Goal: Task Accomplishment & Management: Manage account settings

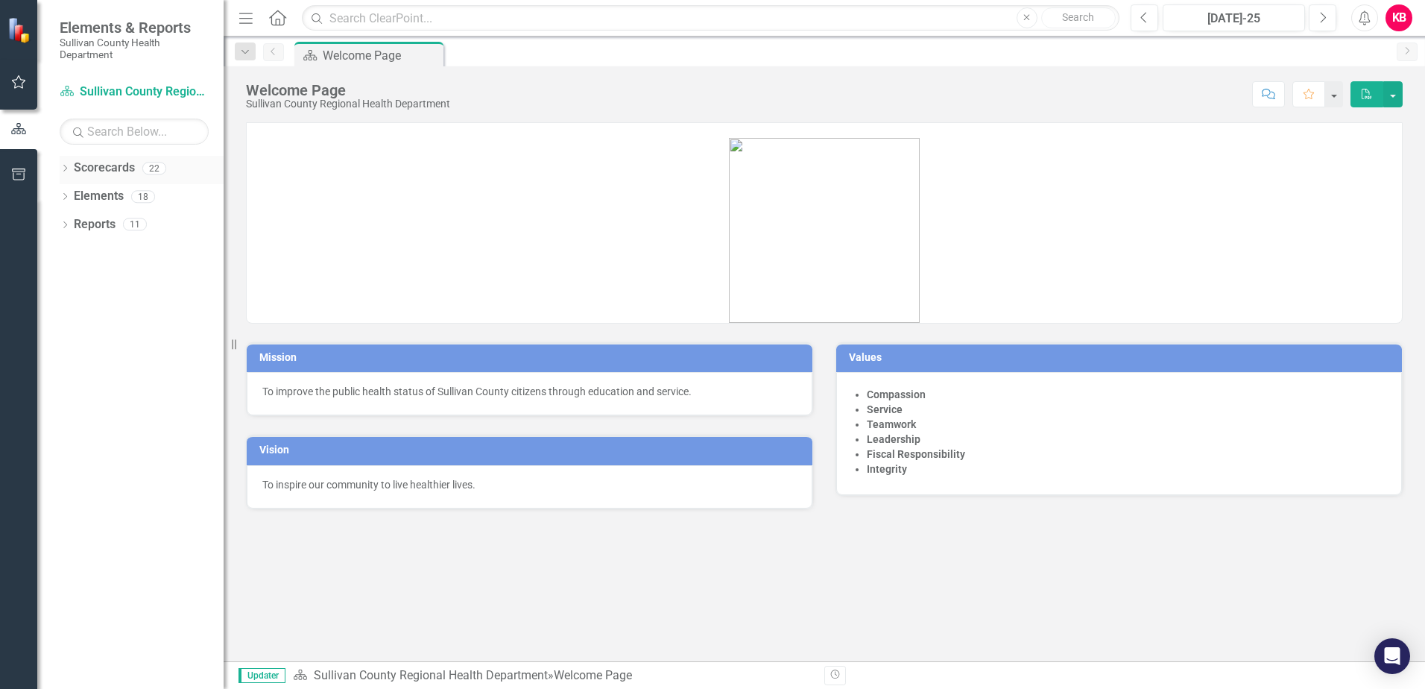
click at [64, 168] on icon "Dropdown" at bounding box center [65, 170] width 10 height 8
click at [75, 195] on icon at bounding box center [74, 195] width 4 height 7
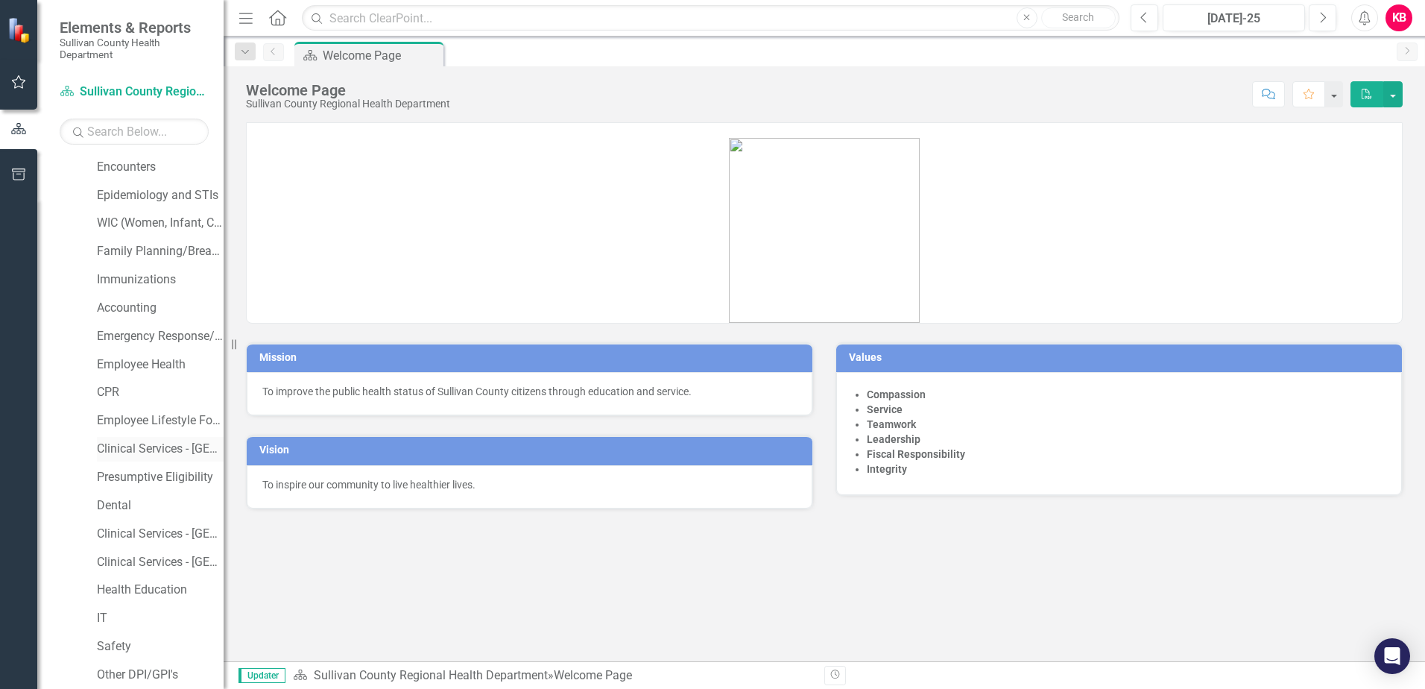
scroll to position [149, 0]
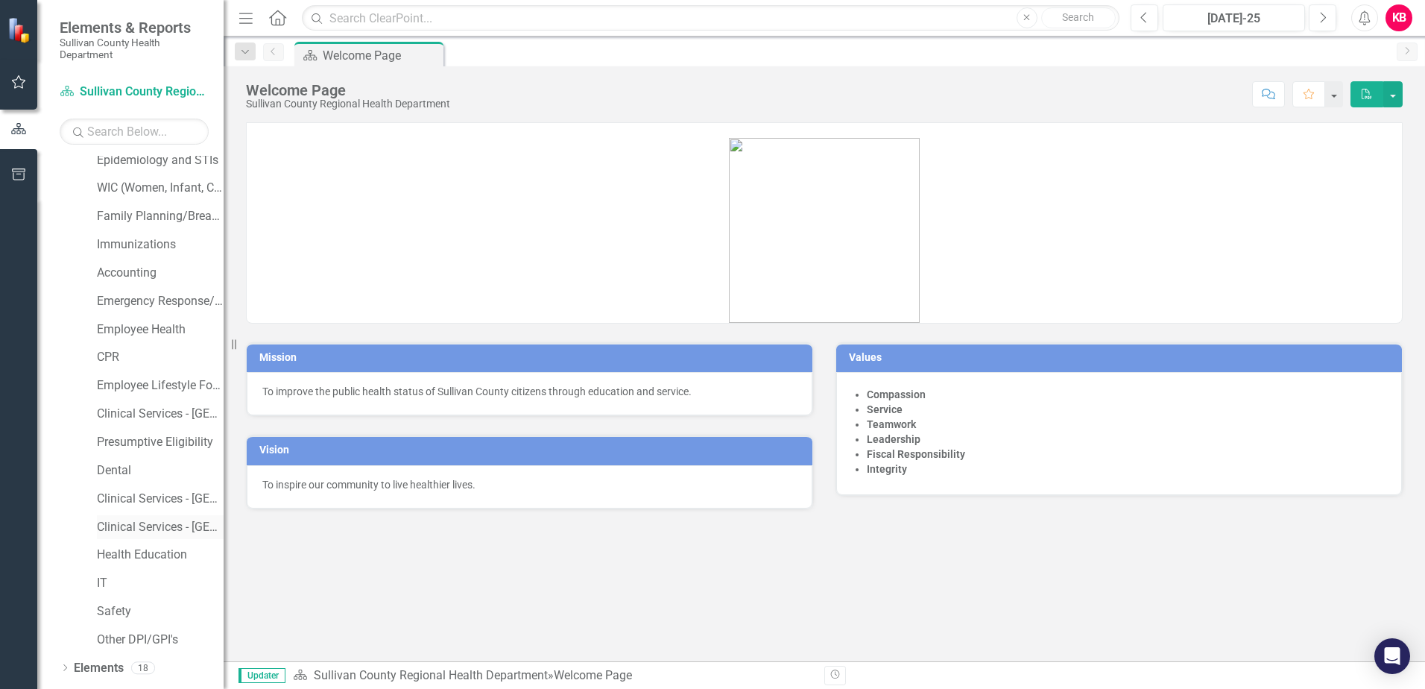
click at [136, 523] on link "Clinical Services - [GEOGRAPHIC_DATA]" at bounding box center [160, 527] width 127 height 17
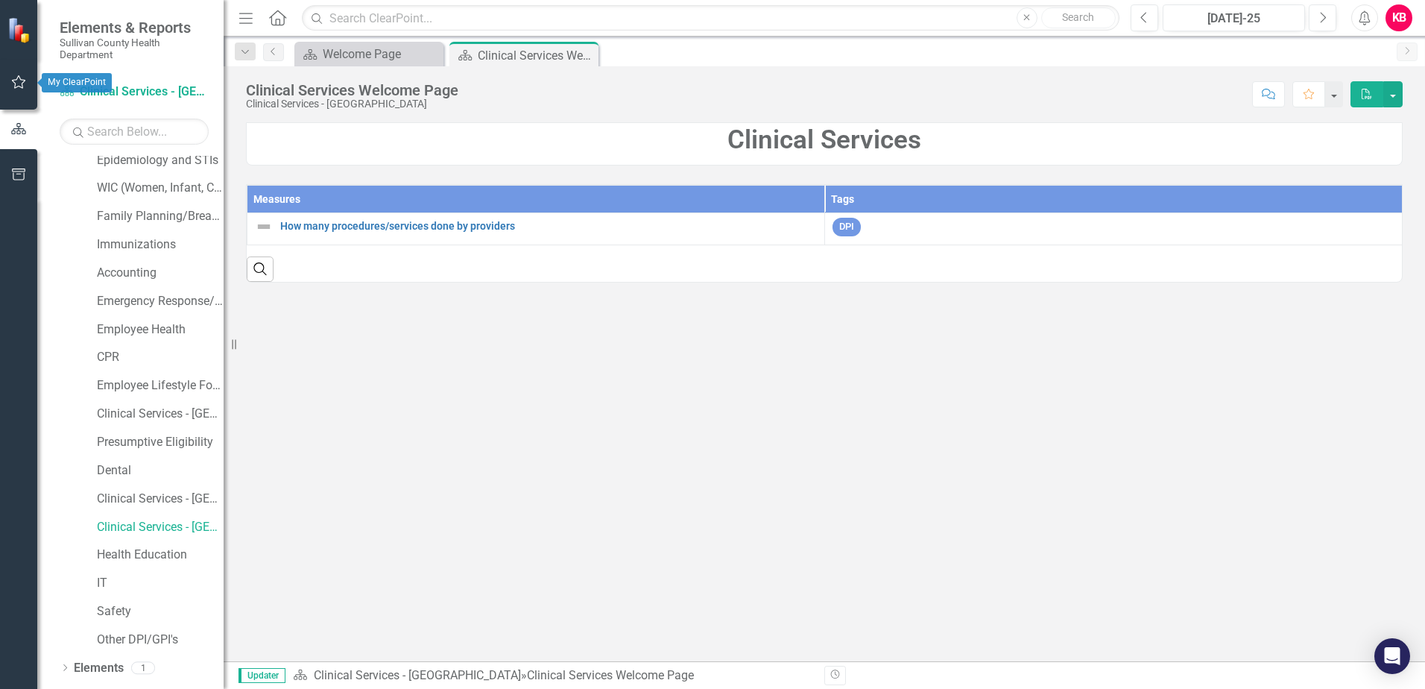
click at [19, 81] on icon "button" at bounding box center [19, 82] width 16 height 12
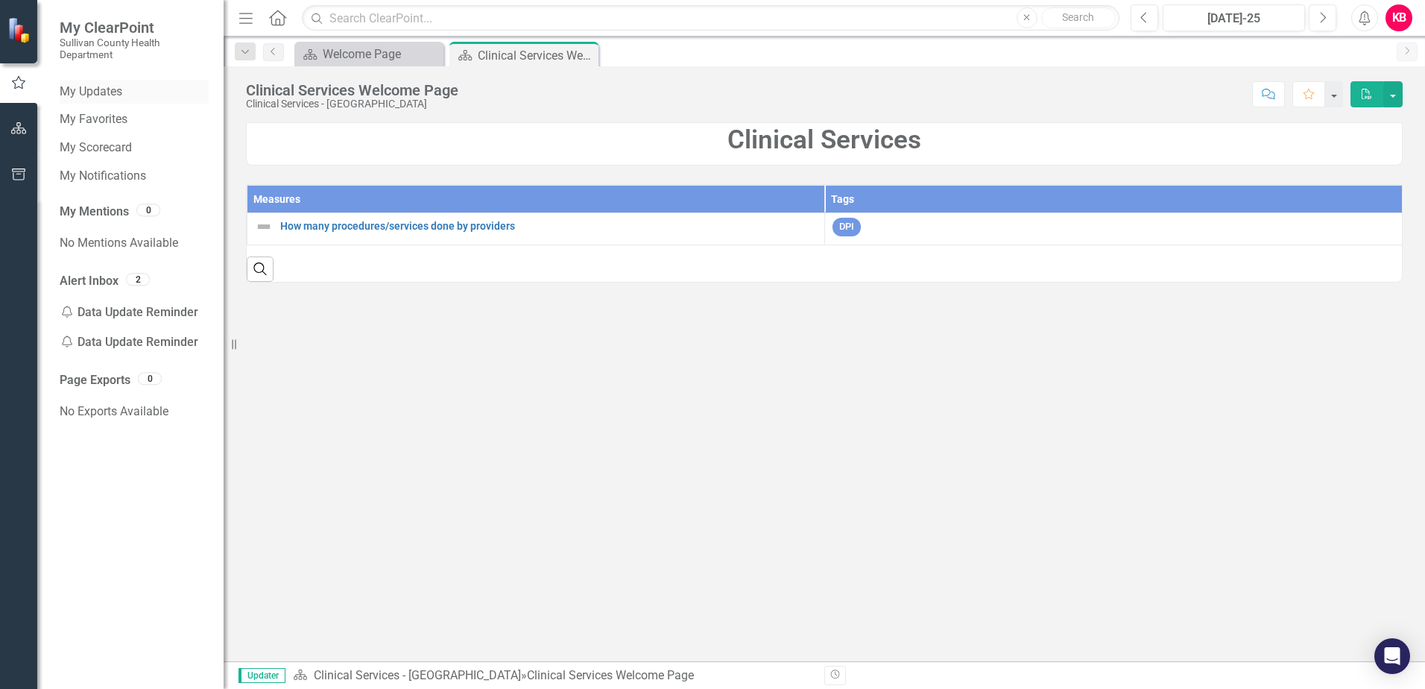
click at [93, 91] on link "My Updates" at bounding box center [134, 92] width 149 height 17
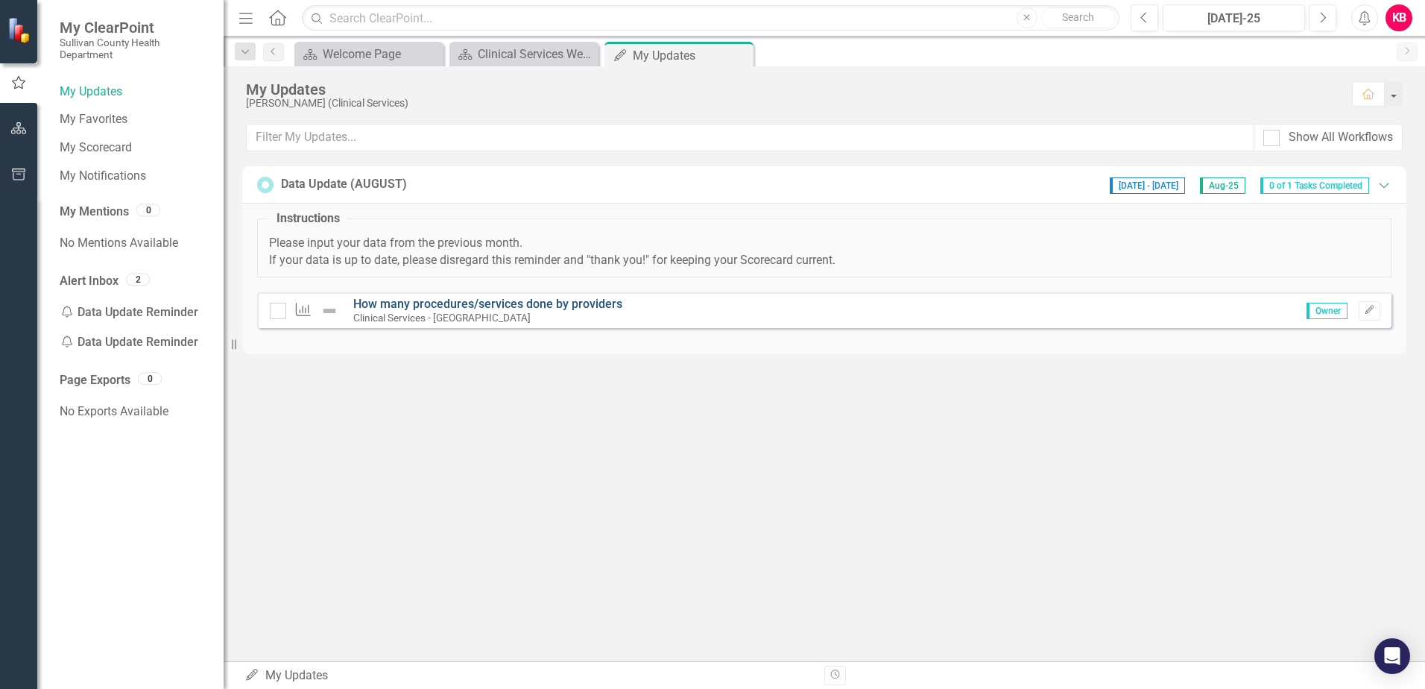
click at [394, 302] on link "How many procedures/services done by providers" at bounding box center [487, 304] width 269 height 14
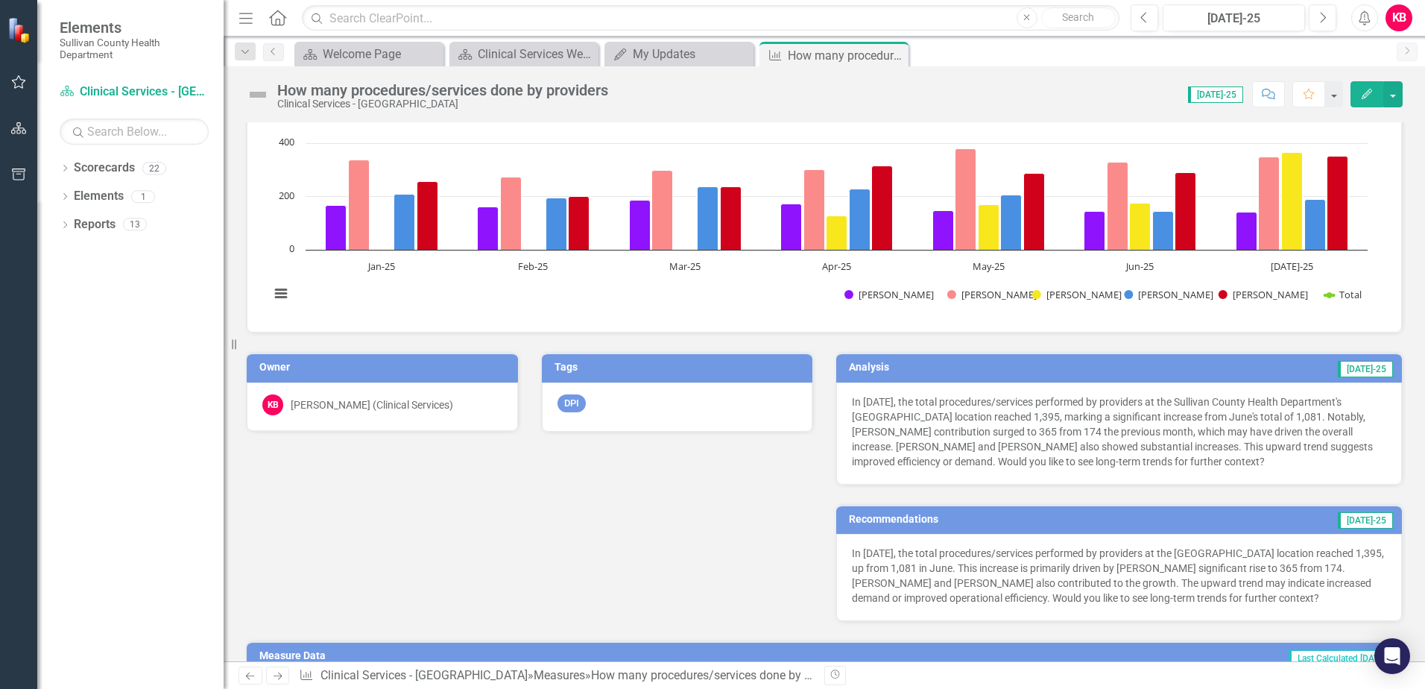
scroll to position [298, 0]
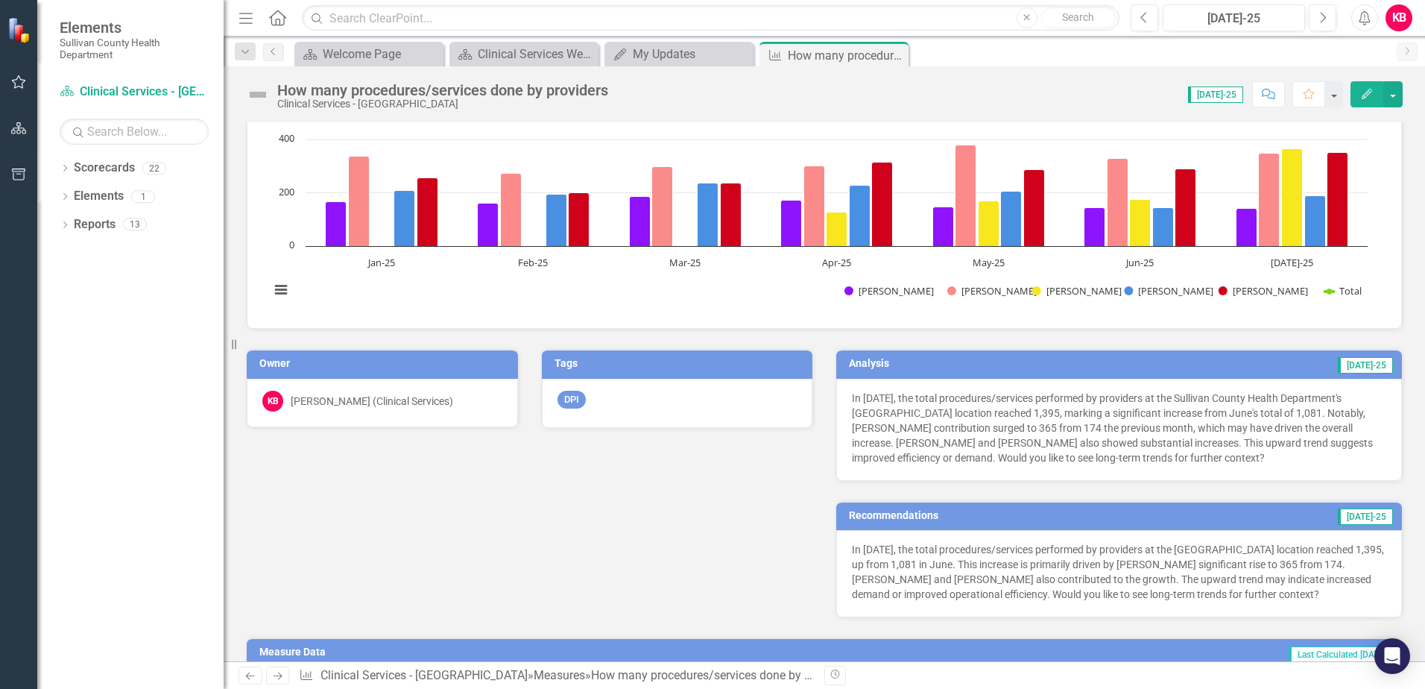
click at [1251, 461] on p "In July 2025, the total procedures/services performed by providers at the Sulli…" at bounding box center [1119, 428] width 535 height 75
click at [1220, 472] on div "In July 2025, the total procedures/services performed by providers at the Sulli…" at bounding box center [1120, 430] width 566 height 102
click at [1076, 362] on h3 "Analysis" at bounding box center [962, 363] width 227 height 11
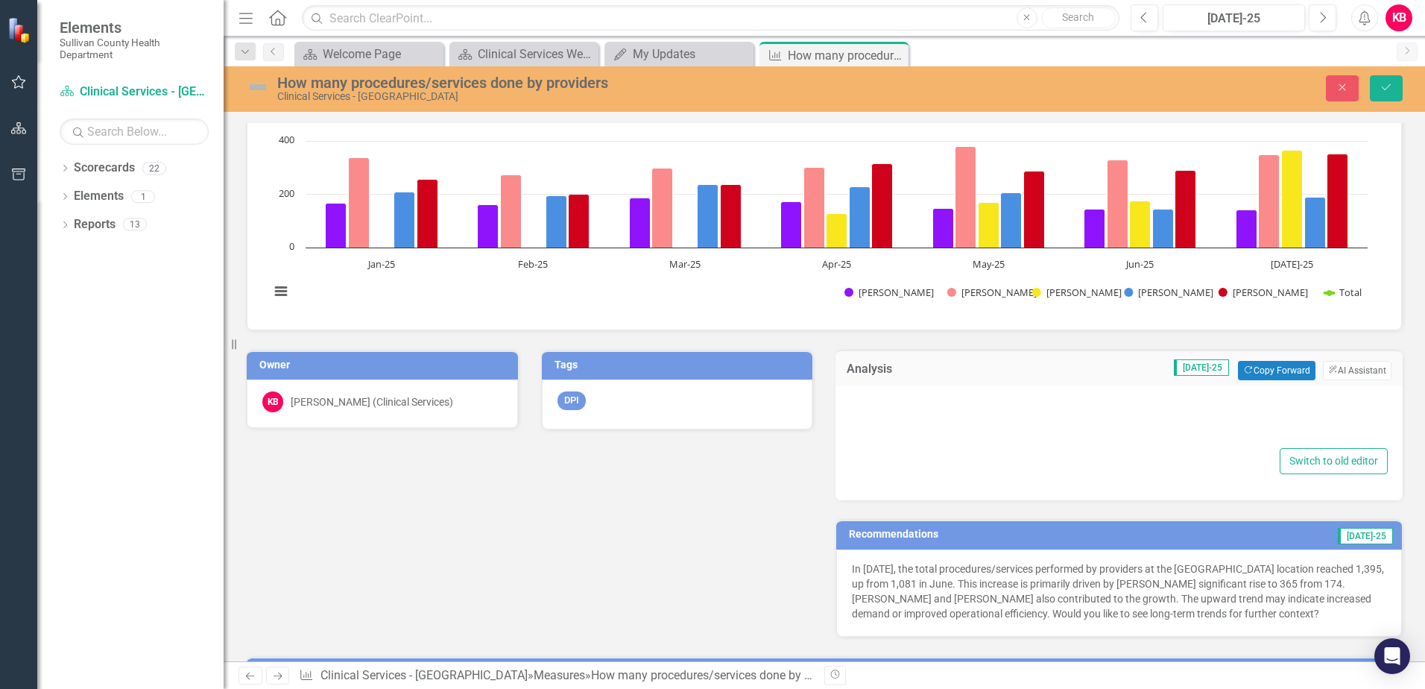
type textarea "<p>In July 2025, the total procedures/services performed by providers at the Su…"
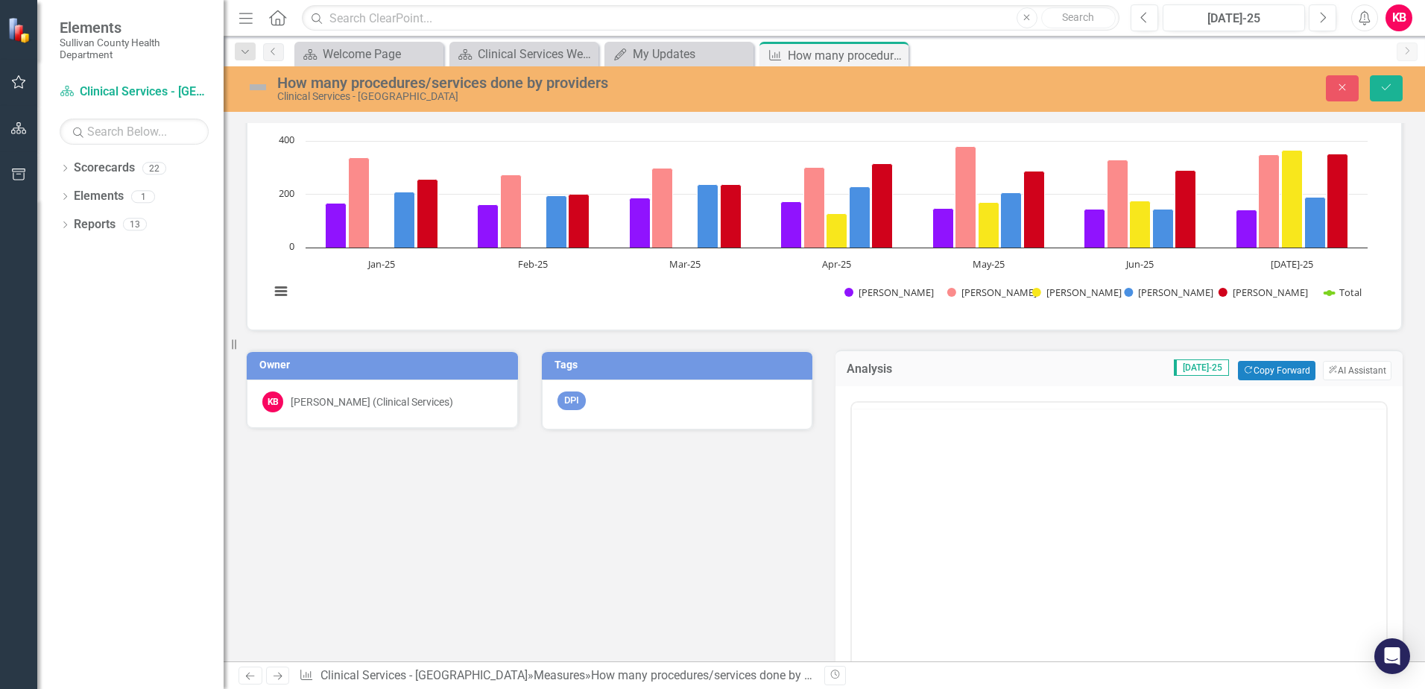
scroll to position [0, 0]
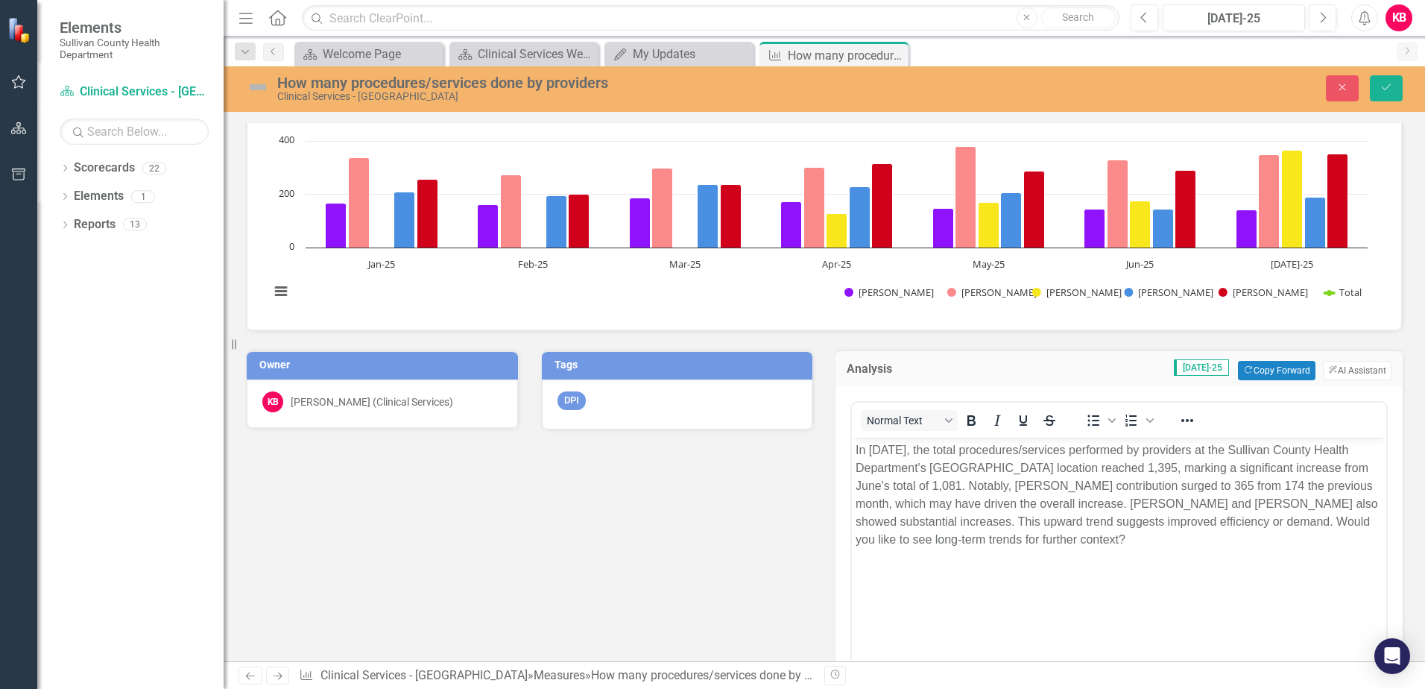
click at [1047, 547] on p "In July 2025, the total procedures/services performed by providers at the Sulli…" at bounding box center [1119, 494] width 527 height 107
click at [1383, 87] on icon "Save" at bounding box center [1386, 87] width 13 height 10
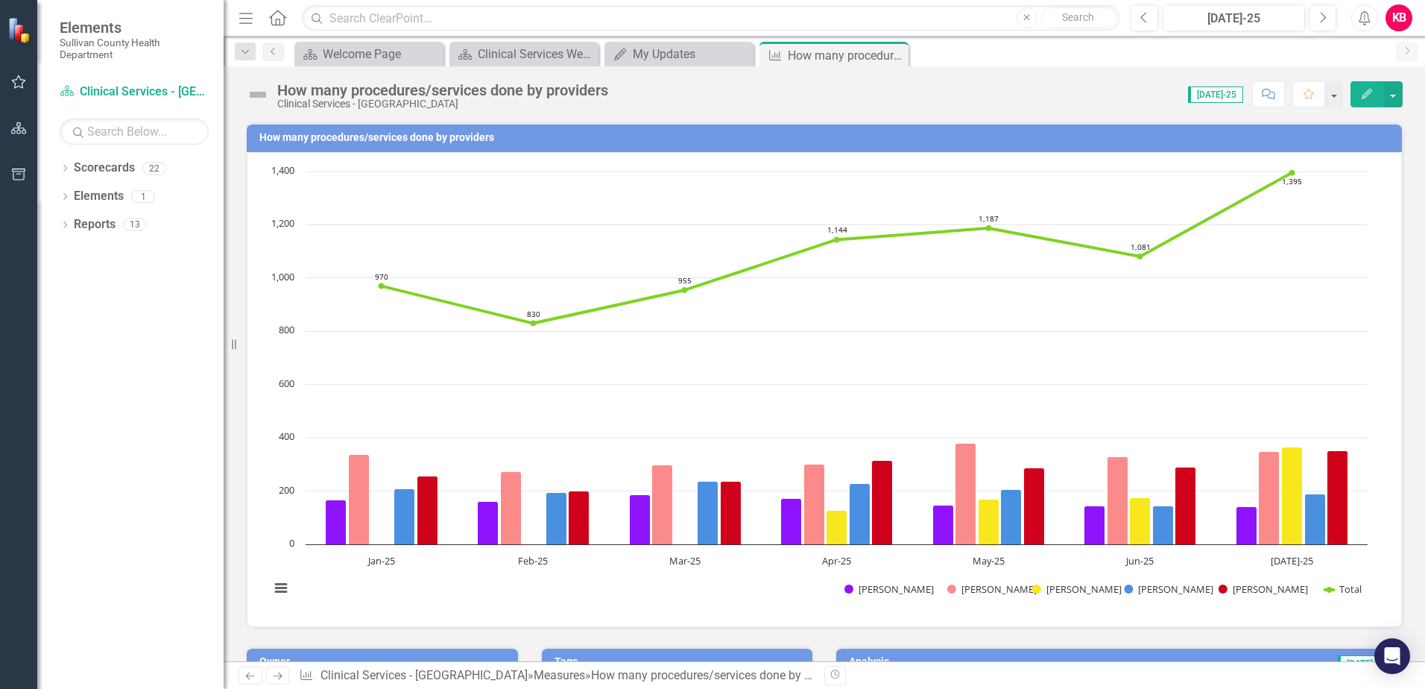
click at [1217, 95] on span "[DATE]-25" at bounding box center [1215, 94] width 55 height 16
click at [1213, 95] on span "[DATE]-25" at bounding box center [1215, 94] width 55 height 16
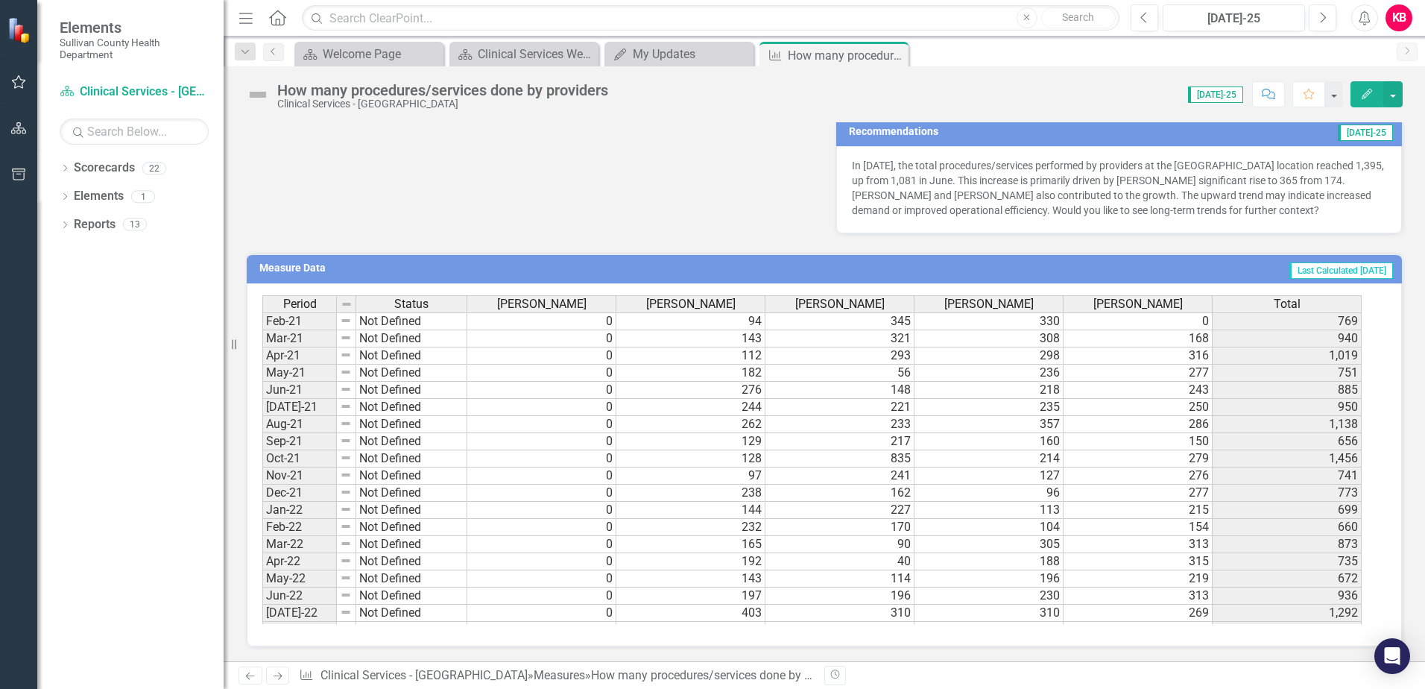
scroll to position [79, 0]
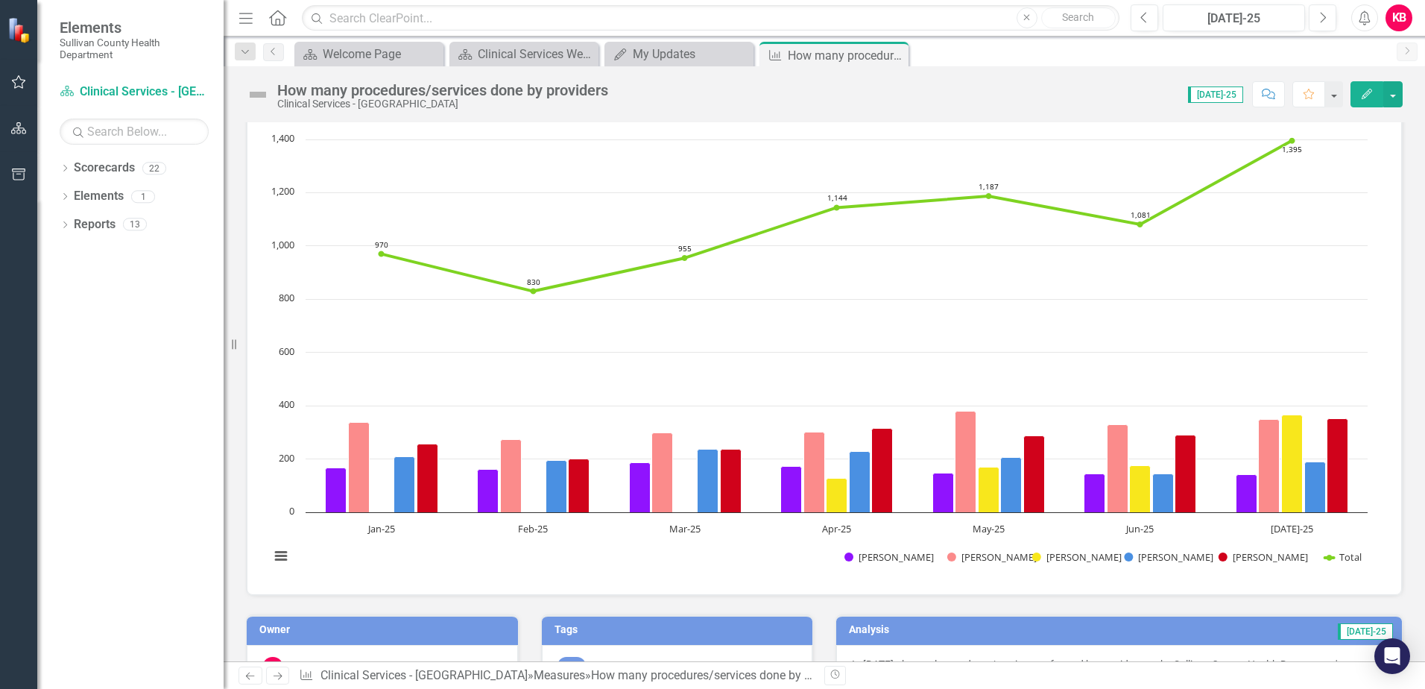
click at [1228, 91] on span "[DATE]-25" at bounding box center [1215, 94] width 55 height 16
drag, startPoint x: 1228, startPoint y: 91, endPoint x: 1212, endPoint y: 92, distance: 16.5
click at [1212, 92] on span "[DATE]-25" at bounding box center [1215, 94] width 55 height 16
click at [1311, 94] on icon "Favorite" at bounding box center [1308, 94] width 13 height 10
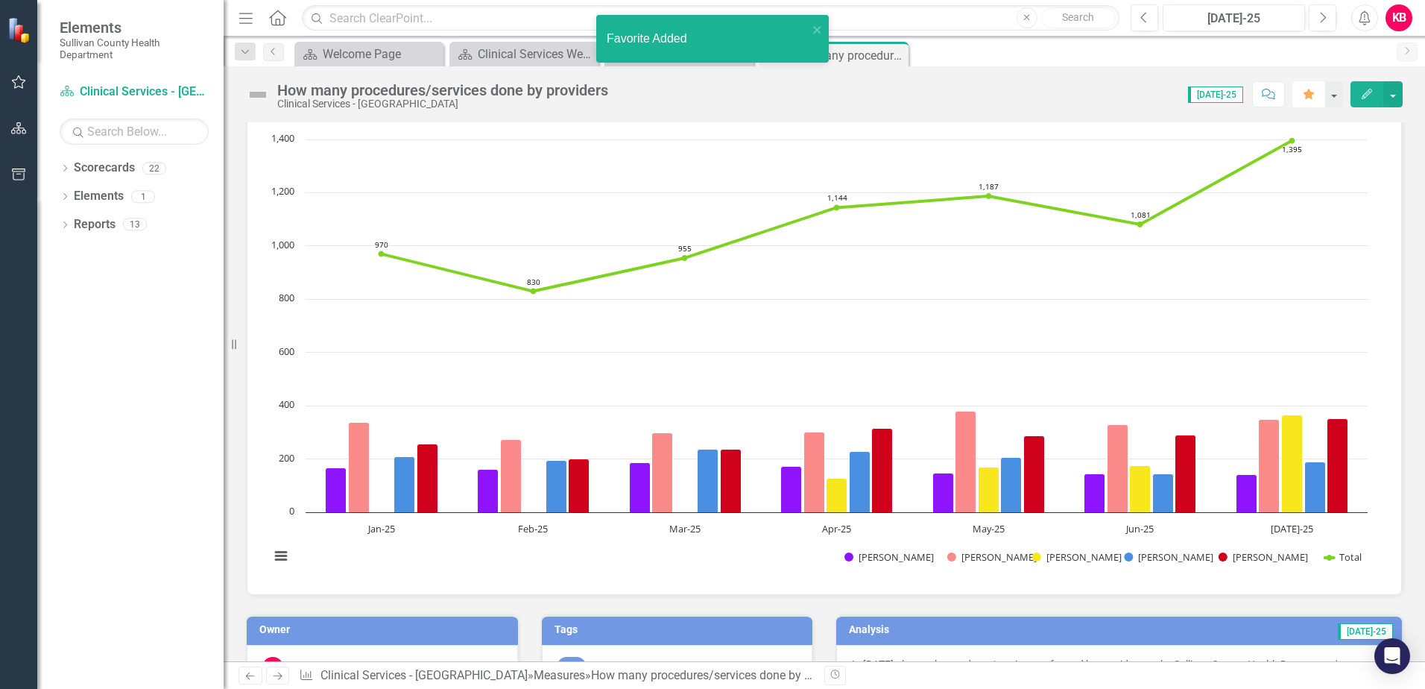
click at [1311, 94] on icon "button" at bounding box center [1309, 94] width 10 height 10
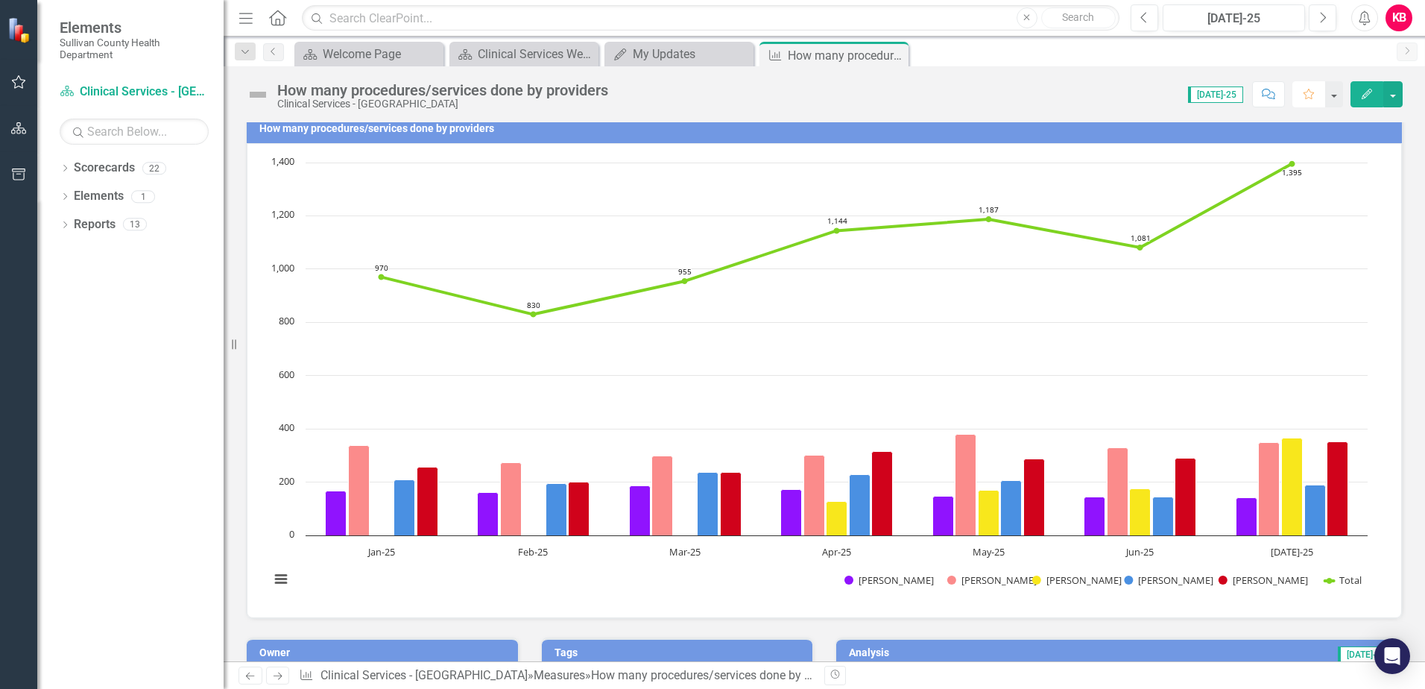
scroll to position [0, 0]
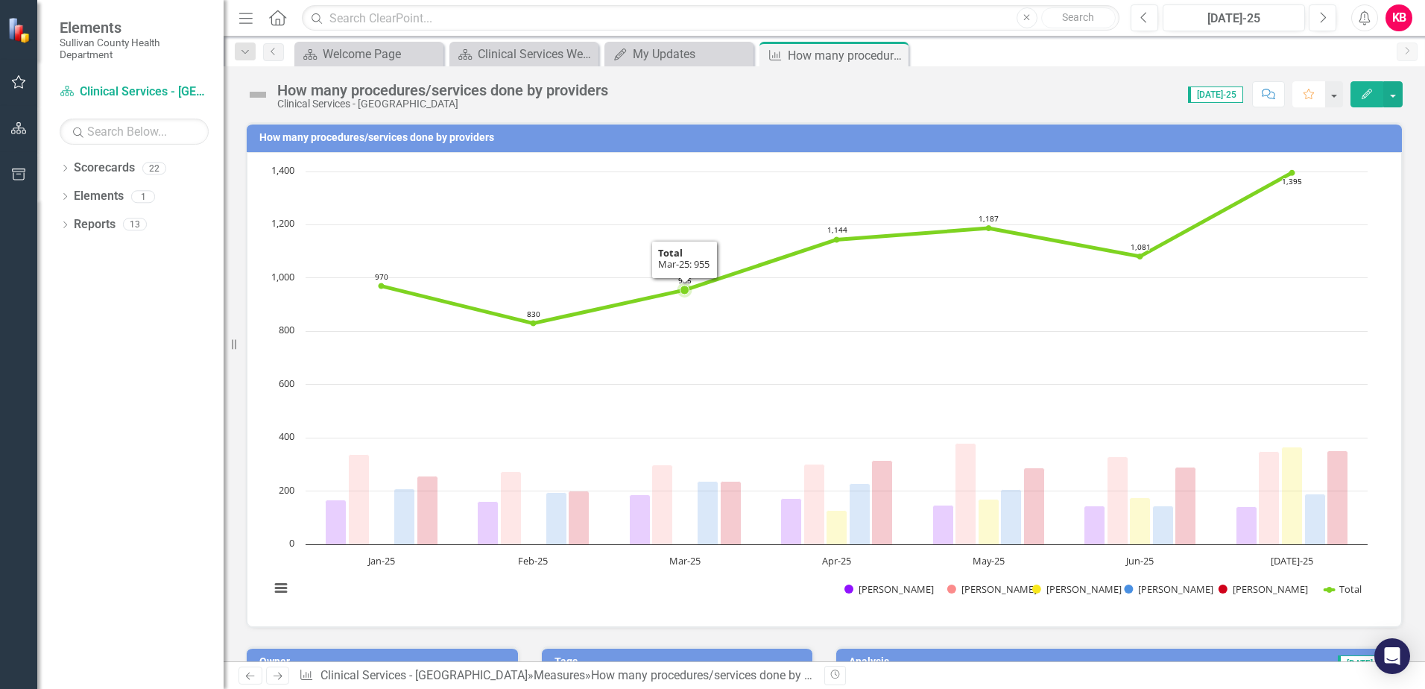
click at [683, 287] on icon "Mar-25, 955. Total." at bounding box center [685, 290] width 9 height 9
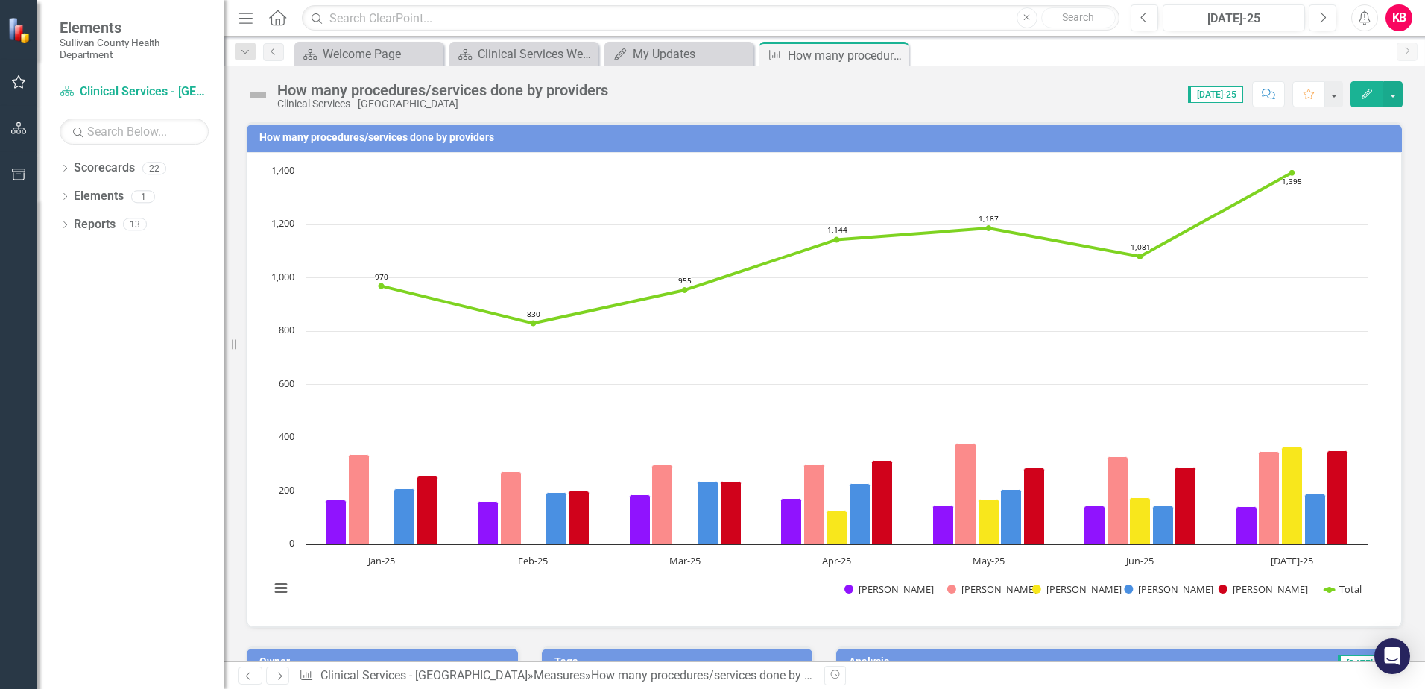
click at [1235, 95] on span "[DATE]-25" at bounding box center [1215, 94] width 55 height 16
click at [1364, 93] on icon "Edit" at bounding box center [1367, 94] width 13 height 10
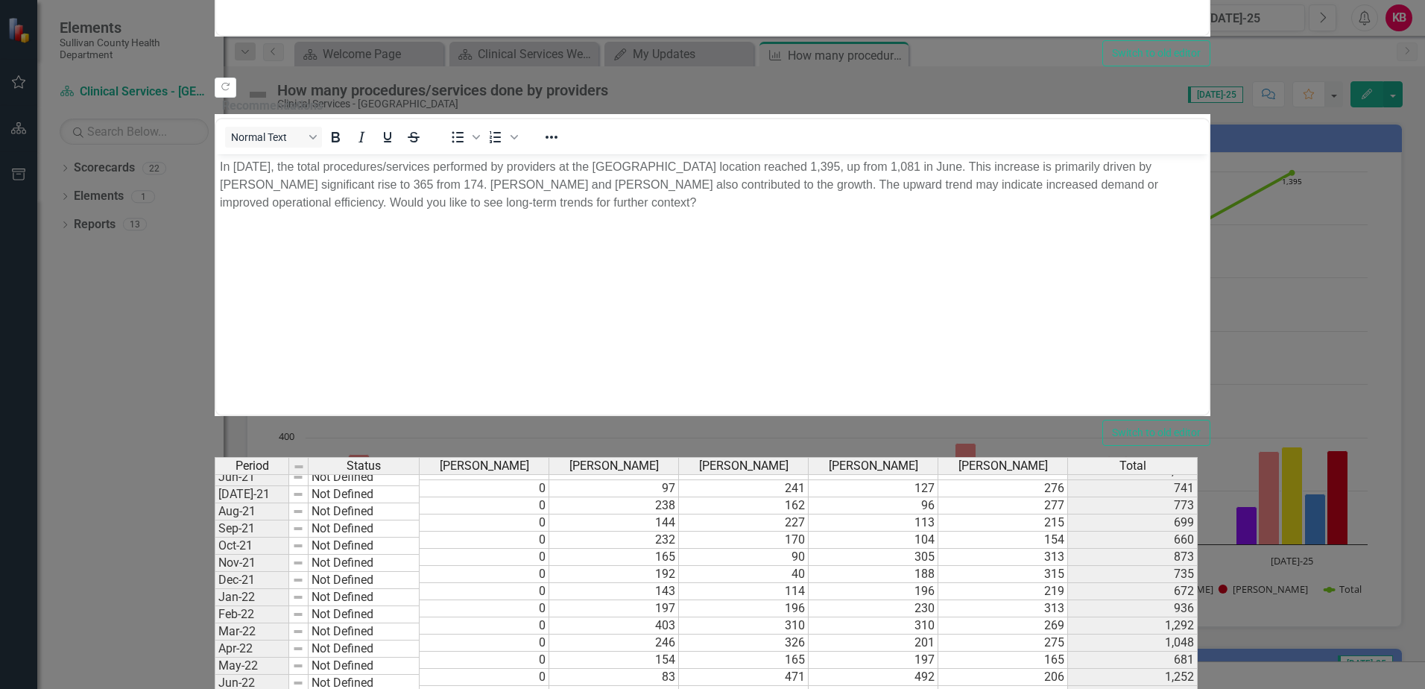
scroll to position [373, 0]
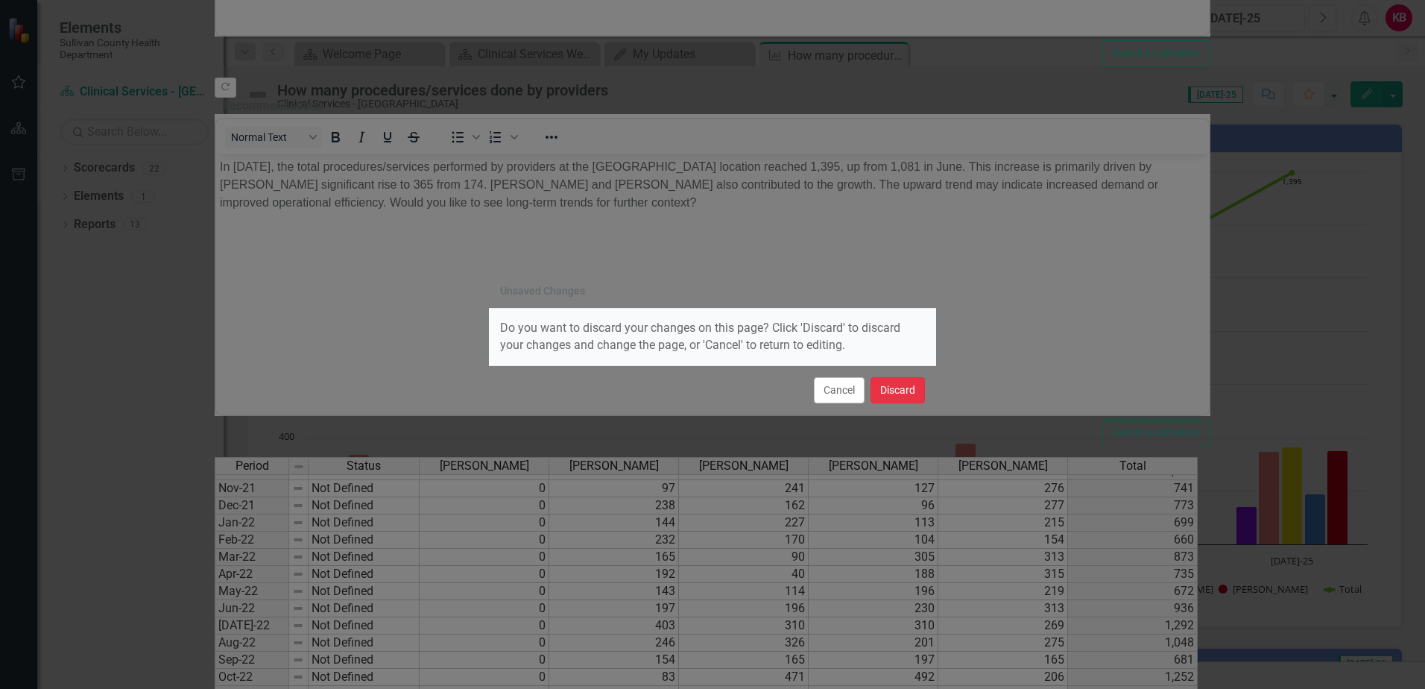
click at [892, 388] on button "Discard" at bounding box center [898, 390] width 54 height 26
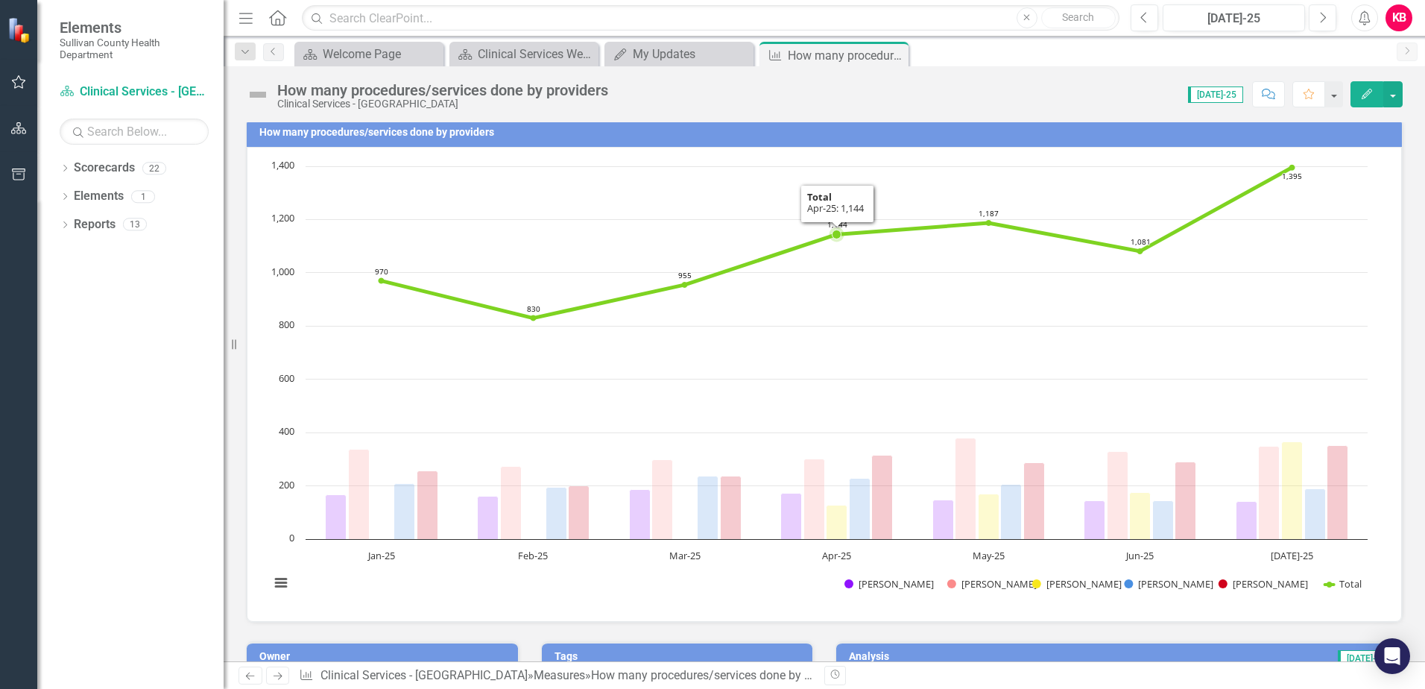
scroll to position [0, 0]
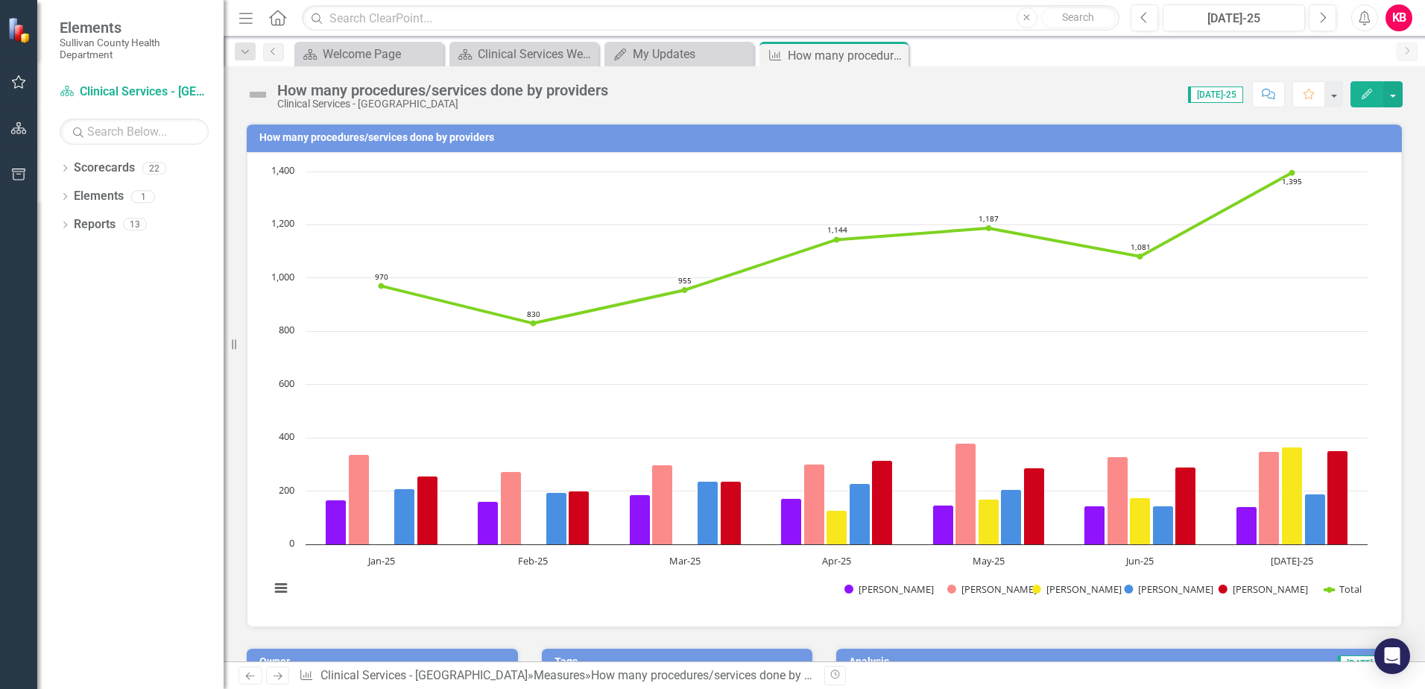
click at [1237, 98] on span "[DATE]-25" at bounding box center [1215, 94] width 55 height 16
click at [1238, 91] on span "[DATE]-25" at bounding box center [1215, 94] width 55 height 16
click at [128, 88] on link "Scorecard Clinical Services - Kingsport" at bounding box center [134, 92] width 149 height 17
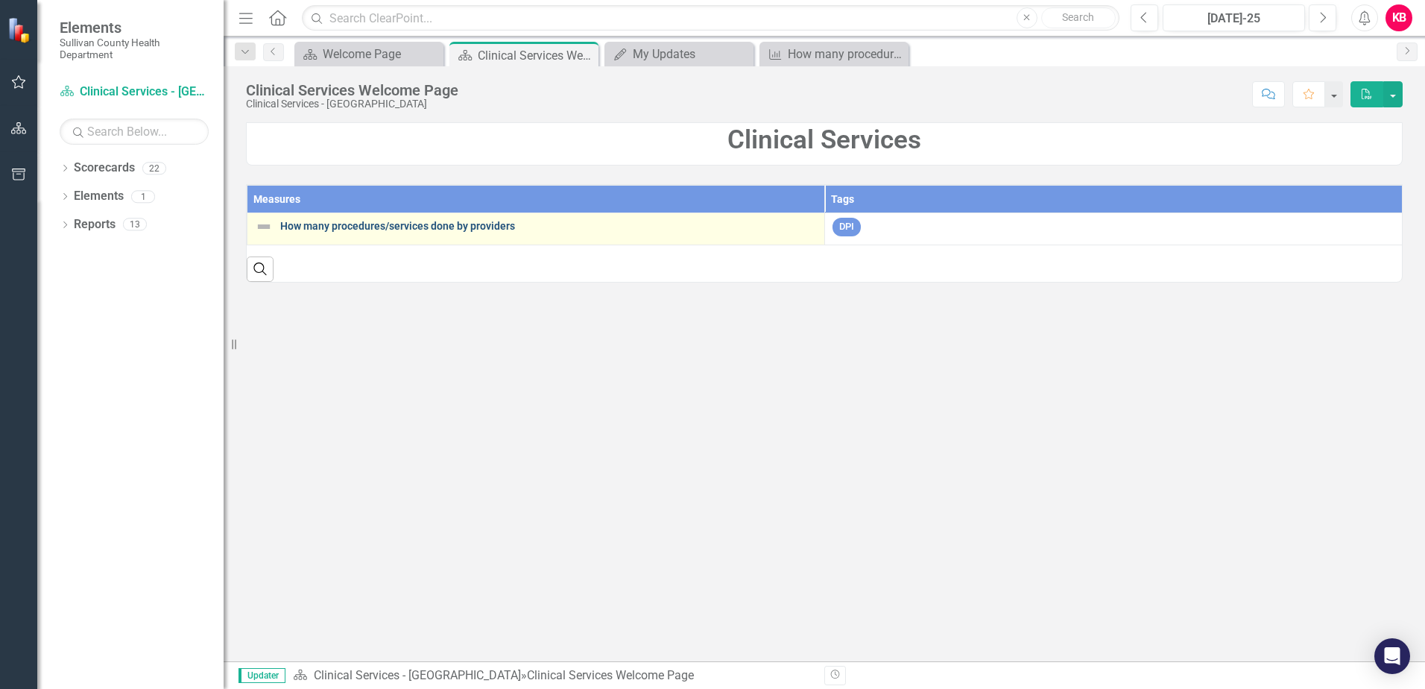
click at [352, 222] on link "How many procedures/services done by providers" at bounding box center [548, 226] width 537 height 11
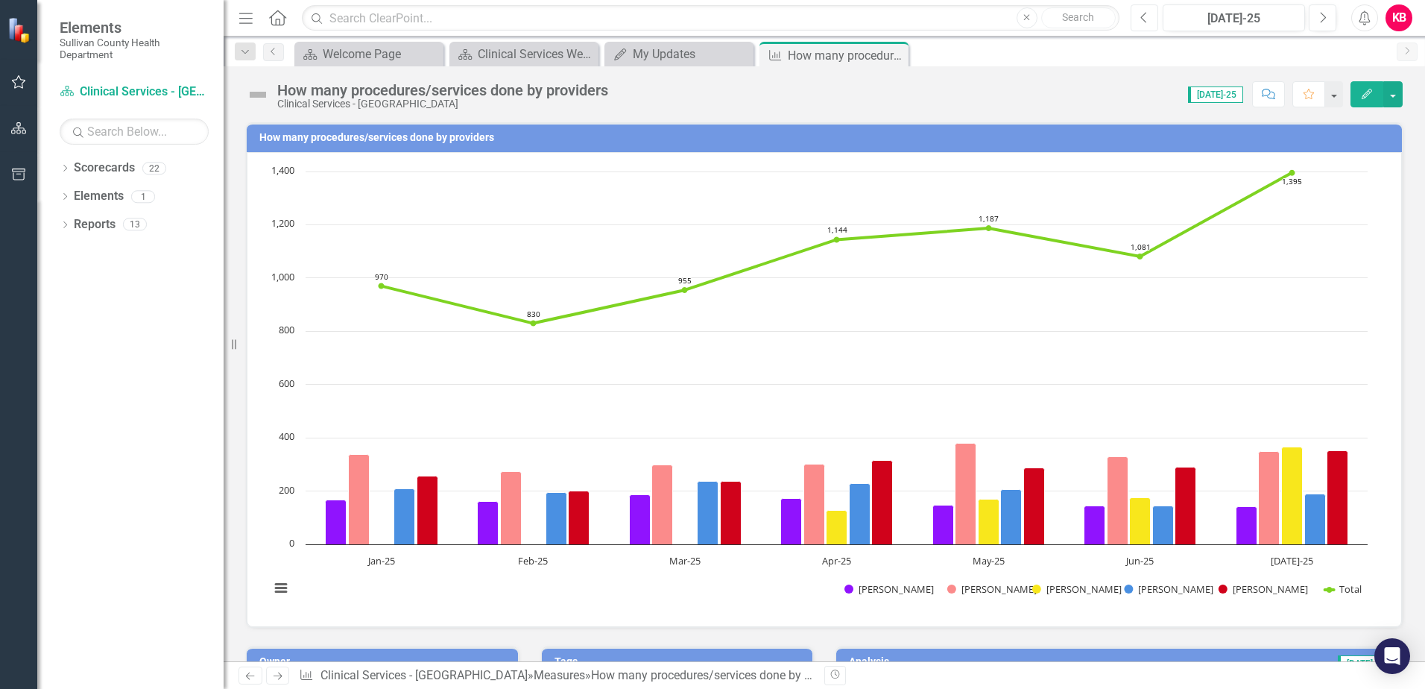
click at [1145, 20] on icon "Previous" at bounding box center [1145, 17] width 8 height 13
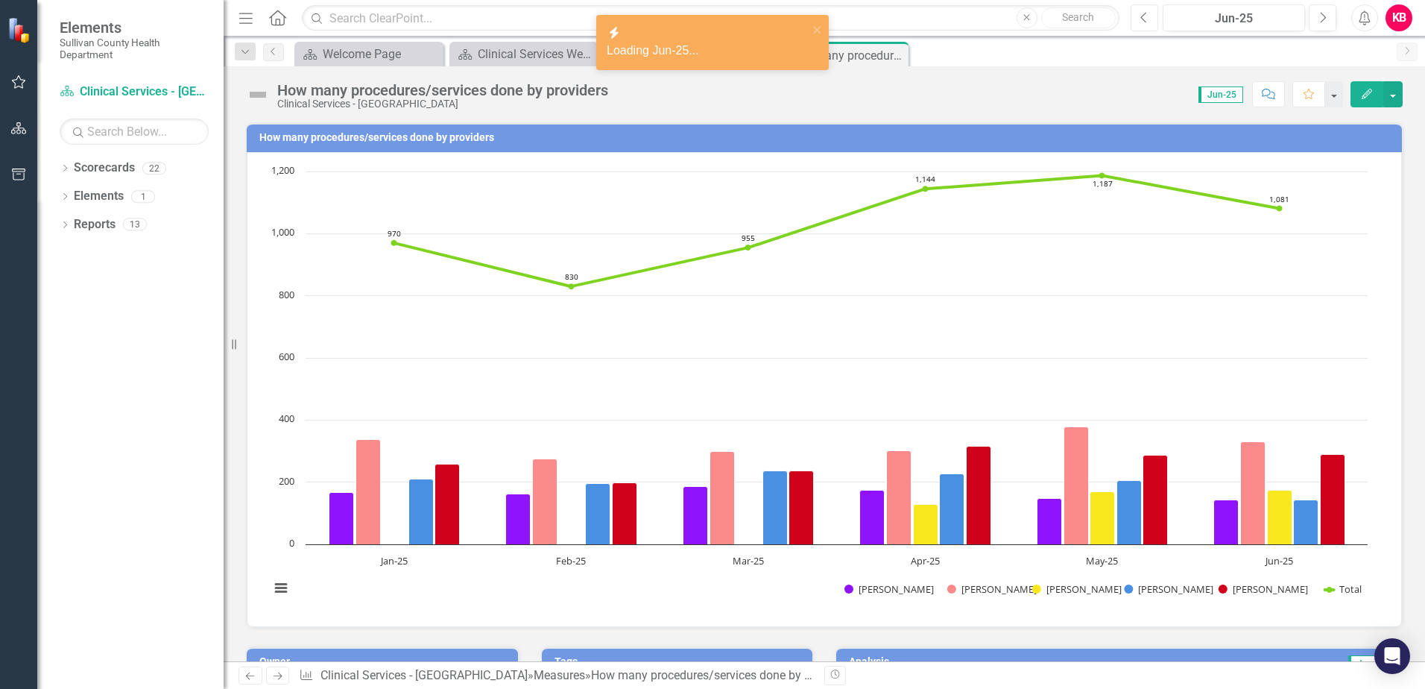
click at [1145, 20] on icon "Previous" at bounding box center [1145, 17] width 8 height 13
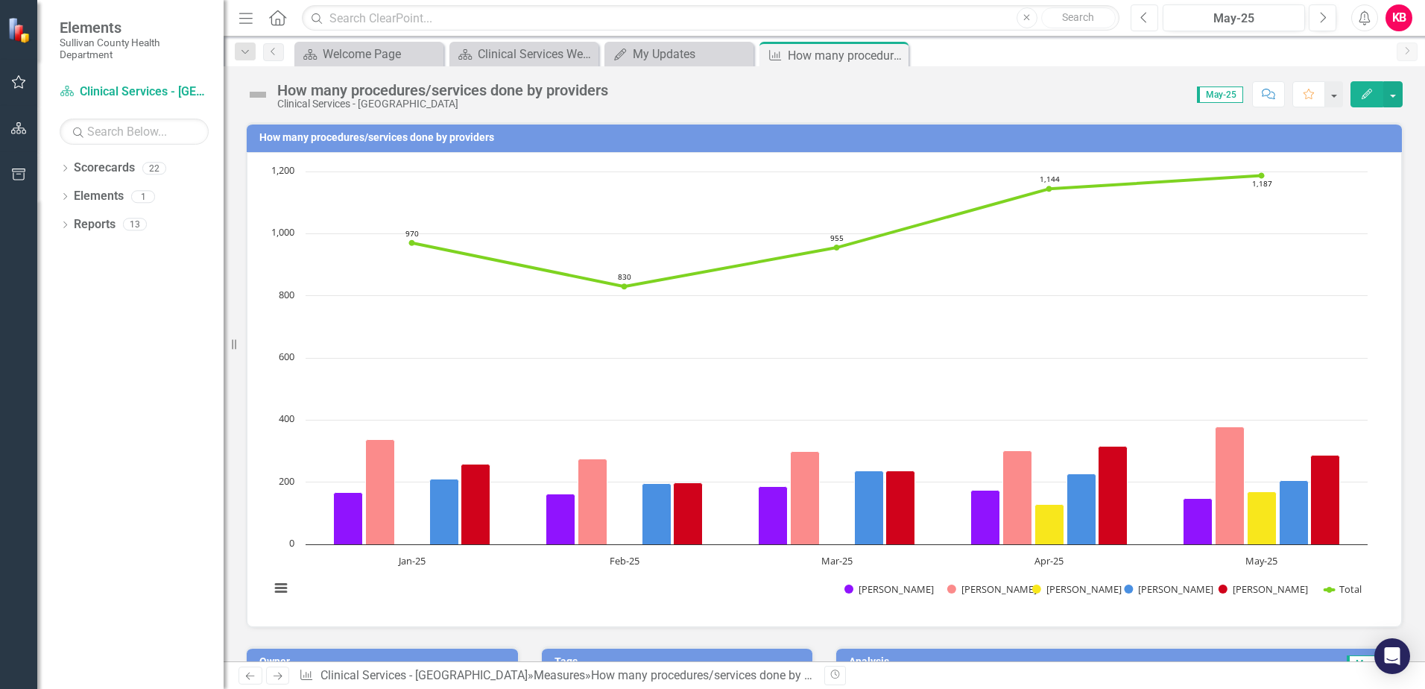
click at [1145, 21] on icon "button" at bounding box center [1144, 17] width 6 height 10
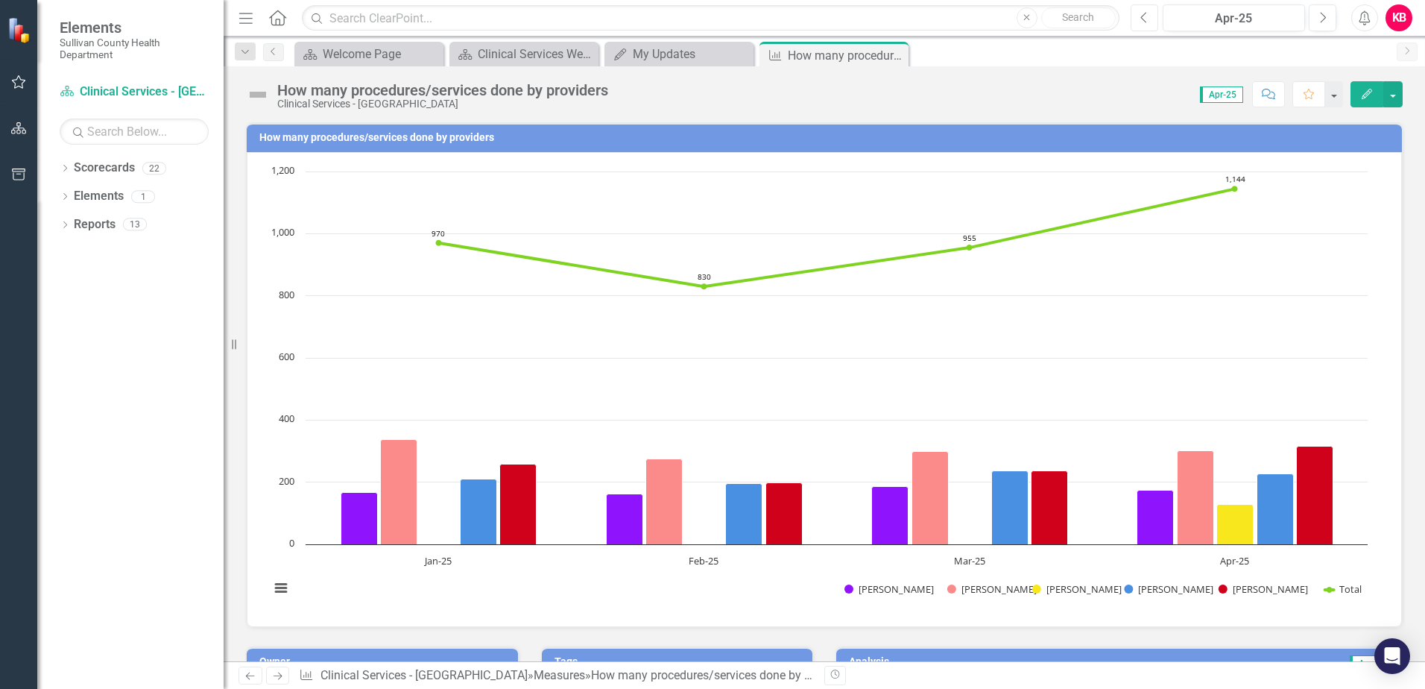
click at [1145, 21] on icon "button" at bounding box center [1144, 17] width 6 height 10
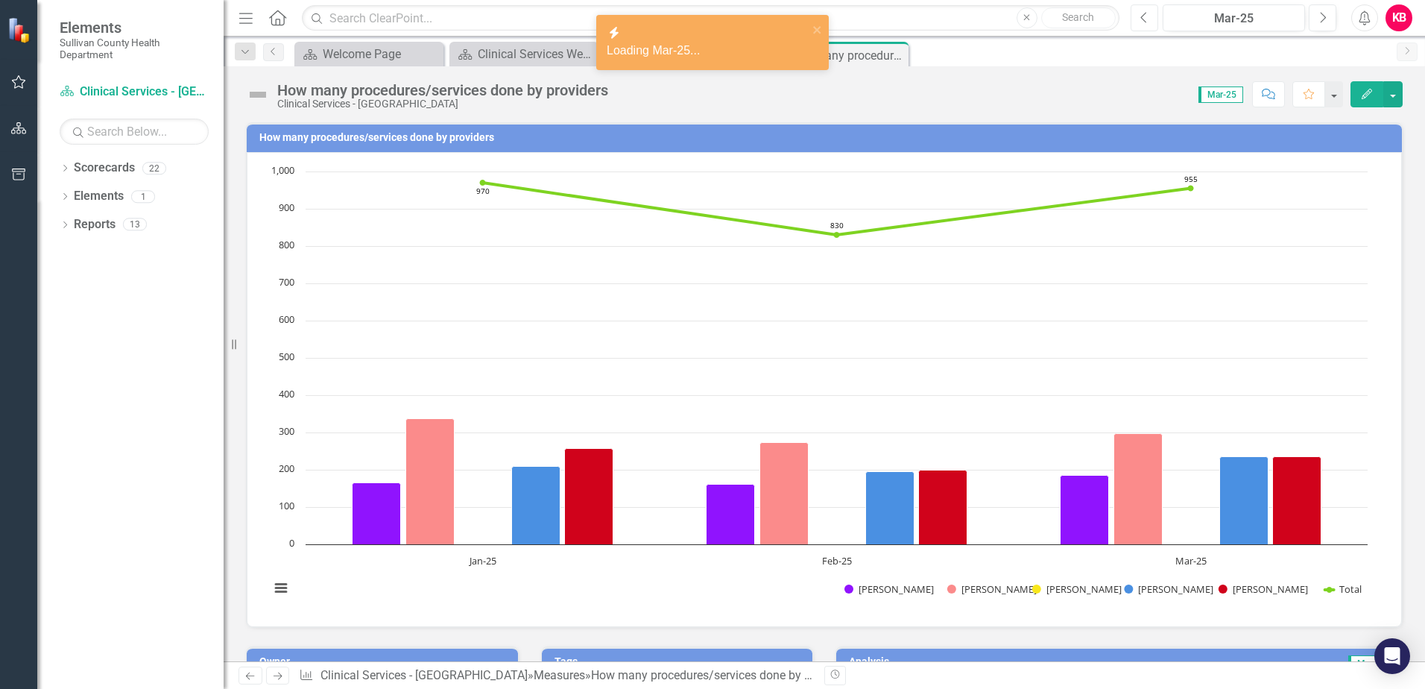
click at [1145, 21] on icon "button" at bounding box center [1144, 17] width 6 height 10
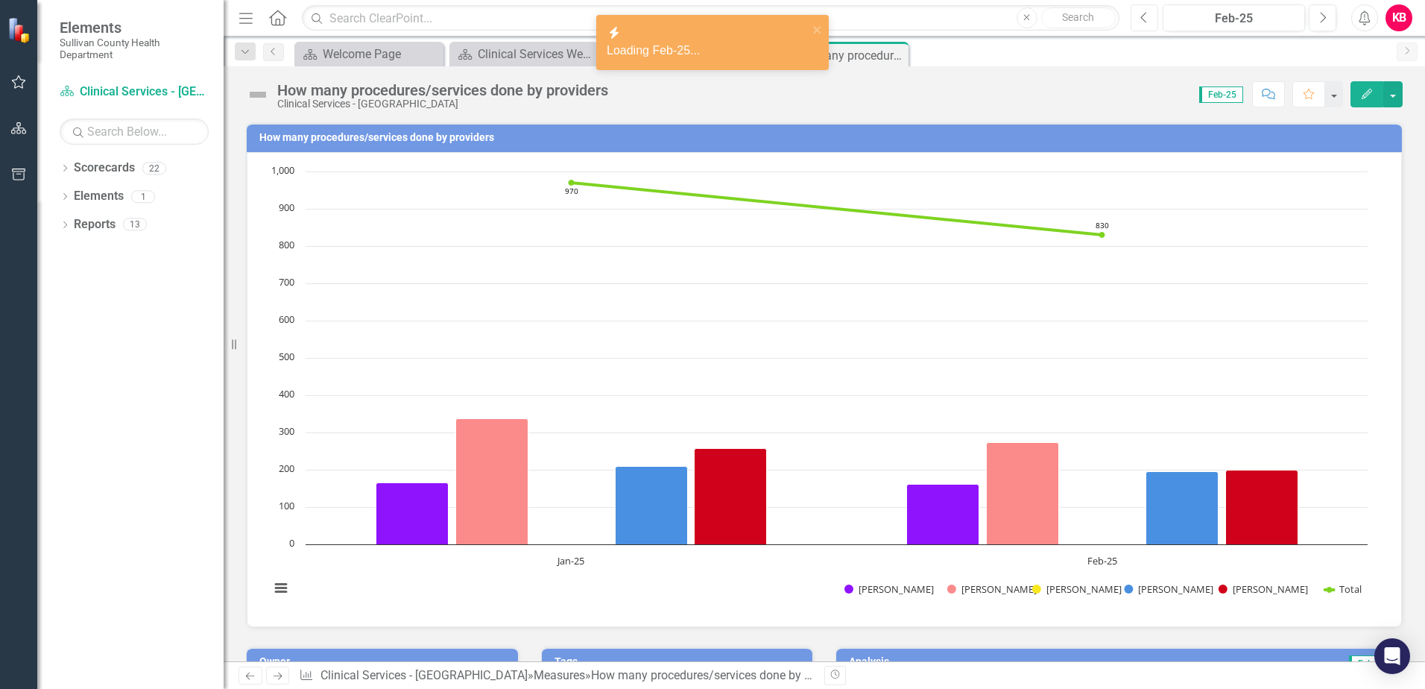
click at [1145, 21] on icon "button" at bounding box center [1144, 17] width 6 height 10
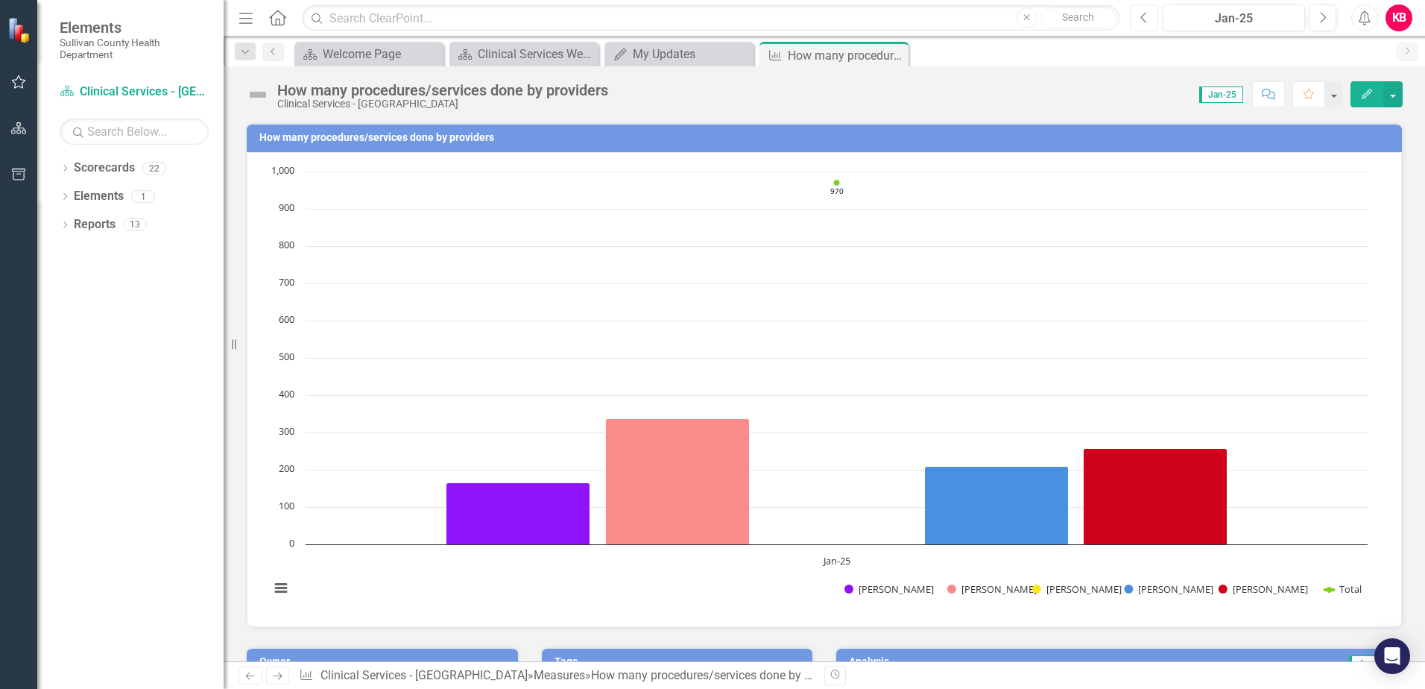
click at [1145, 21] on icon "button" at bounding box center [1144, 17] width 6 height 10
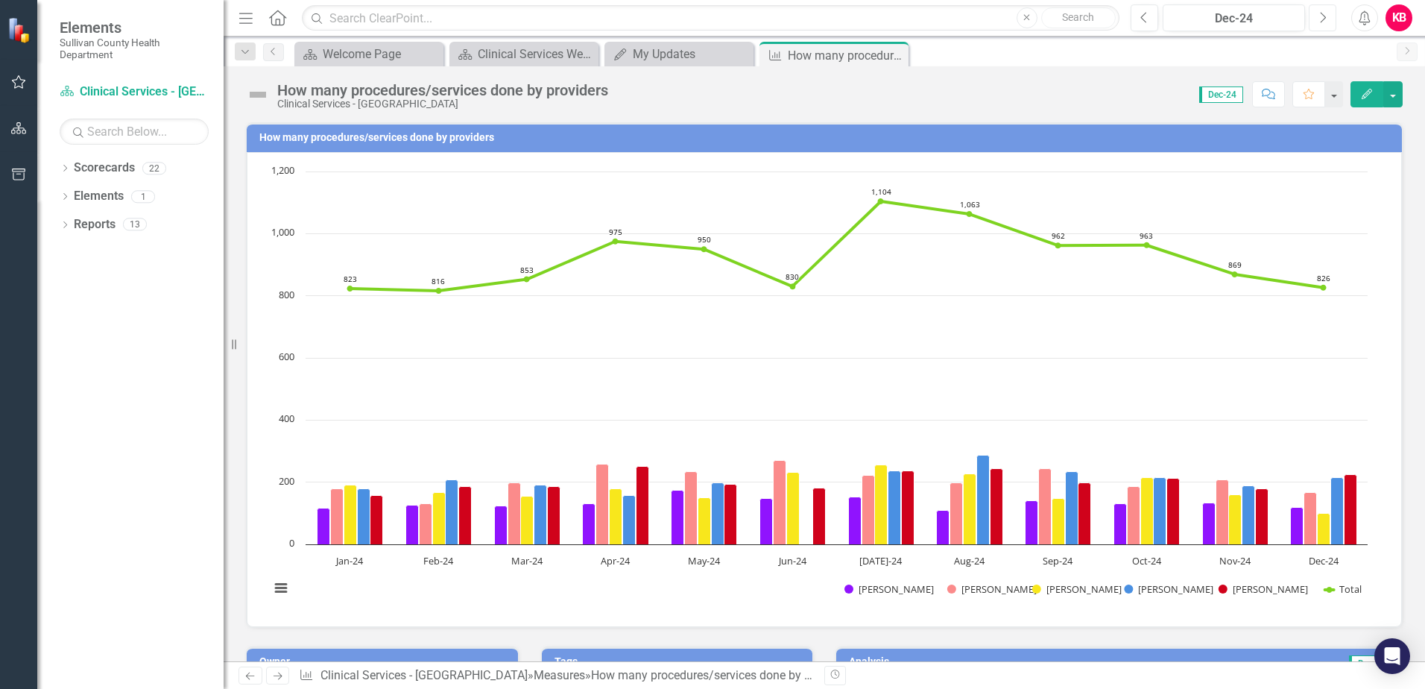
click at [1321, 16] on icon "Next" at bounding box center [1323, 17] width 8 height 13
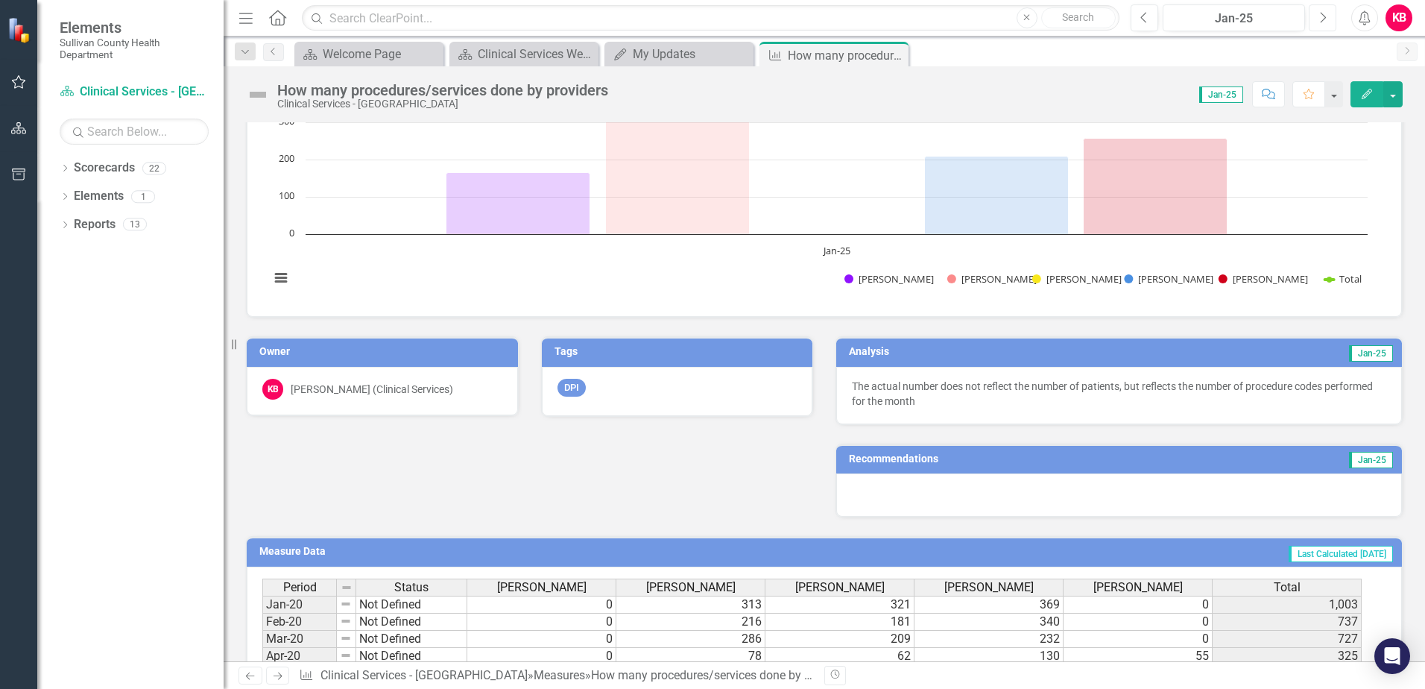
scroll to position [373, 0]
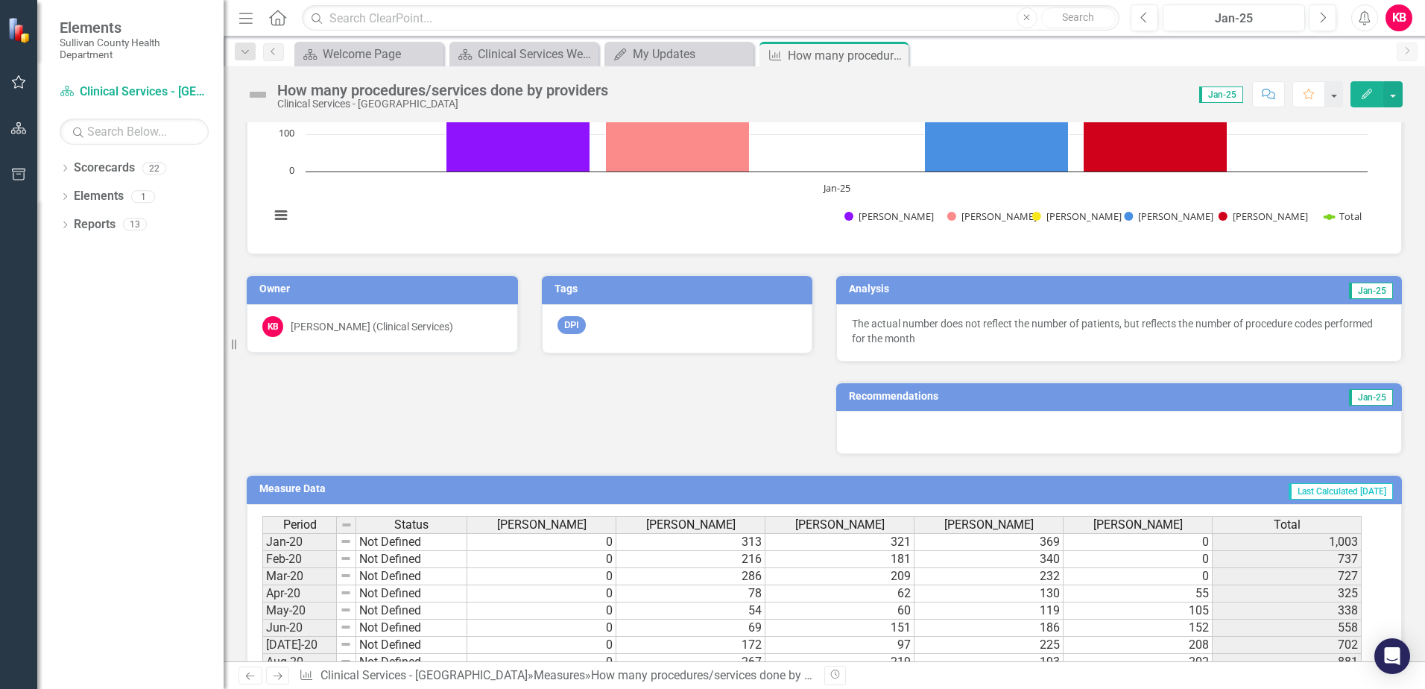
click at [1061, 339] on p "The actual number does not reflect the number of patients, but reflects the num…" at bounding box center [1119, 331] width 535 height 30
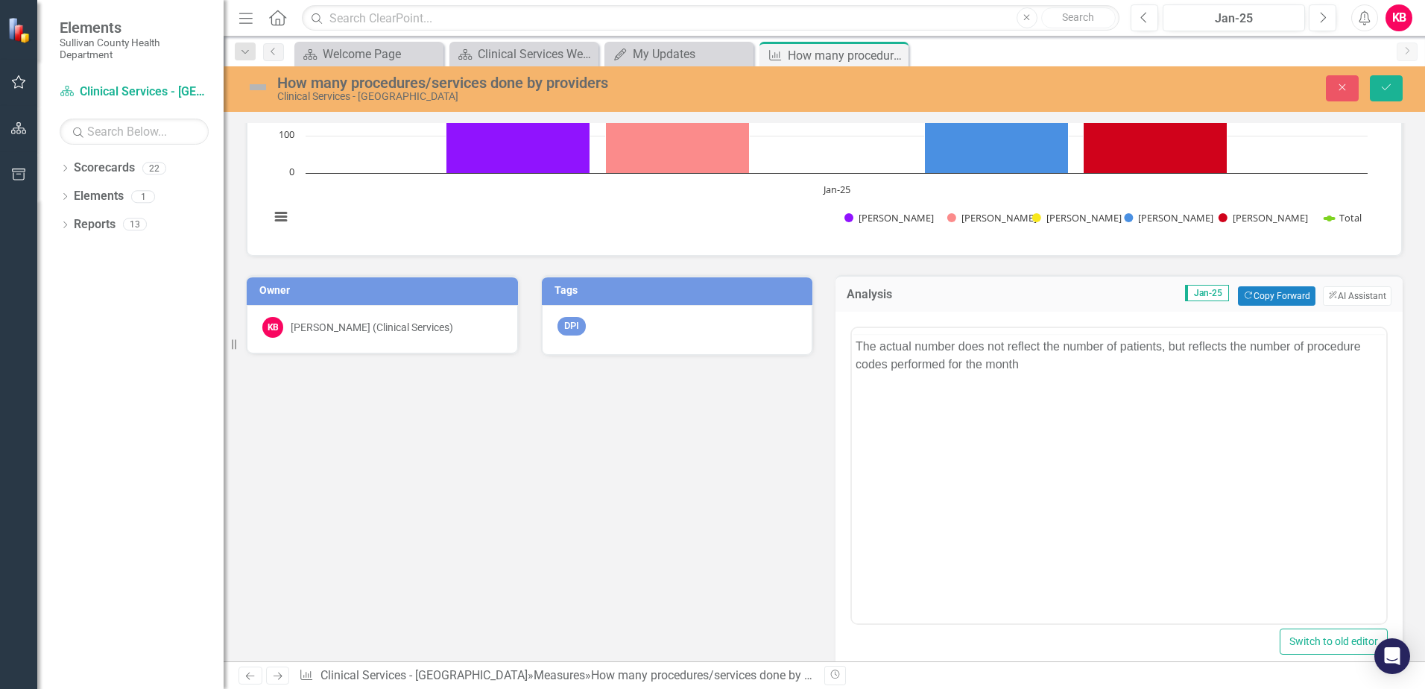
scroll to position [0, 0]
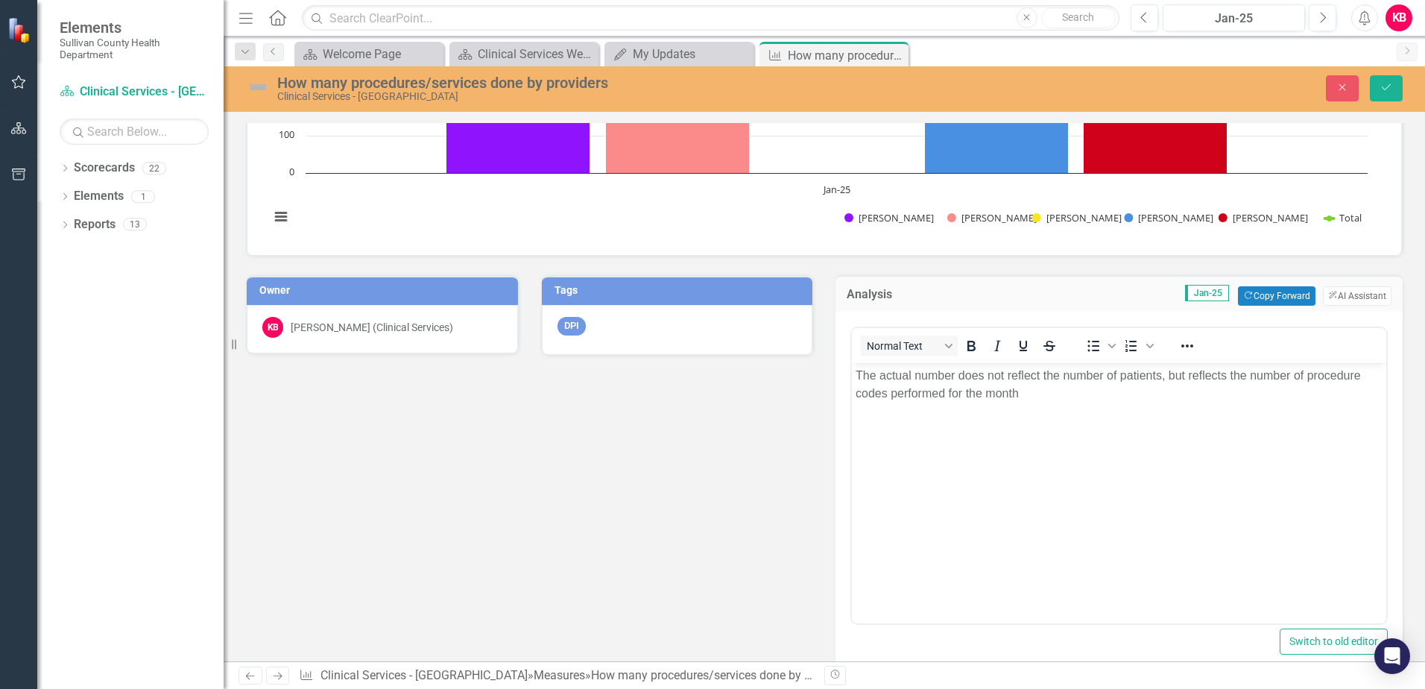
click at [1051, 400] on p "The actual number does not reflect the number of patients, but reflects the num…" at bounding box center [1119, 384] width 527 height 36
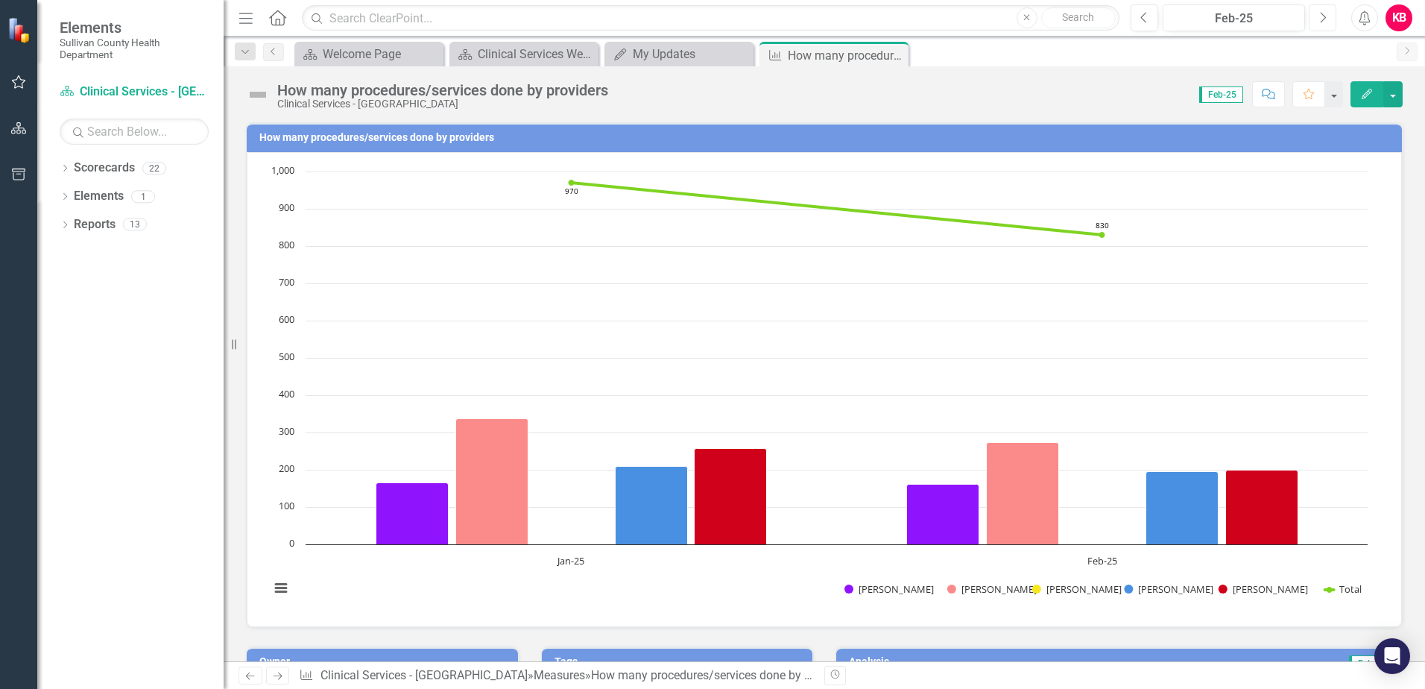
click at [1321, 15] on icon "Next" at bounding box center [1323, 17] width 8 height 13
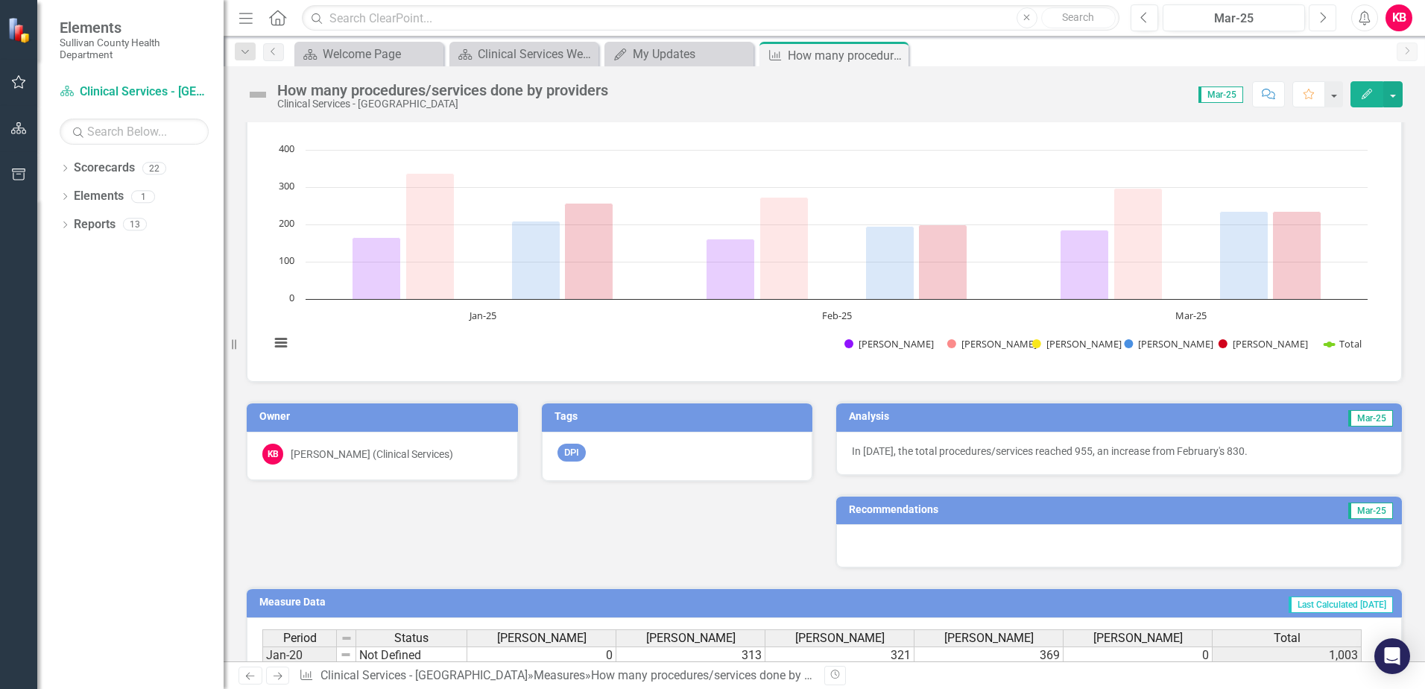
scroll to position [298, 0]
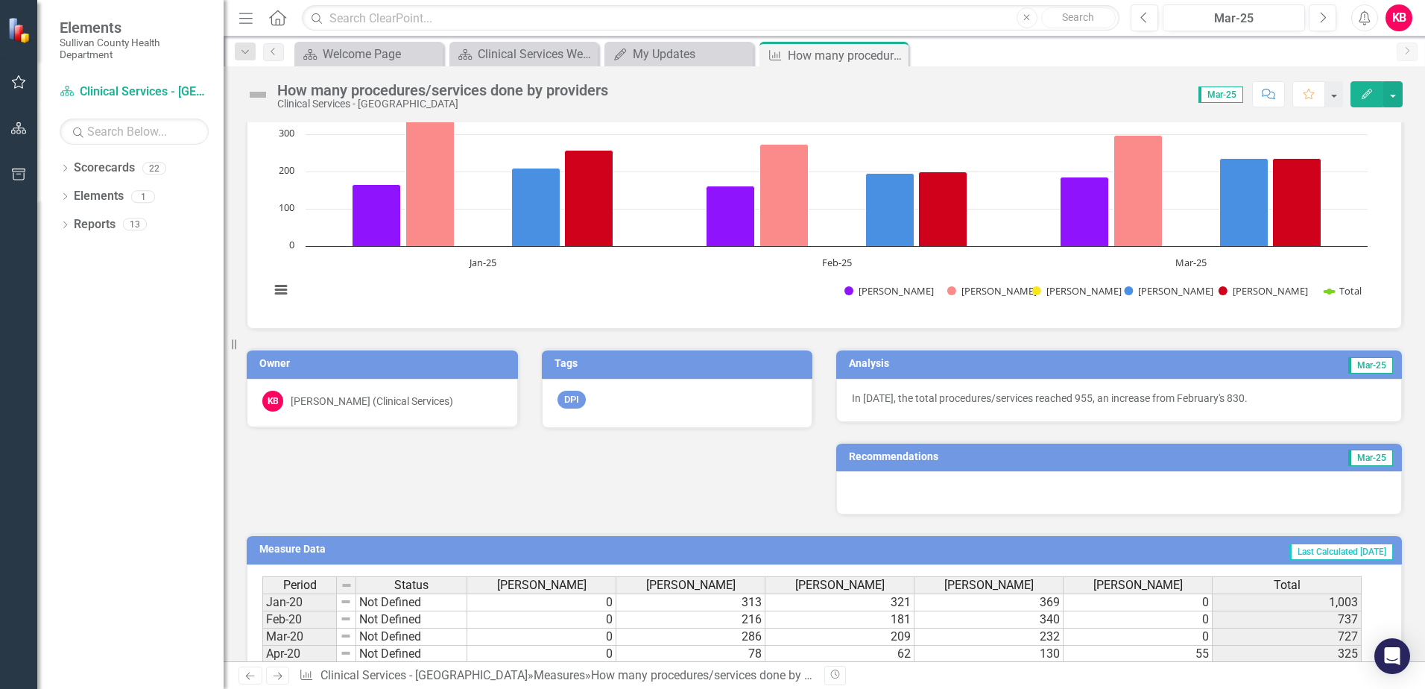
click at [1285, 400] on p "In [DATE], the total procedures/services reached 955, an increase from February…" at bounding box center [1119, 398] width 535 height 15
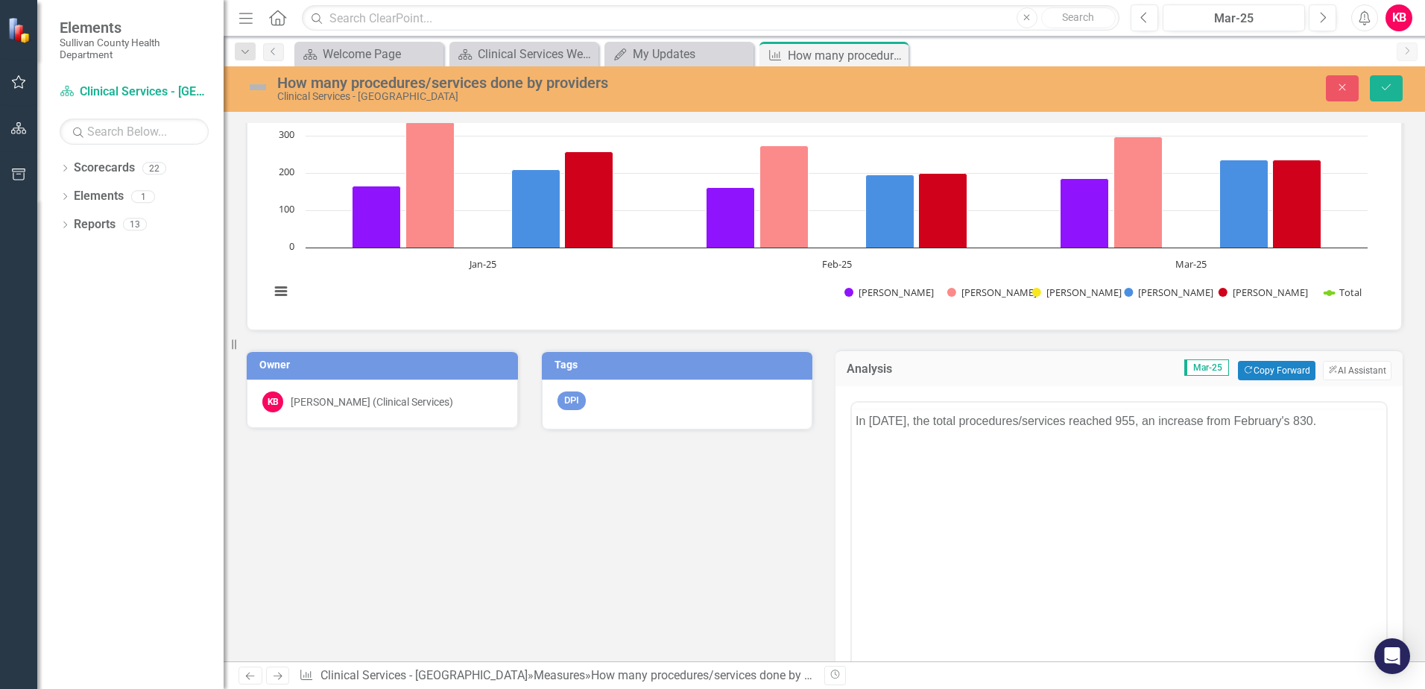
scroll to position [0, 0]
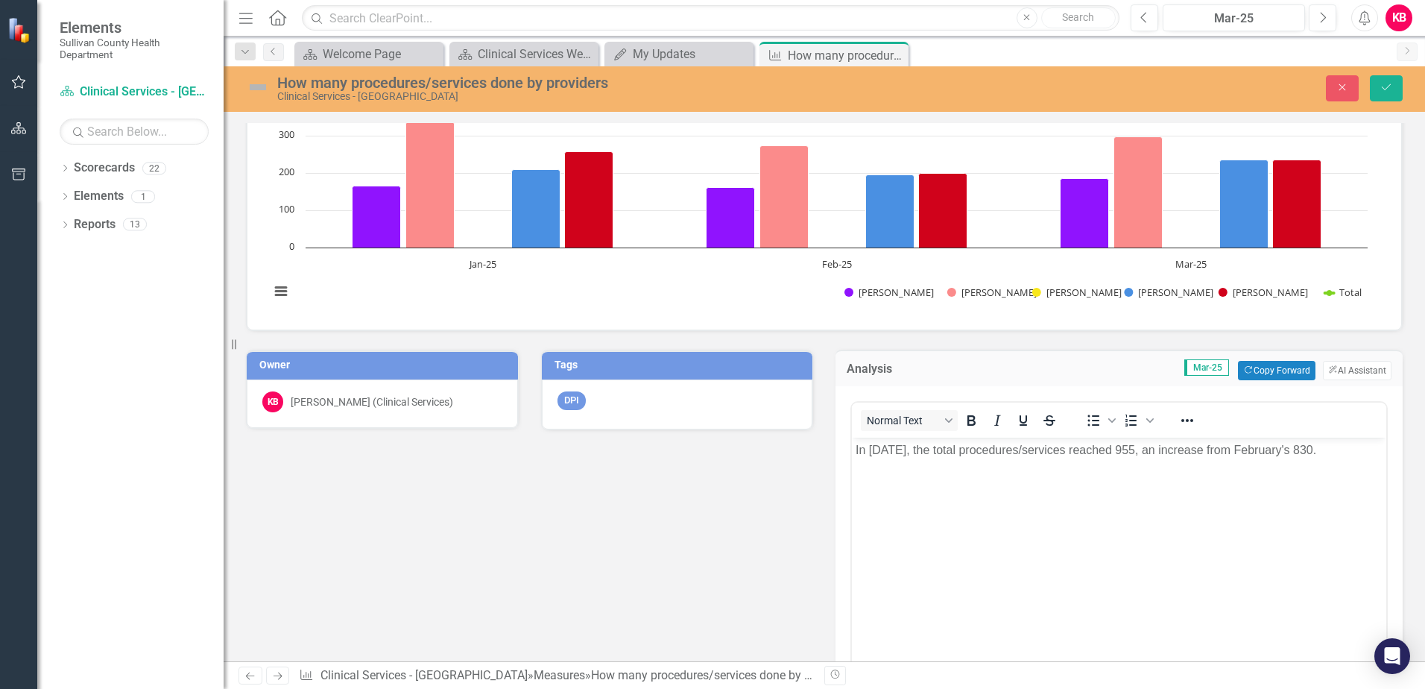
click at [1360, 450] on p "In [DATE], the total procedures/services reached 955, an increase from February…" at bounding box center [1119, 450] width 527 height 18
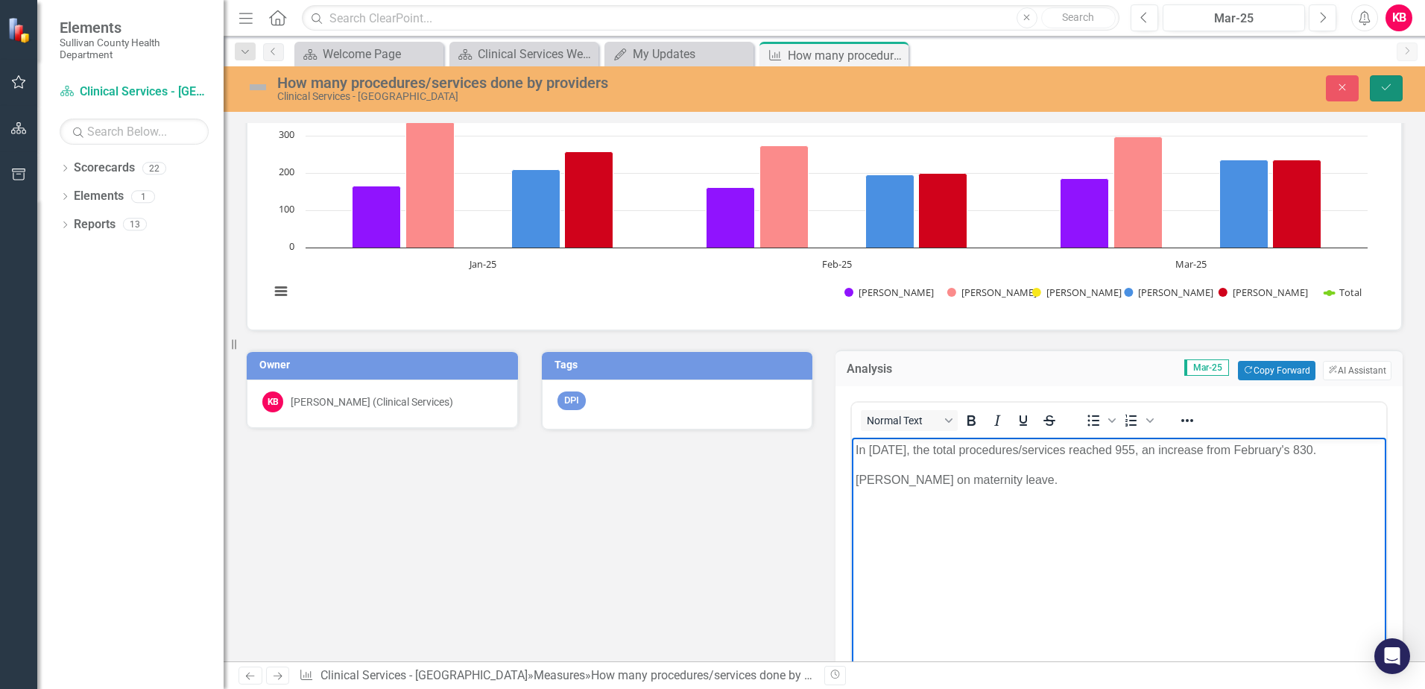
click at [1377, 86] on button "Save" at bounding box center [1386, 88] width 33 height 26
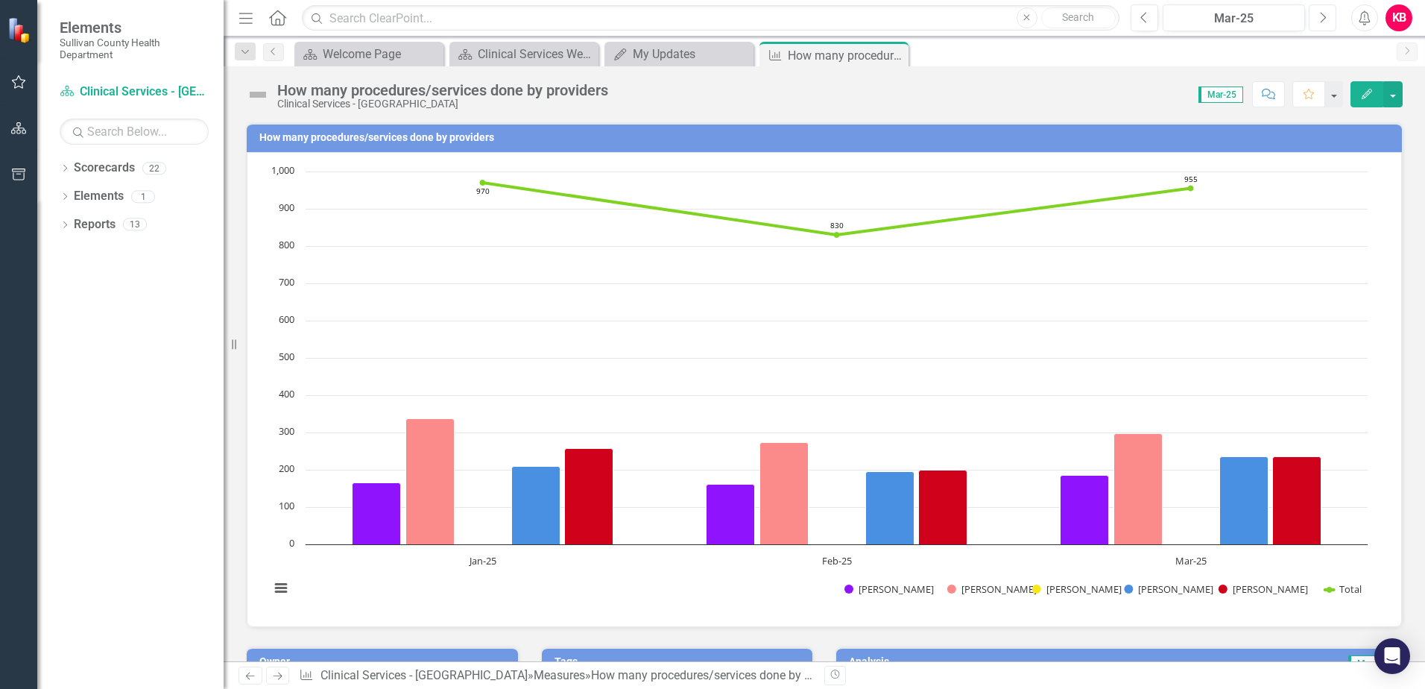
click at [1325, 13] on icon "Next" at bounding box center [1323, 17] width 8 height 13
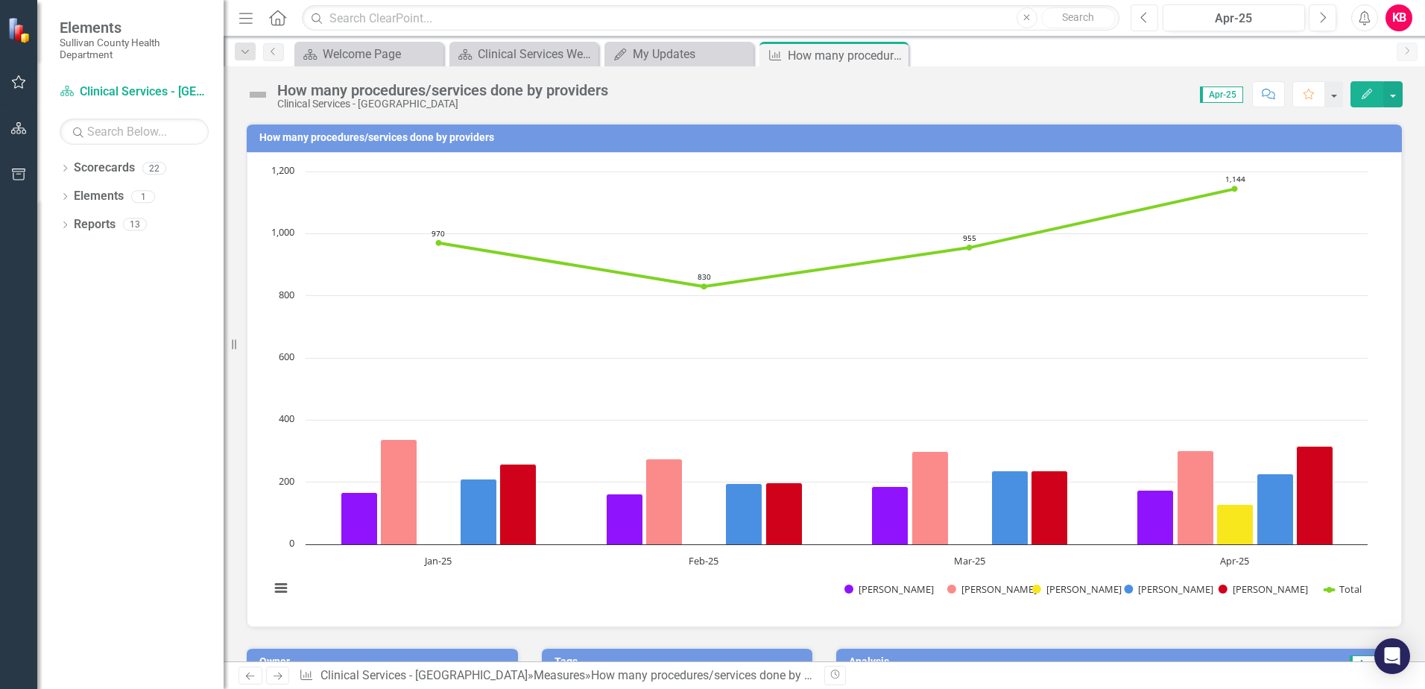
click at [1145, 19] on icon "Previous" at bounding box center [1145, 17] width 8 height 13
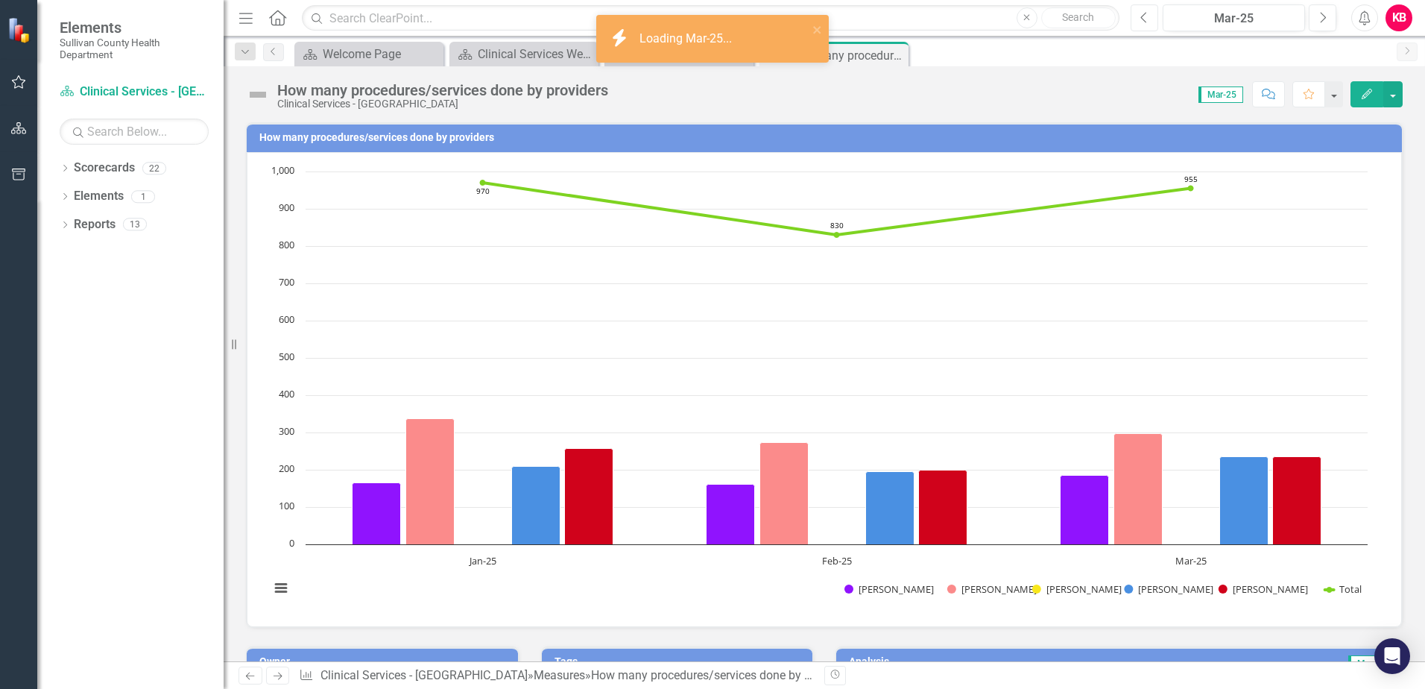
click at [1145, 19] on icon "Previous" at bounding box center [1145, 17] width 8 height 13
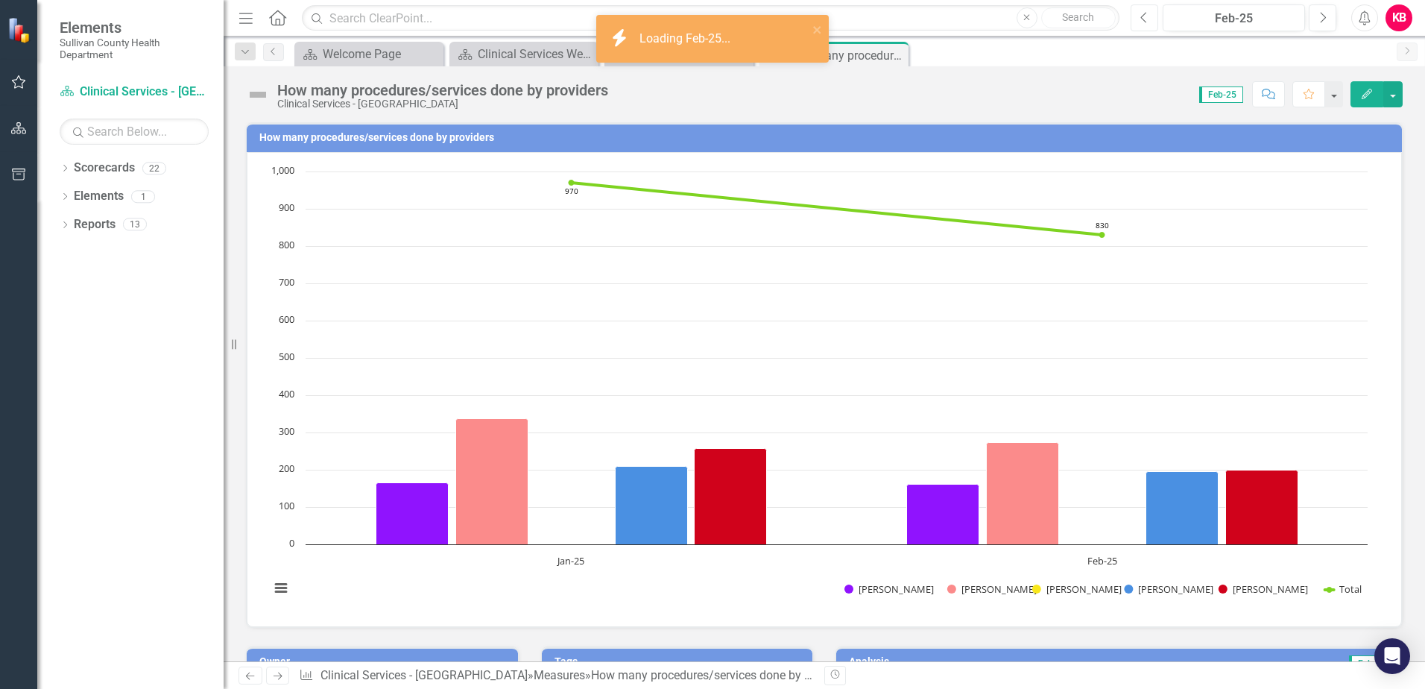
click at [1145, 19] on icon "Previous" at bounding box center [1145, 17] width 8 height 13
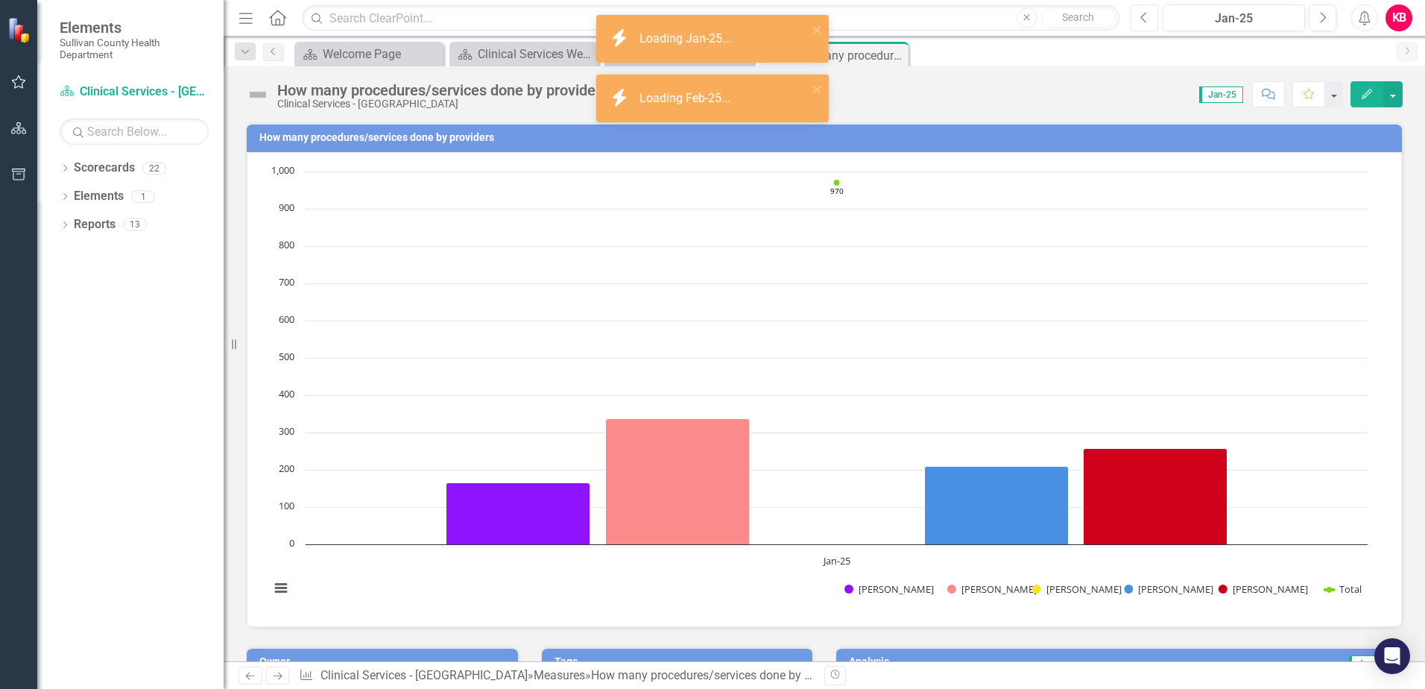
click at [1145, 19] on icon "Previous" at bounding box center [1145, 17] width 8 height 13
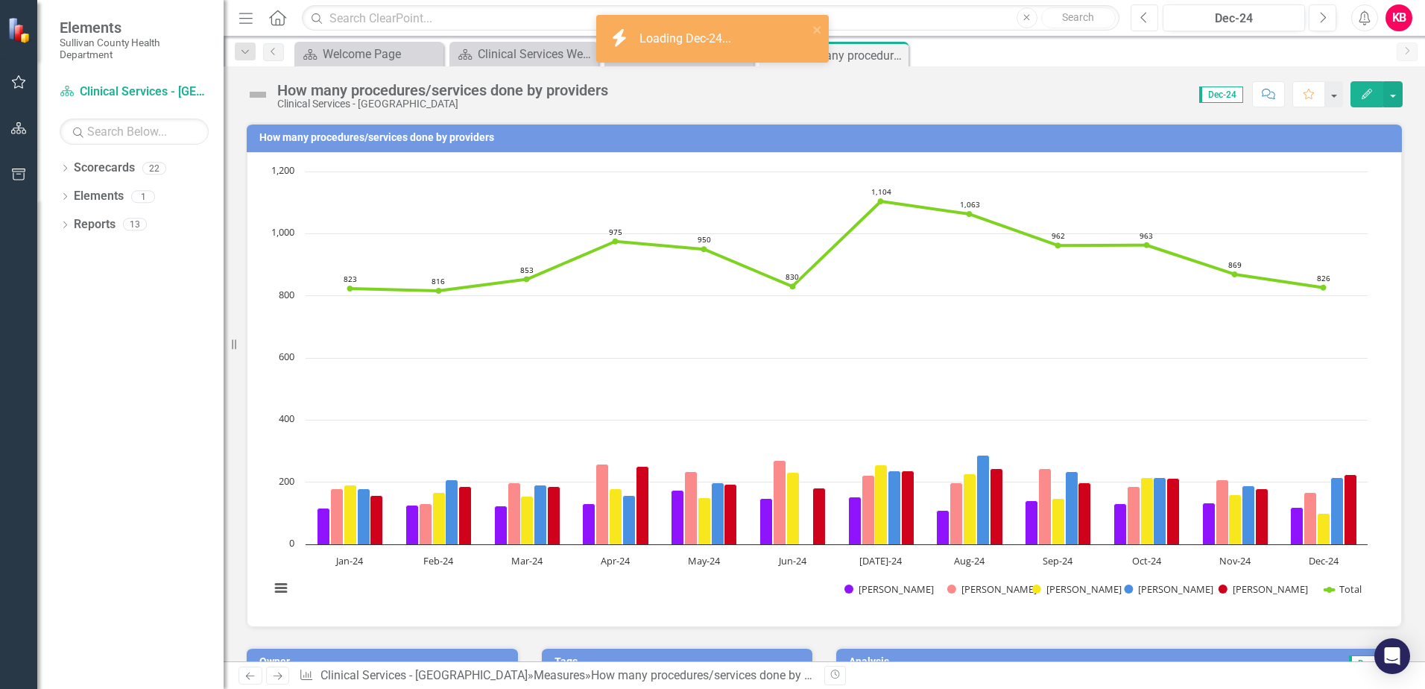
click at [1145, 19] on icon "Previous" at bounding box center [1145, 17] width 8 height 13
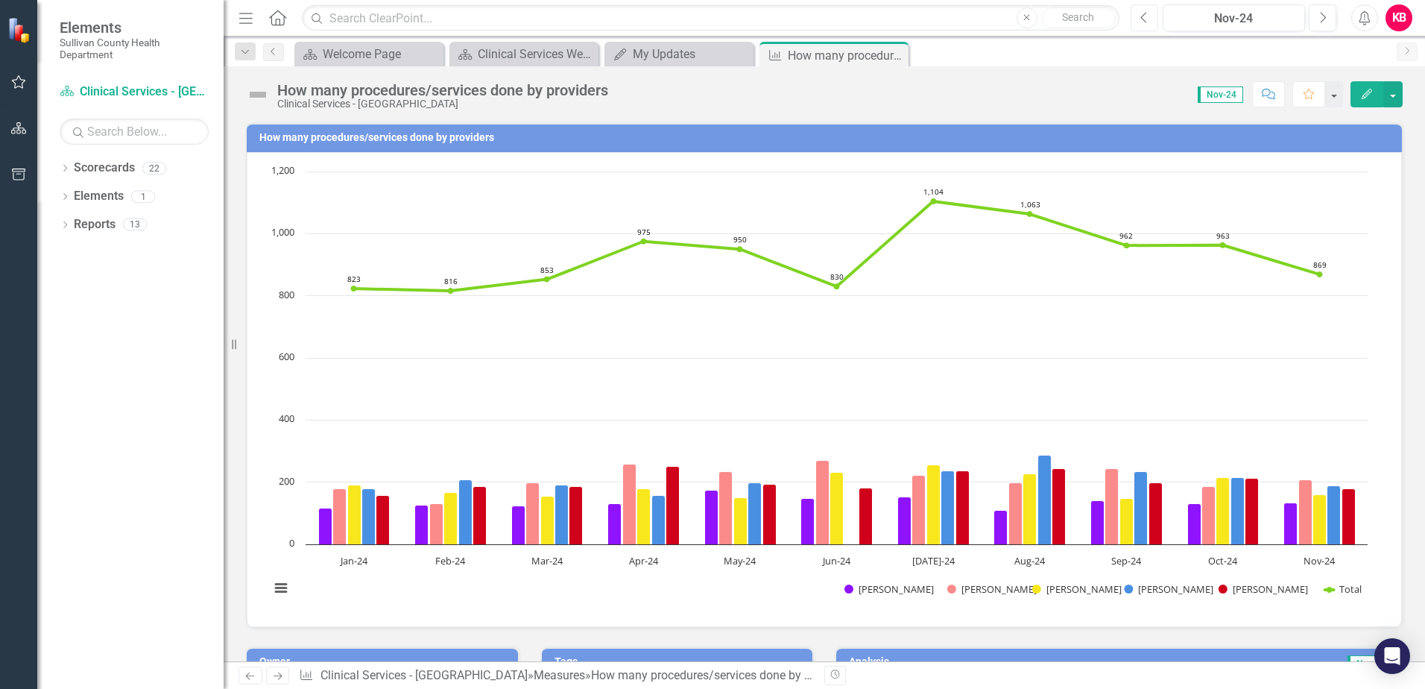
click at [1145, 19] on icon "Previous" at bounding box center [1145, 17] width 8 height 13
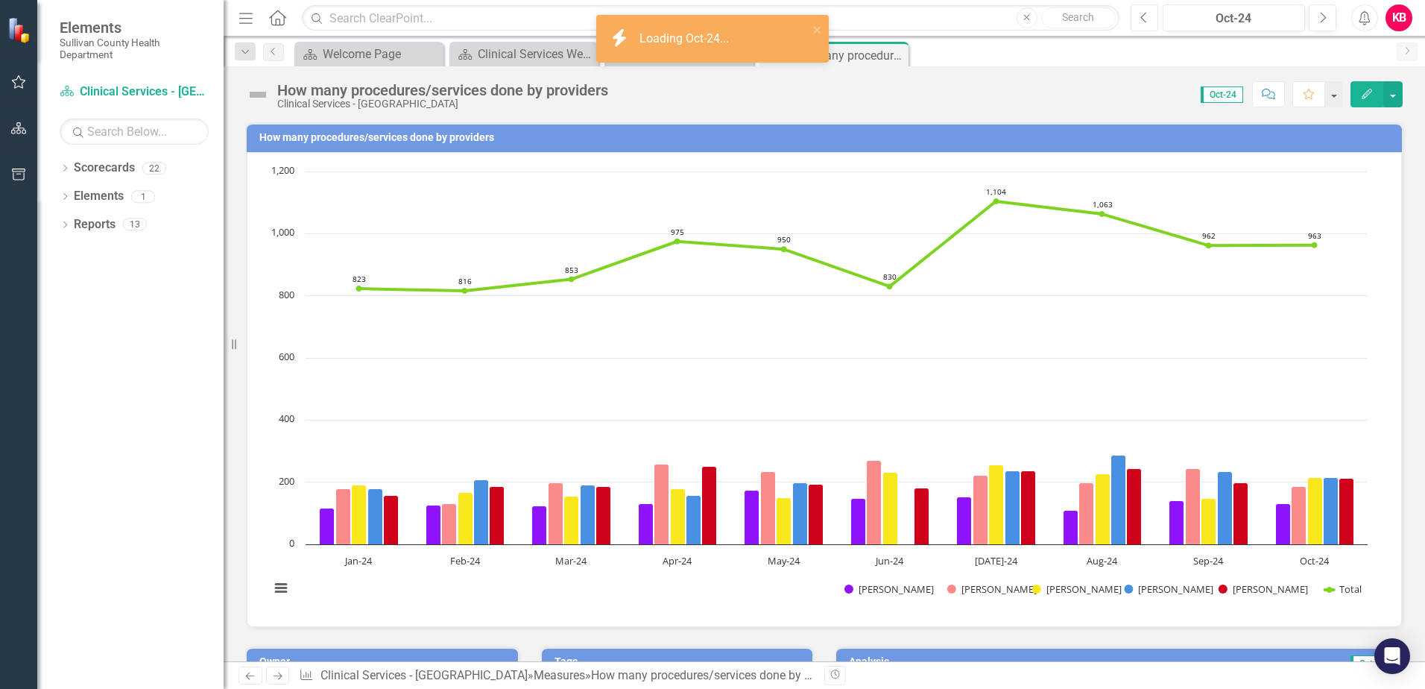
click at [1145, 19] on icon "Previous" at bounding box center [1145, 17] width 8 height 13
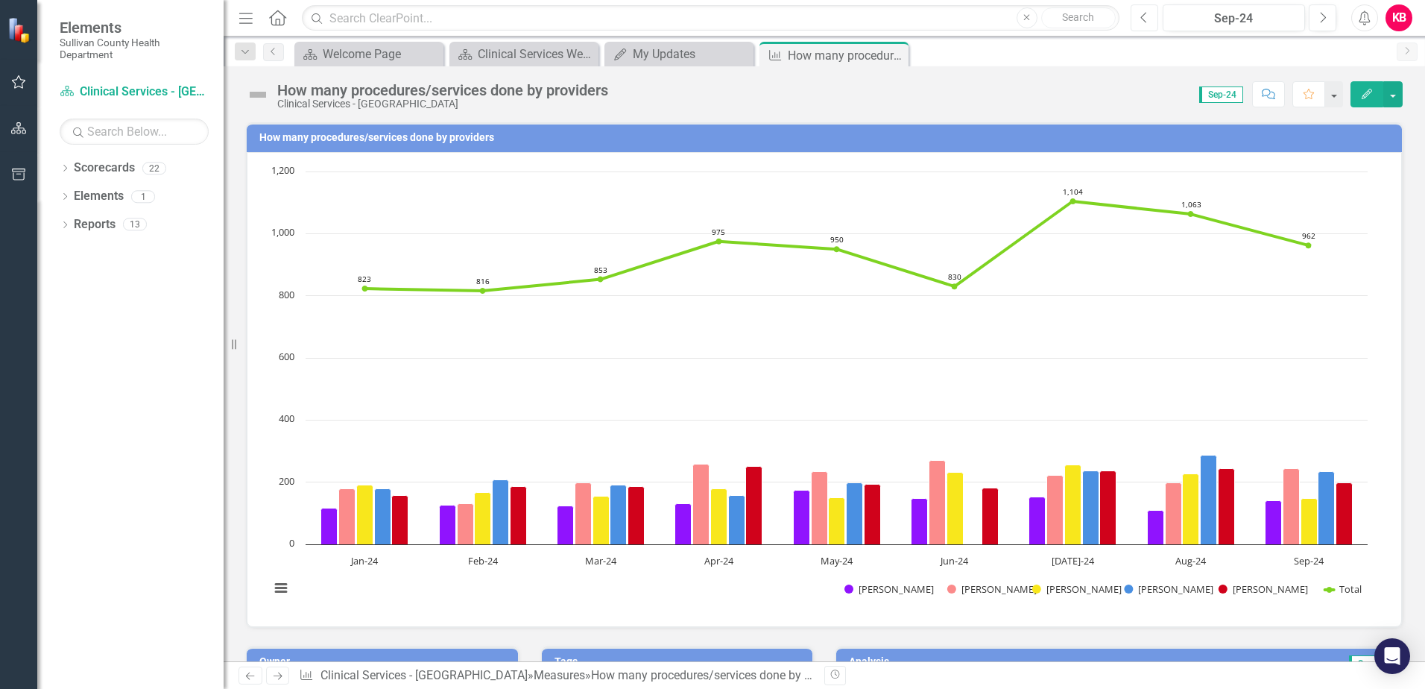
click at [1145, 19] on icon "Previous" at bounding box center [1145, 17] width 8 height 13
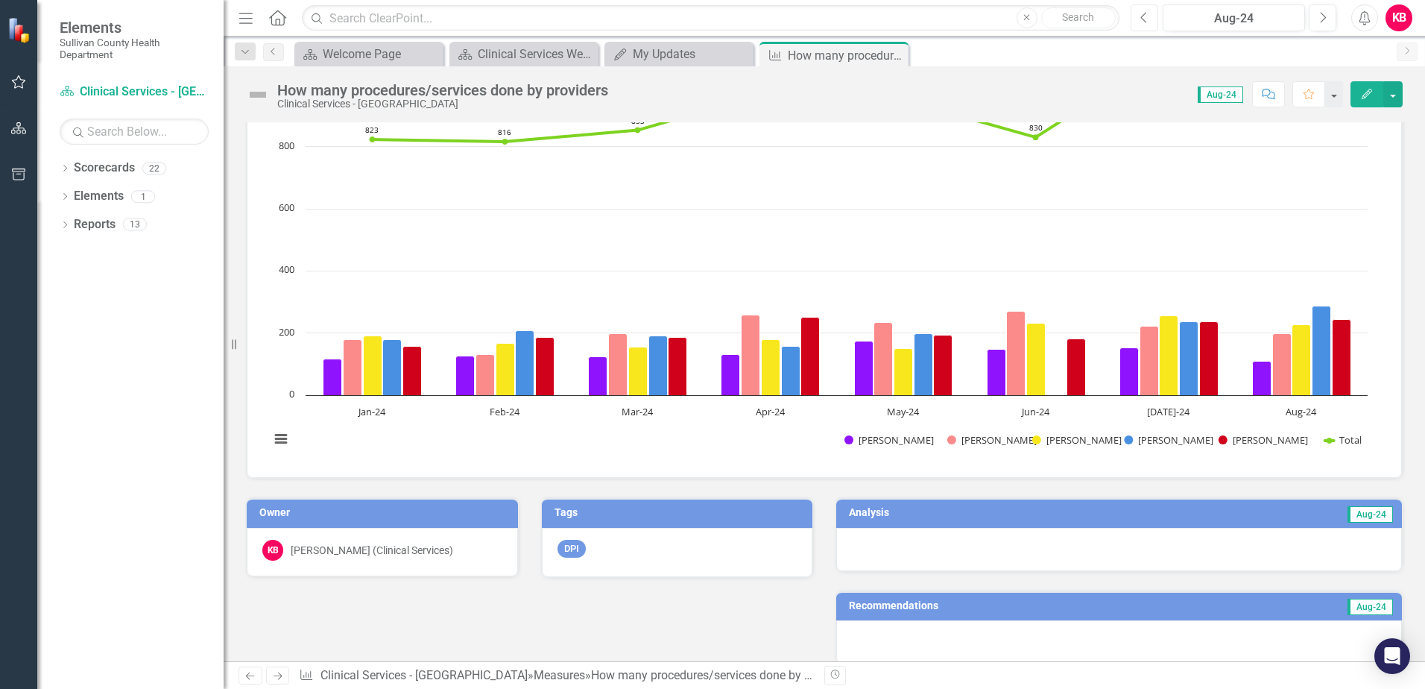
scroll to position [75, 0]
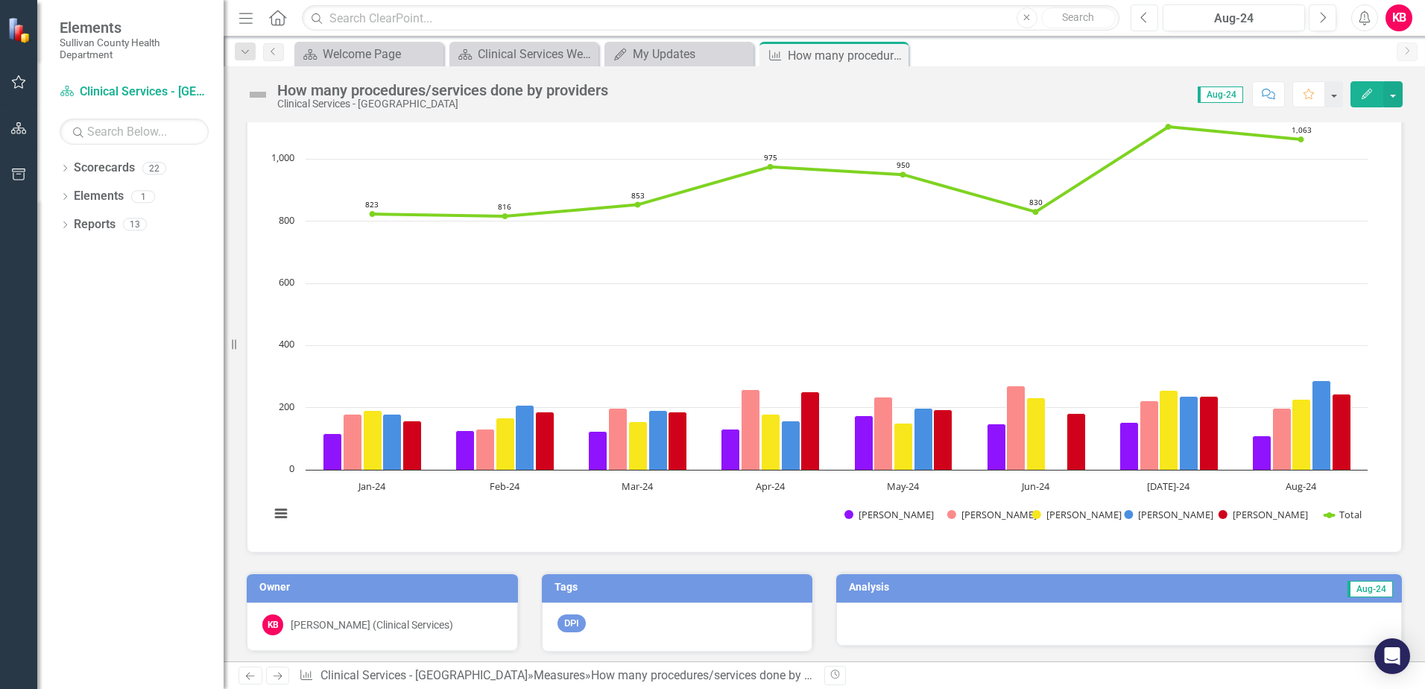
click at [1149, 16] on button "Previous" at bounding box center [1145, 17] width 28 height 27
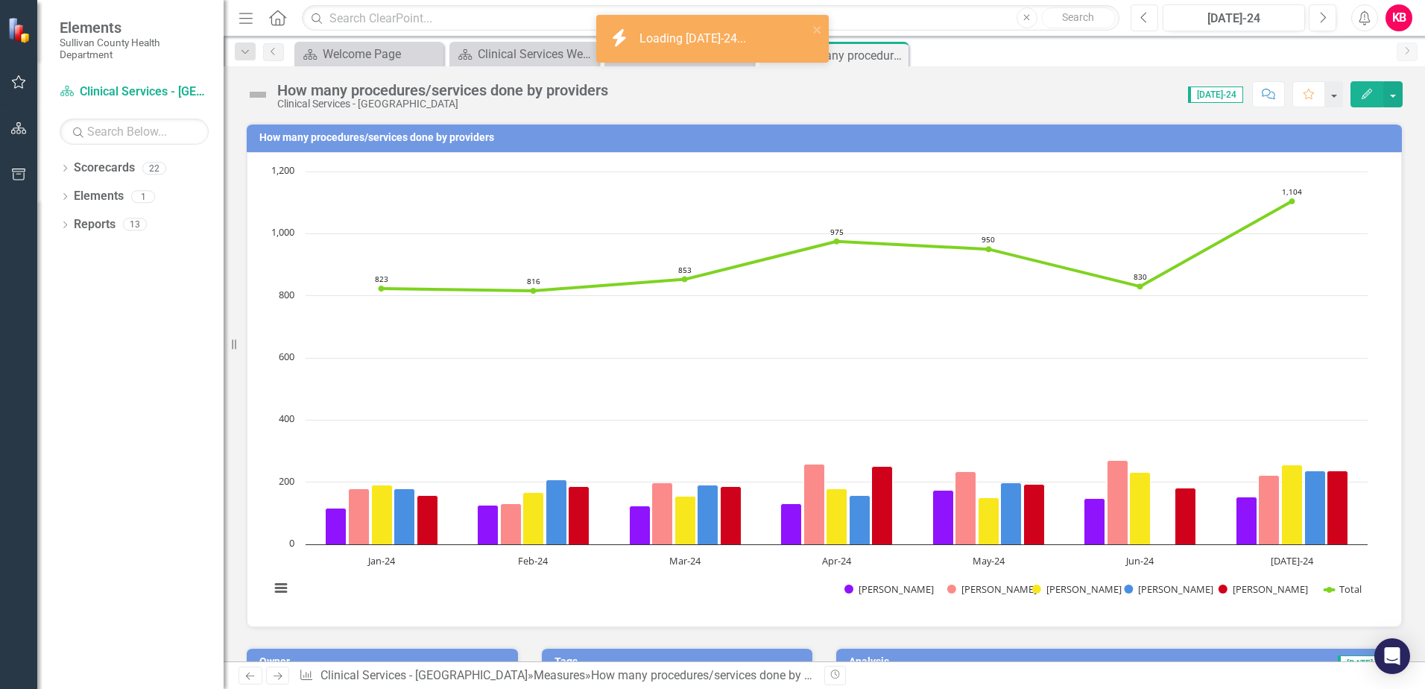
click at [1144, 17] on icon "Previous" at bounding box center [1145, 17] width 8 height 13
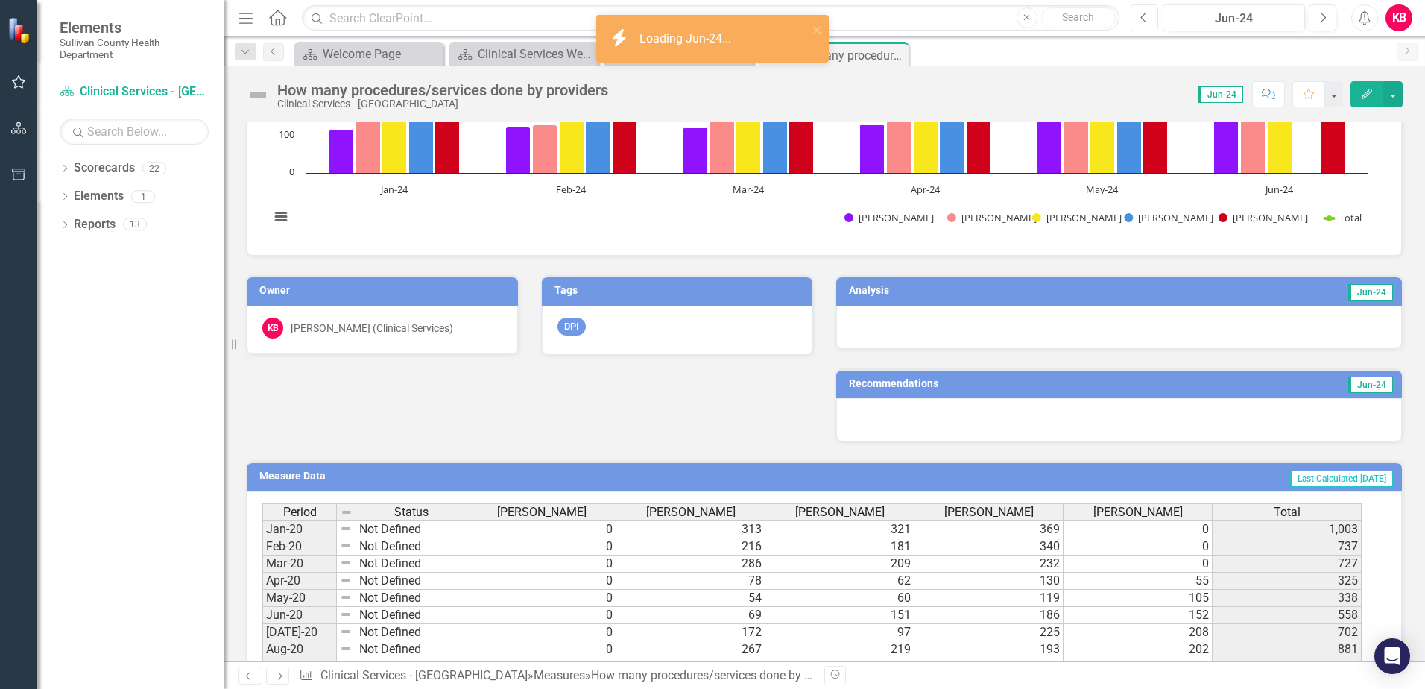
scroll to position [373, 0]
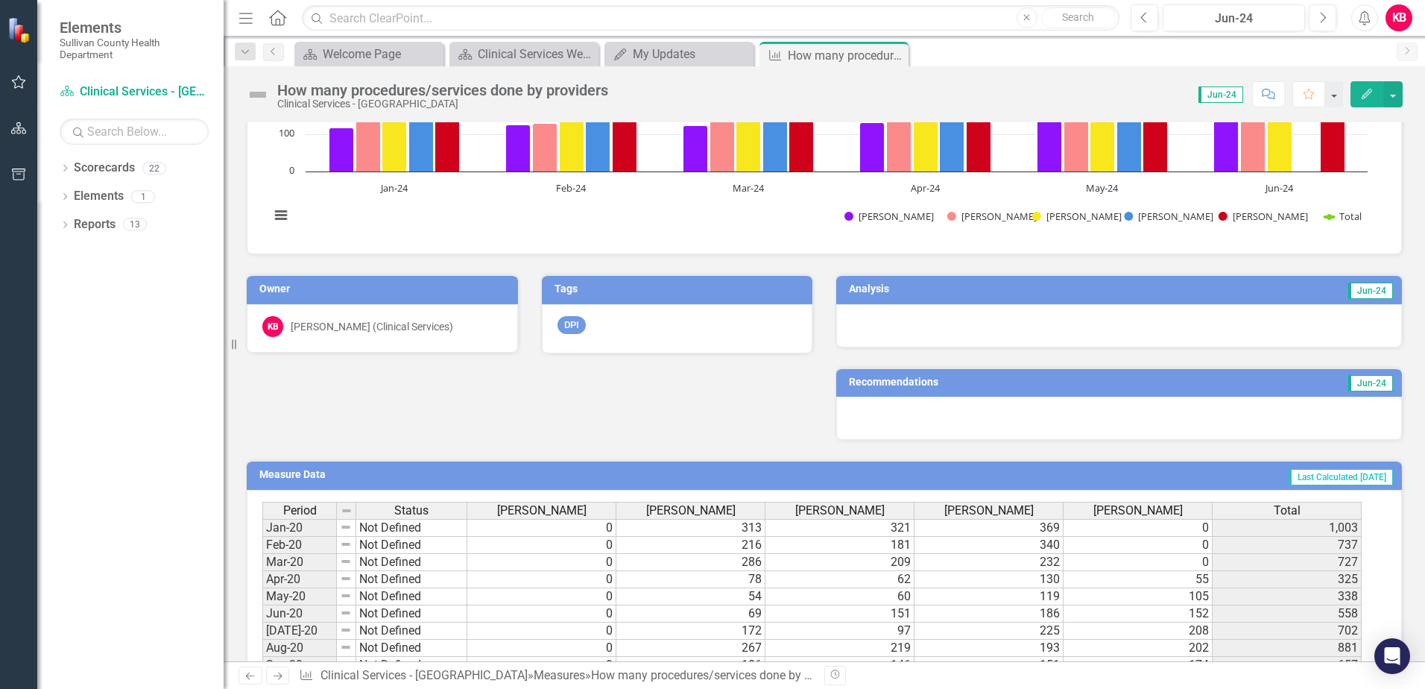
click at [1175, 333] on div at bounding box center [1120, 325] width 566 height 43
click at [1156, 293] on td "Jun-24" at bounding box center [1249, 291] width 292 height 22
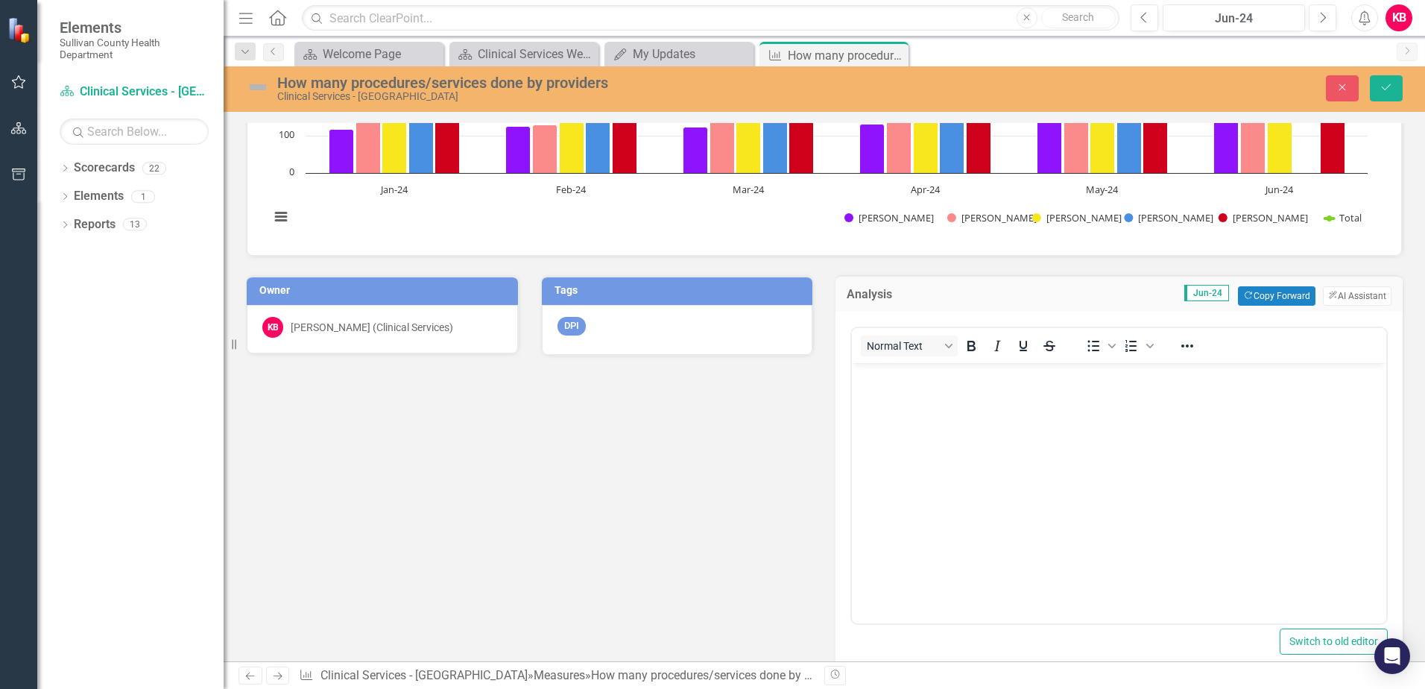
scroll to position [0, 0]
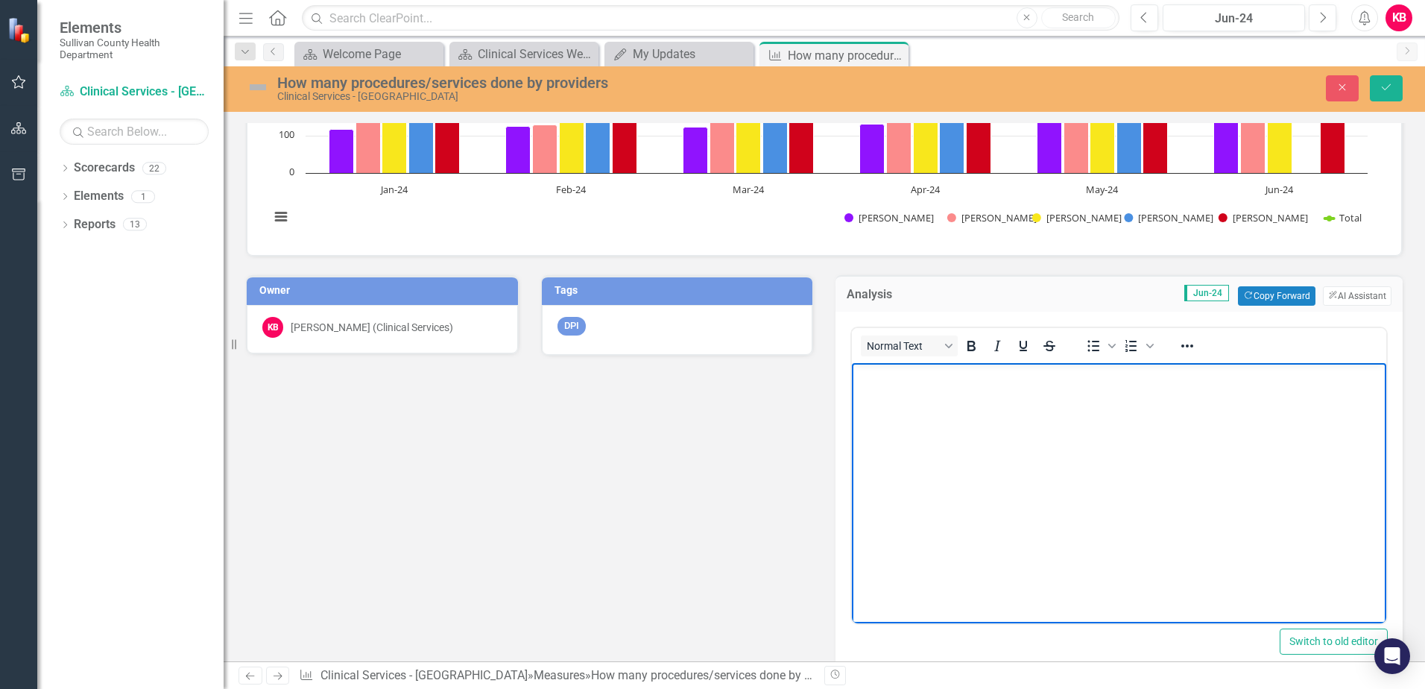
click at [1130, 388] on body "Rich Text Area. Press ALT-0 for help." at bounding box center [1119, 474] width 535 height 224
click at [1336, 294] on button "ClearPoint AI AI Assistant" at bounding box center [1357, 295] width 69 height 19
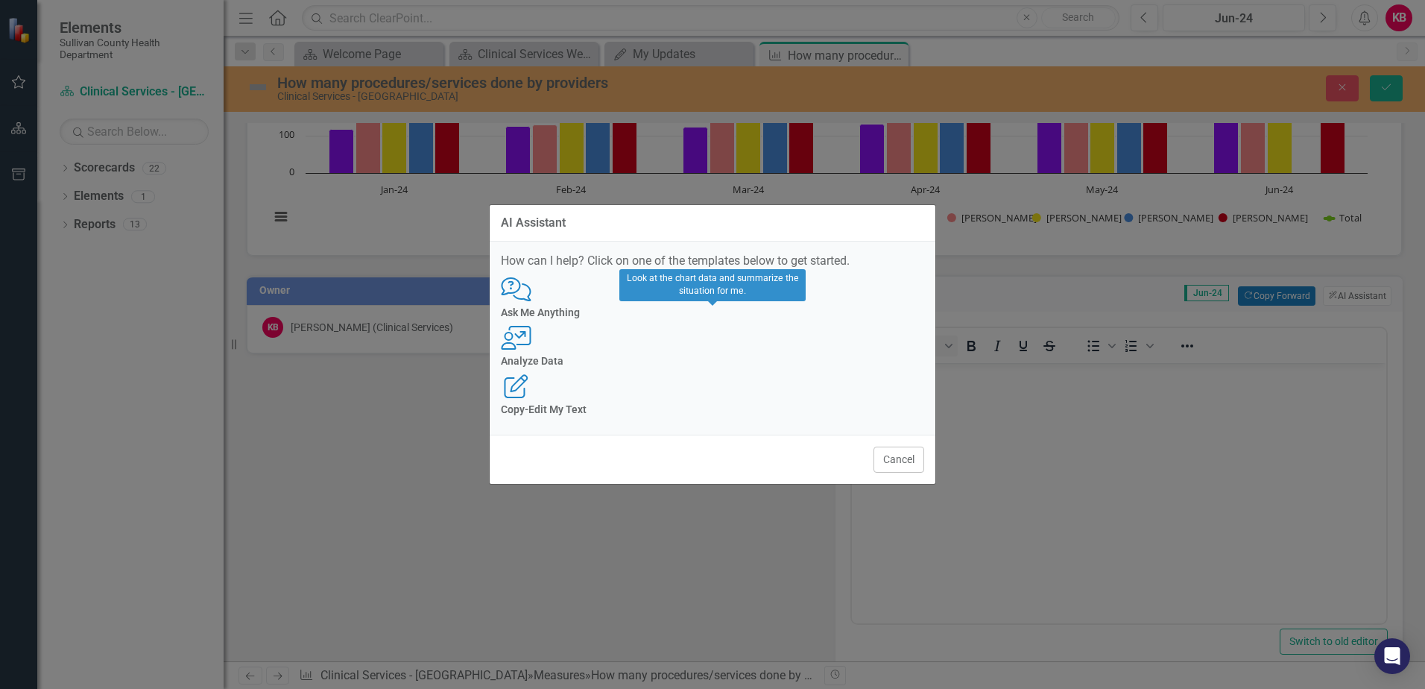
click at [692, 356] on div "Analyze Data" at bounding box center [712, 361] width 423 height 11
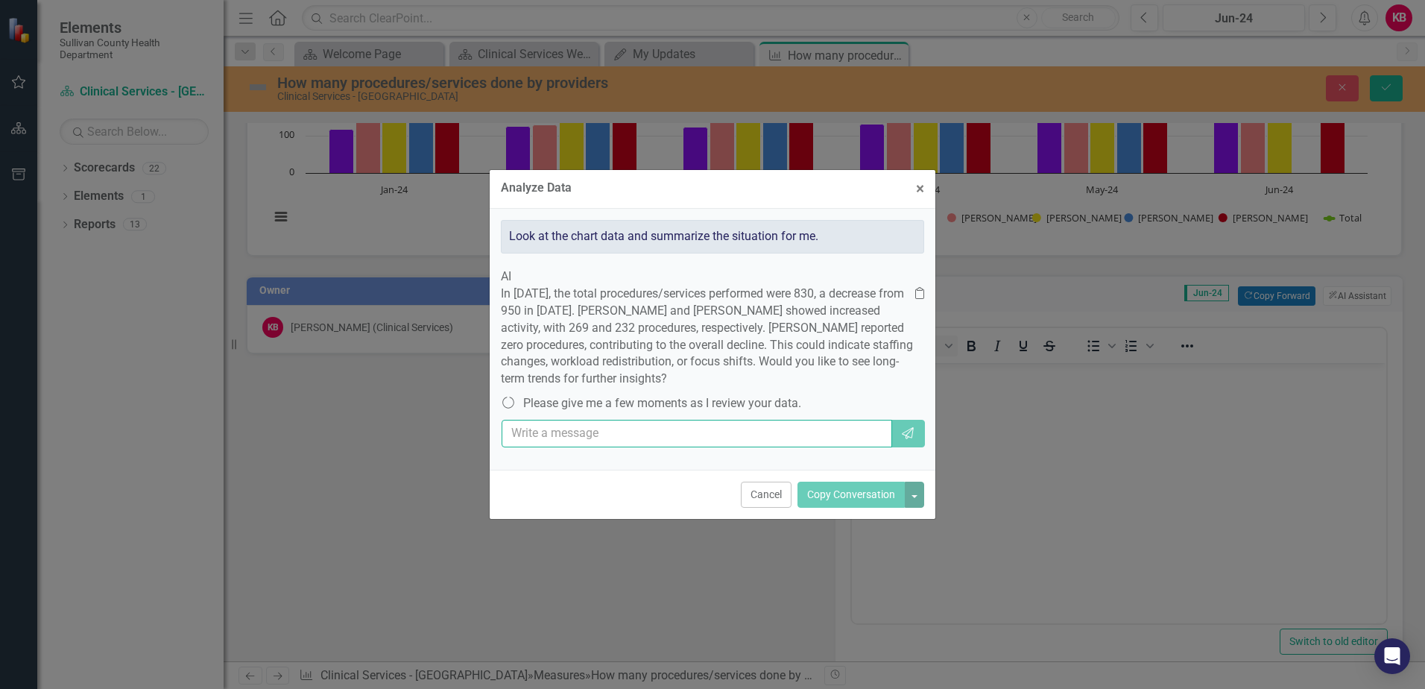
click at [753, 447] on input "text" at bounding box center [697, 434] width 391 height 28
type input "Chelsea Cruey on FMLA for the month of June"
click at [837, 447] on input "Chelsea Cruey on FMLA for the month of June" at bounding box center [697, 434] width 391 height 28
click at [838, 412] on div "icon.saving Please give me a few moments as I review your data." at bounding box center [712, 403] width 423 height 17
click at [920, 180] on span "×" at bounding box center [920, 189] width 8 height 18
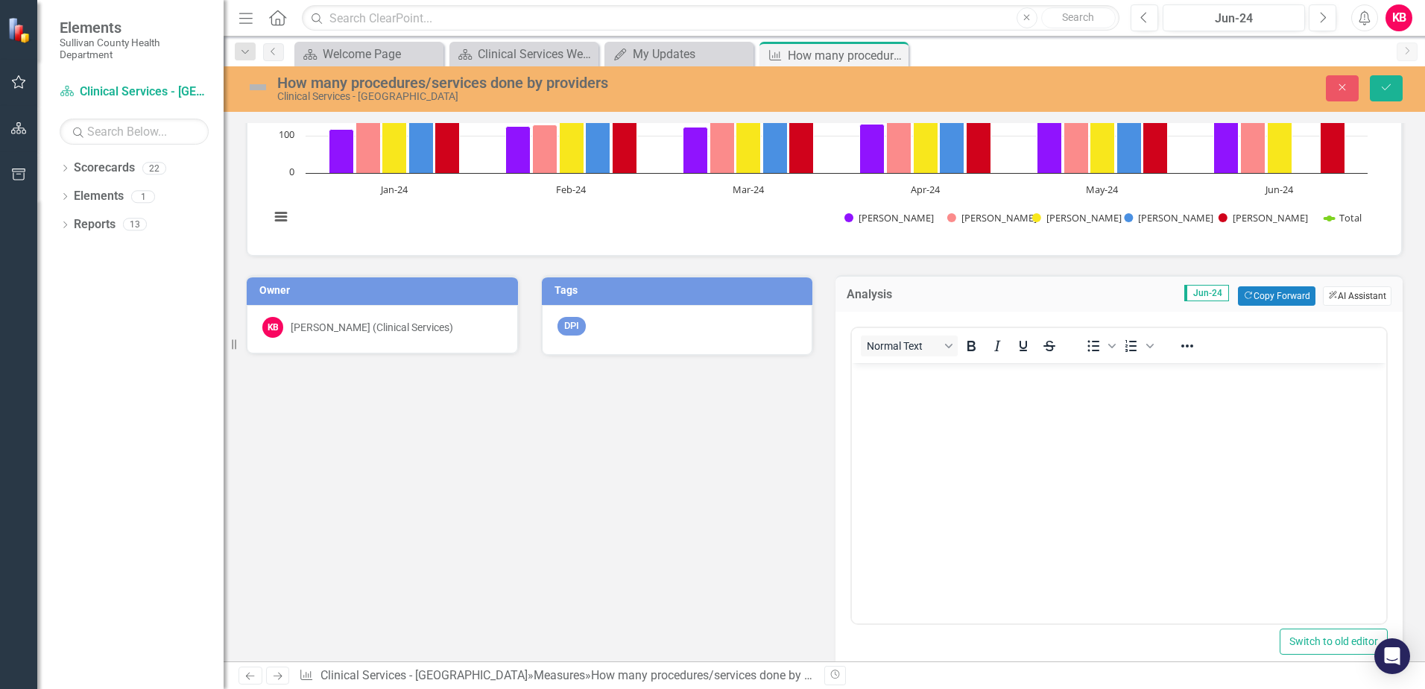
click at [1342, 296] on button "ClearPoint AI AI Assistant" at bounding box center [1357, 295] width 69 height 19
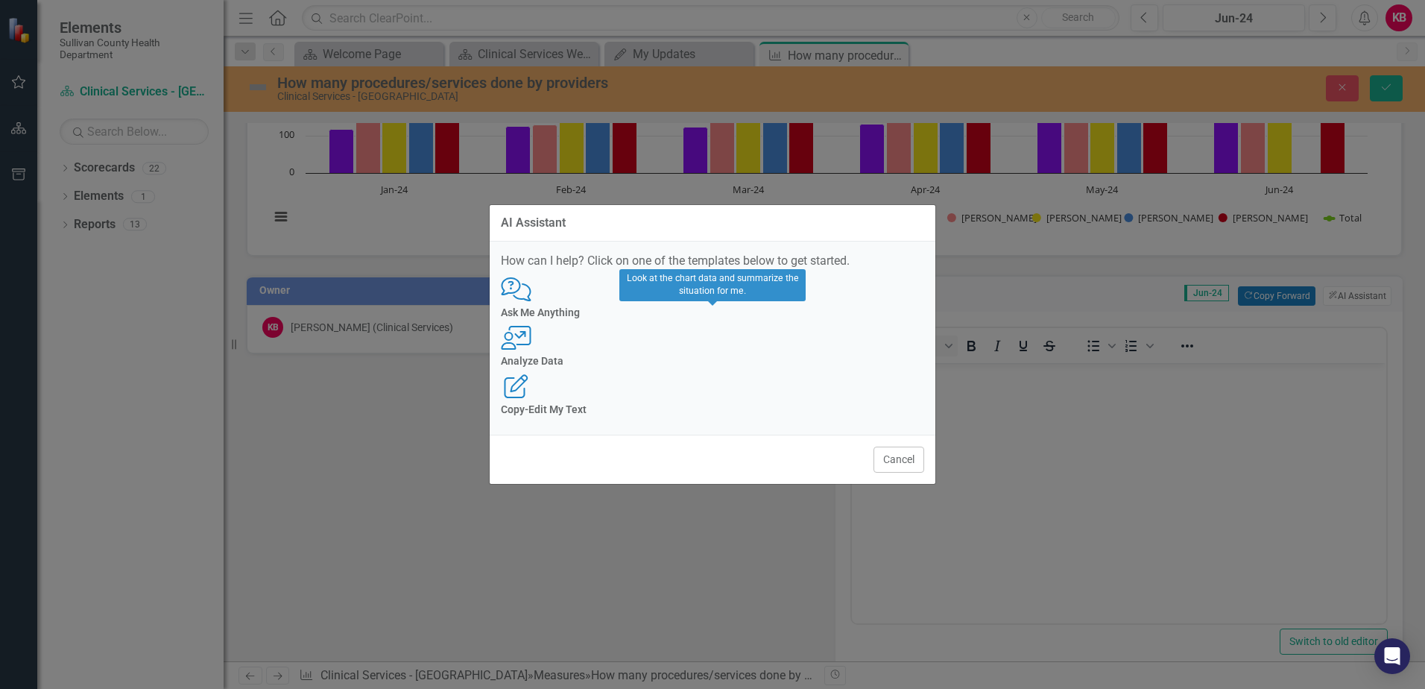
click at [721, 347] on div "User with Chart Analyze Data" at bounding box center [712, 346] width 423 height 41
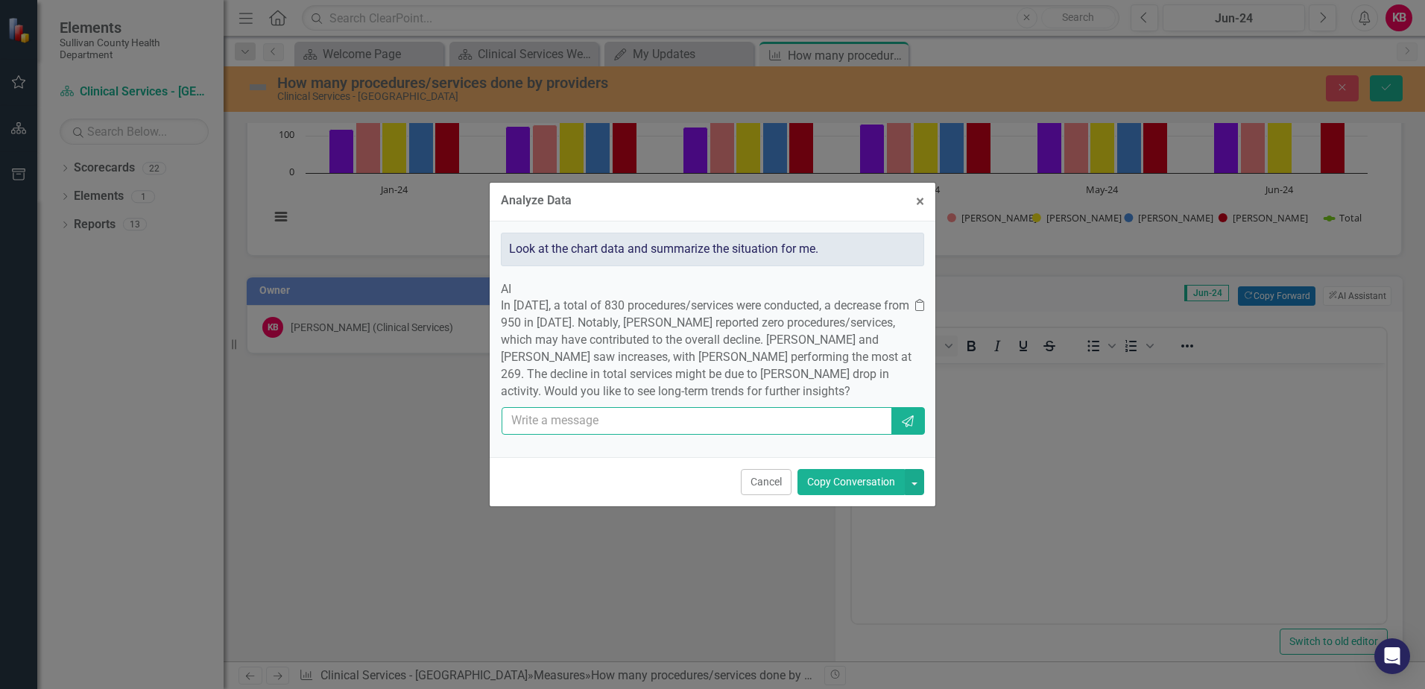
click at [670, 435] on input "text" at bounding box center [697, 421] width 391 height 28
type input "Chelsea Cruey on FMLA for the month of June"
click at [843, 495] on button "Copy Conversation" at bounding box center [851, 482] width 107 height 26
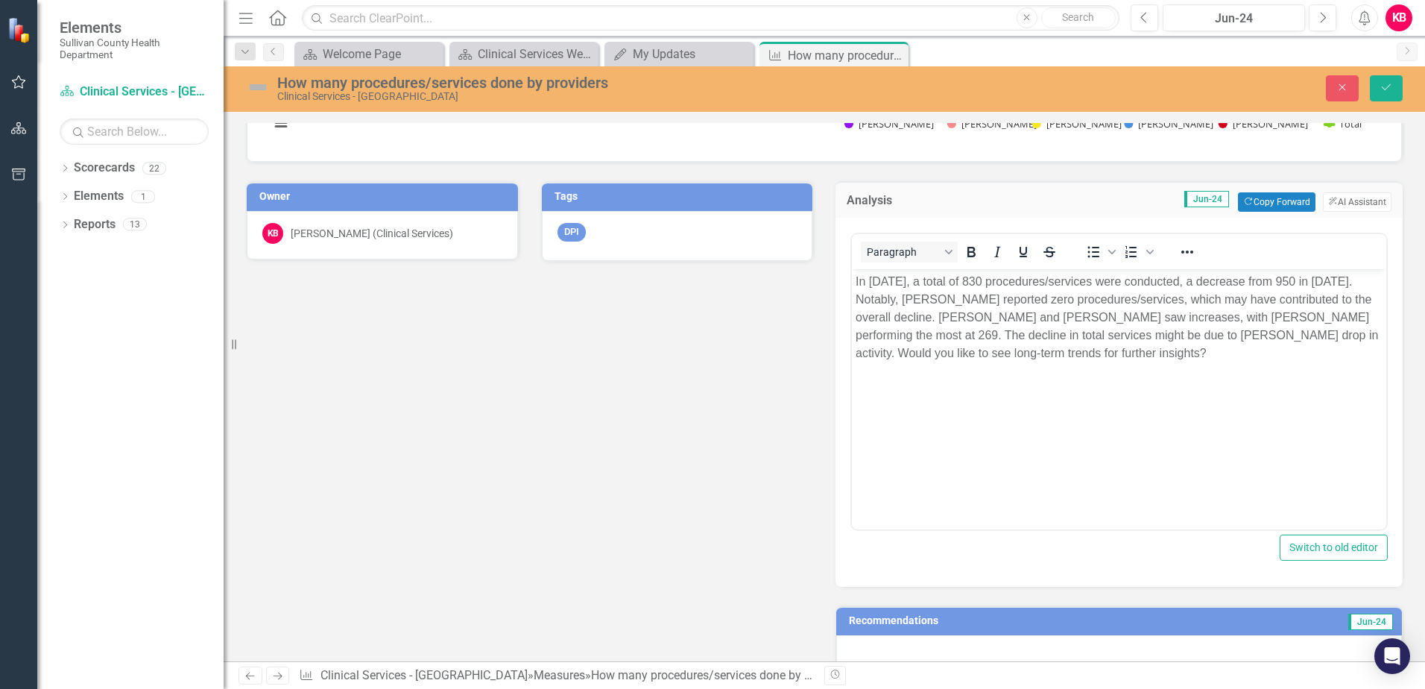
scroll to position [447, 0]
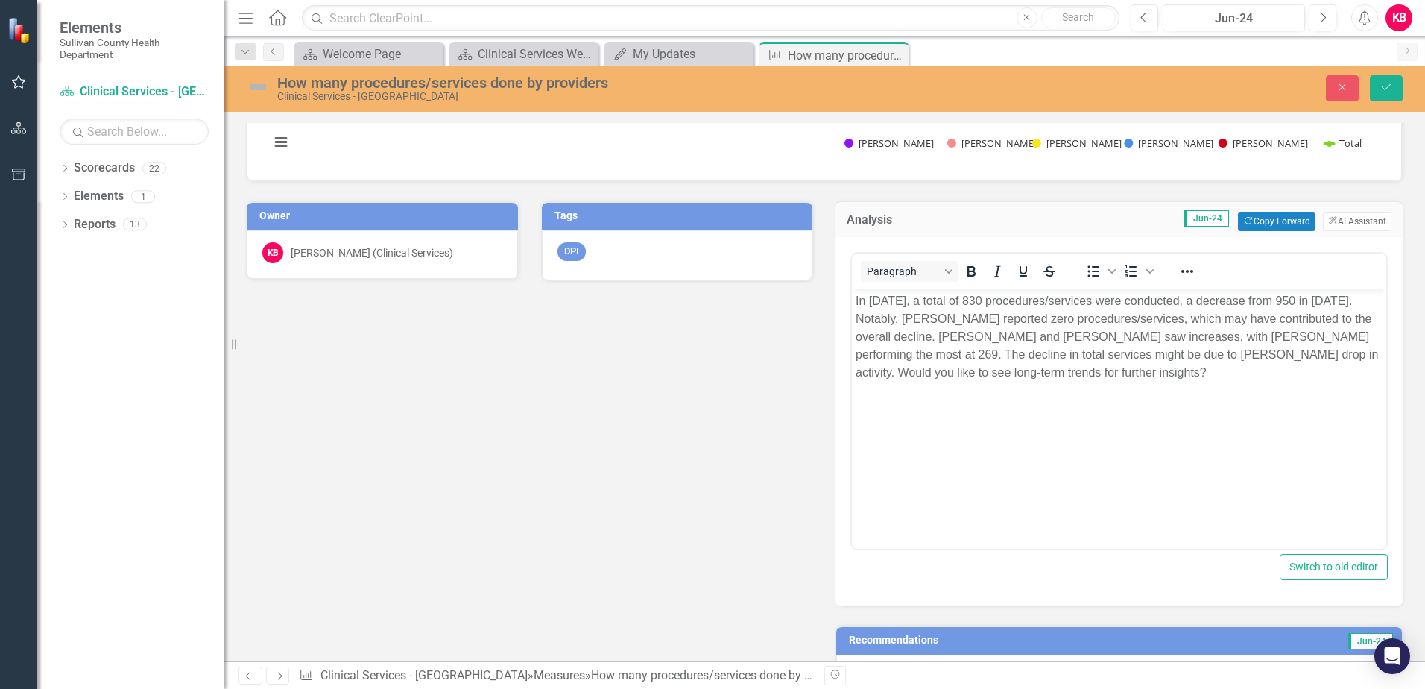
click at [1184, 379] on p "In June 2024, a total of 830 procedures/services were conducted, a decrease fro…" at bounding box center [1119, 336] width 527 height 89
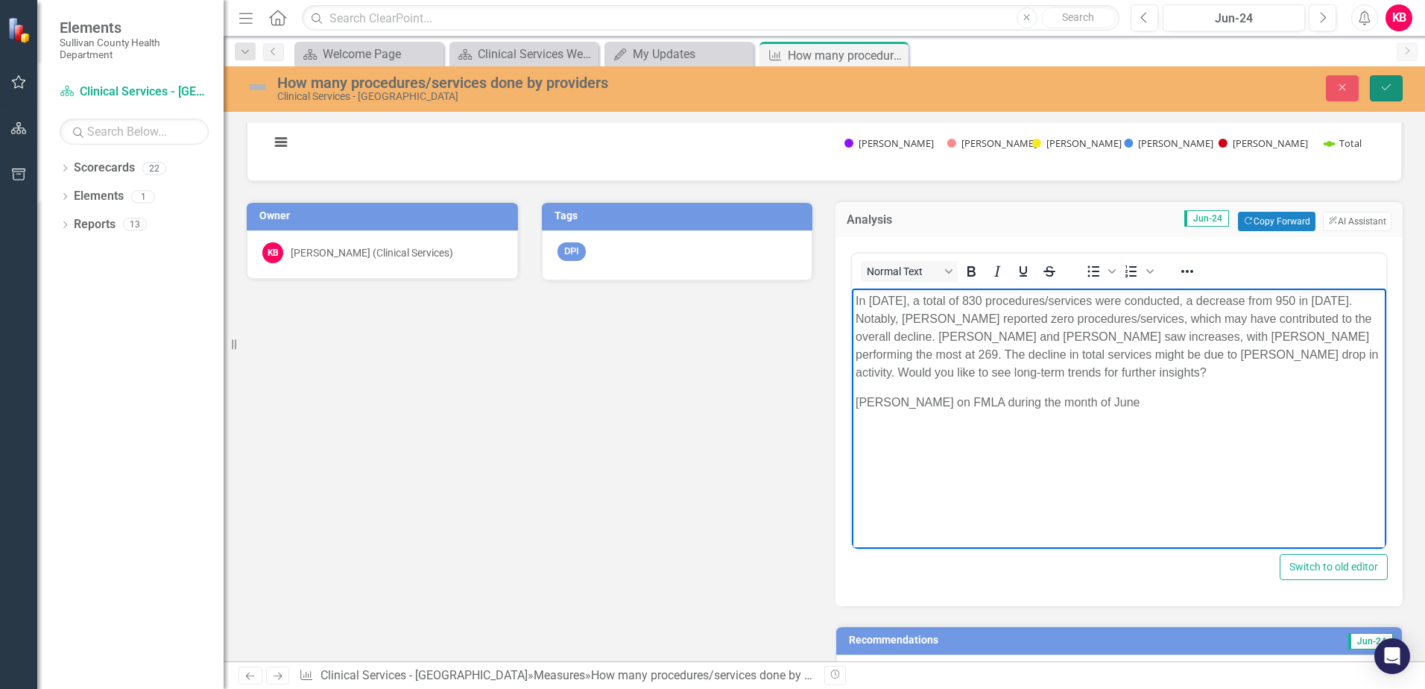
click at [1385, 84] on icon "Save" at bounding box center [1386, 87] width 13 height 10
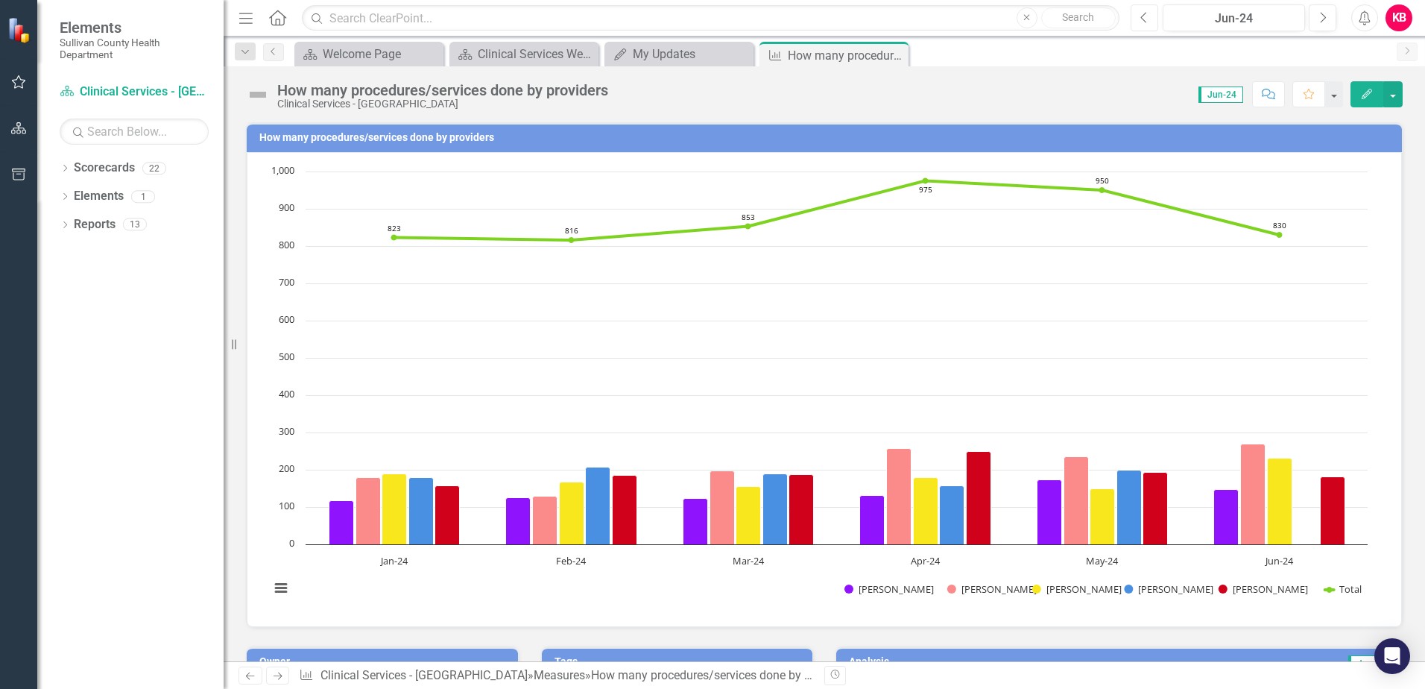
click at [1142, 17] on icon "button" at bounding box center [1144, 17] width 6 height 10
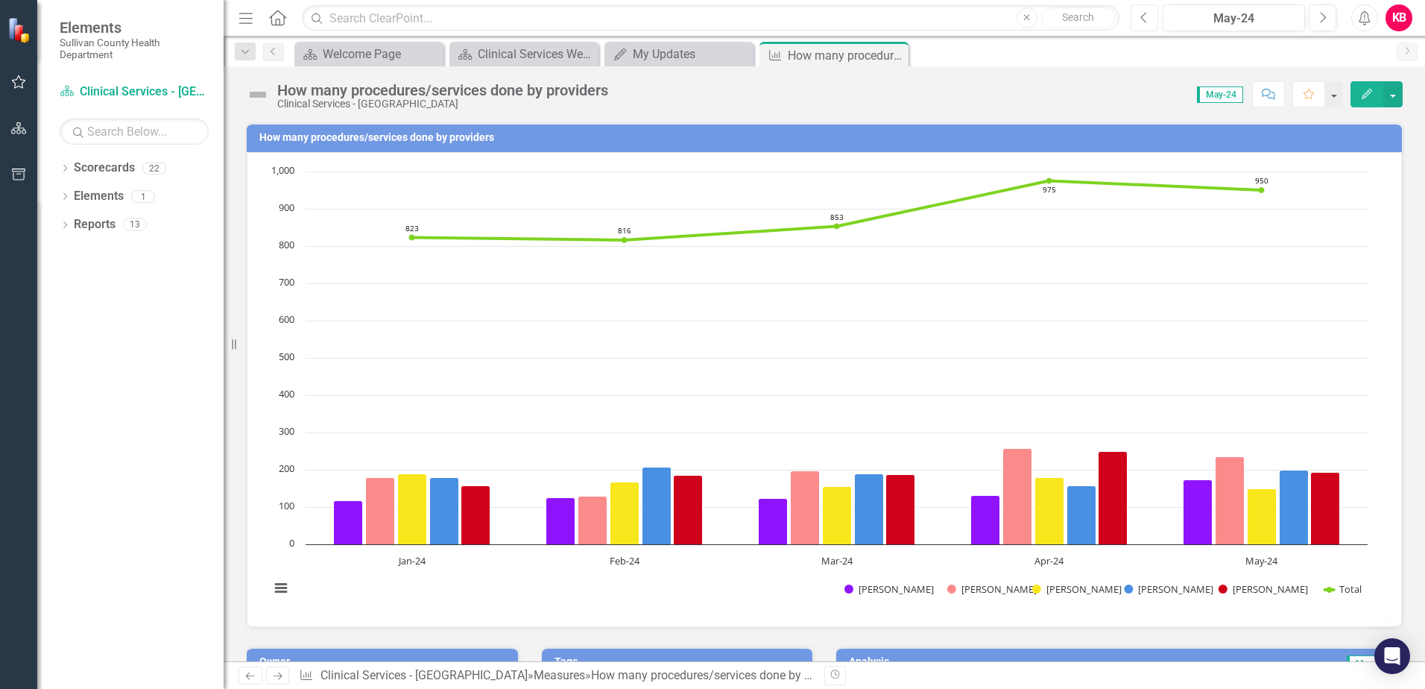
click at [1142, 17] on icon "button" at bounding box center [1144, 17] width 6 height 10
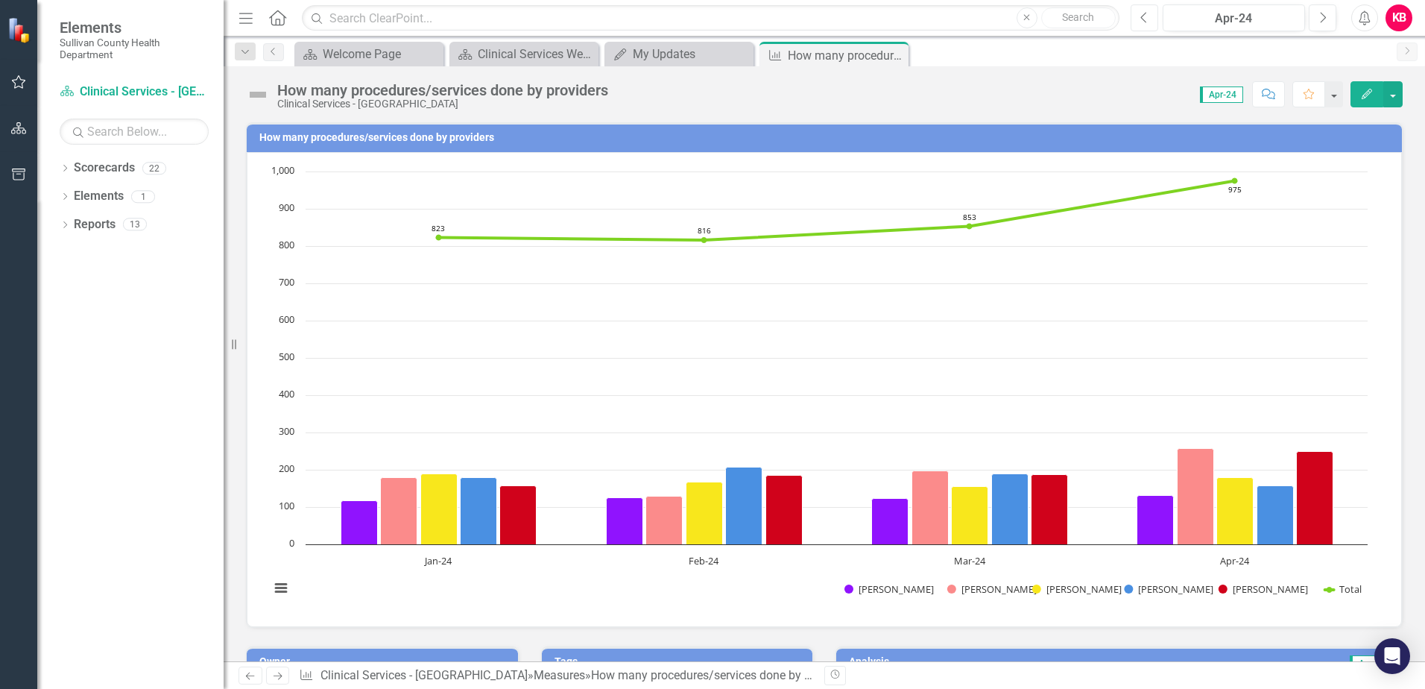
click at [1142, 17] on icon "button" at bounding box center [1144, 17] width 6 height 10
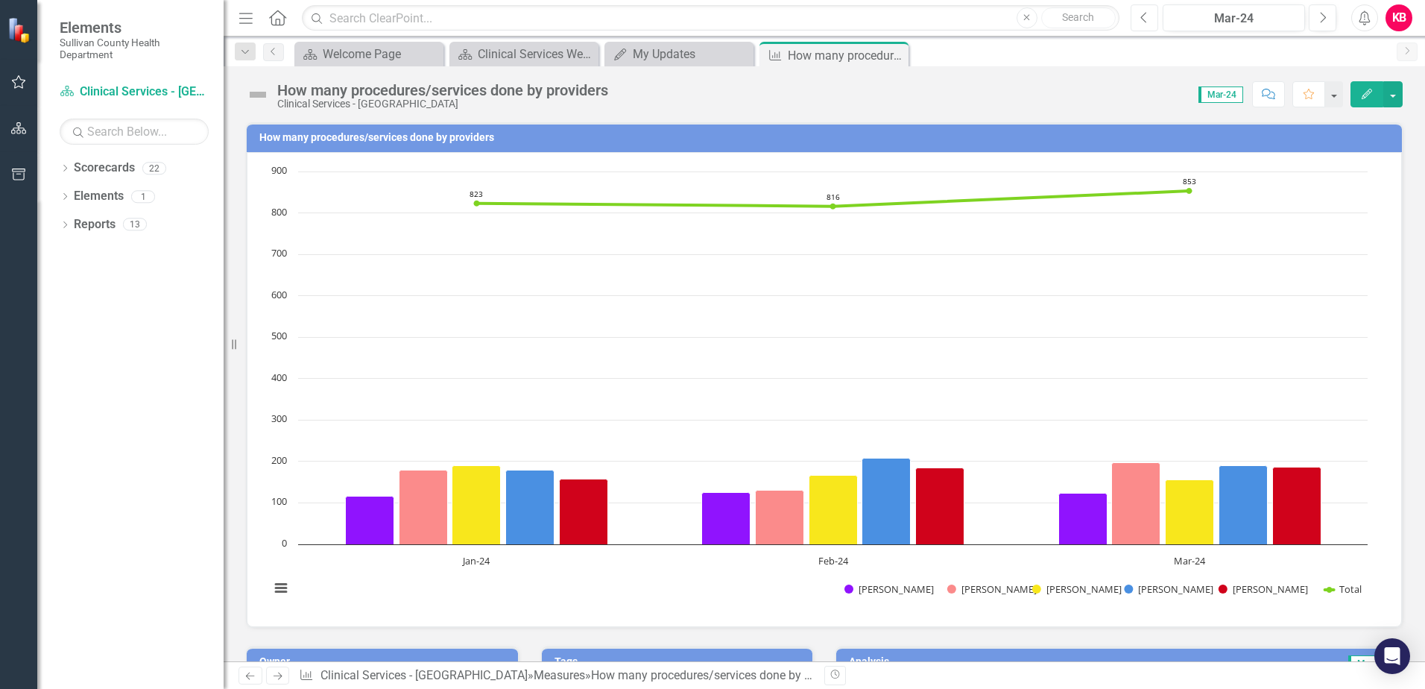
click at [1142, 17] on icon "button" at bounding box center [1144, 17] width 6 height 10
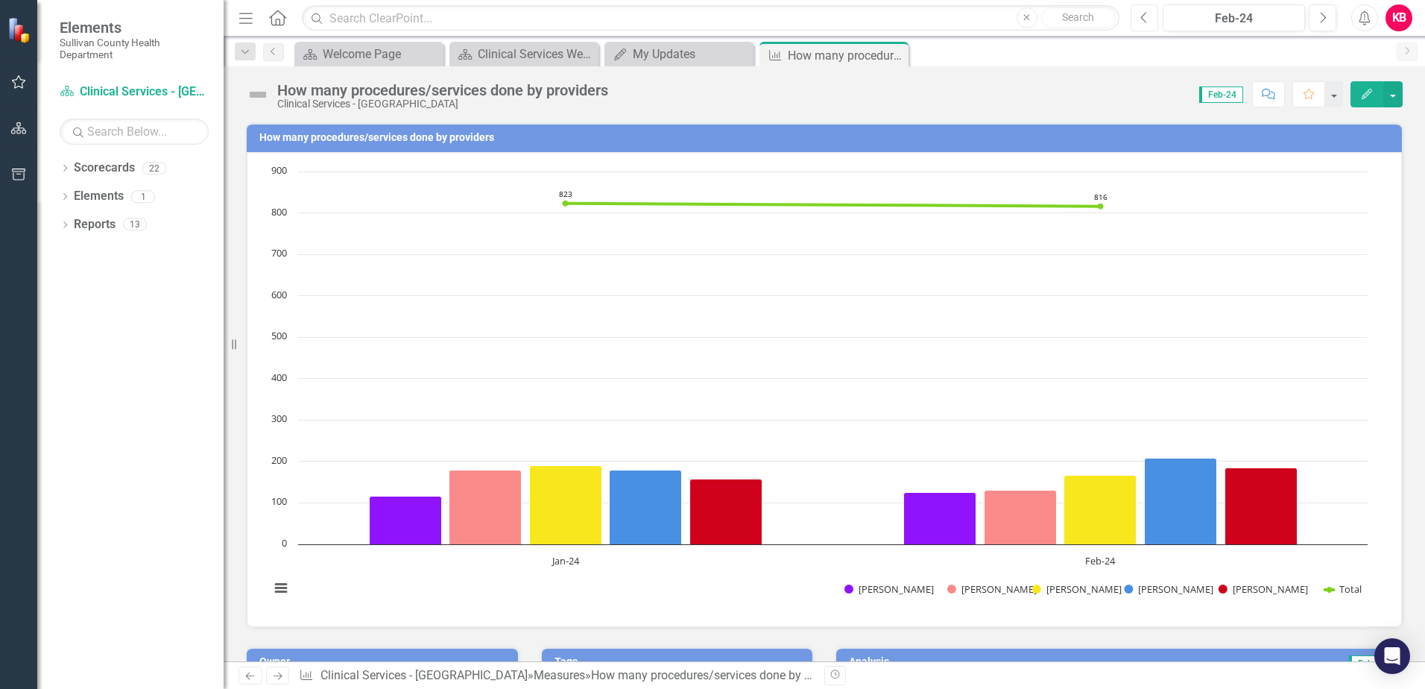
click at [1142, 17] on icon "button" at bounding box center [1144, 17] width 6 height 10
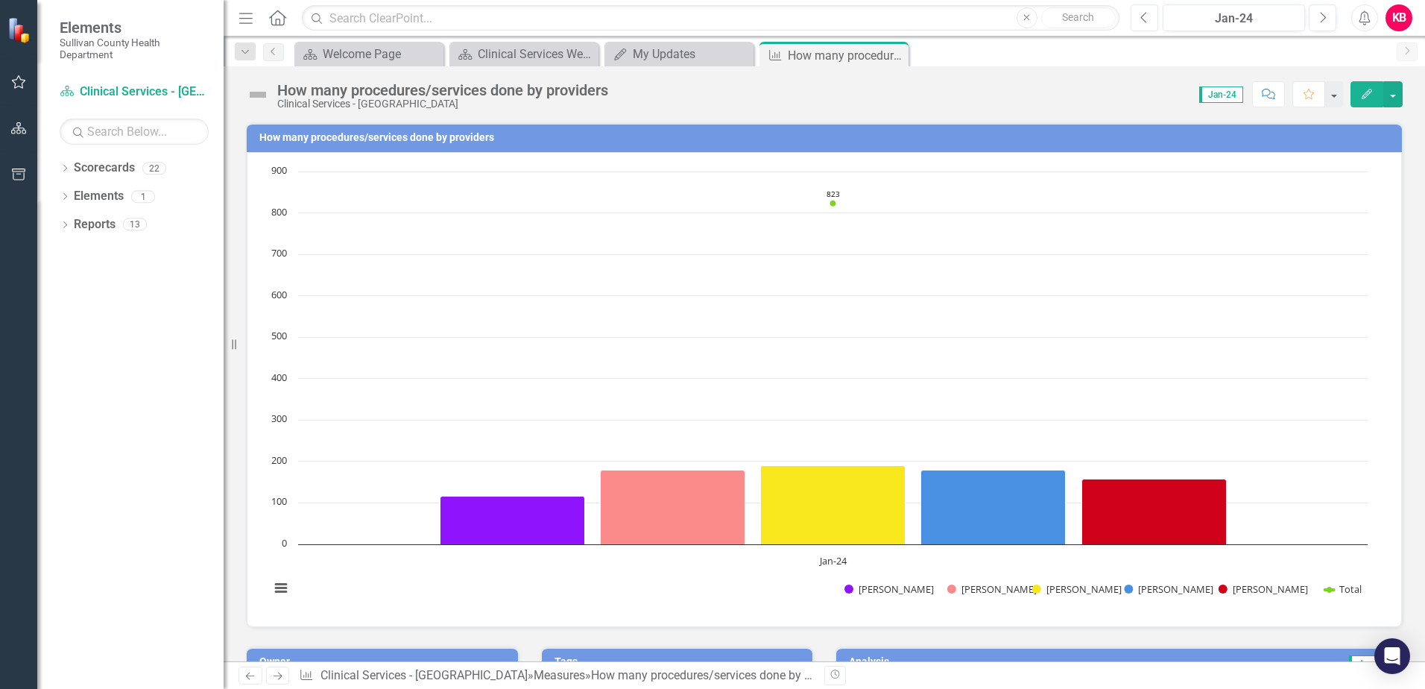
click at [1142, 17] on icon "button" at bounding box center [1144, 17] width 6 height 10
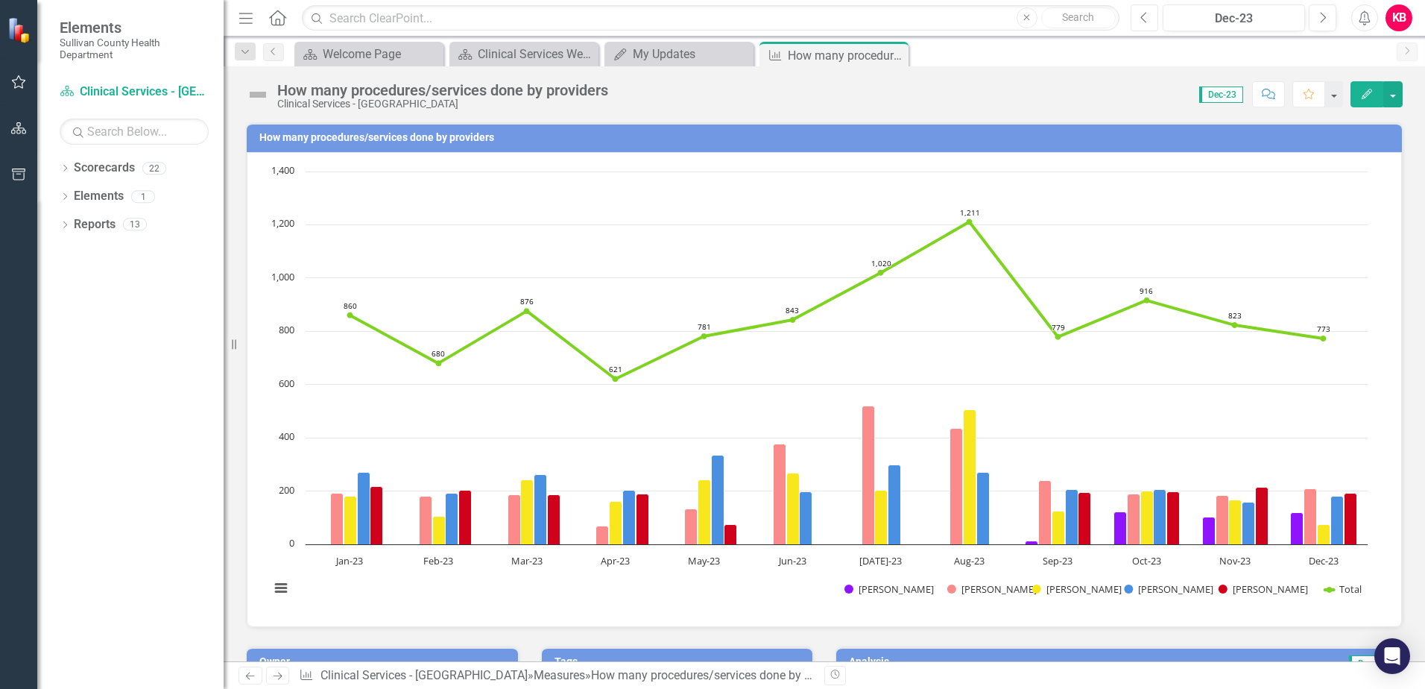
click at [1147, 20] on icon "Previous" at bounding box center [1145, 17] width 8 height 13
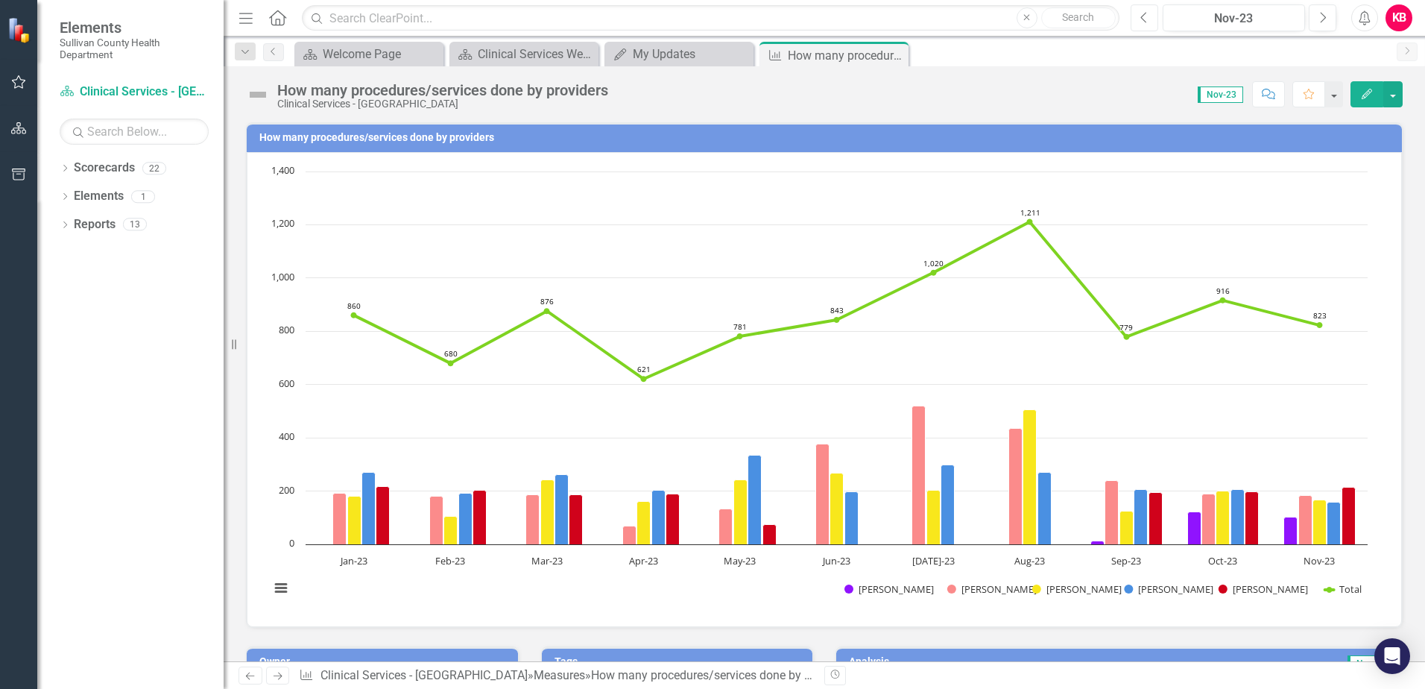
click at [1147, 20] on icon "Previous" at bounding box center [1145, 17] width 8 height 13
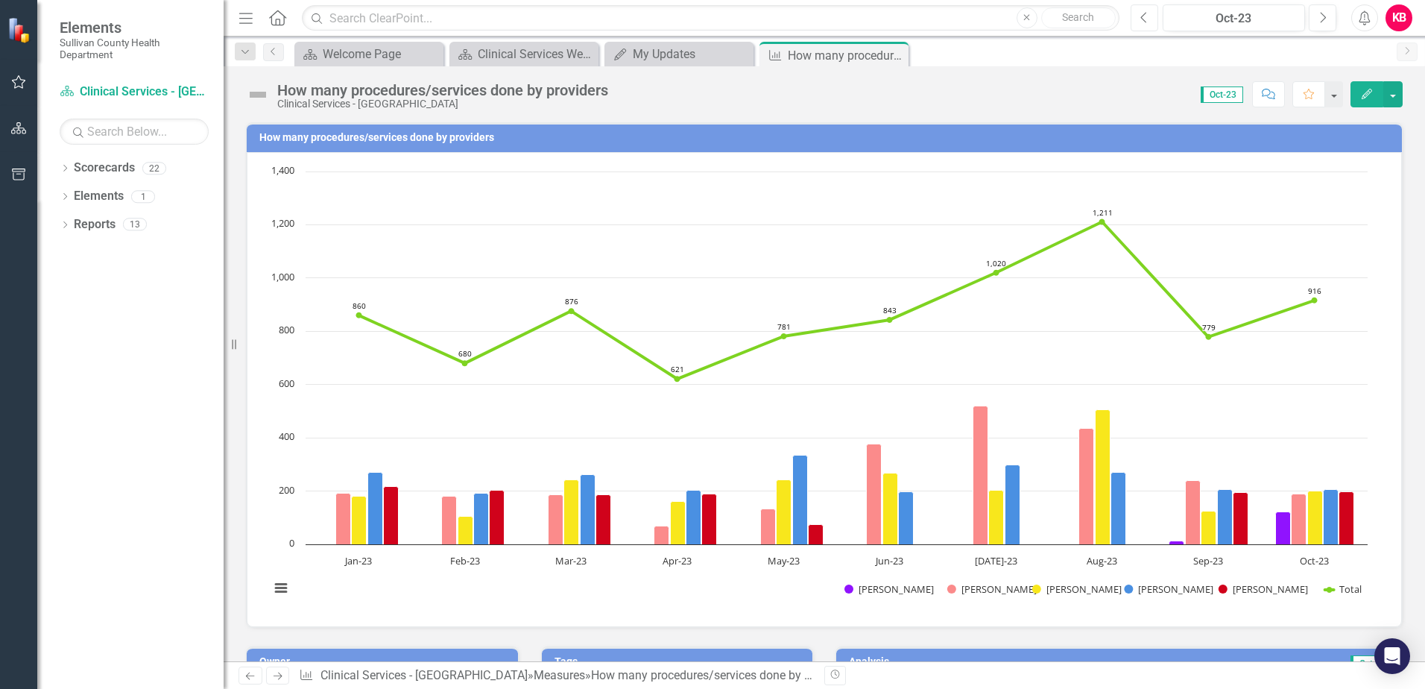
click at [1147, 20] on icon "Previous" at bounding box center [1145, 17] width 8 height 13
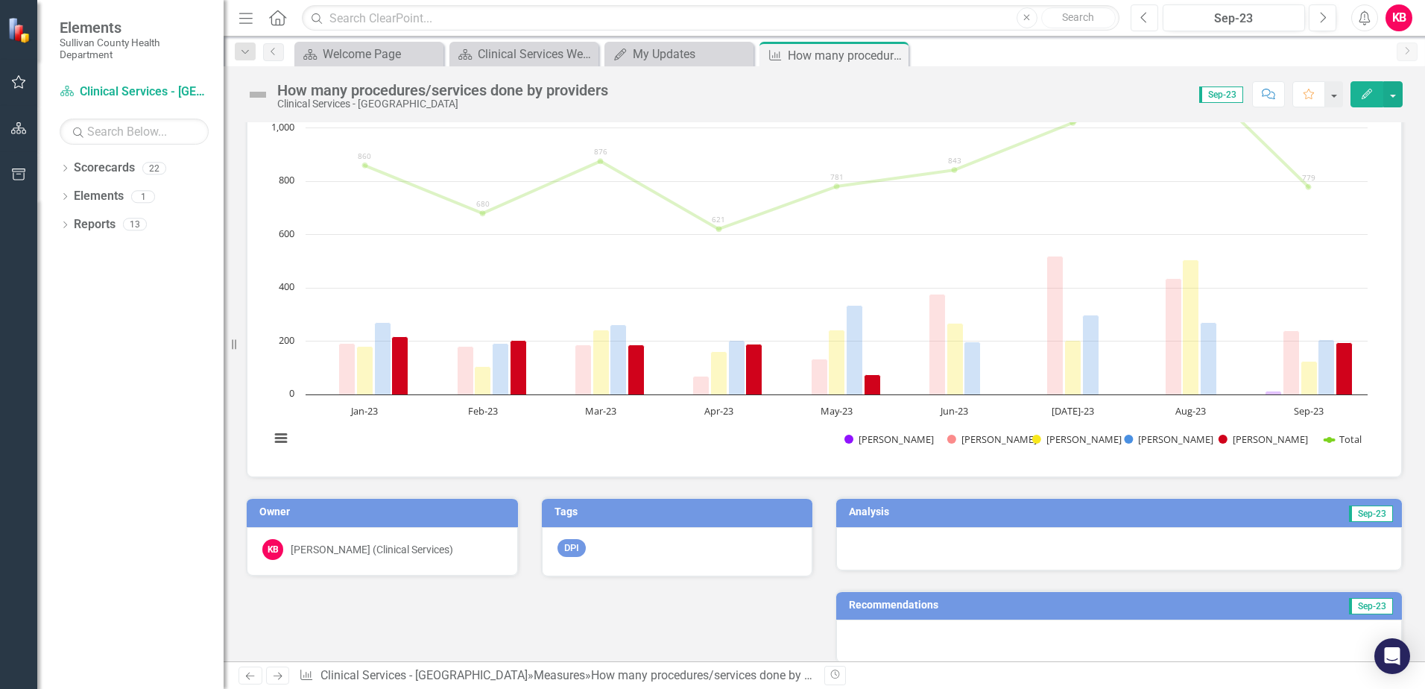
scroll to position [224, 0]
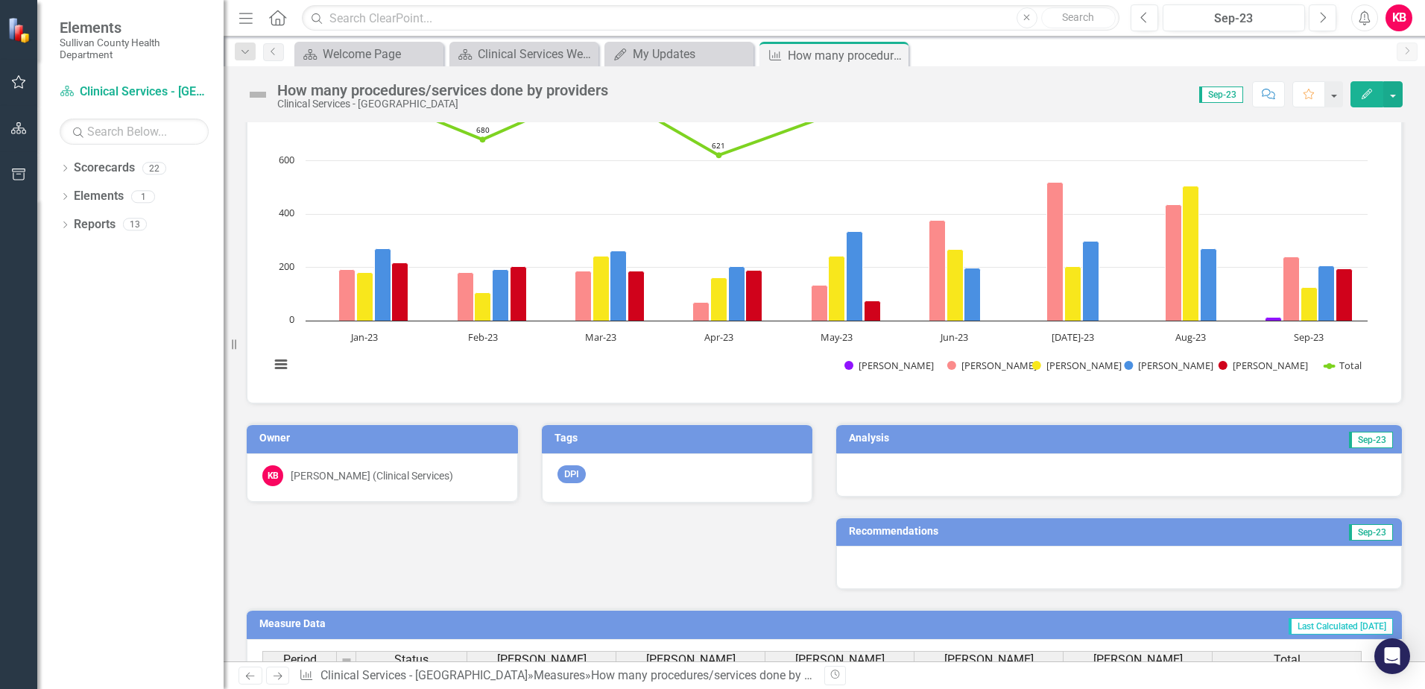
click at [1248, 435] on td "Sep-23" at bounding box center [1250, 440] width 289 height 22
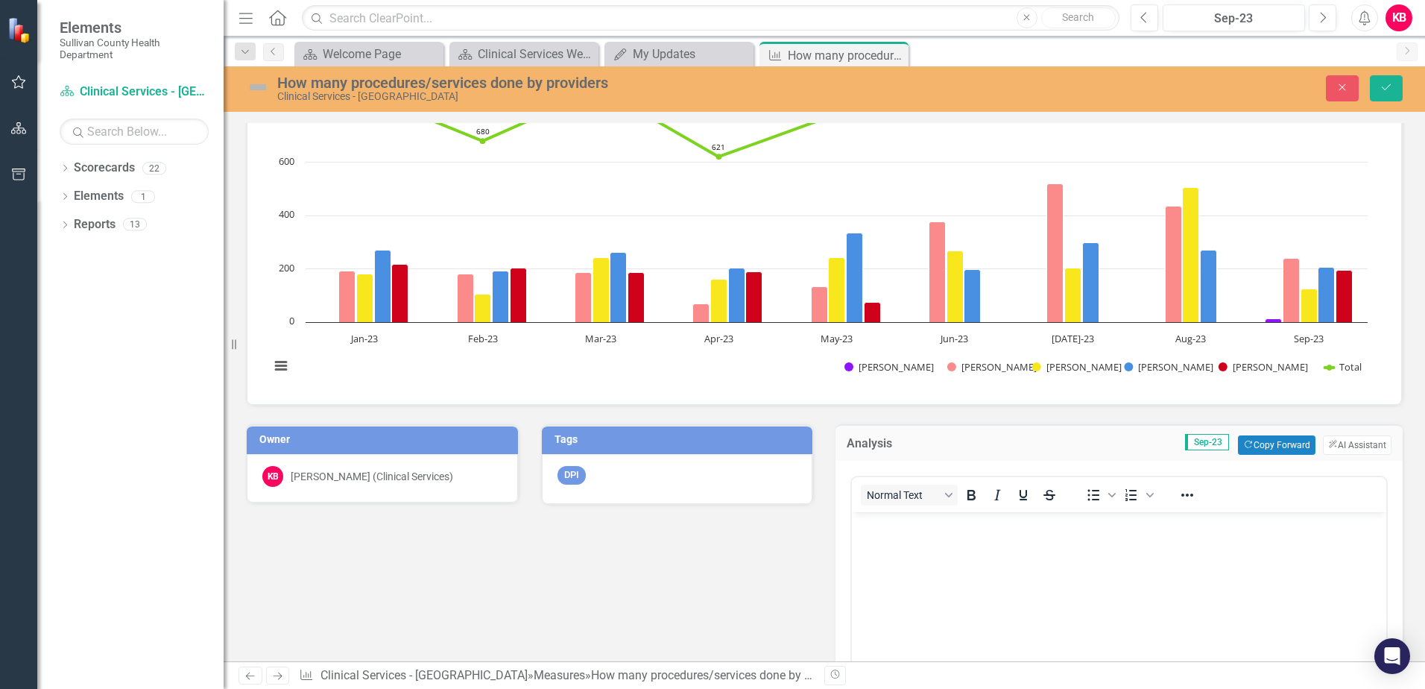
scroll to position [0, 0]
click at [1355, 443] on button "ClearPoint AI AI Assistant" at bounding box center [1357, 444] width 69 height 19
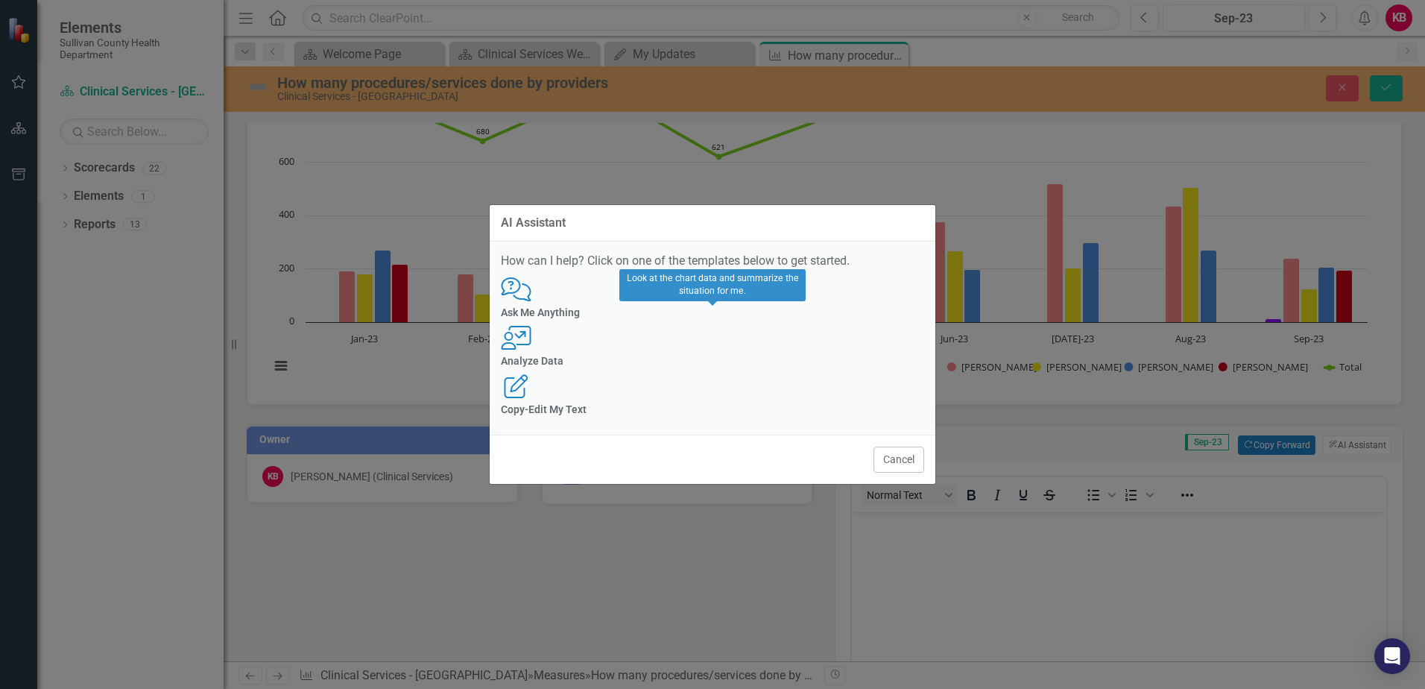
click at [716, 347] on div "User with Chart Analyze Data" at bounding box center [712, 346] width 423 height 41
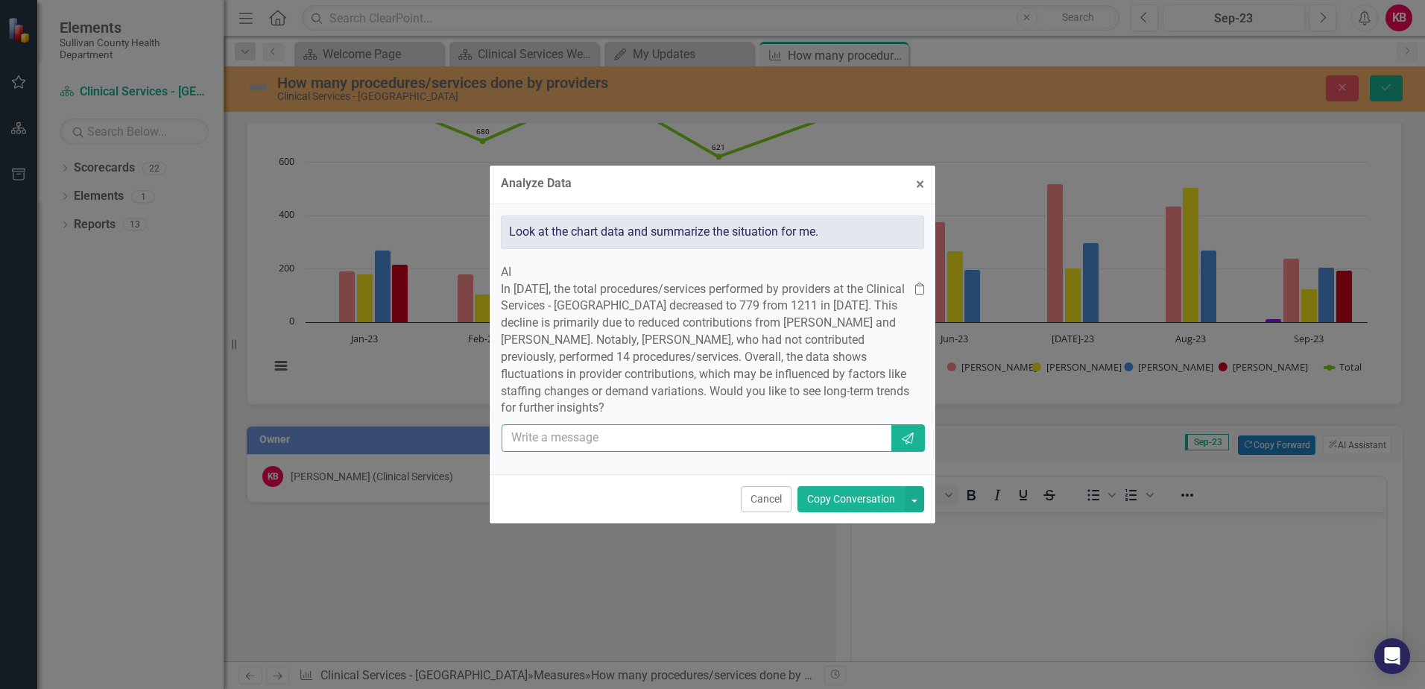
click at [662, 451] on input "text" at bounding box center [697, 438] width 391 height 28
type input "Stacy Hamilton started employment at health department"
click at [852, 512] on button "Copy Conversation" at bounding box center [851, 499] width 107 height 26
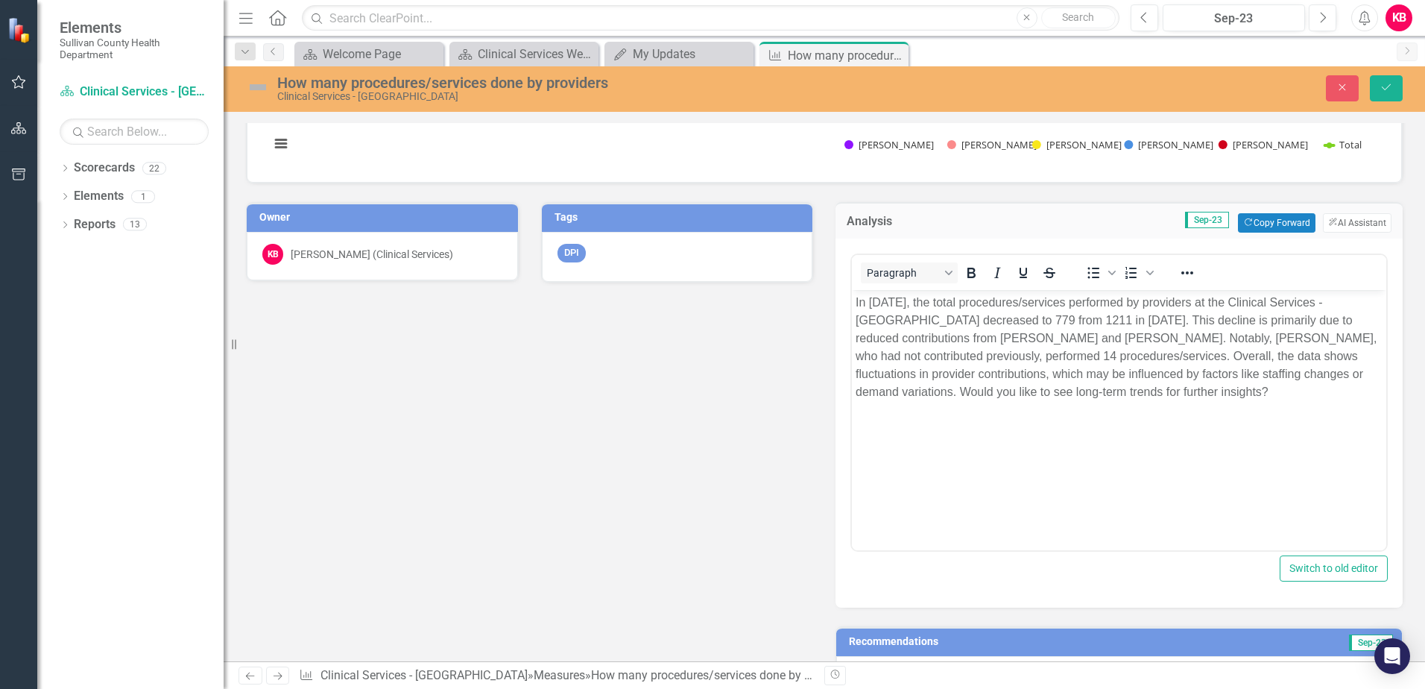
scroll to position [447, 0]
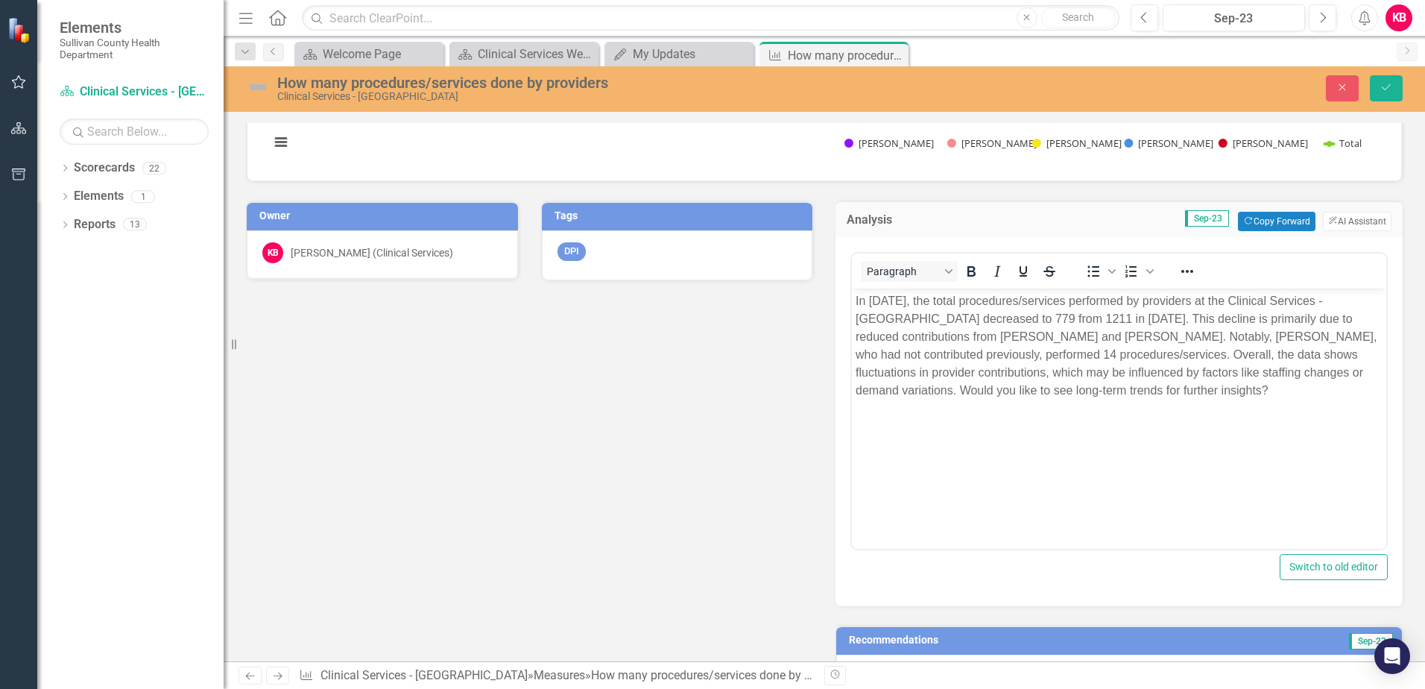
click at [1255, 397] on p "In September 2023, the total procedures/services performed by providers at the …" at bounding box center [1119, 345] width 527 height 107
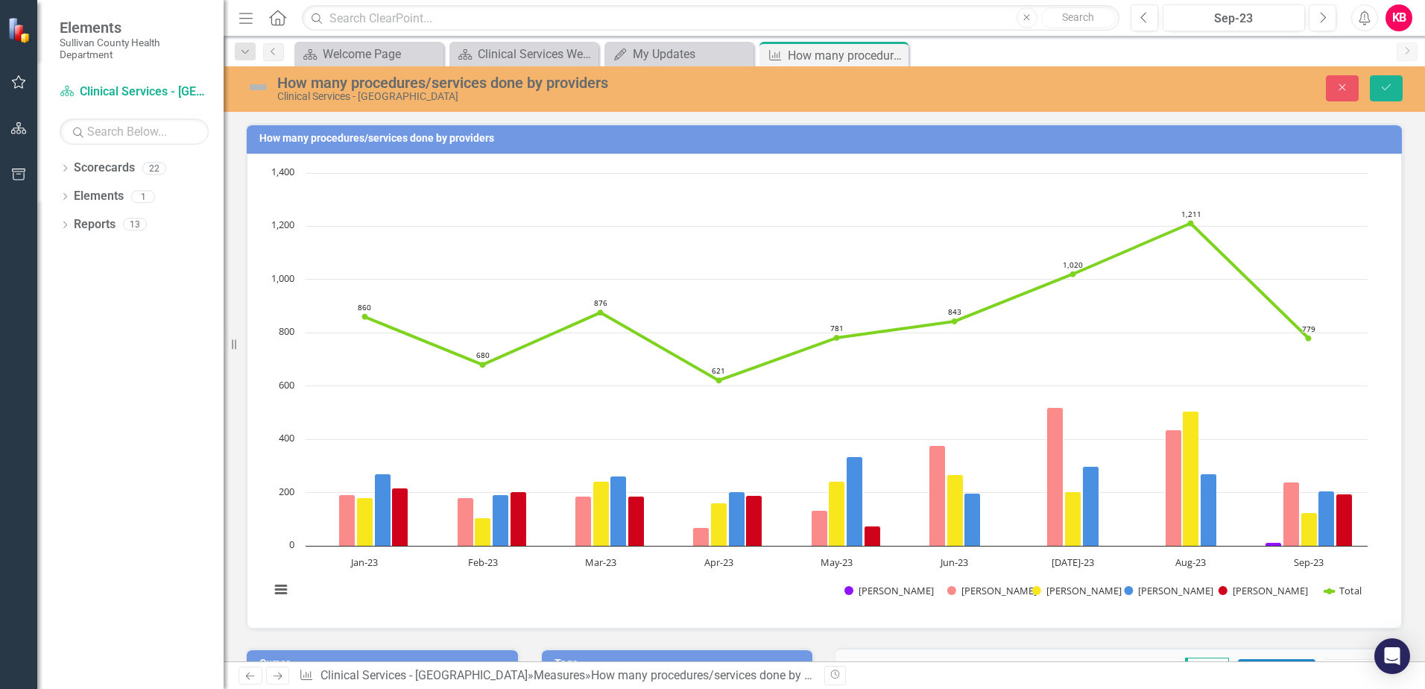
scroll to position [447, 0]
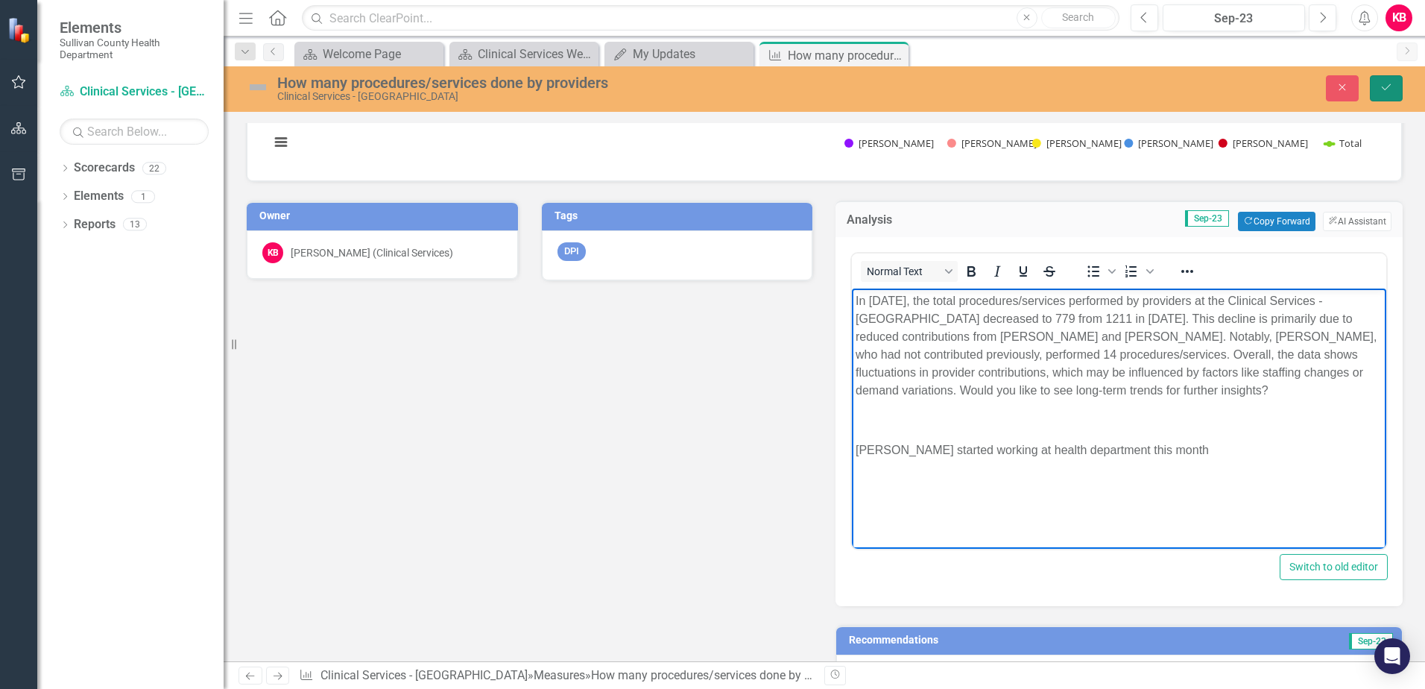
click at [1381, 84] on icon "Save" at bounding box center [1386, 87] width 13 height 10
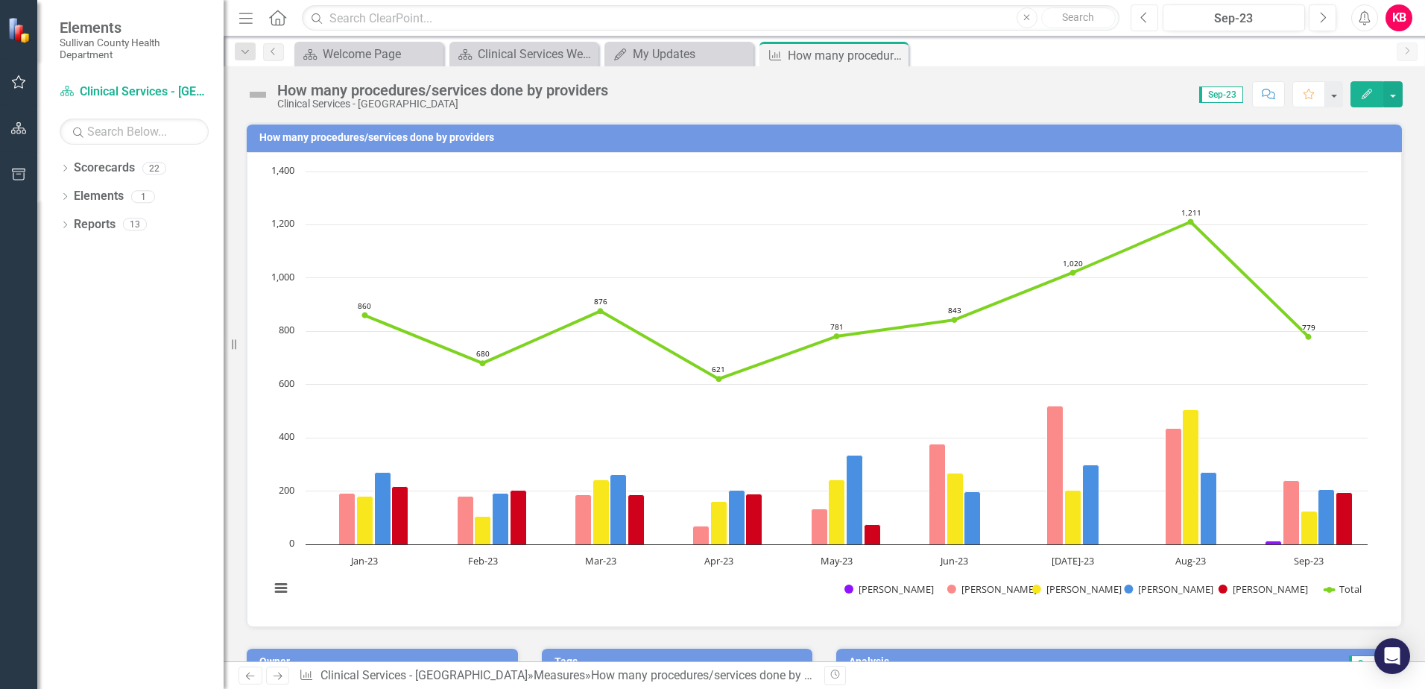
click at [1145, 19] on icon "Previous" at bounding box center [1145, 17] width 8 height 13
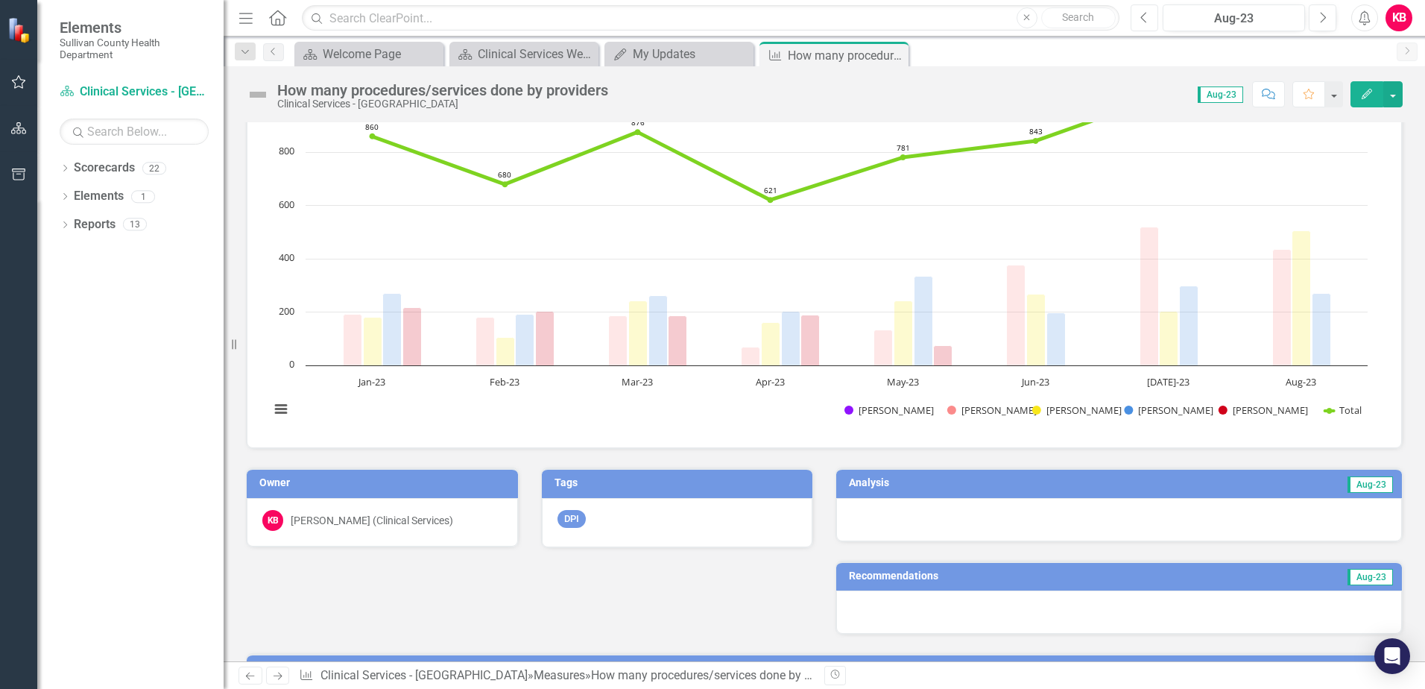
scroll to position [224, 0]
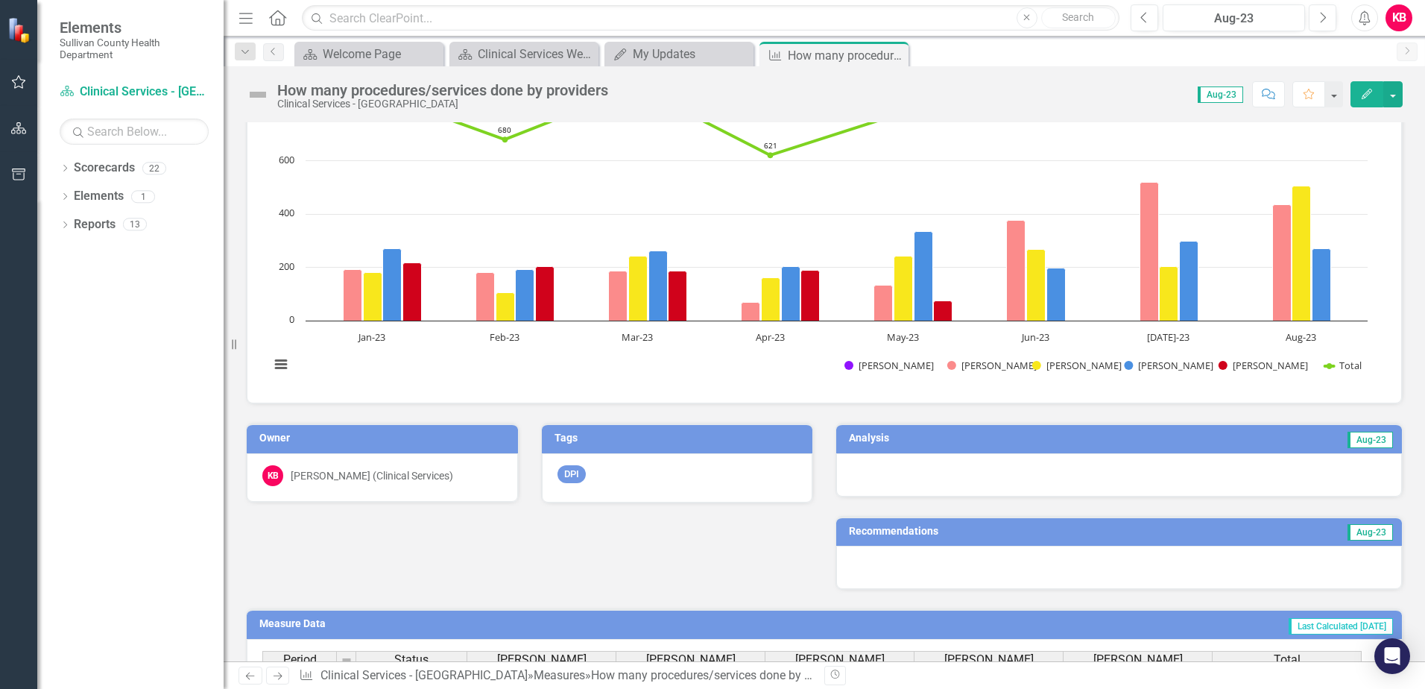
click at [1177, 441] on td "Aug-23" at bounding box center [1248, 440] width 294 height 22
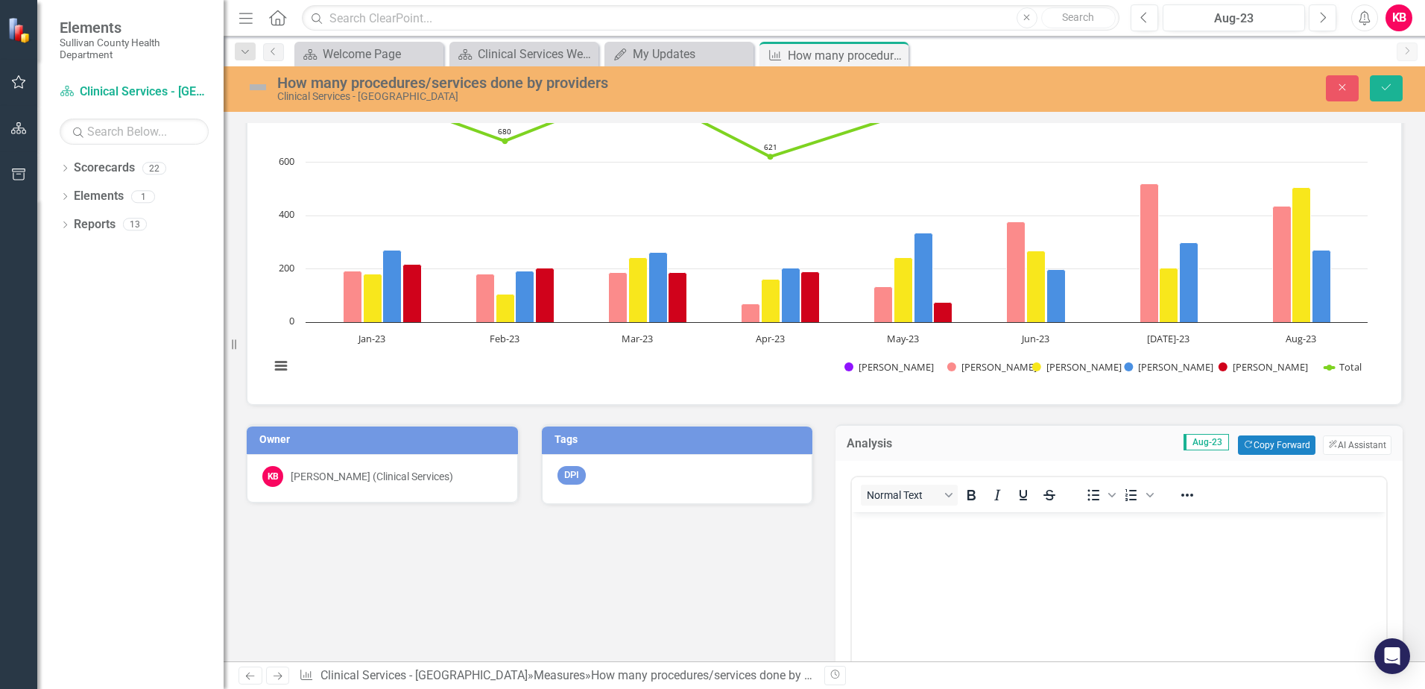
scroll to position [0, 0]
click at [1325, 445] on button "ClearPoint AI AI Assistant" at bounding box center [1357, 444] width 69 height 19
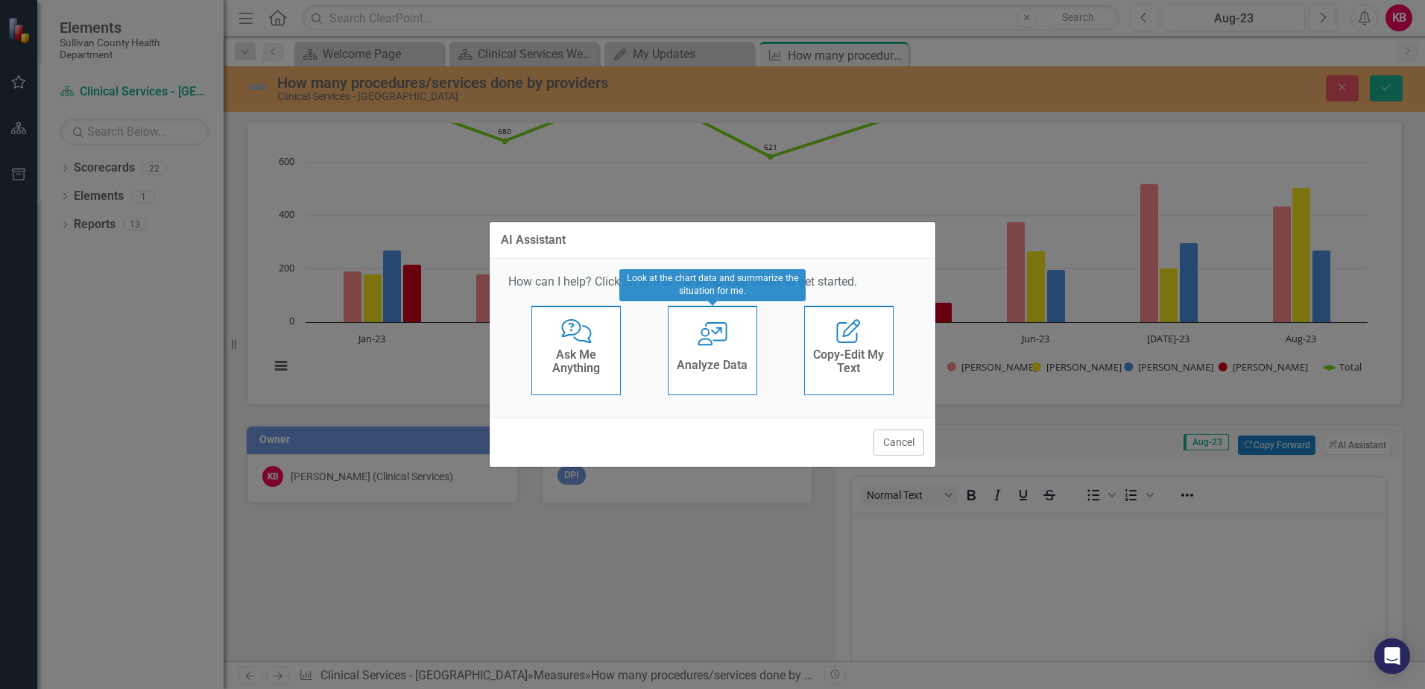
click at [696, 342] on div "User with Chart Analyze Data" at bounding box center [712, 350] width 89 height 89
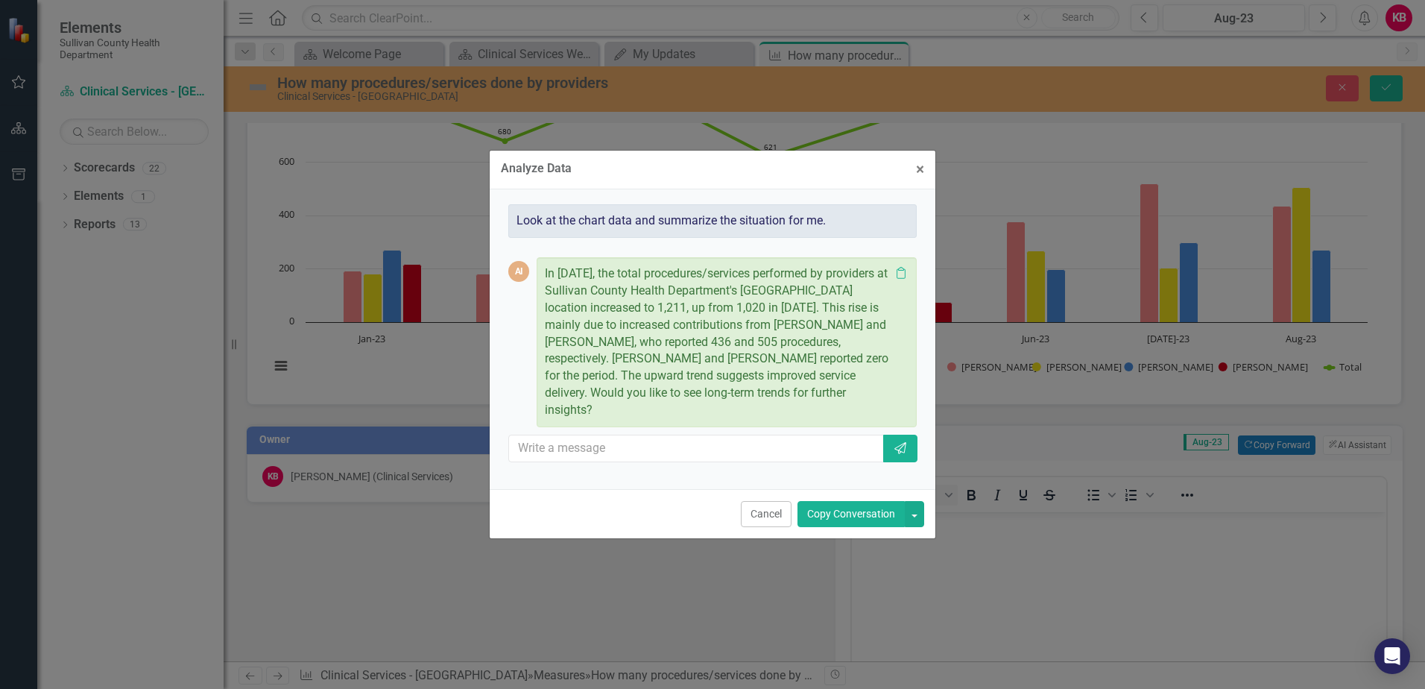
click at [832, 513] on button "Copy Conversation" at bounding box center [851, 514] width 107 height 26
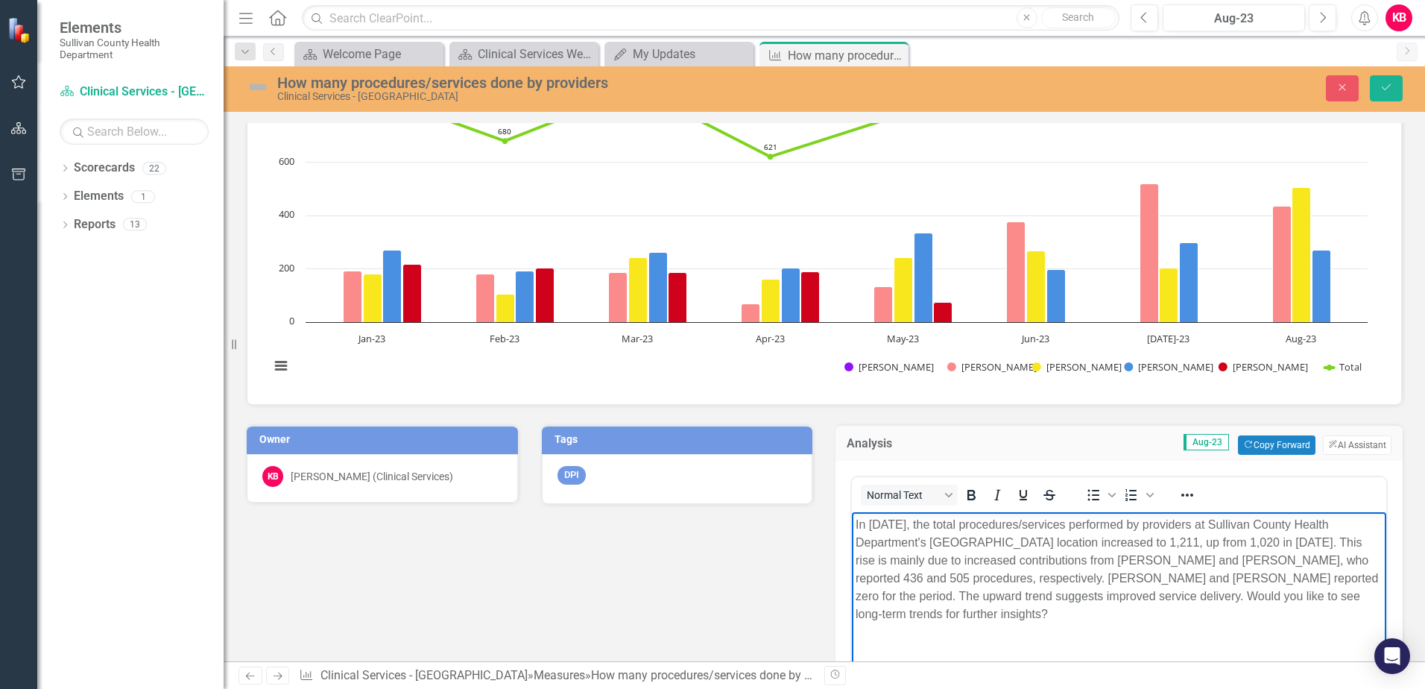
click at [1007, 623] on body "In August 2023, the total procedures/services performed by providers at Sulliva…" at bounding box center [1119, 623] width 535 height 224
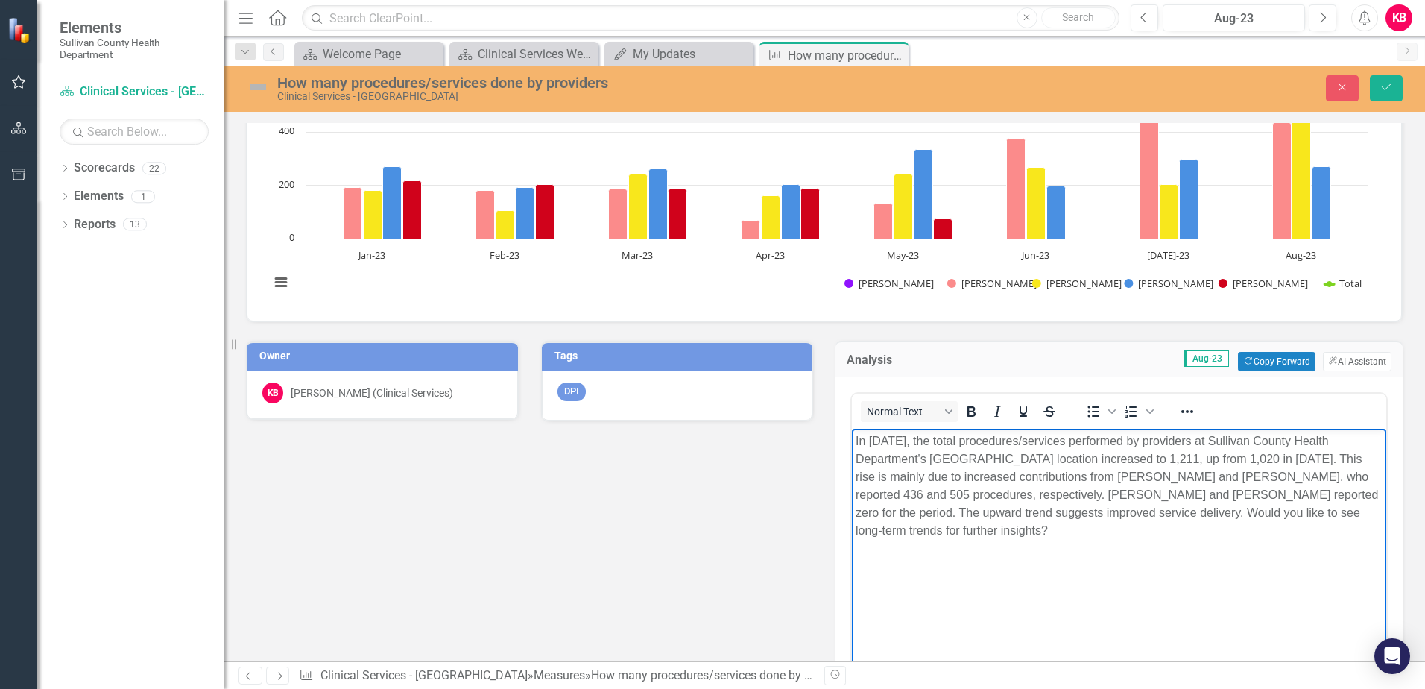
scroll to position [373, 0]
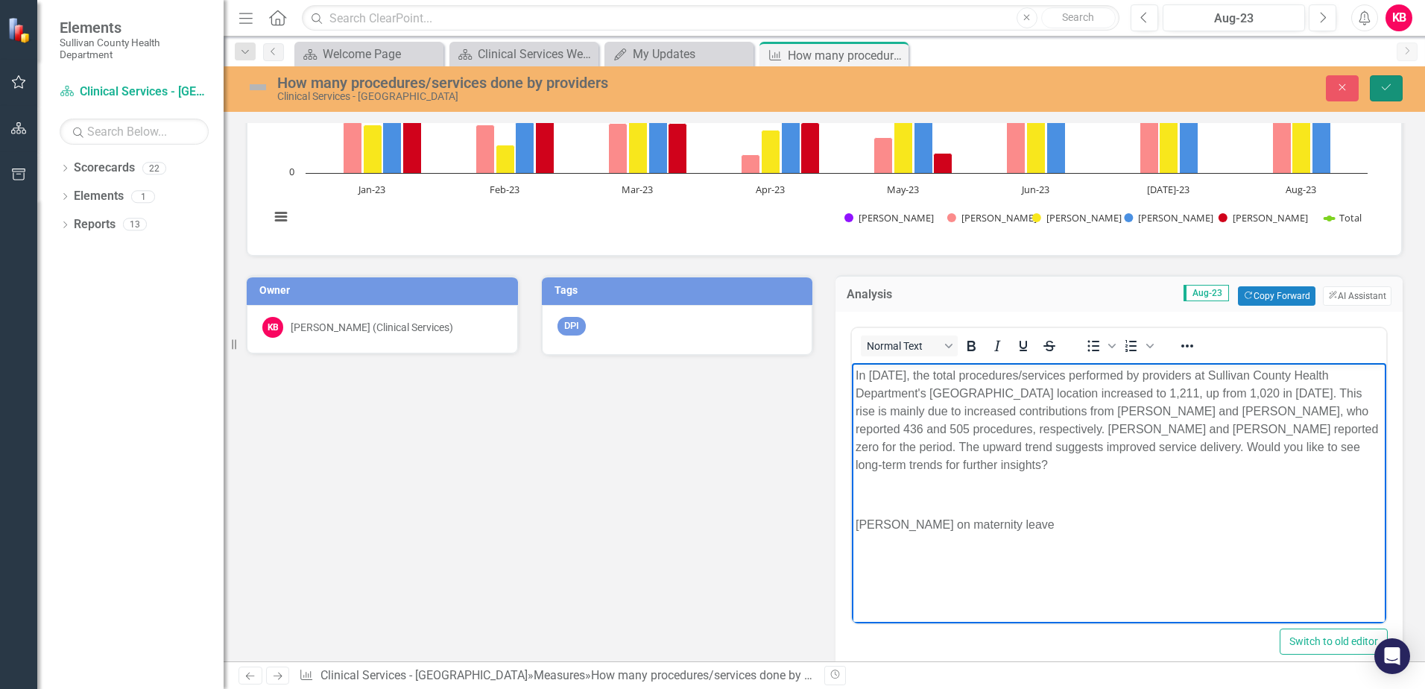
click at [1387, 85] on icon "Save" at bounding box center [1386, 87] width 13 height 10
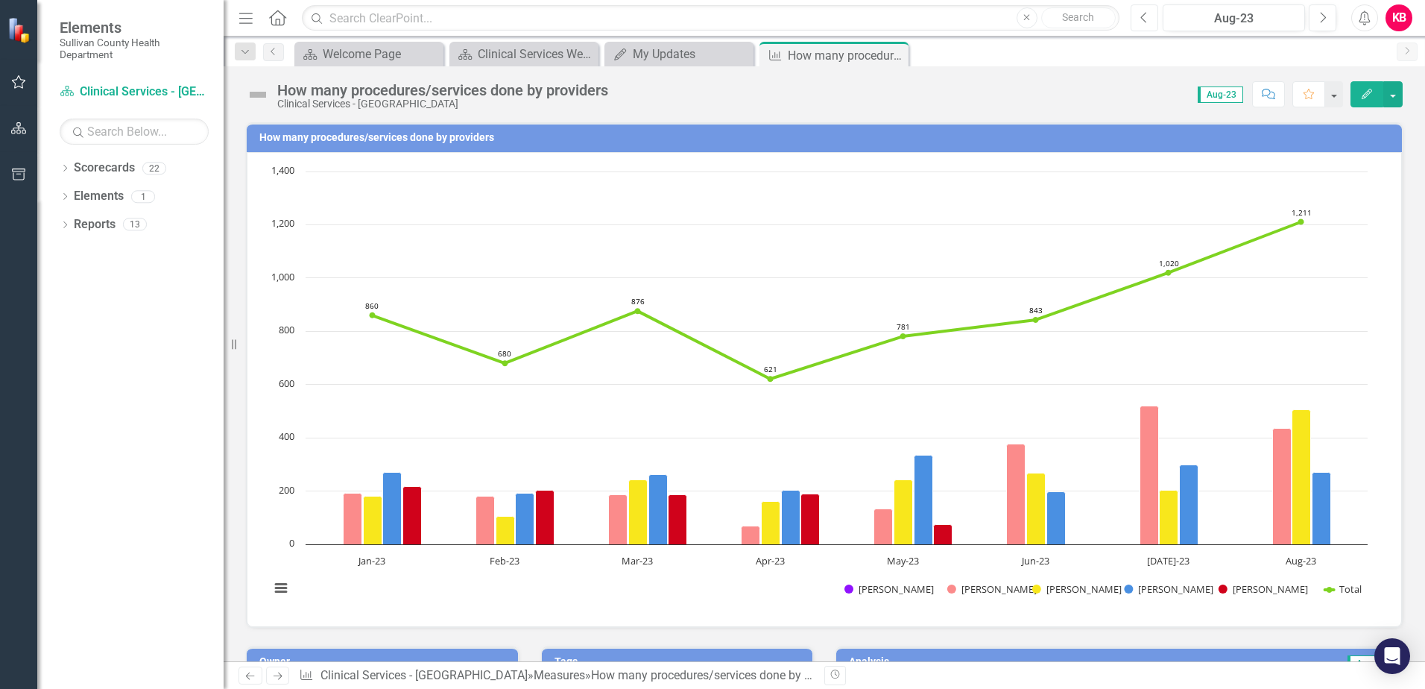
click at [1144, 16] on icon "Previous" at bounding box center [1145, 17] width 8 height 13
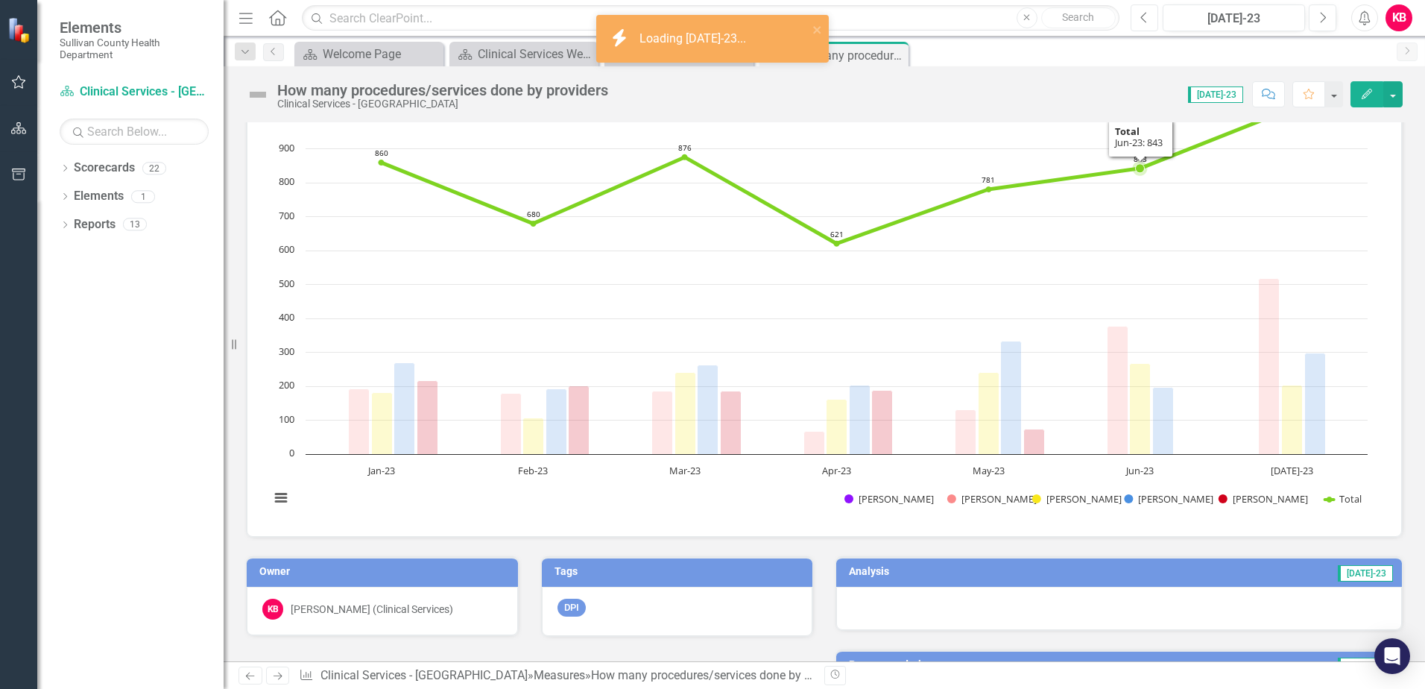
scroll to position [224, 0]
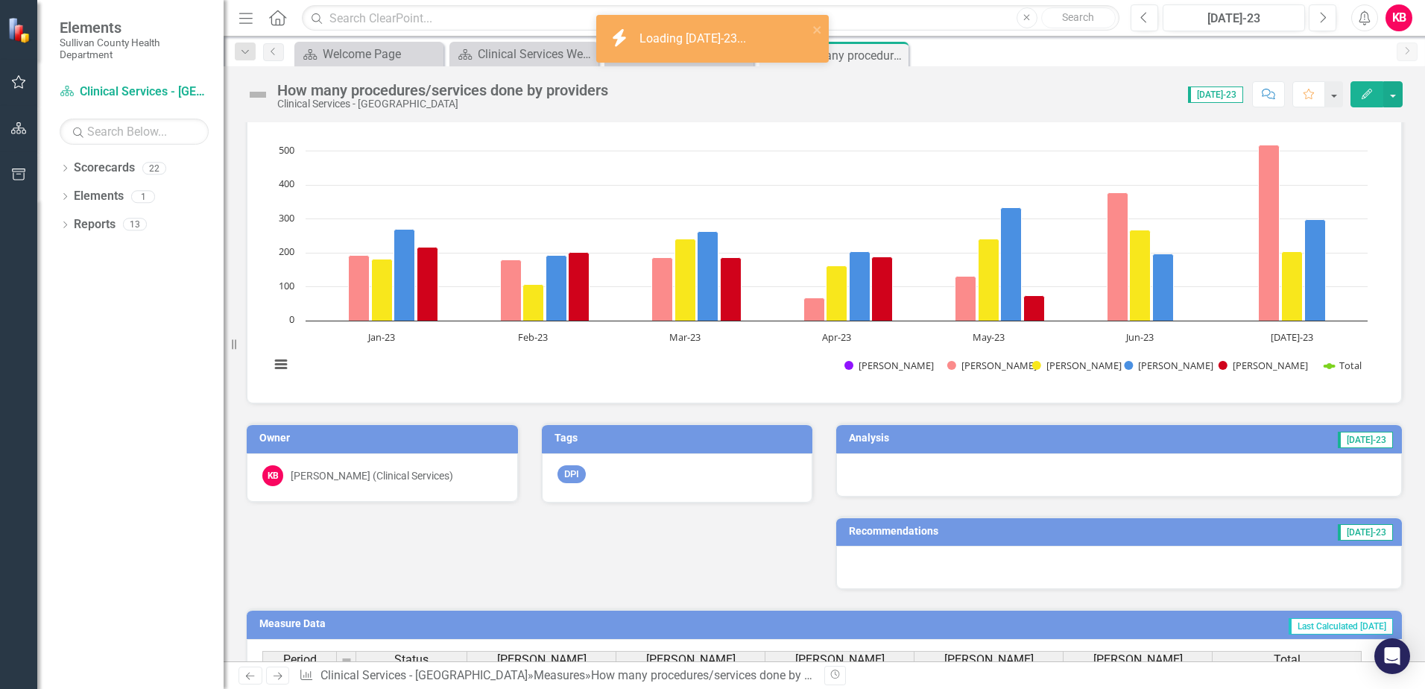
click at [1106, 443] on td "[DATE]-23" at bounding box center [1235, 440] width 319 height 22
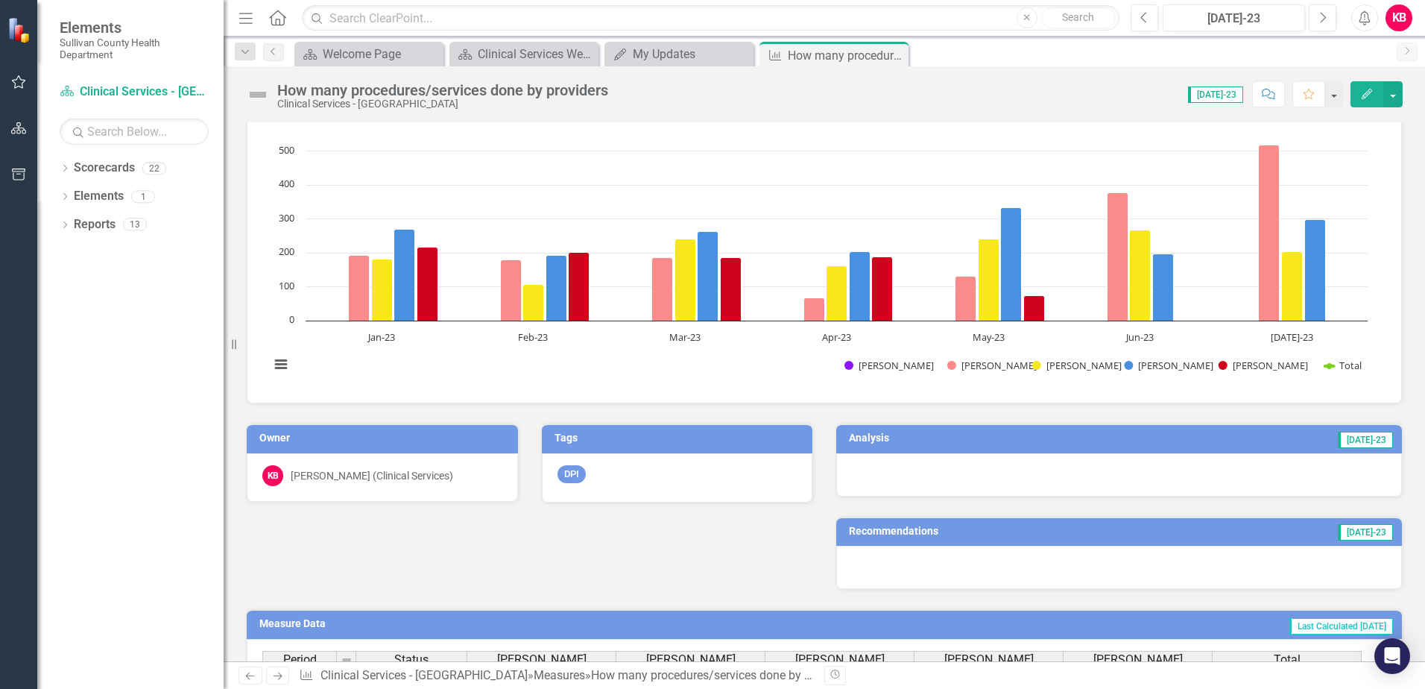
click at [1106, 443] on td "[DATE]-23" at bounding box center [1235, 440] width 319 height 22
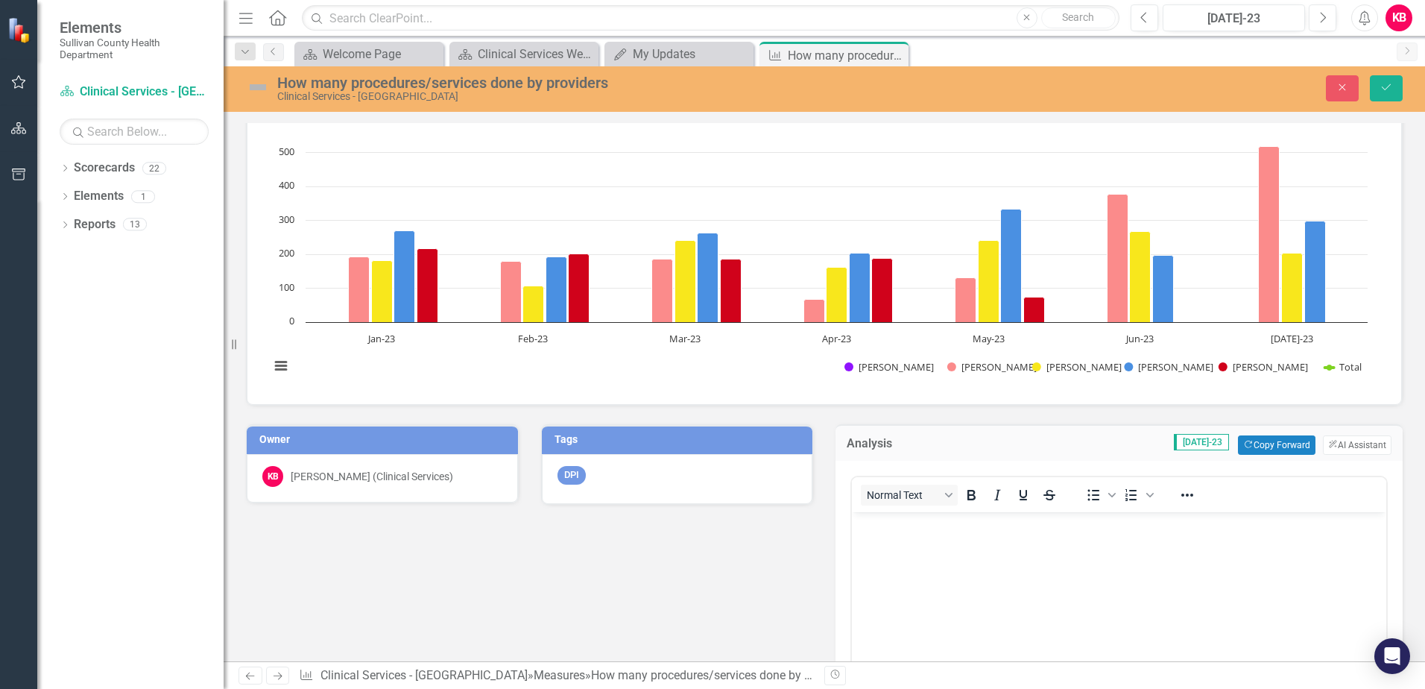
scroll to position [0, 0]
click at [1336, 441] on button "ClearPoint AI AI Assistant" at bounding box center [1357, 444] width 69 height 19
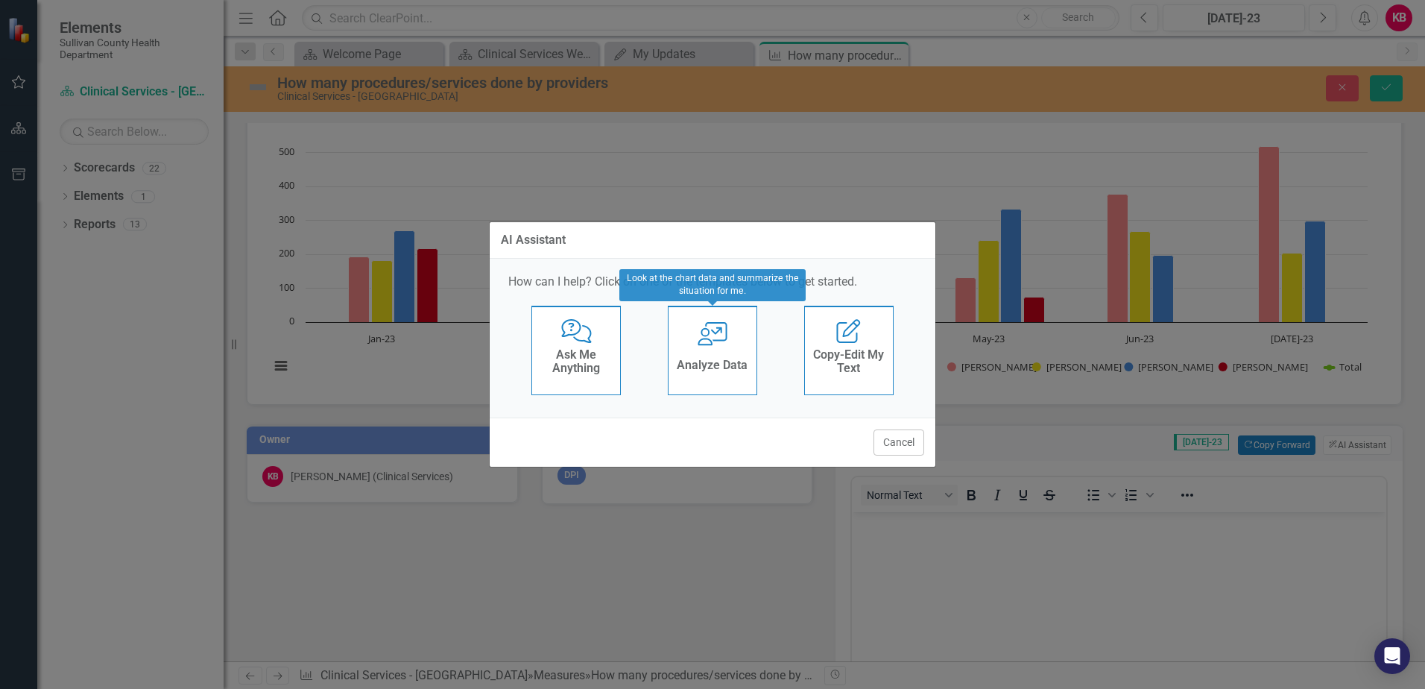
click at [716, 338] on icon "User with Chart" at bounding box center [713, 334] width 31 height 24
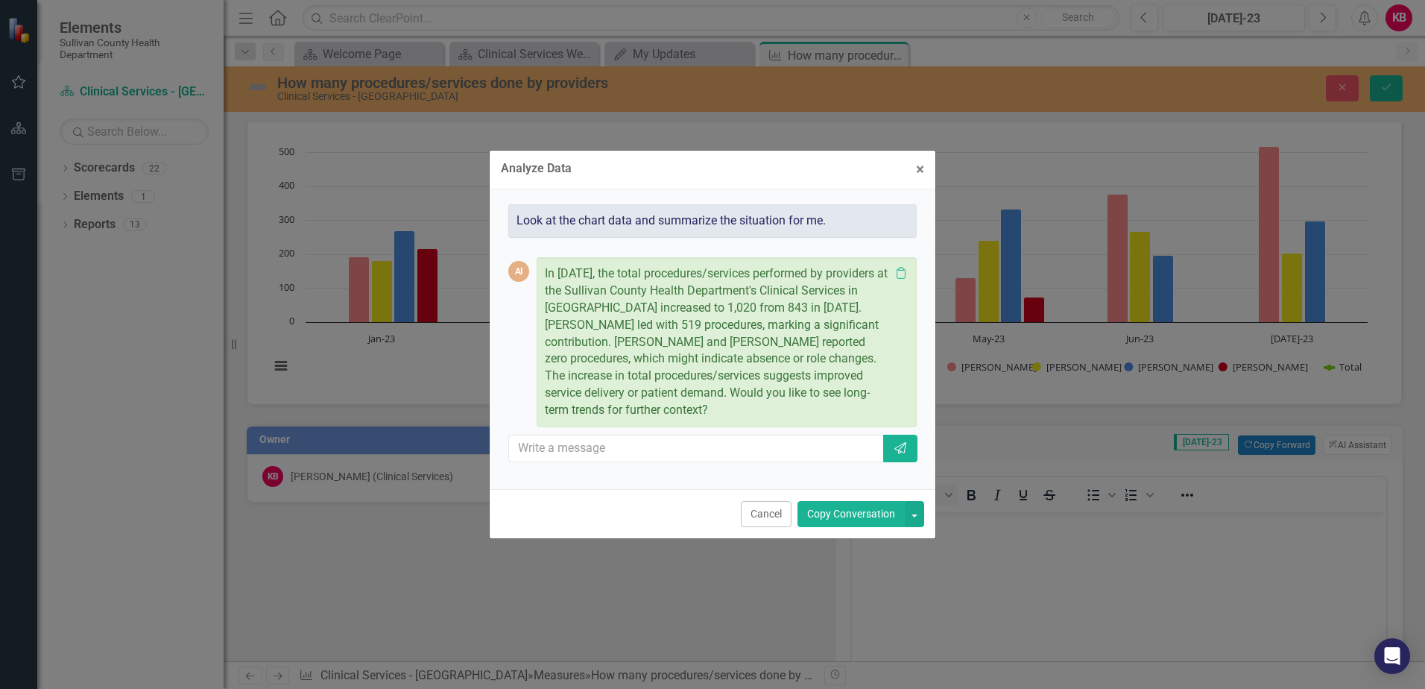
click at [872, 511] on button "Copy Conversation" at bounding box center [851, 514] width 107 height 26
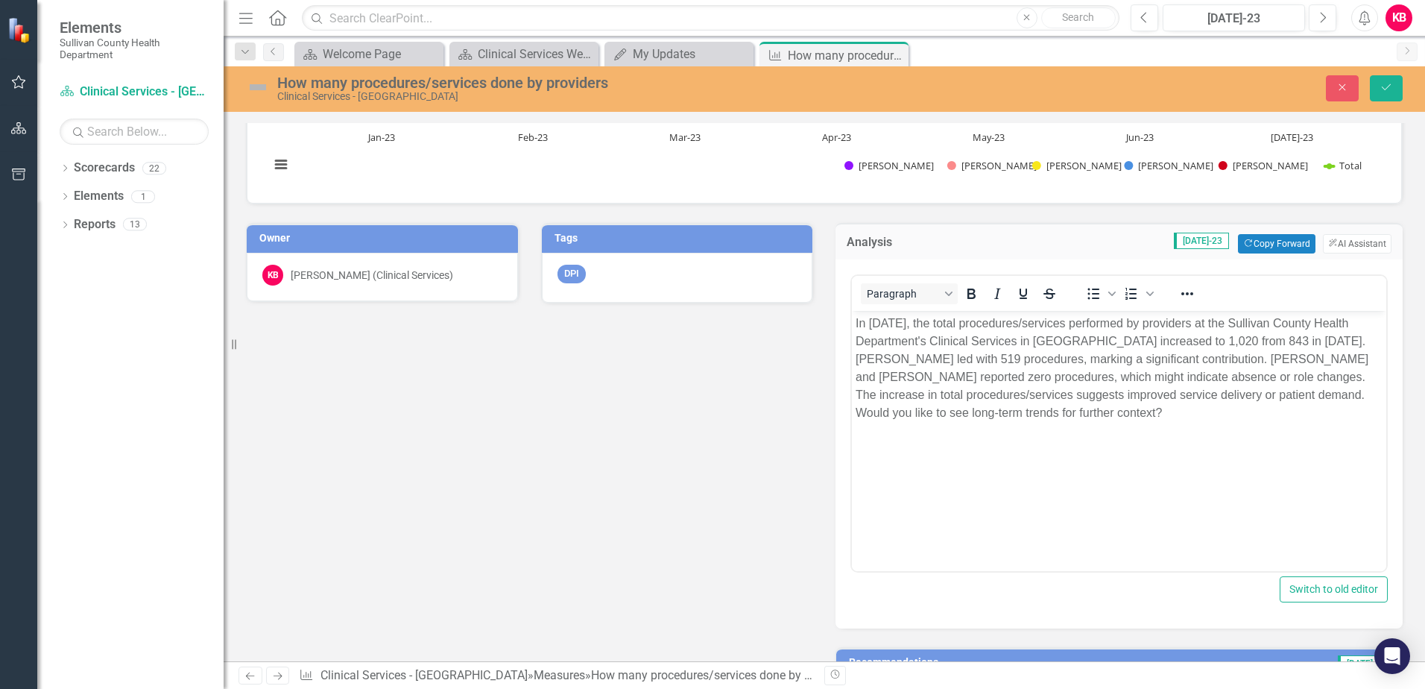
scroll to position [447, 0]
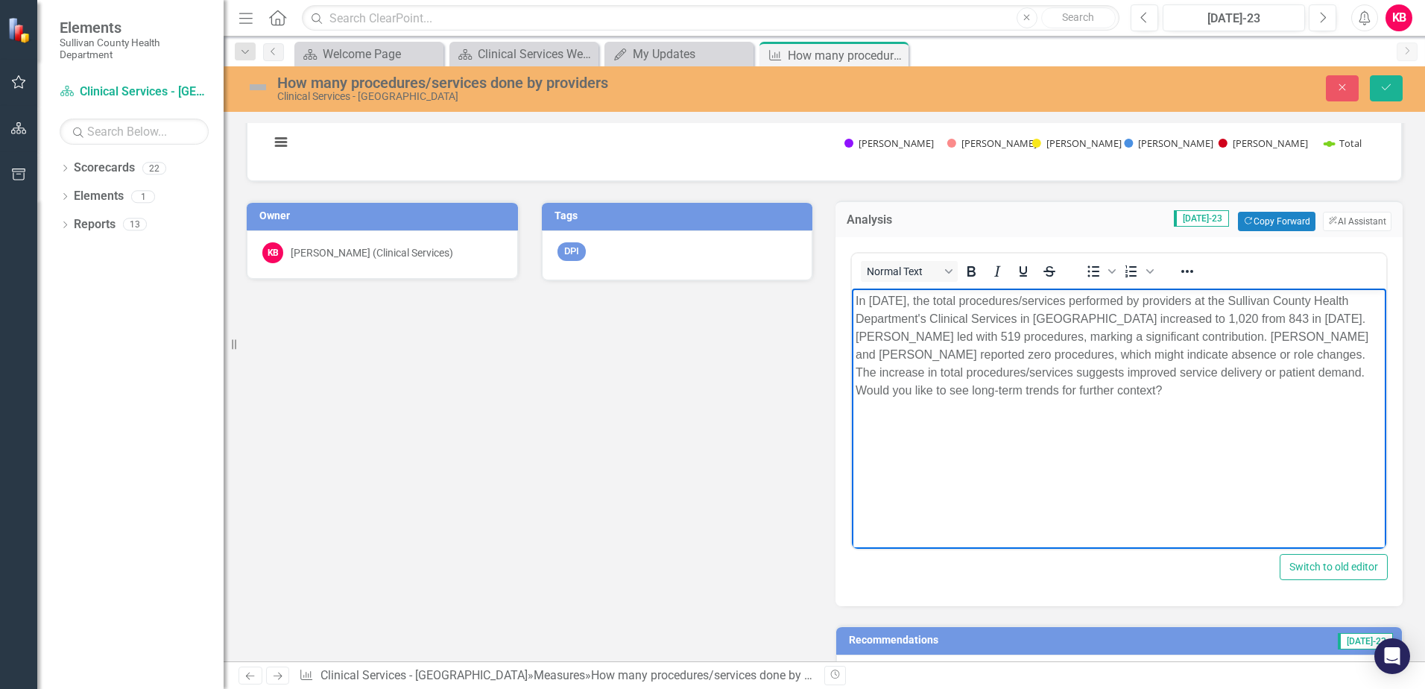
click at [1098, 400] on body "In July 2023, the total procedures/services performed by providers at the Sulli…" at bounding box center [1119, 400] width 535 height 224
click at [1387, 85] on icon "Save" at bounding box center [1386, 87] width 13 height 10
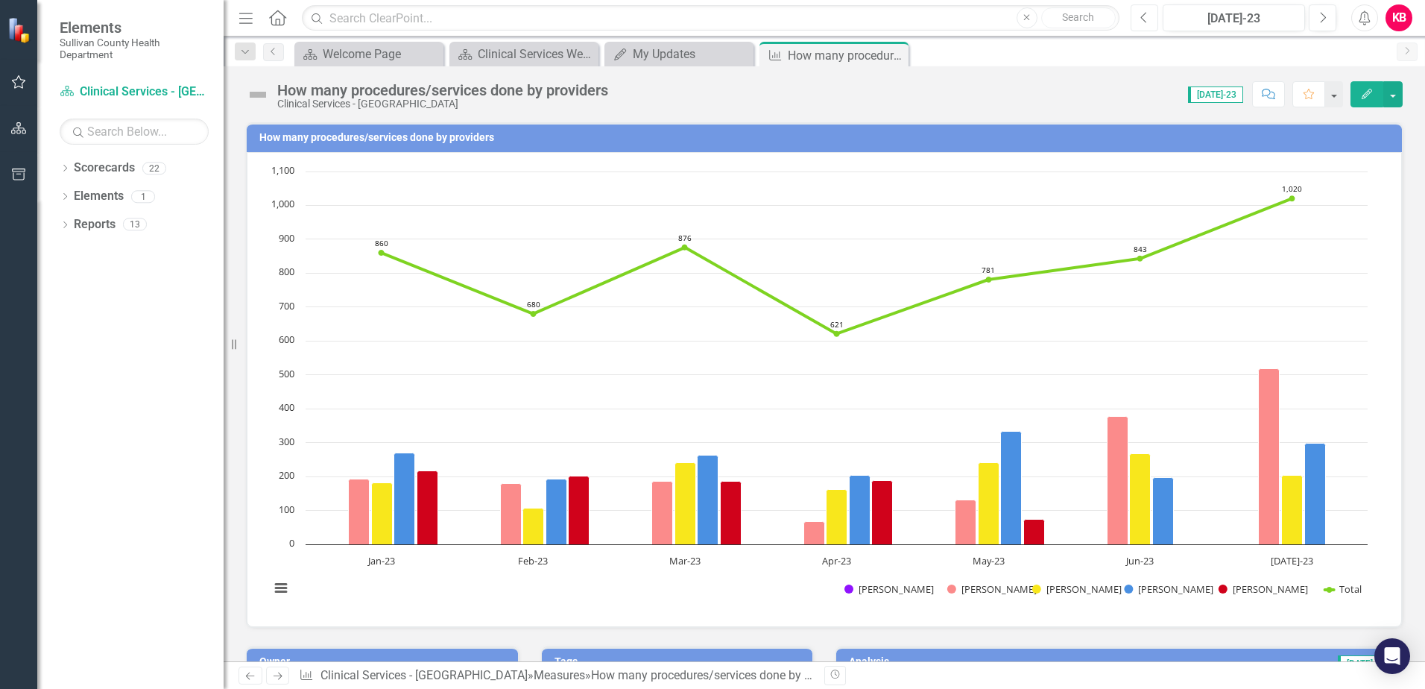
click at [1142, 20] on icon "Previous" at bounding box center [1145, 17] width 8 height 13
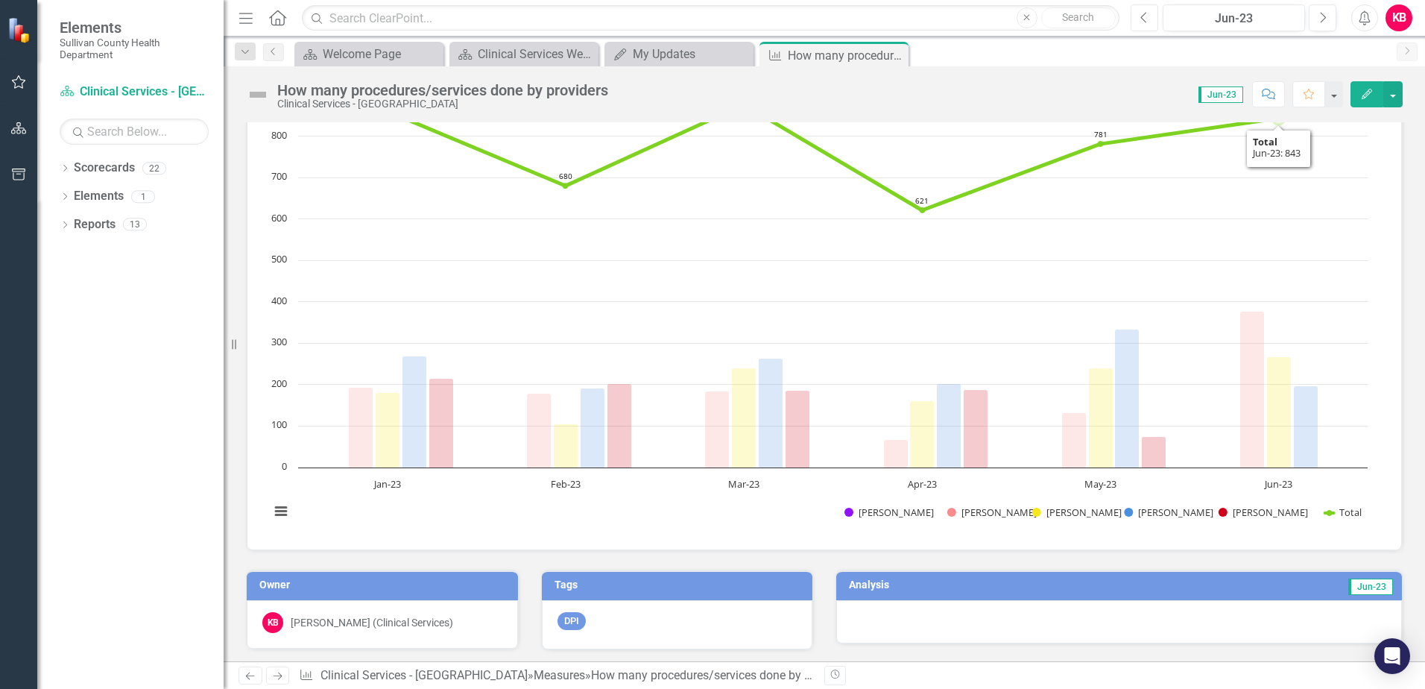
scroll to position [224, 0]
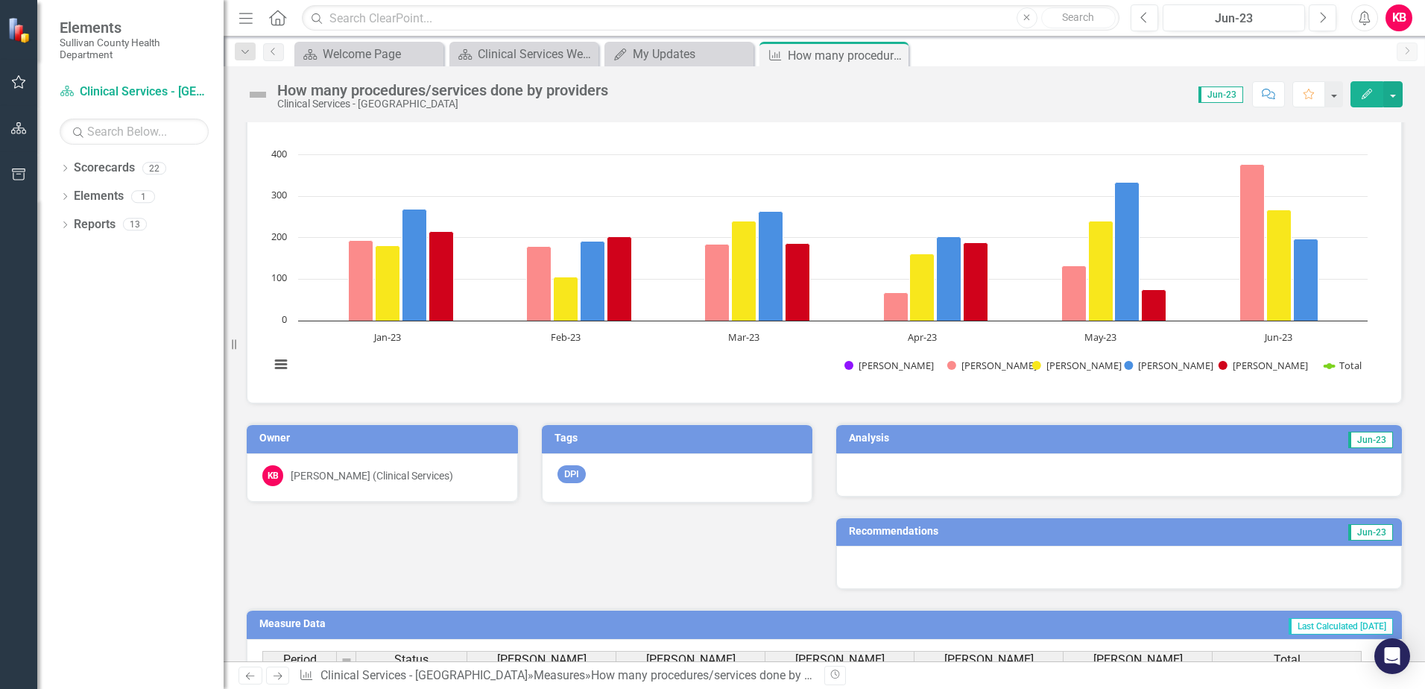
click at [1195, 438] on td "Jun-23" at bounding box center [1249, 440] width 292 height 22
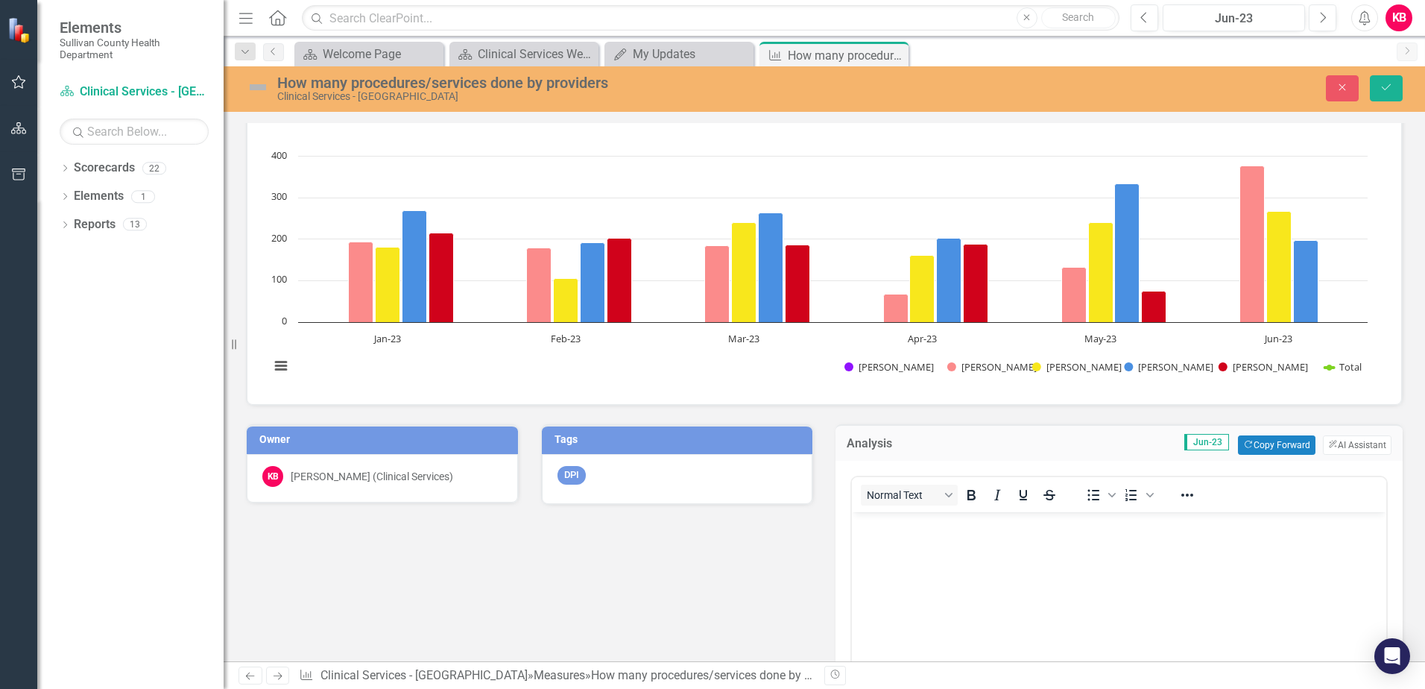
scroll to position [0, 0]
click at [1253, 446] on button "Copy Forward Copy Forward" at bounding box center [1276, 444] width 77 height 19
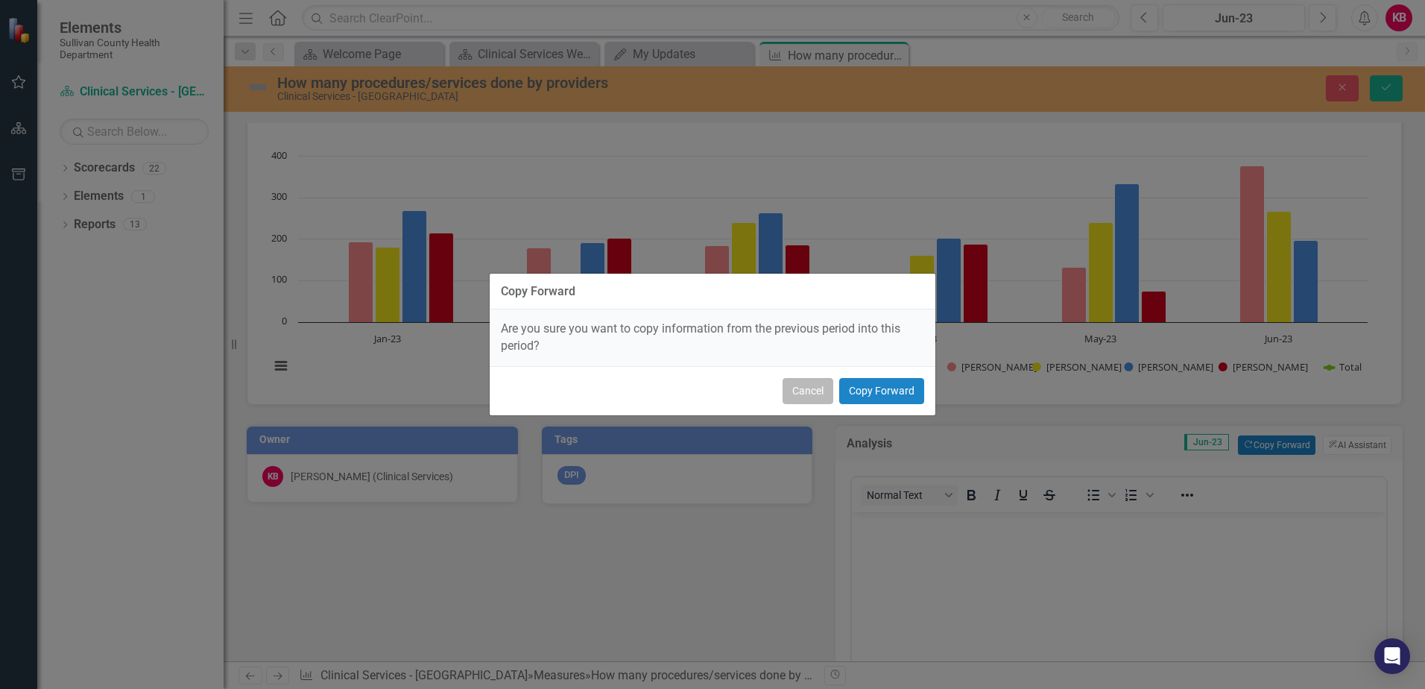
click at [819, 385] on button "Cancel" at bounding box center [808, 391] width 51 height 26
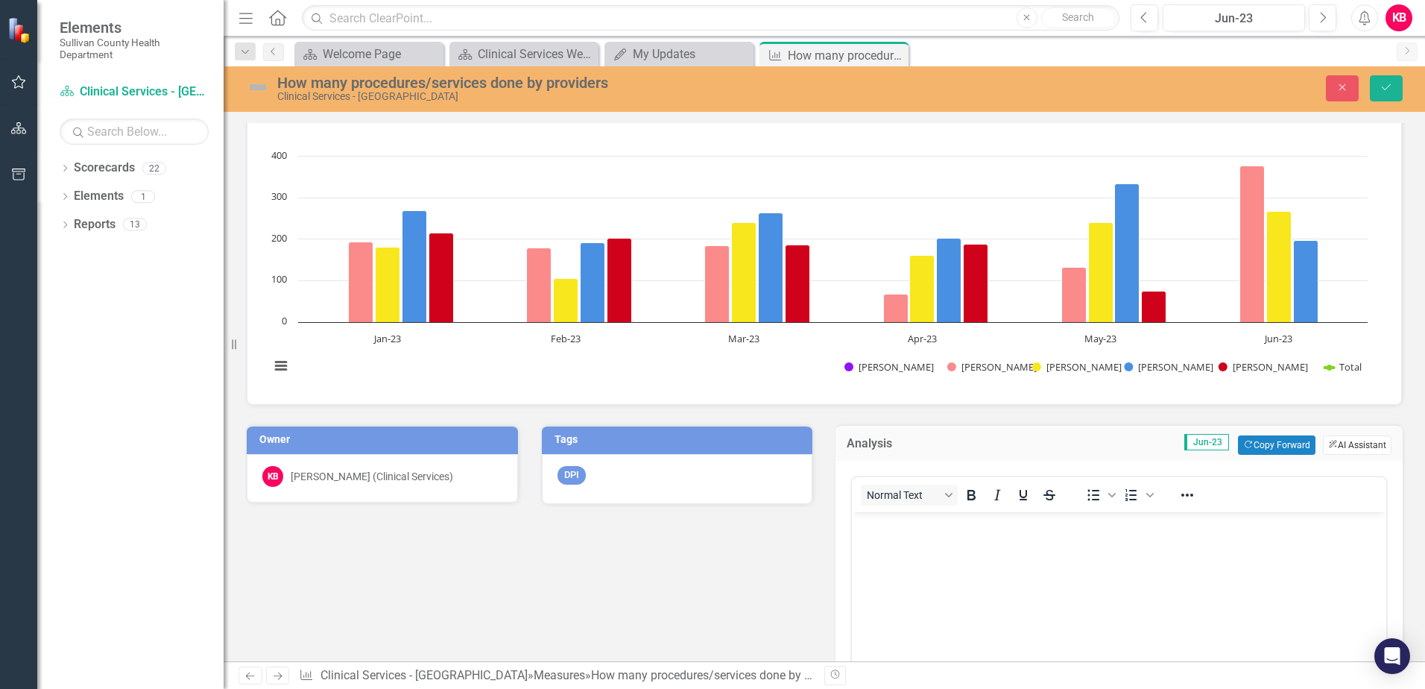
click at [1326, 443] on button "ClearPoint AI AI Assistant" at bounding box center [1357, 444] width 69 height 19
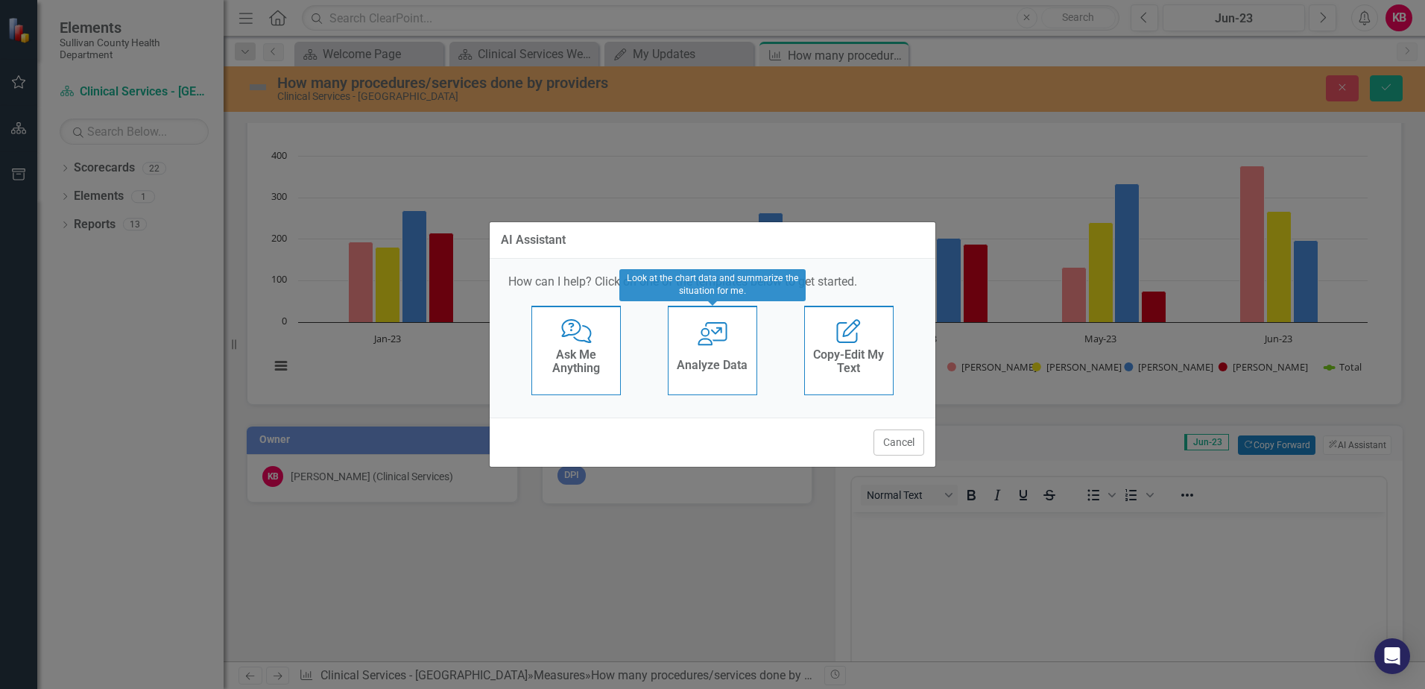
click at [707, 342] on icon "User with Chart" at bounding box center [713, 334] width 31 height 24
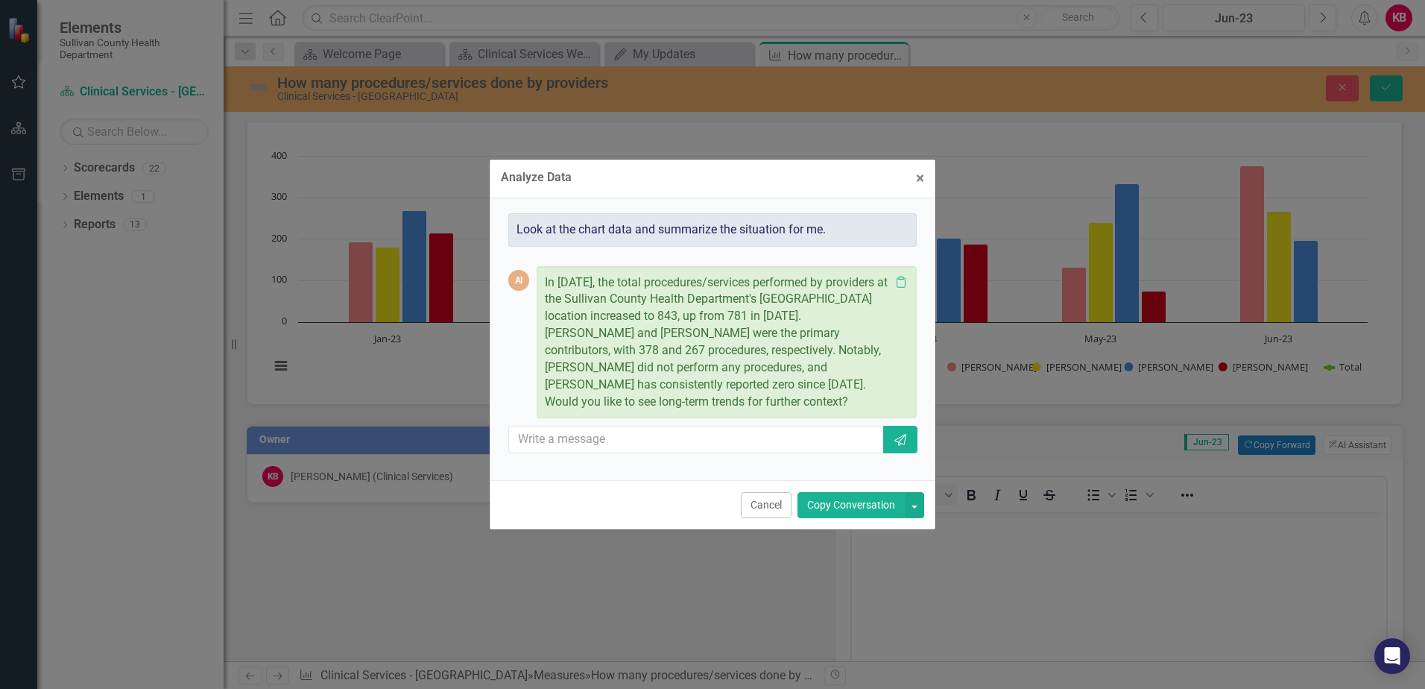
click at [822, 503] on button "Copy Conversation" at bounding box center [851, 505] width 107 height 26
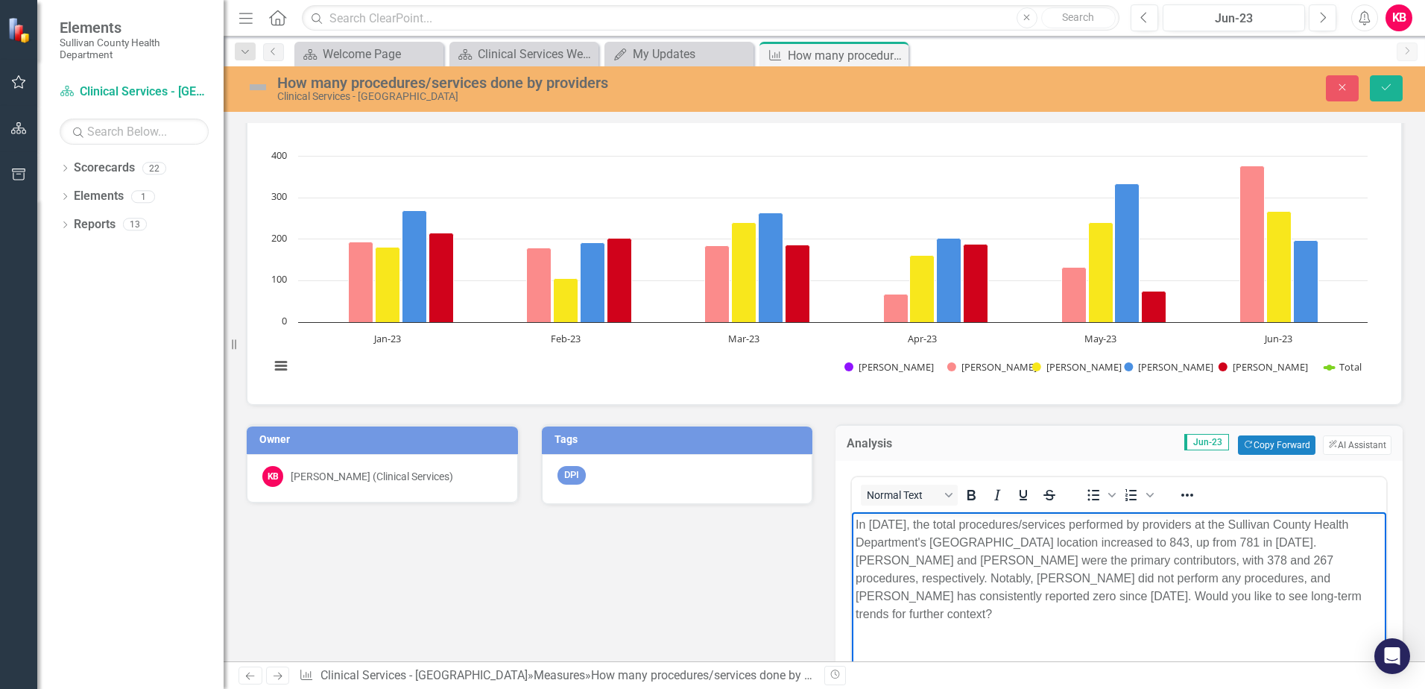
click at [1294, 593] on p "In June 2023, the total procedures/services performed by providers at the Sulli…" at bounding box center [1119, 568] width 527 height 107
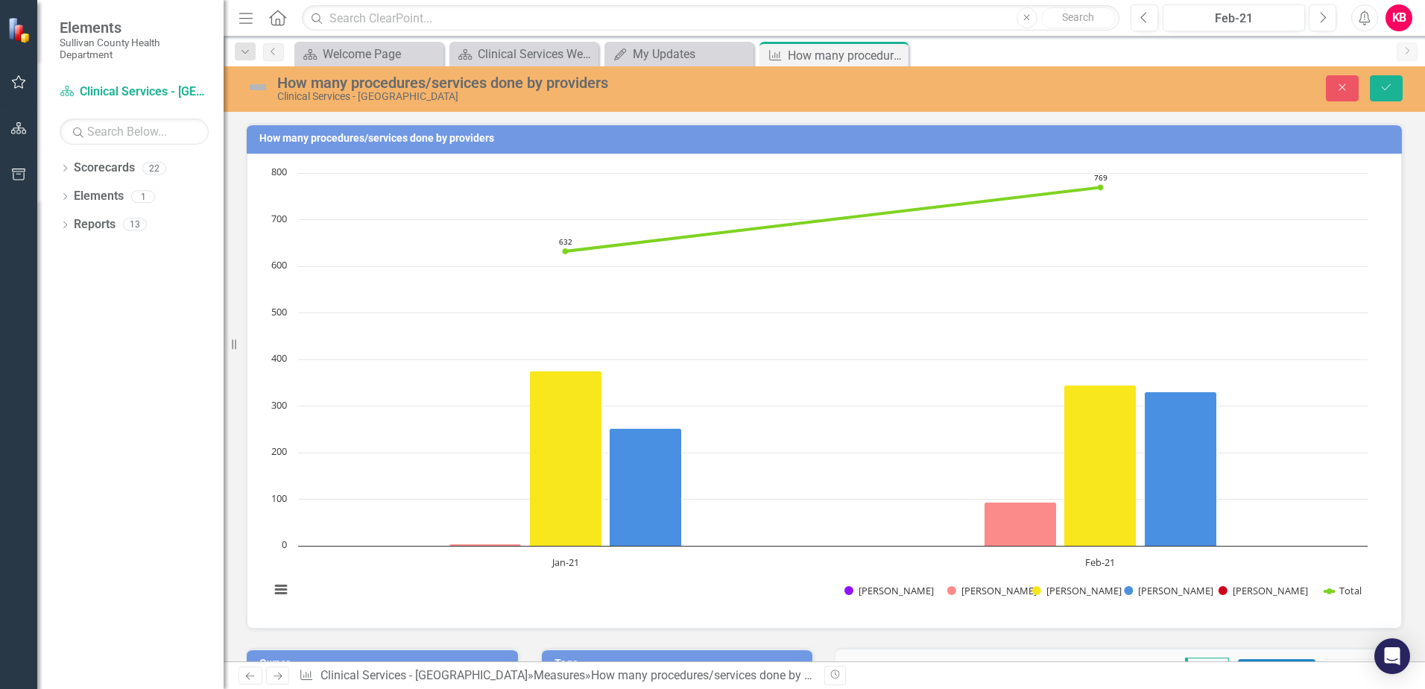
scroll to position [356, 0]
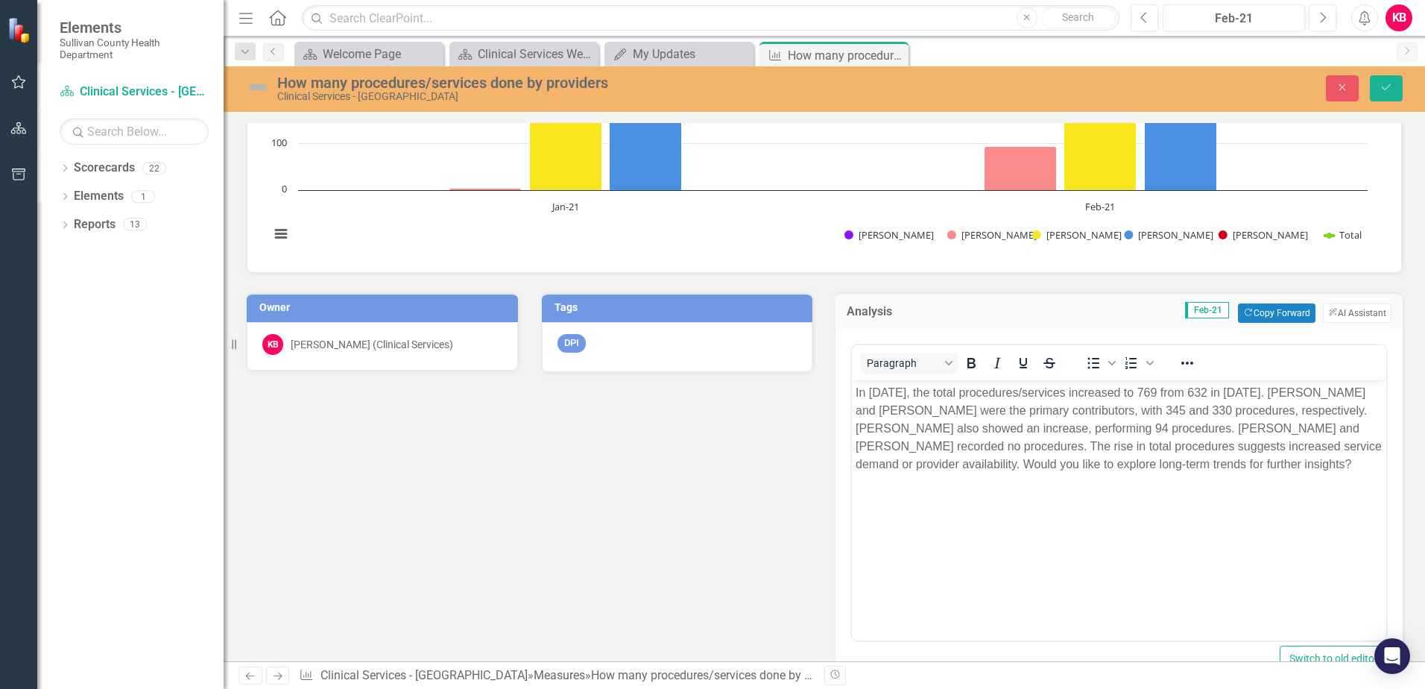
click at [918, 473] on p "In [DATE], the total procedures/services increased to 769 from 632 in [DATE]. […" at bounding box center [1119, 427] width 527 height 89
click at [1383, 84] on icon "Save" at bounding box center [1386, 87] width 13 height 10
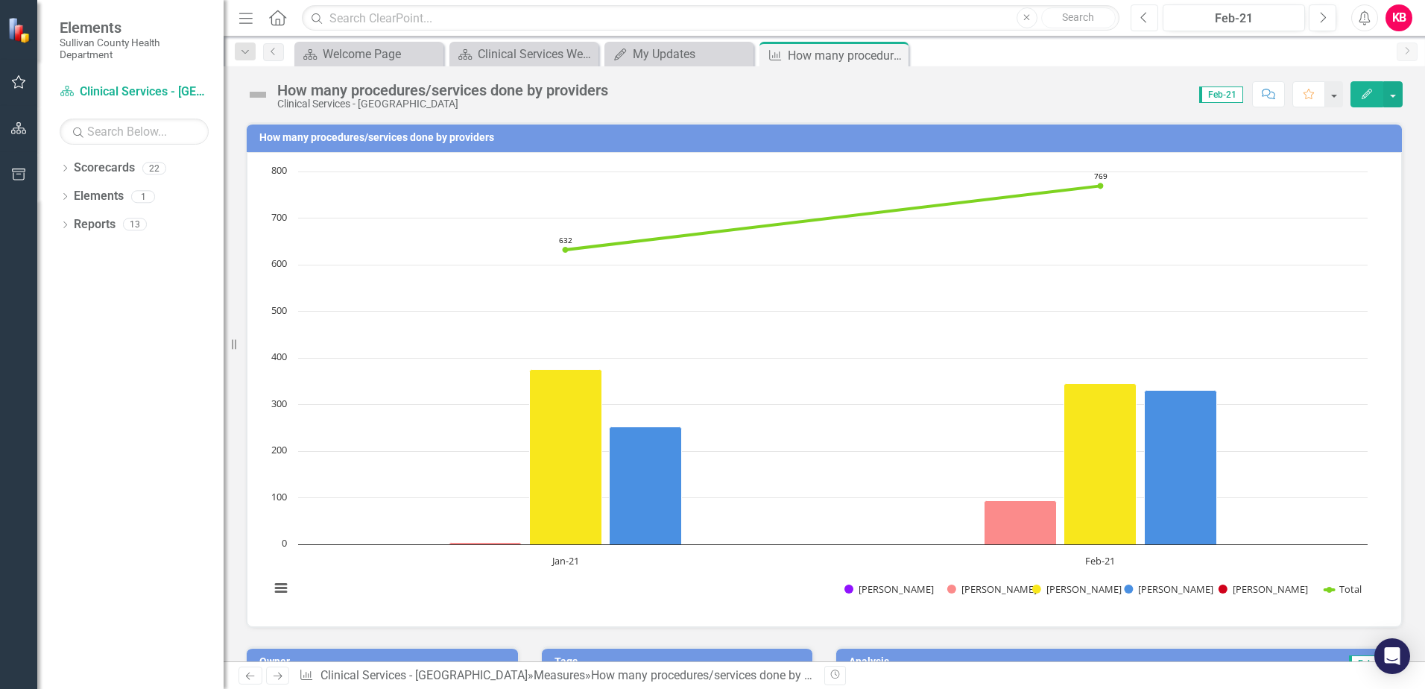
click at [1150, 16] on button "Previous" at bounding box center [1145, 17] width 28 height 27
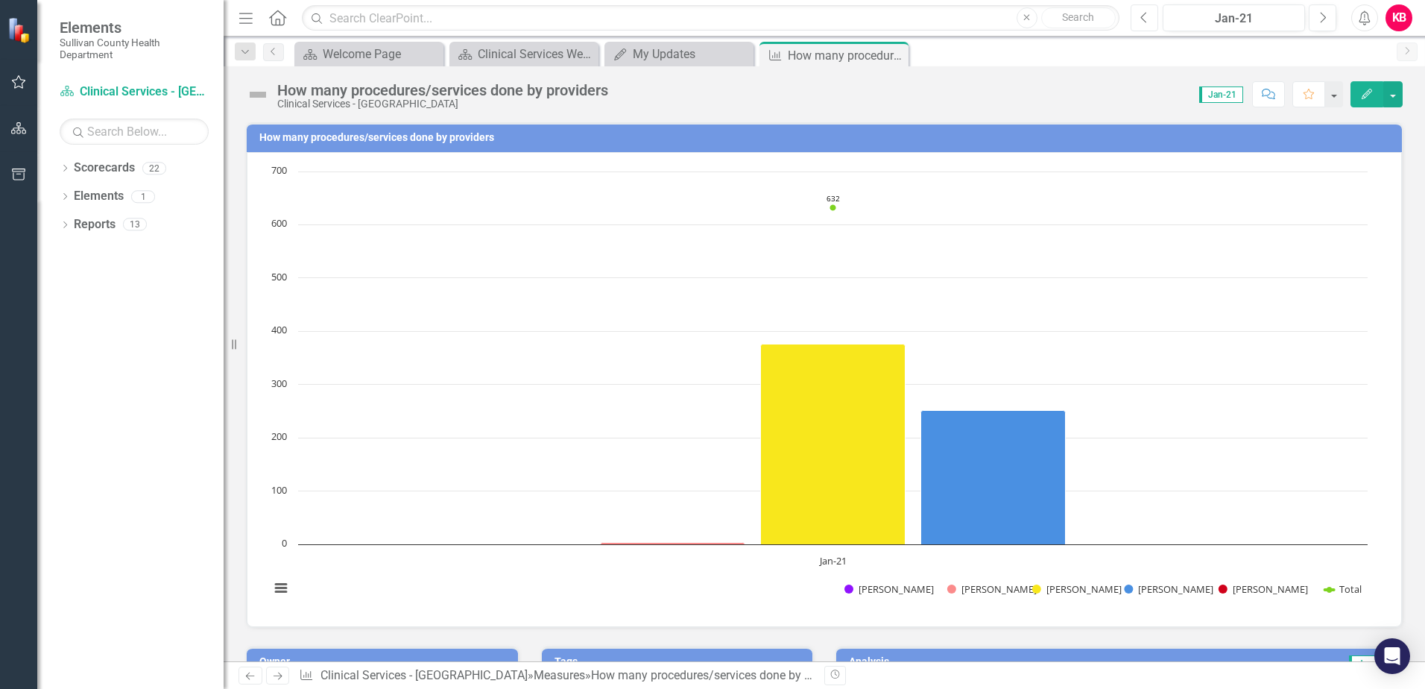
click at [1150, 16] on button "Previous" at bounding box center [1145, 17] width 28 height 27
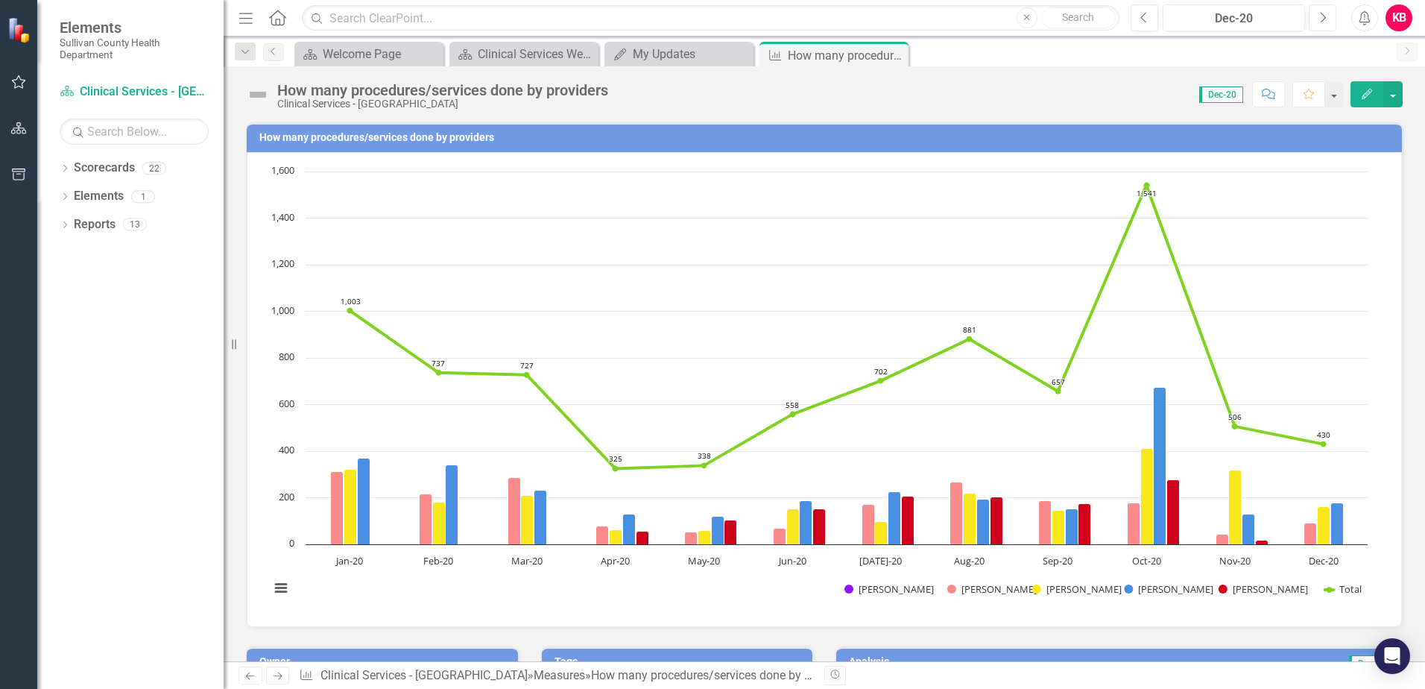
click at [1321, 18] on icon "Next" at bounding box center [1323, 17] width 8 height 13
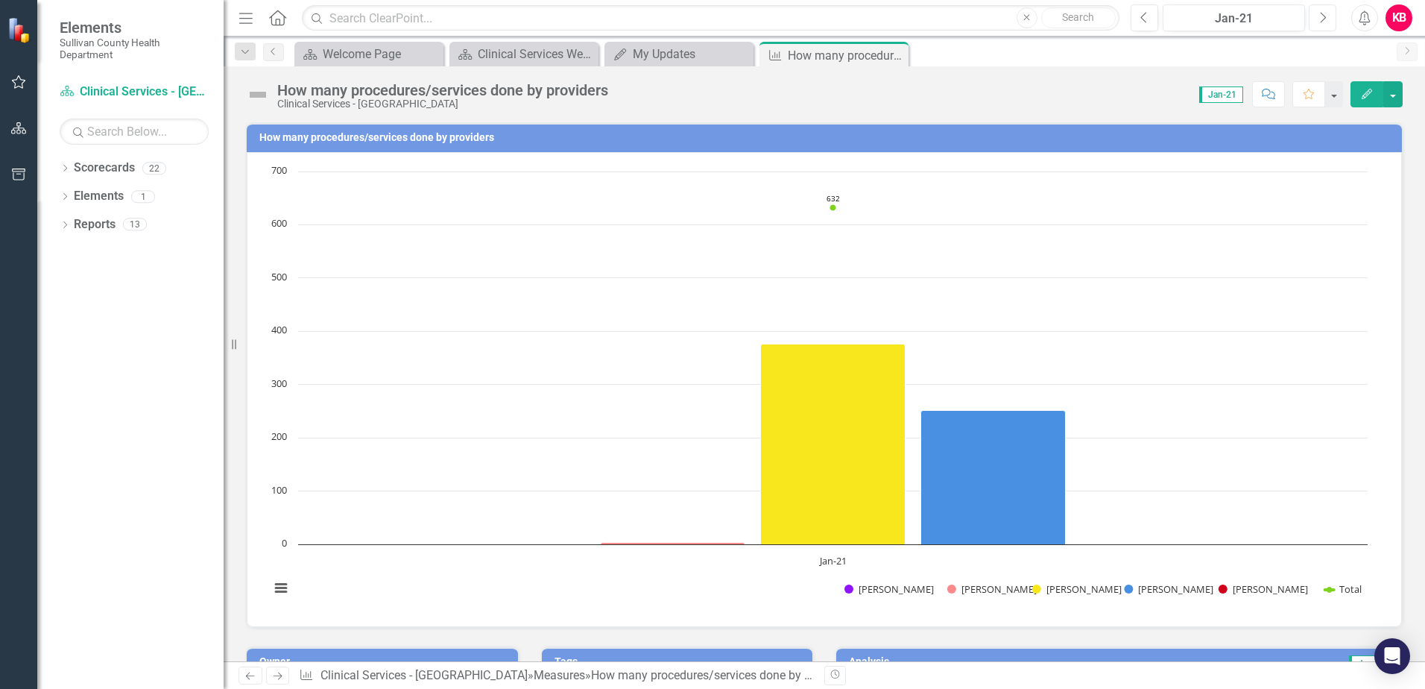
click at [1321, 18] on icon "Next" at bounding box center [1323, 17] width 8 height 13
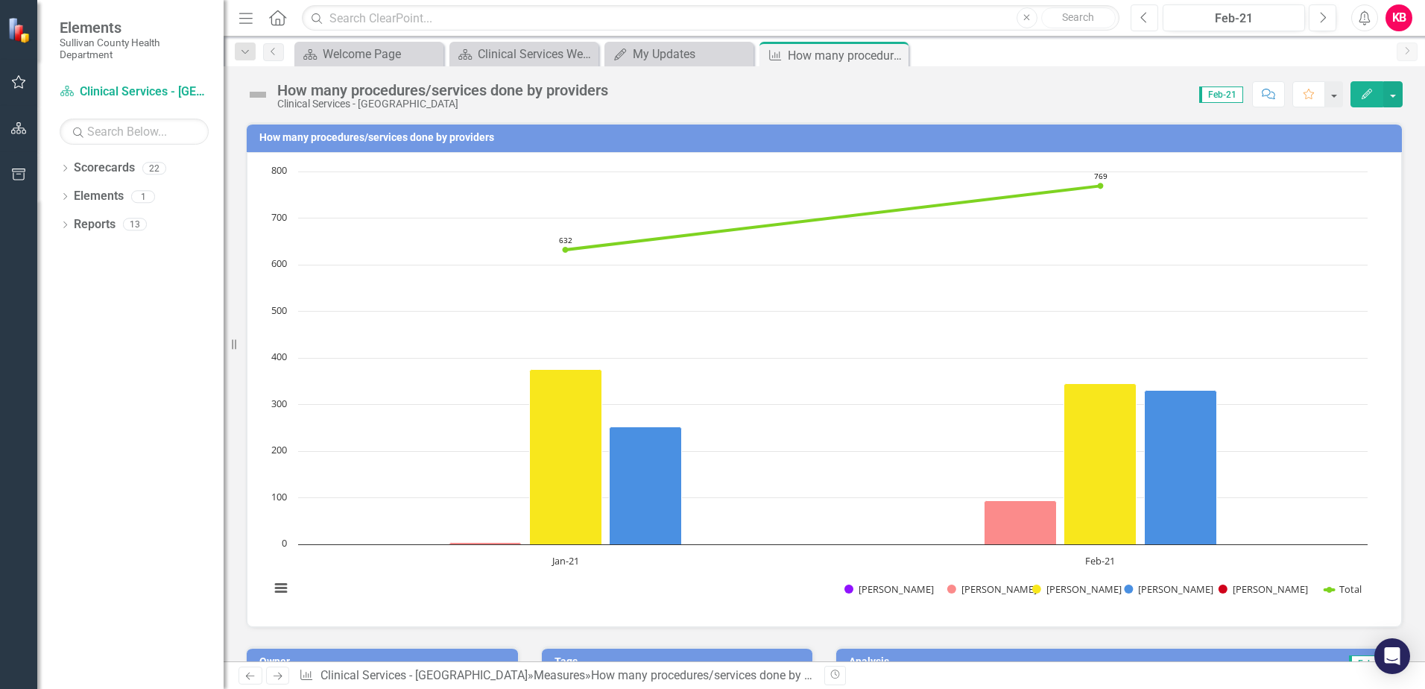
click at [1150, 17] on button "Previous" at bounding box center [1145, 17] width 28 height 27
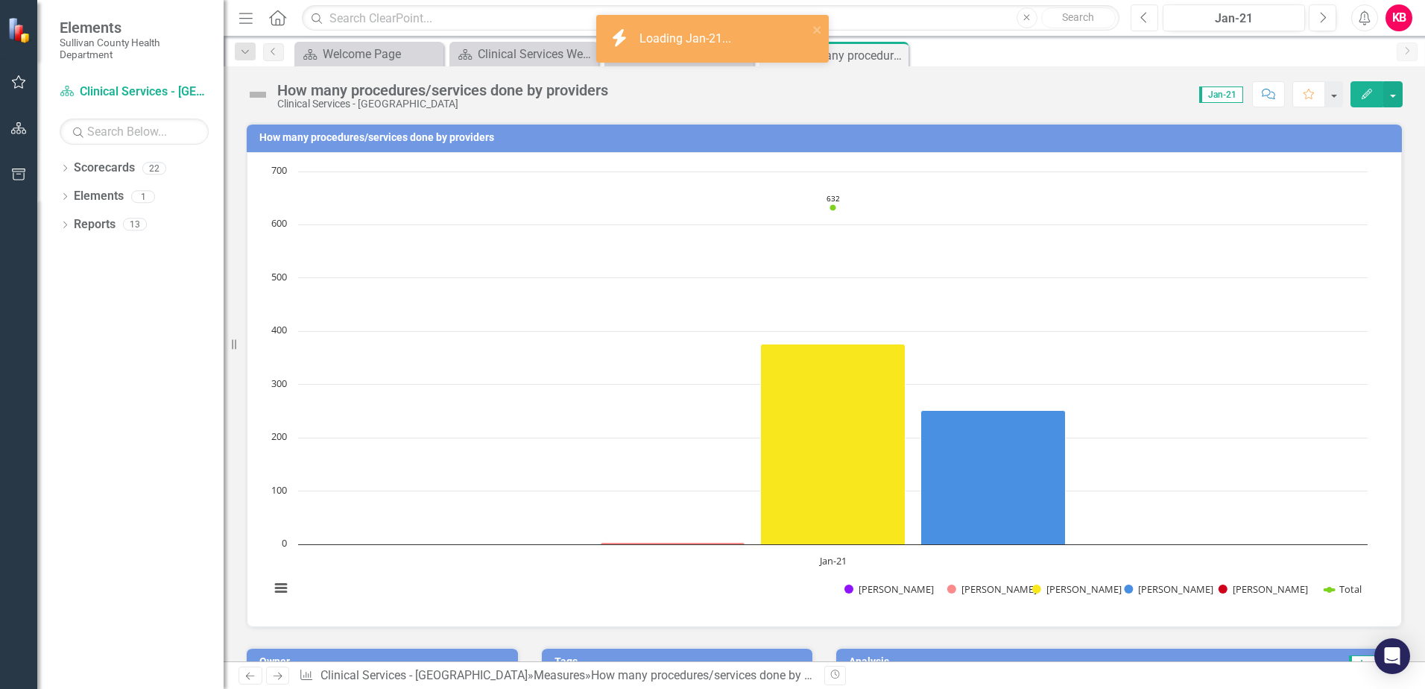
click at [1150, 17] on button "Previous" at bounding box center [1145, 17] width 28 height 27
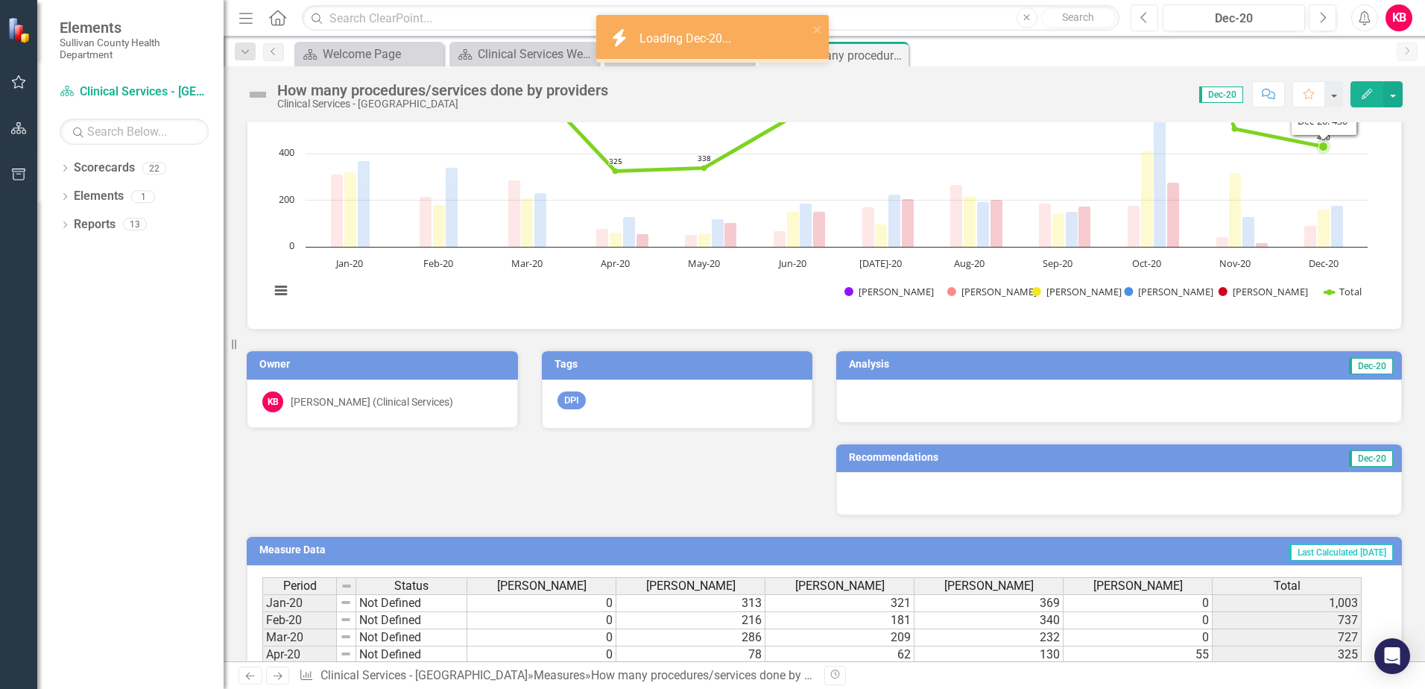
scroll to position [298, 0]
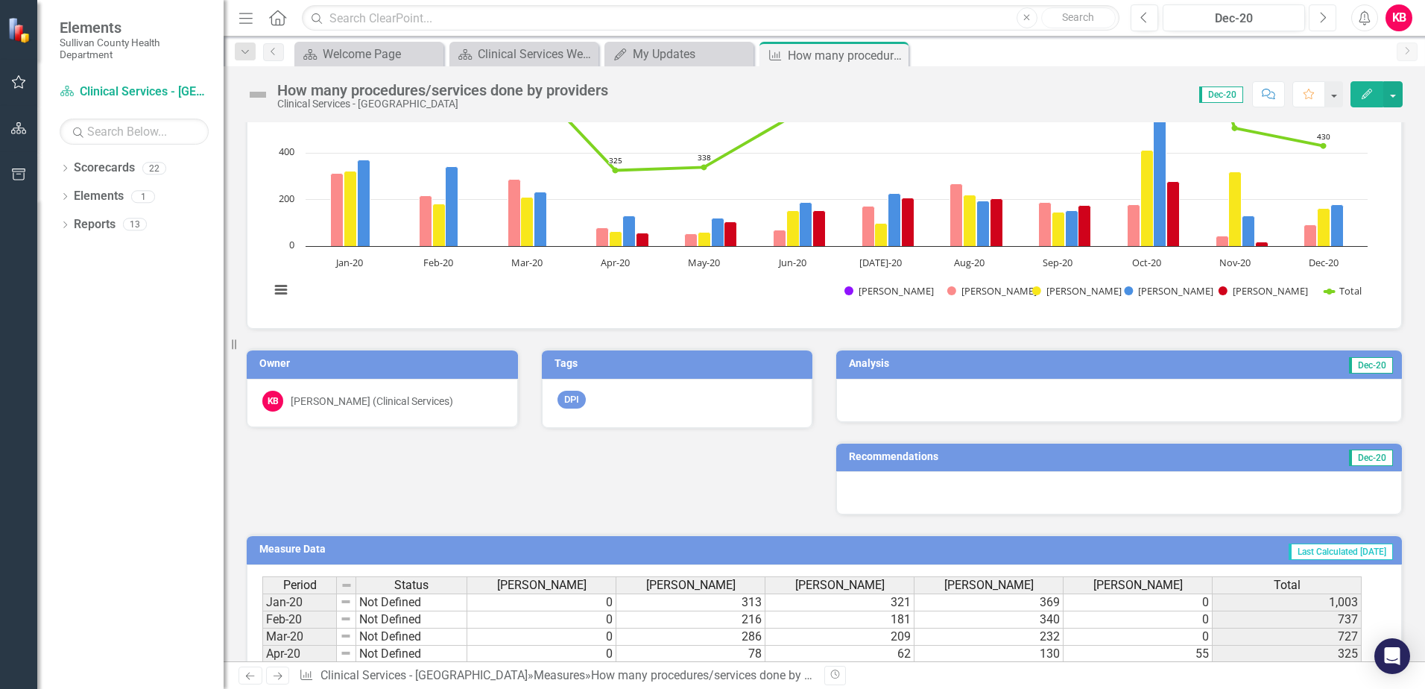
click at [1321, 13] on icon "Next" at bounding box center [1323, 17] width 8 height 13
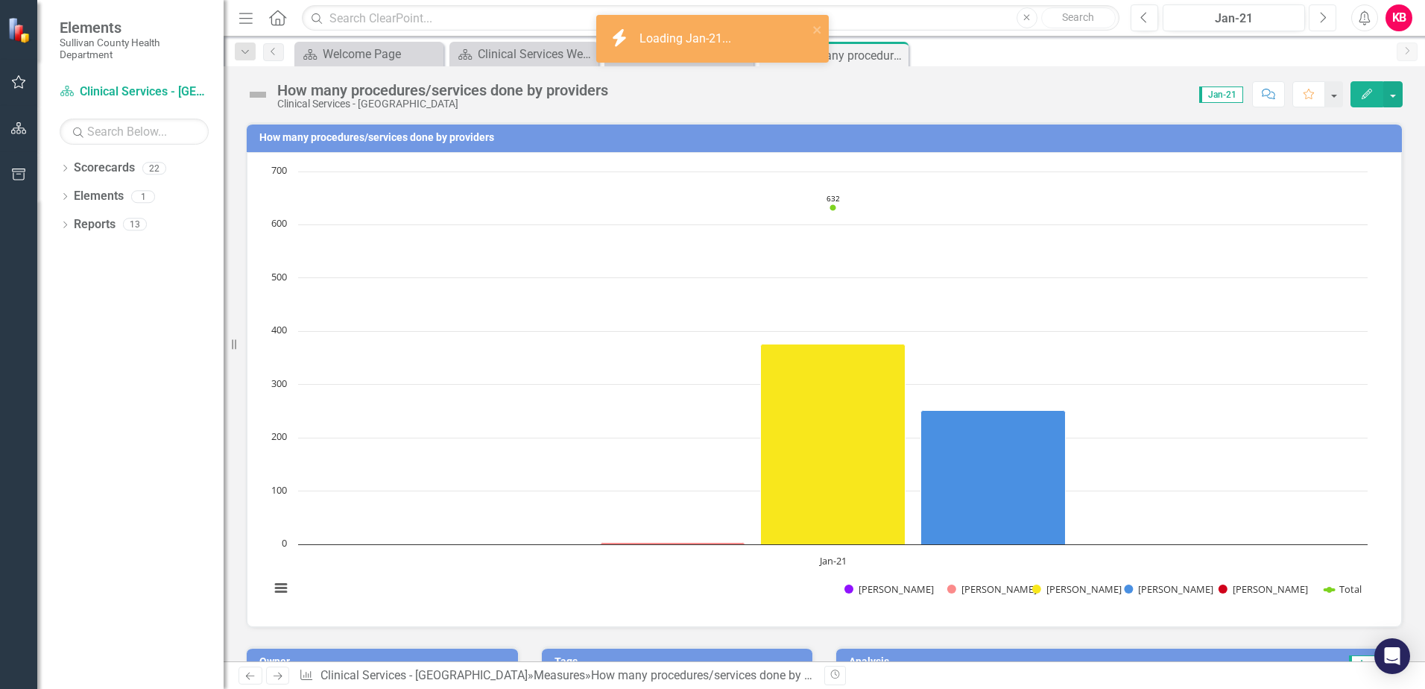
click at [1321, 13] on icon "Next" at bounding box center [1323, 17] width 8 height 13
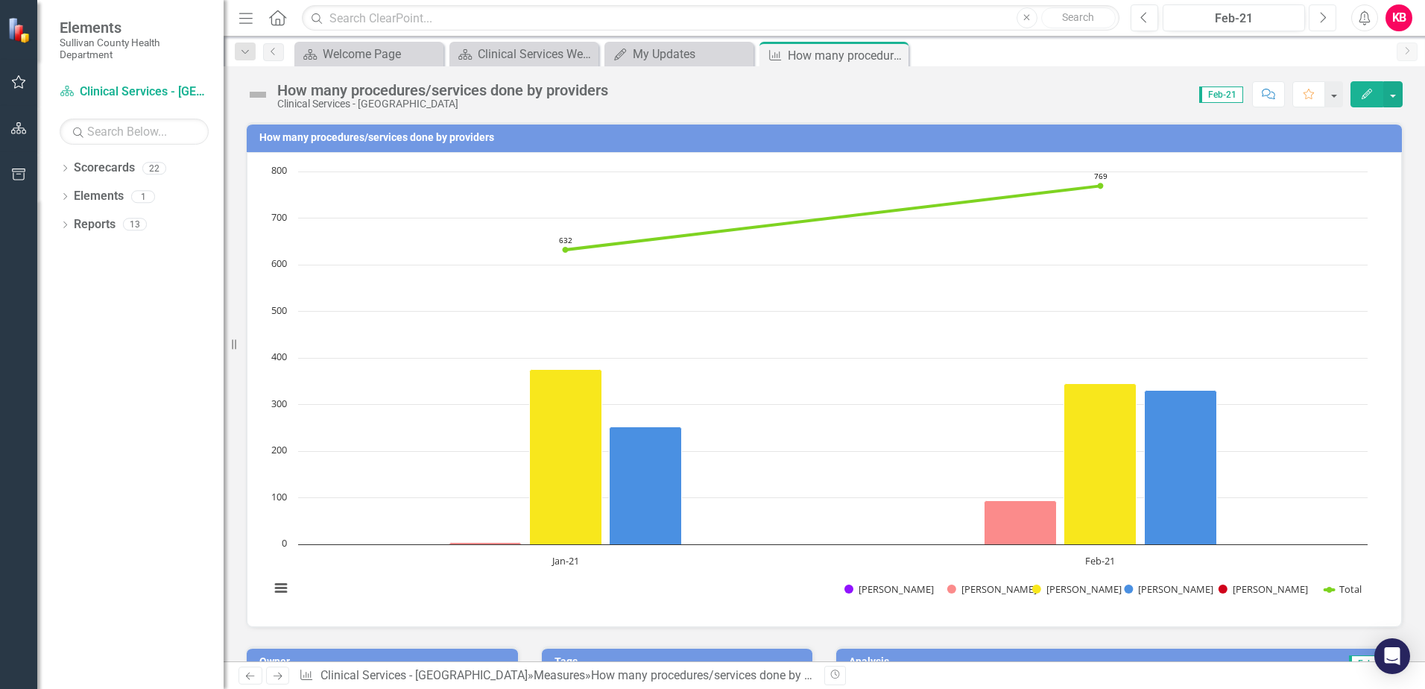
click at [1321, 13] on icon "Next" at bounding box center [1323, 17] width 8 height 13
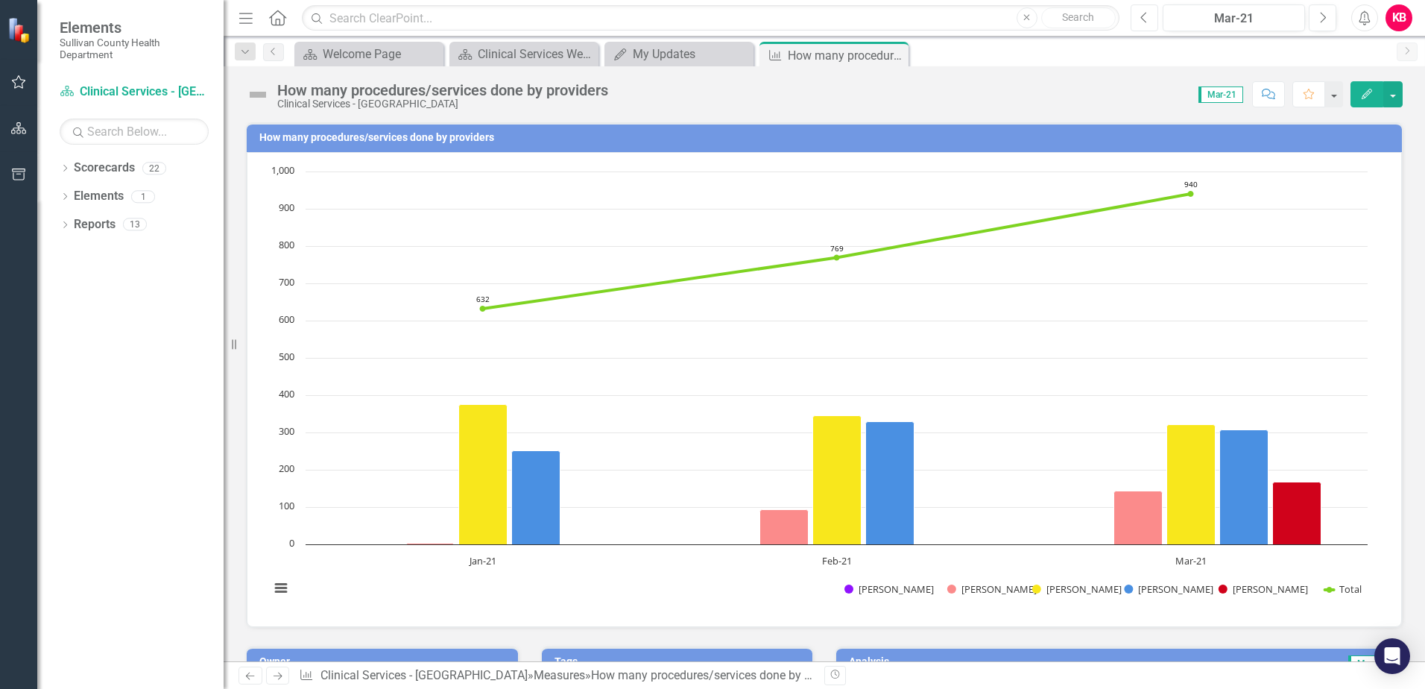
click at [1144, 19] on icon "button" at bounding box center [1144, 17] width 6 height 10
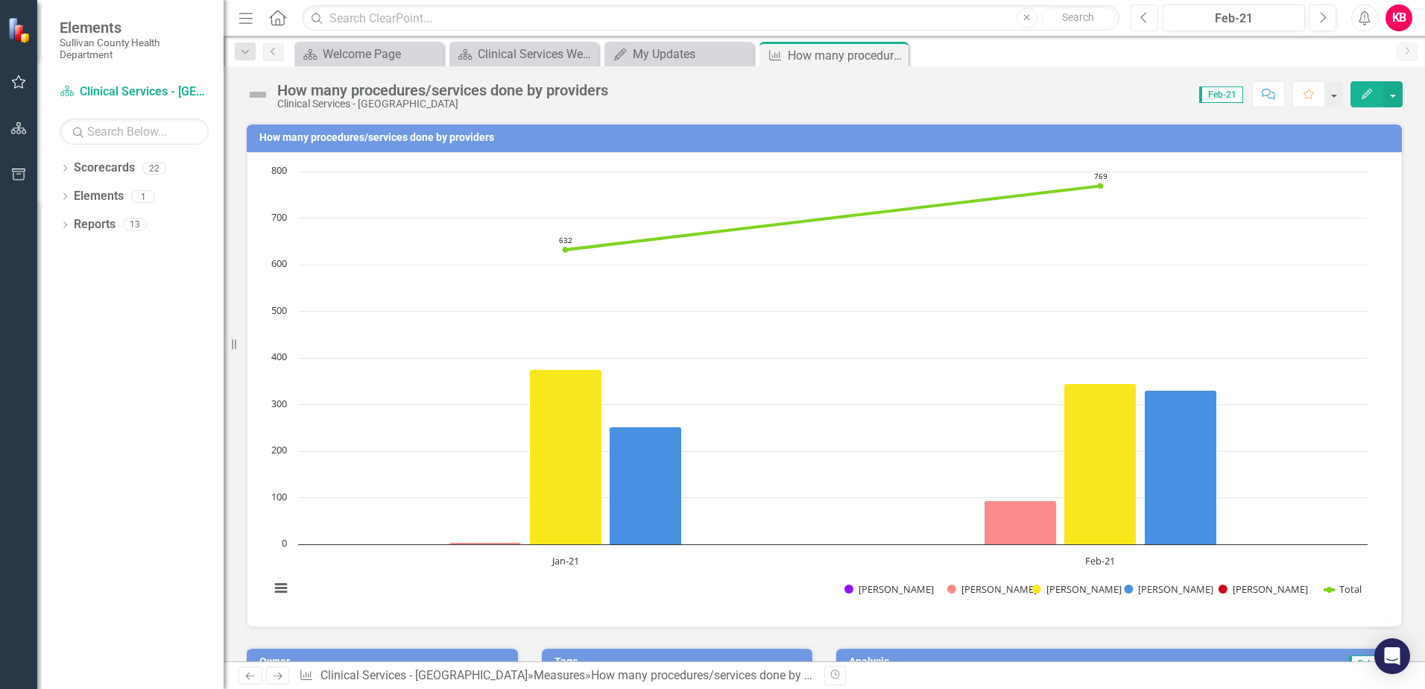
click at [1144, 19] on icon "button" at bounding box center [1144, 17] width 6 height 10
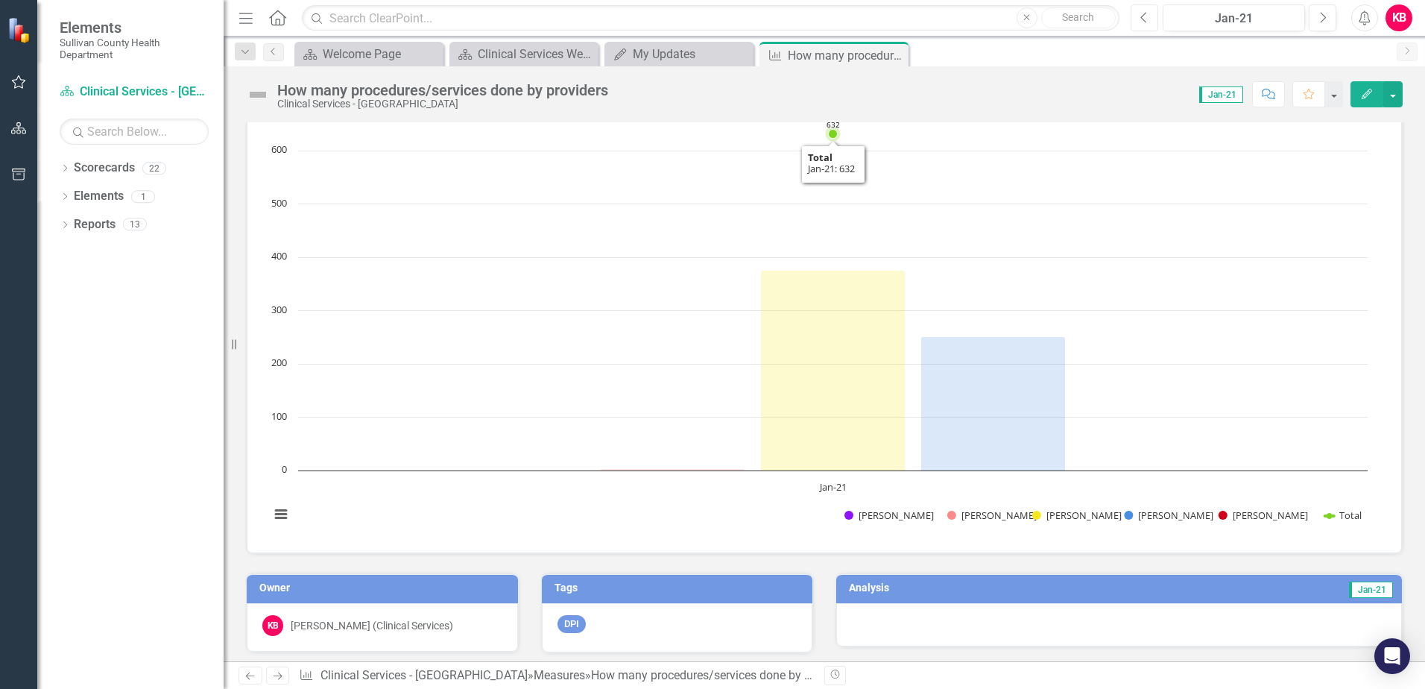
scroll to position [75, 0]
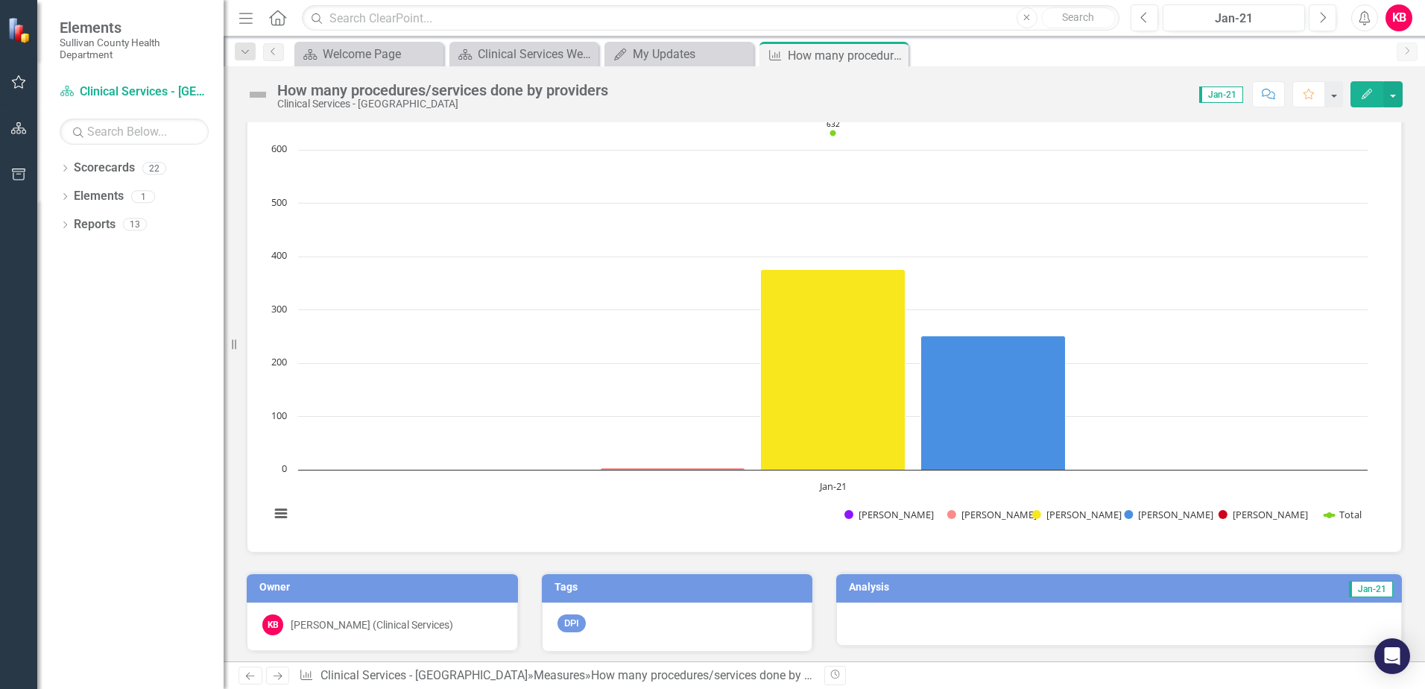
click at [1106, 587] on td "Jan-21" at bounding box center [1250, 589] width 289 height 22
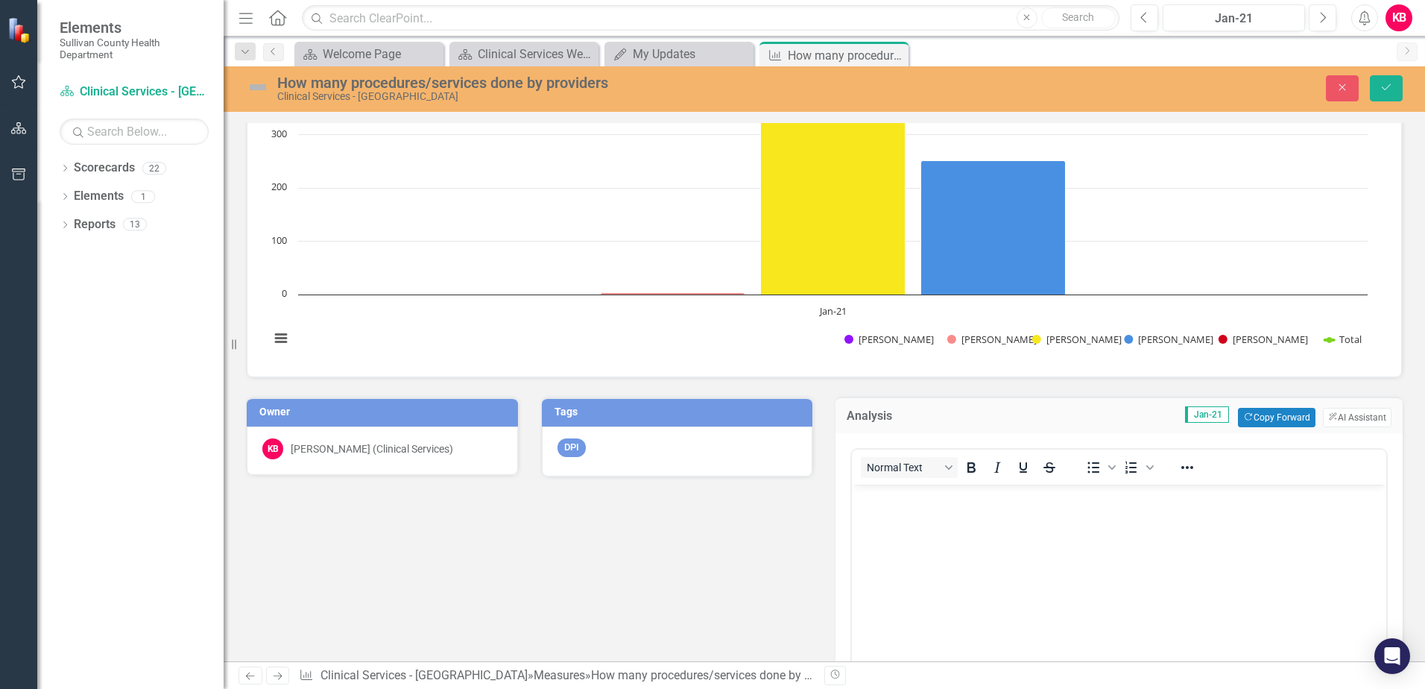
scroll to position [298, 0]
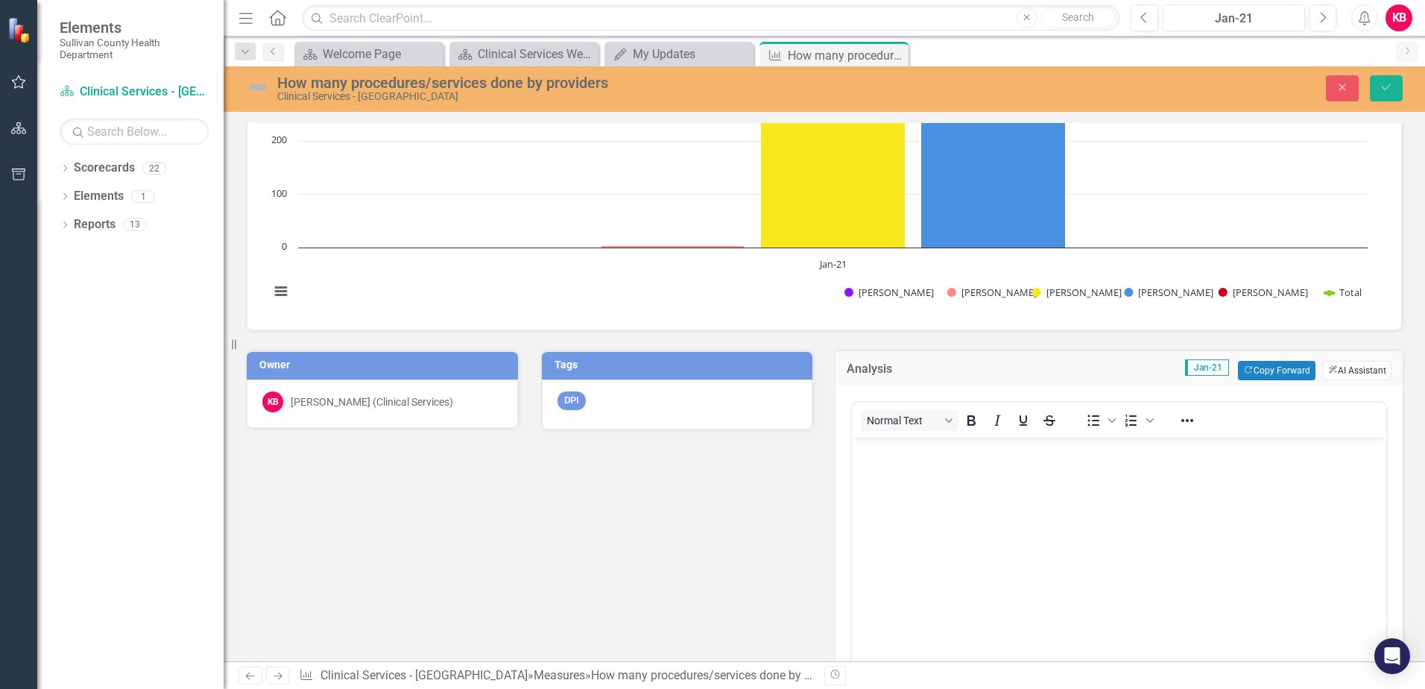
click at [1329, 371] on button "ClearPoint AI AI Assistant" at bounding box center [1357, 370] width 69 height 19
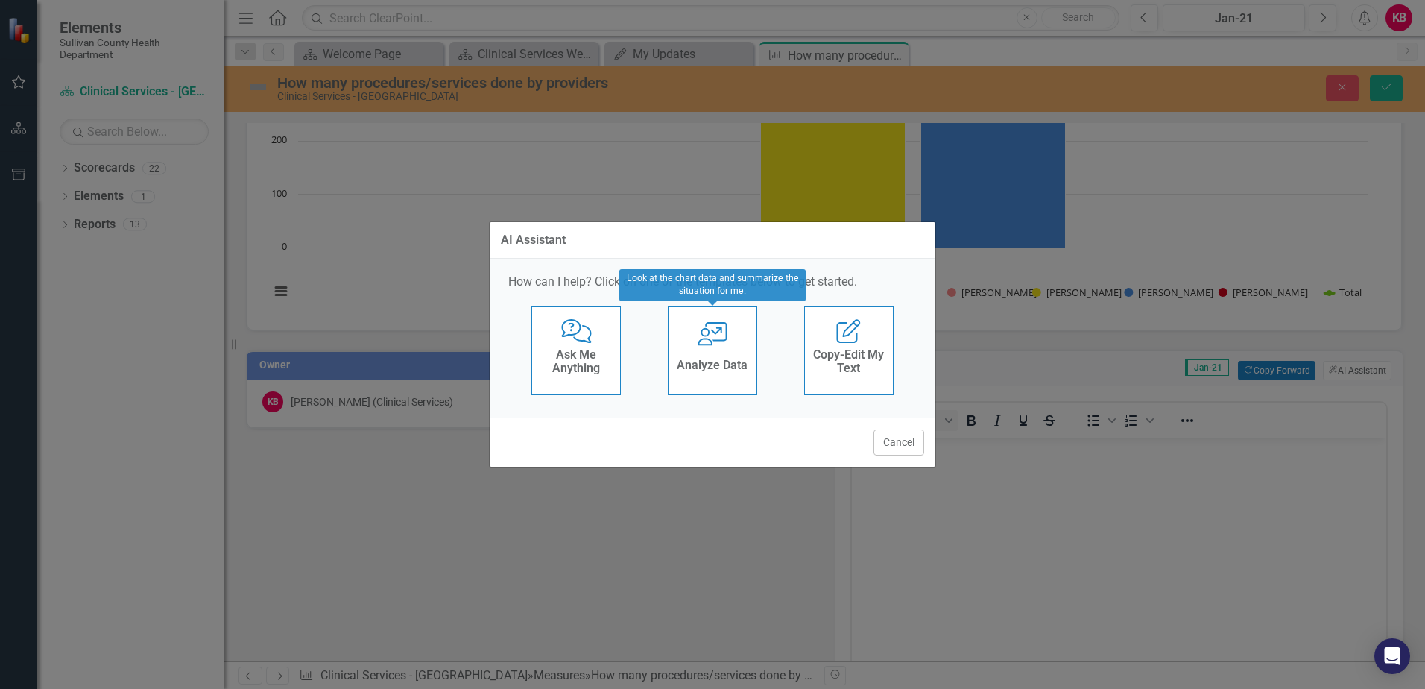
click at [719, 341] on icon at bounding box center [713, 334] width 30 height 24
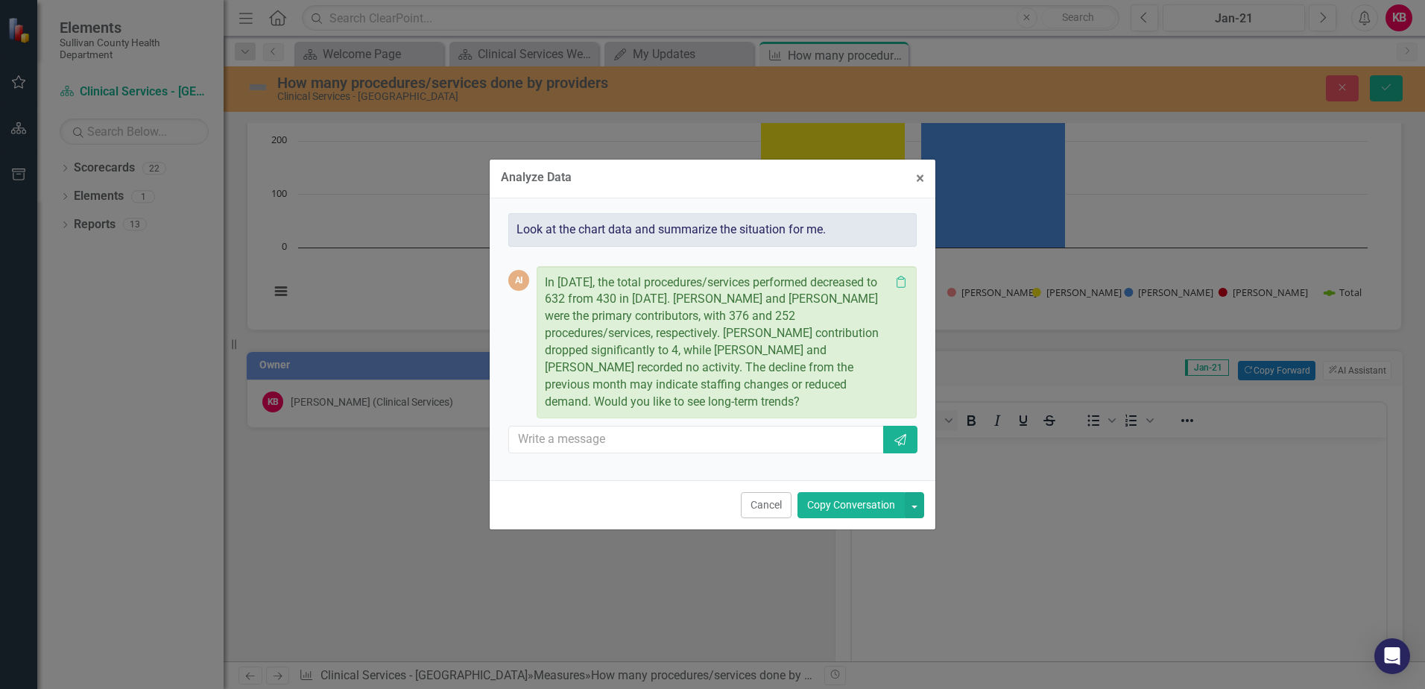
click at [851, 500] on button "Copy Conversation" at bounding box center [851, 505] width 107 height 26
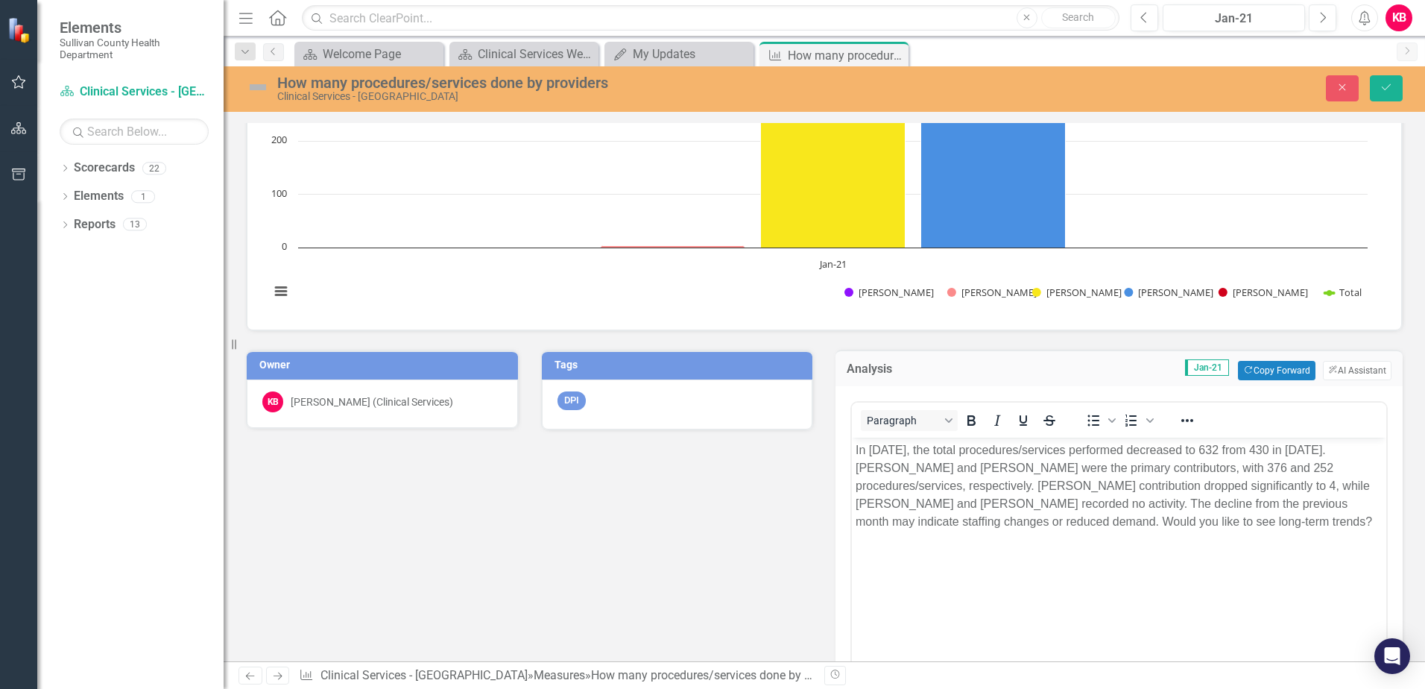
click at [1348, 522] on p "In January 2021, the total procedures/services performed decreased to 632 from …" at bounding box center [1119, 485] width 527 height 89
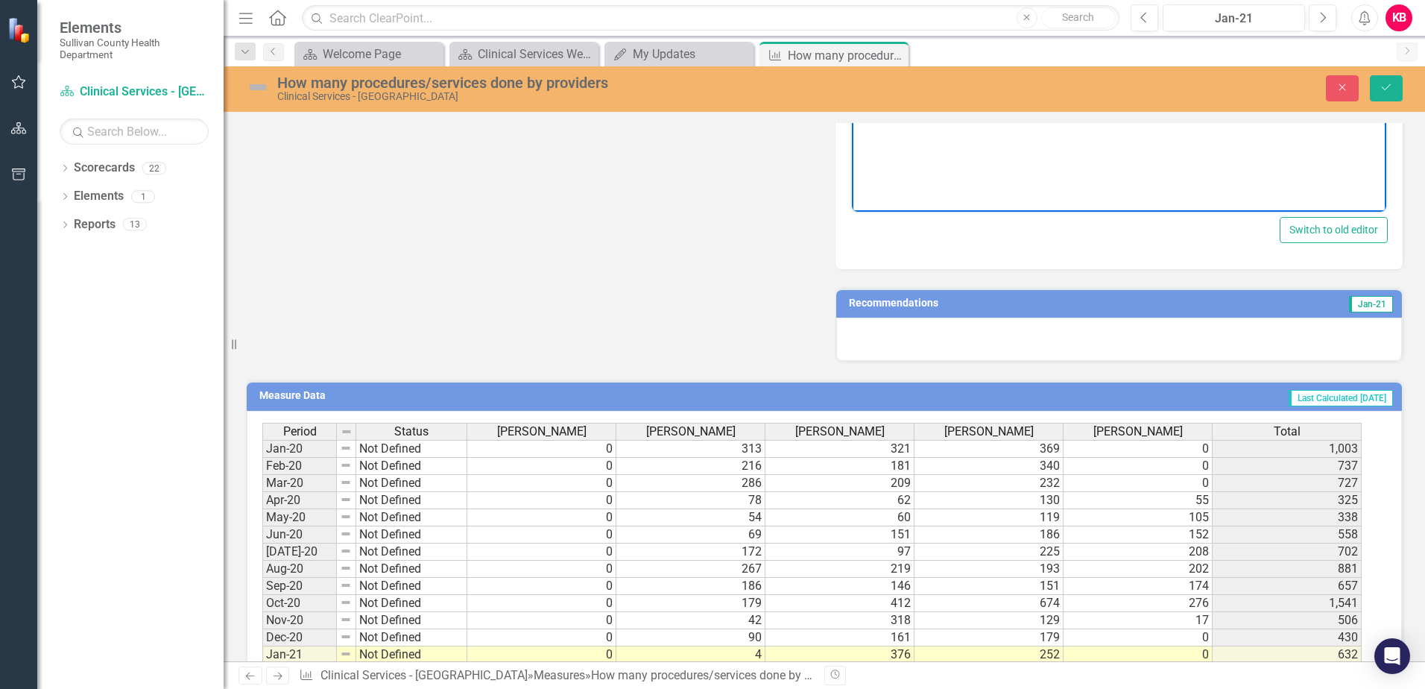
scroll to position [688, 0]
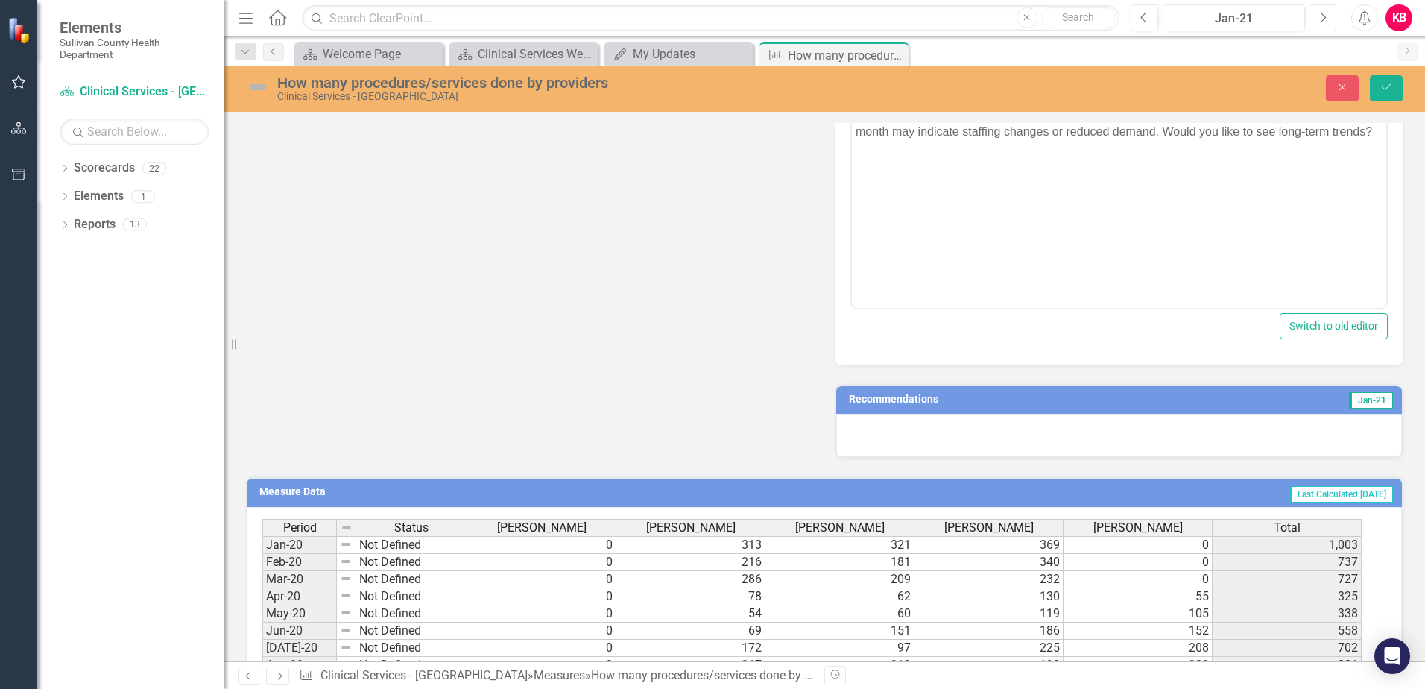
click at [1317, 27] on button "Next" at bounding box center [1323, 17] width 28 height 27
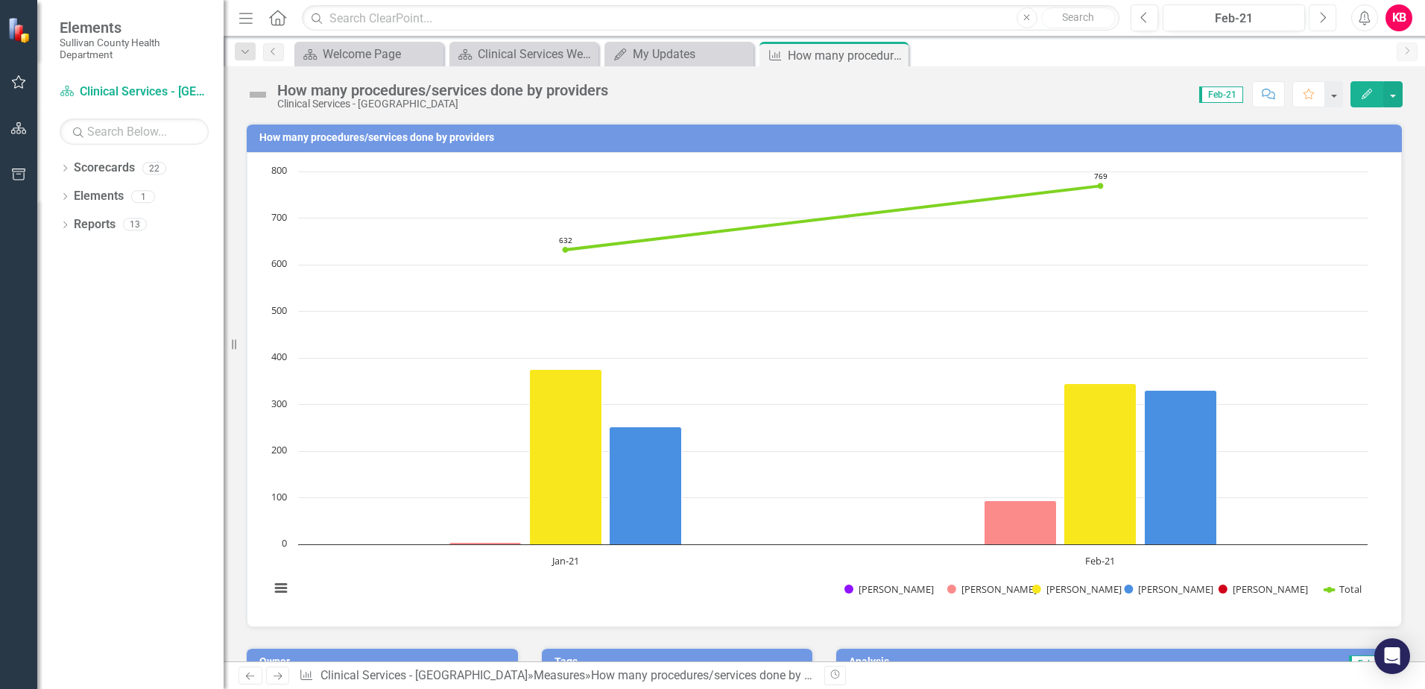
click at [1317, 23] on button "Next" at bounding box center [1323, 17] width 28 height 27
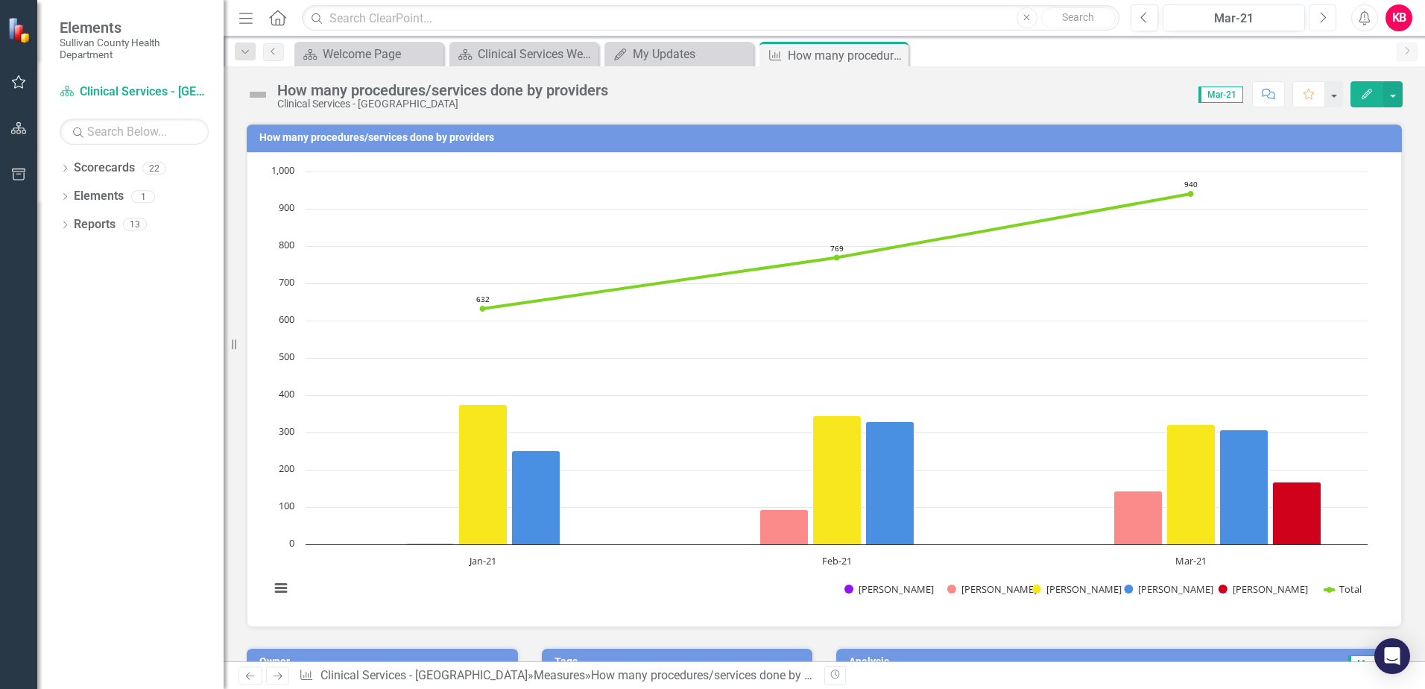
click at [1317, 23] on button "Next" at bounding box center [1323, 17] width 28 height 27
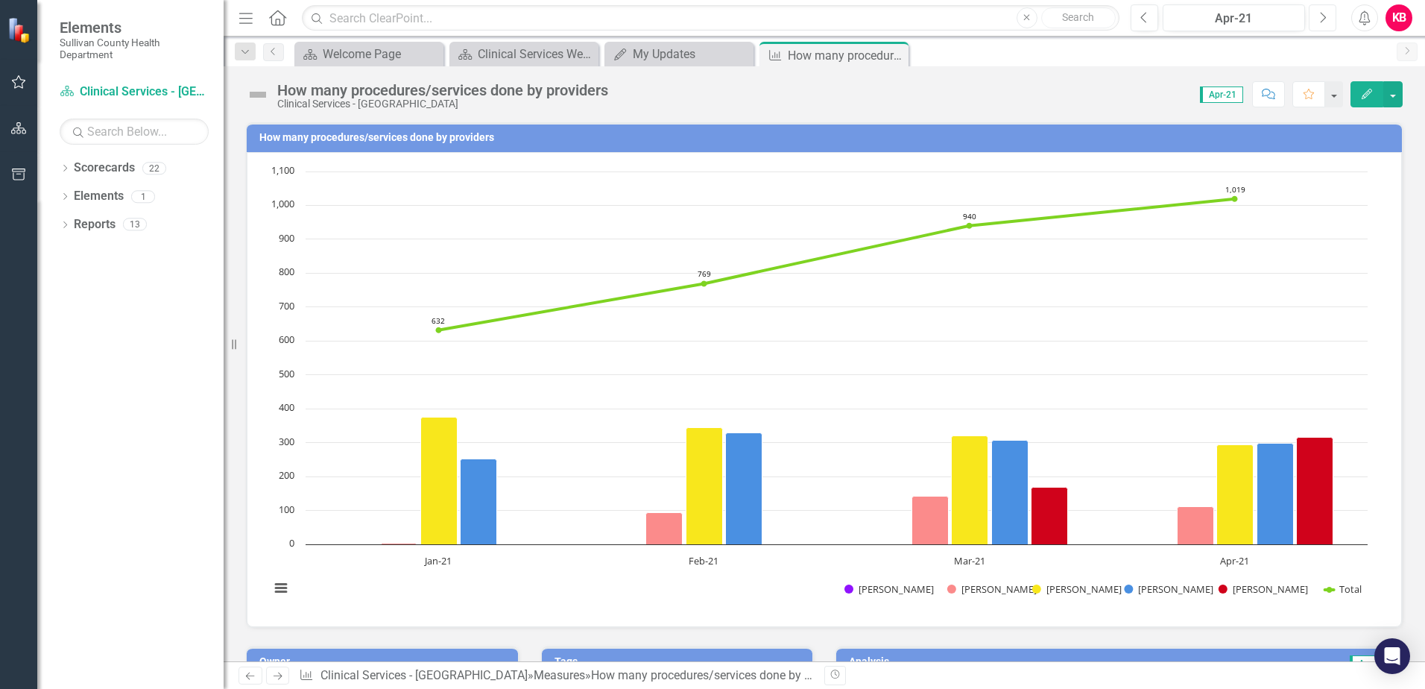
click at [1317, 23] on button "Next" at bounding box center [1323, 17] width 28 height 27
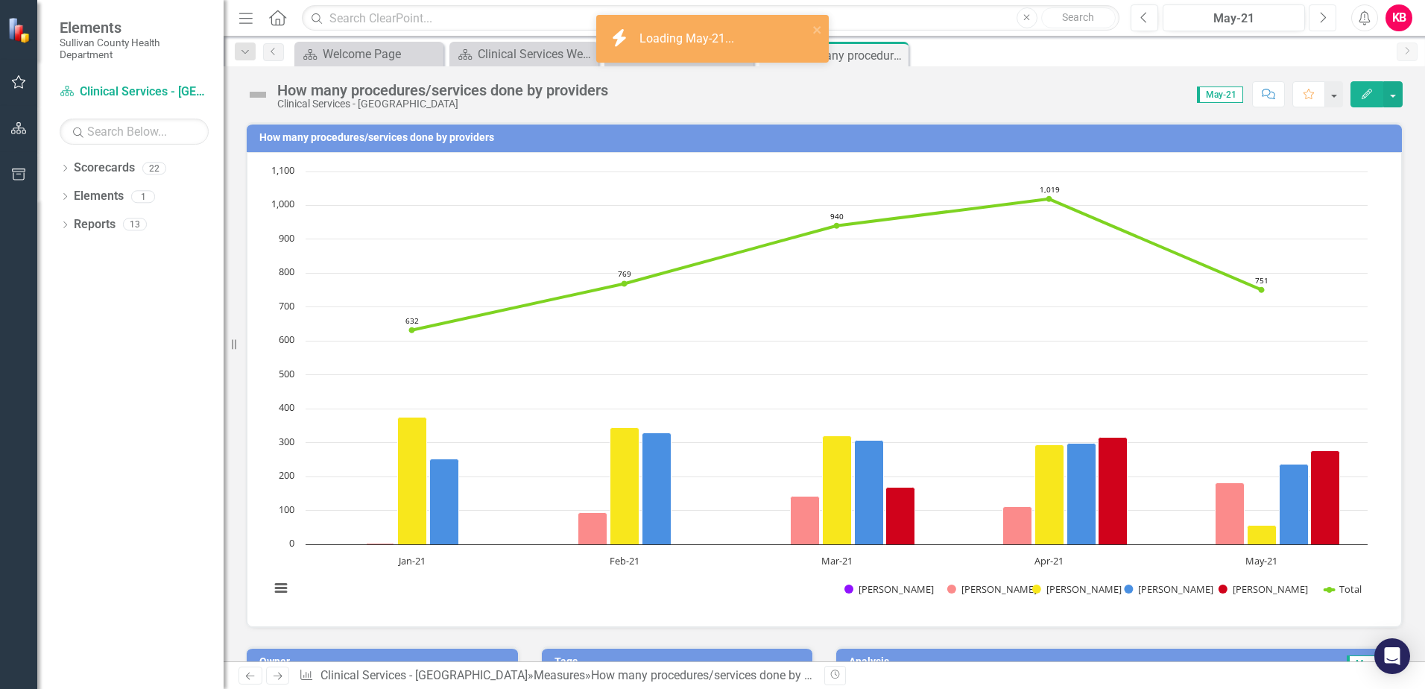
click at [1317, 23] on button "Next" at bounding box center [1323, 17] width 28 height 27
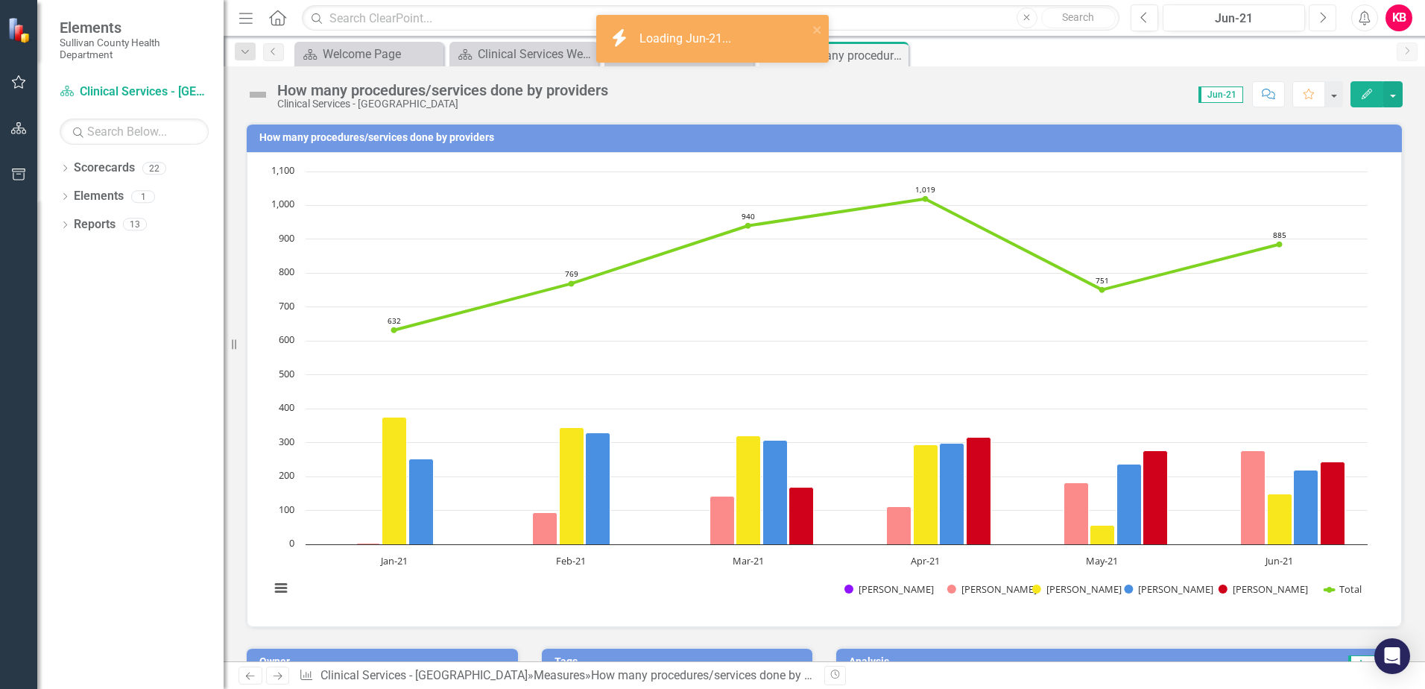
click at [1317, 23] on button "Next" at bounding box center [1323, 17] width 28 height 27
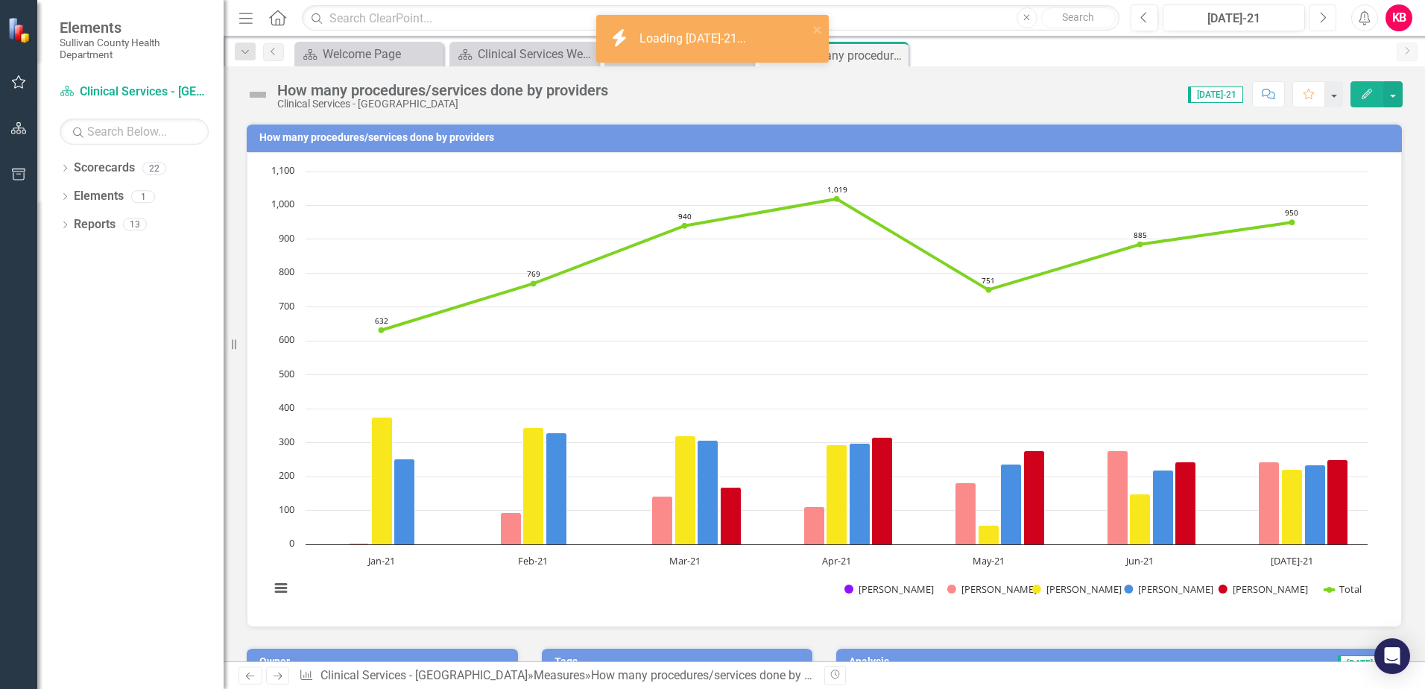
click at [1317, 23] on button "Next" at bounding box center [1323, 17] width 28 height 27
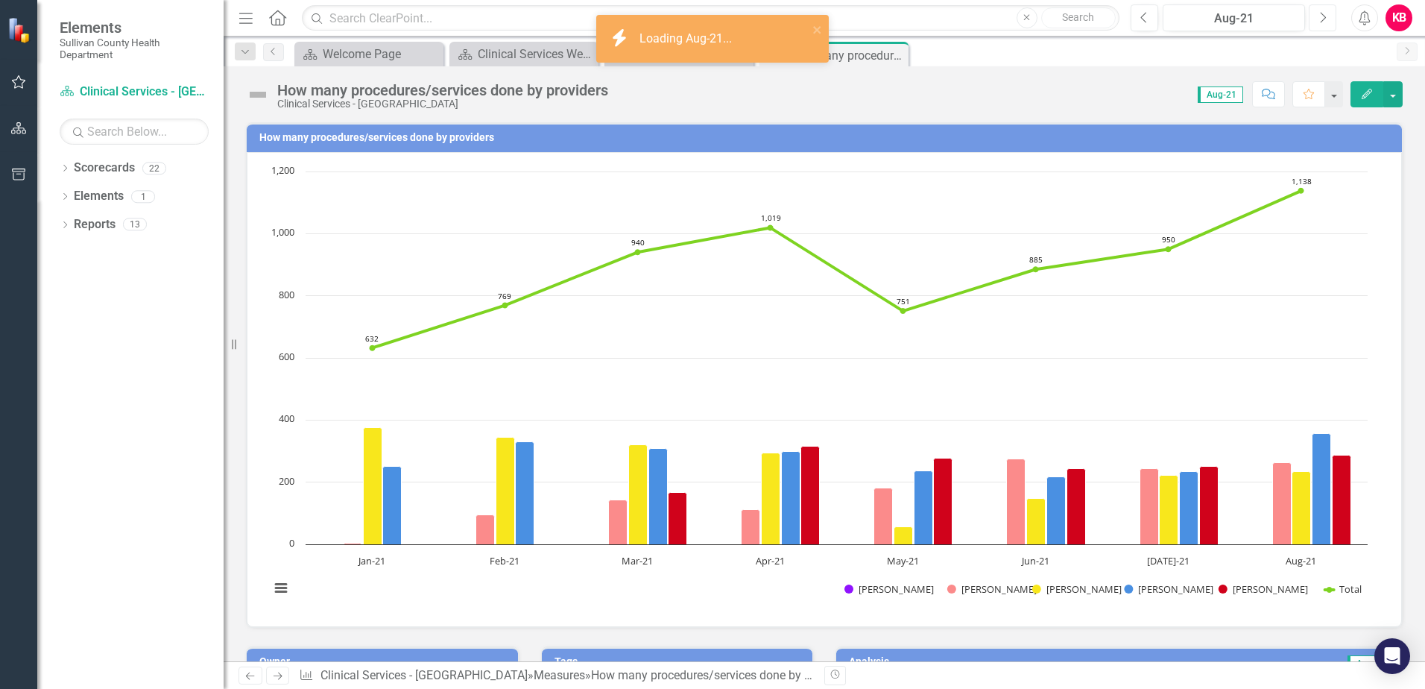
click at [1317, 23] on button "Next" at bounding box center [1323, 17] width 28 height 27
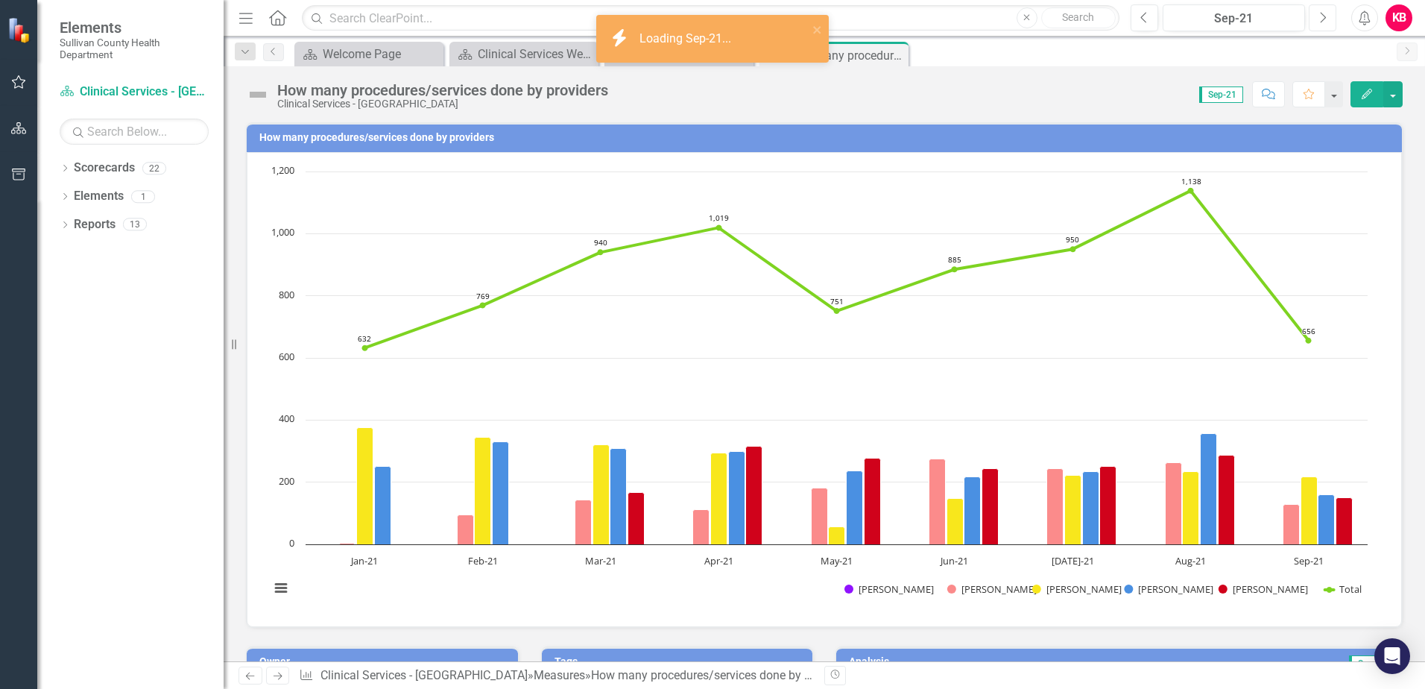
click at [1317, 23] on button "Next" at bounding box center [1323, 17] width 28 height 27
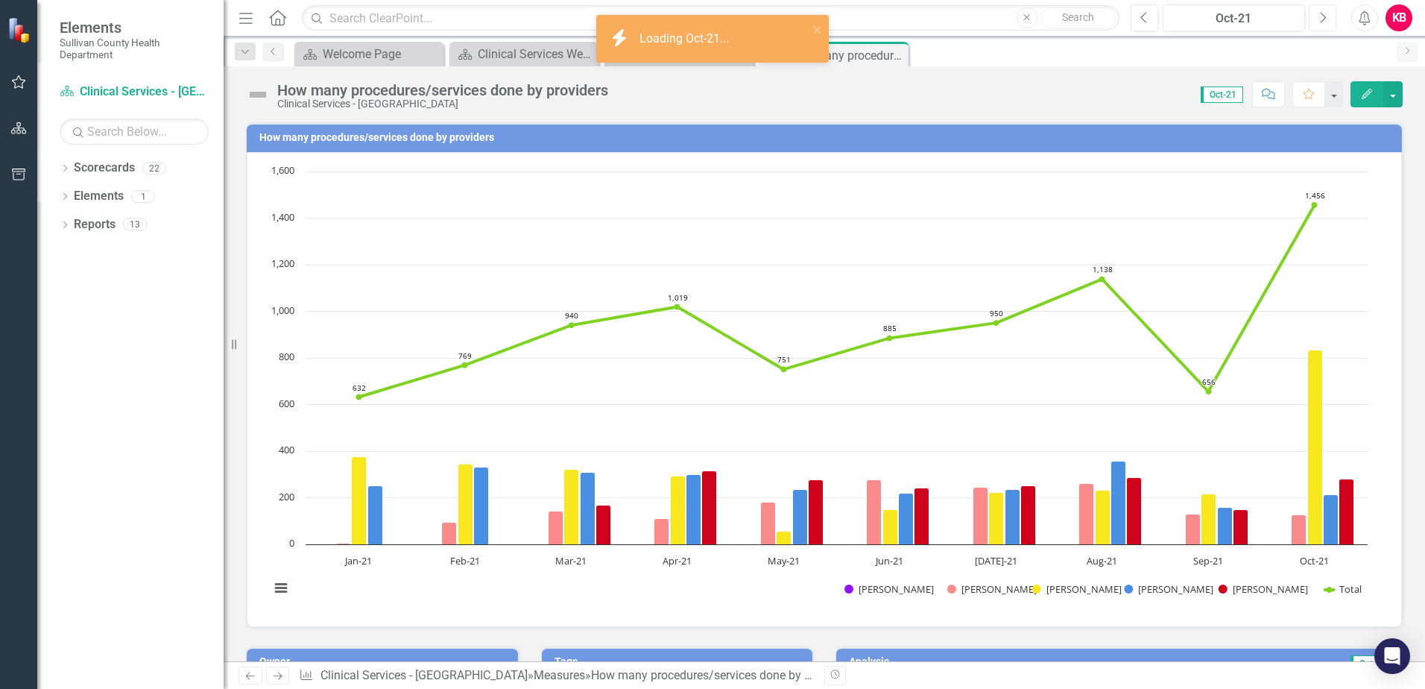
click at [1317, 23] on button "Next" at bounding box center [1323, 17] width 28 height 27
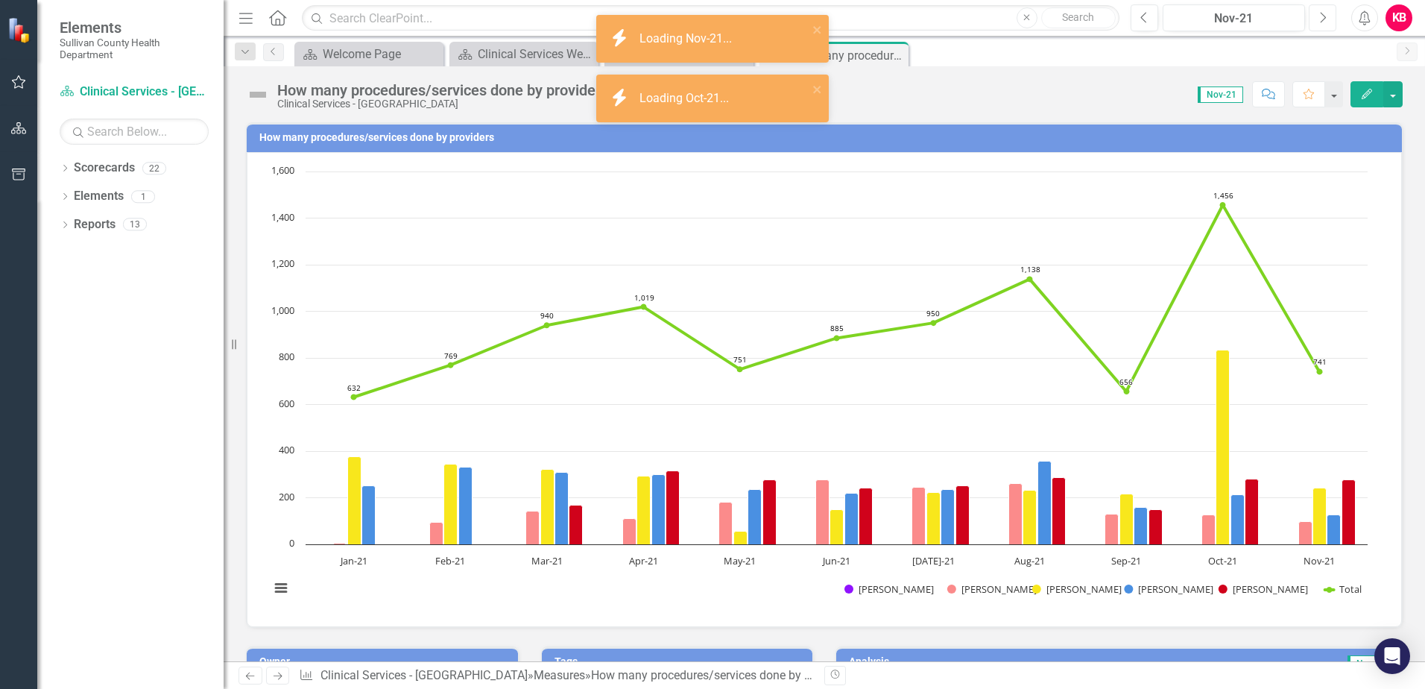
click at [1317, 23] on button "Next" at bounding box center [1323, 17] width 28 height 27
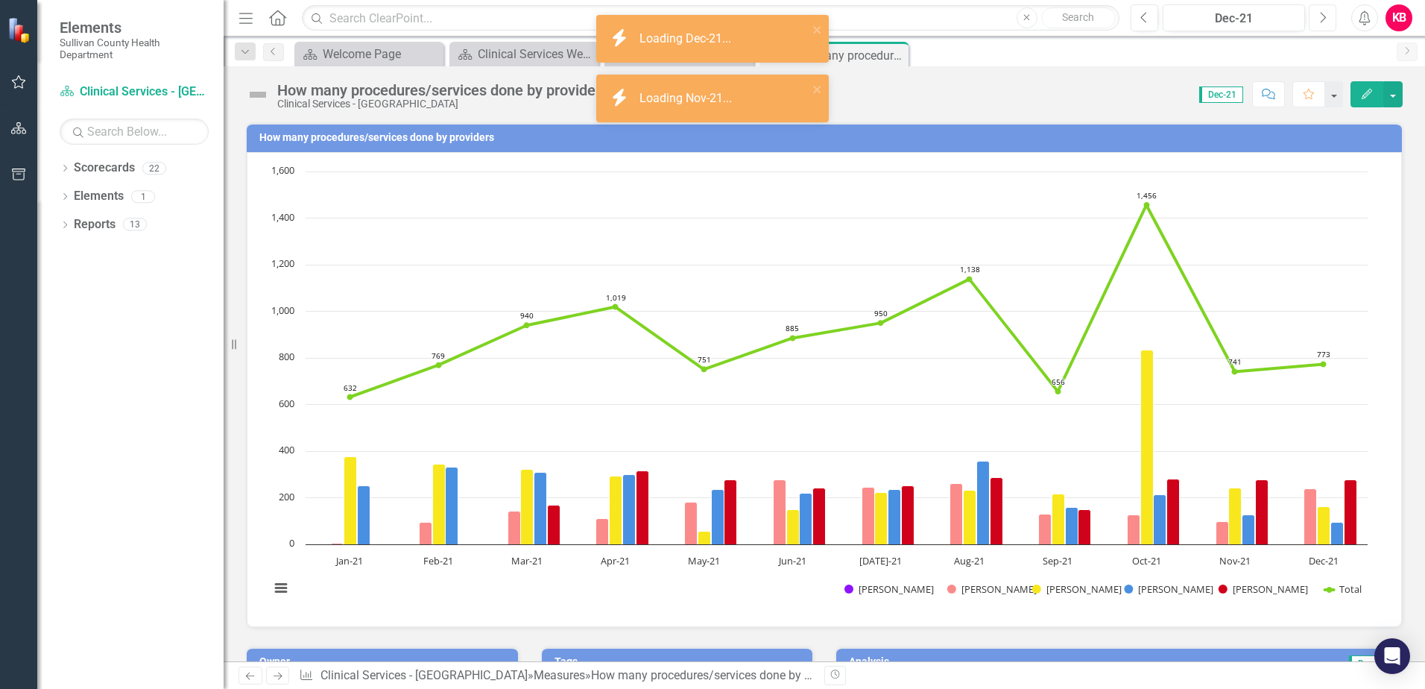
click at [1317, 23] on button "Next" at bounding box center [1323, 17] width 28 height 27
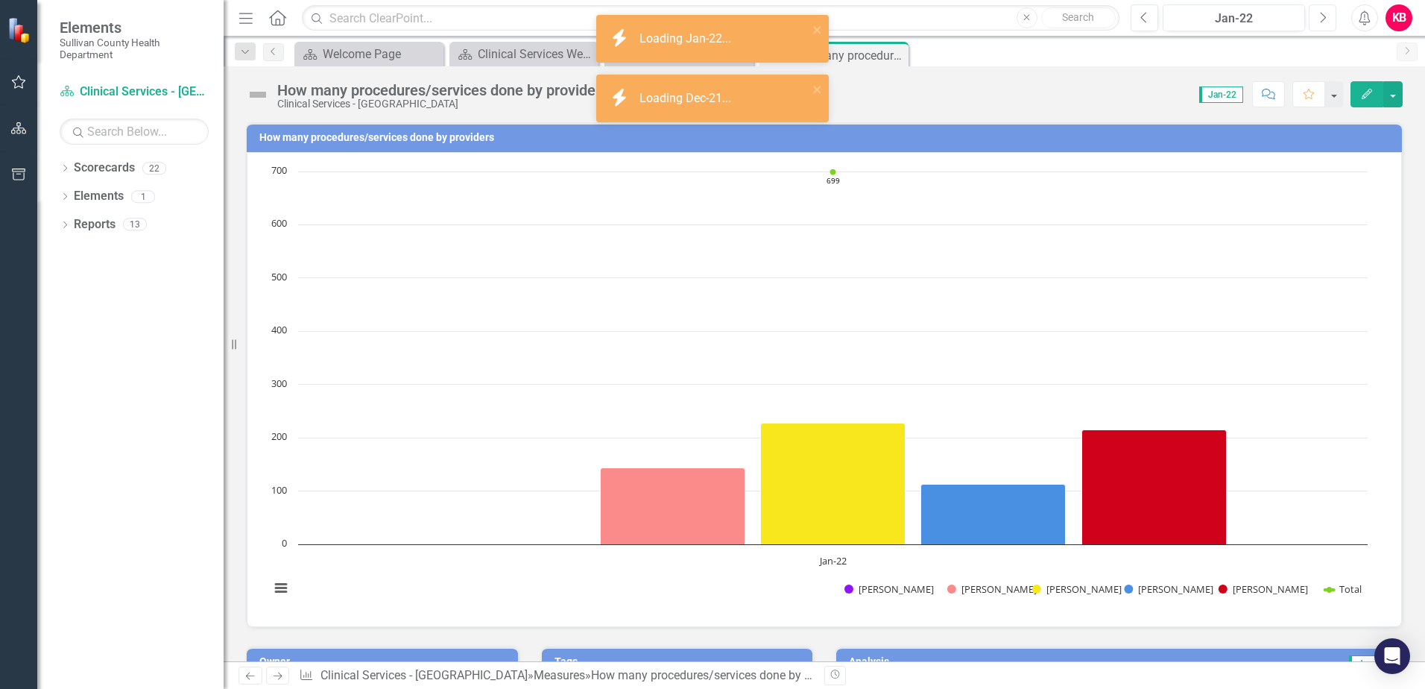
click at [1317, 23] on button "Next" at bounding box center [1323, 17] width 28 height 27
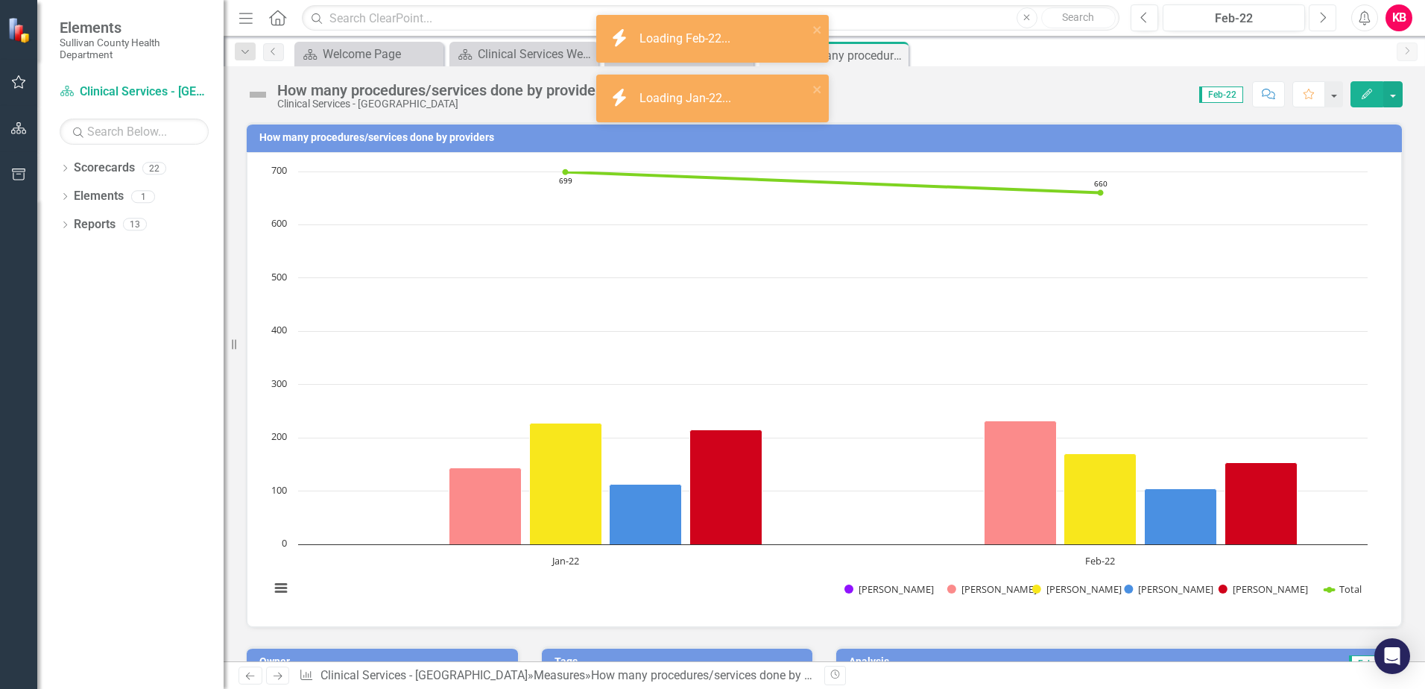
click at [1317, 23] on button "Next" at bounding box center [1323, 17] width 28 height 27
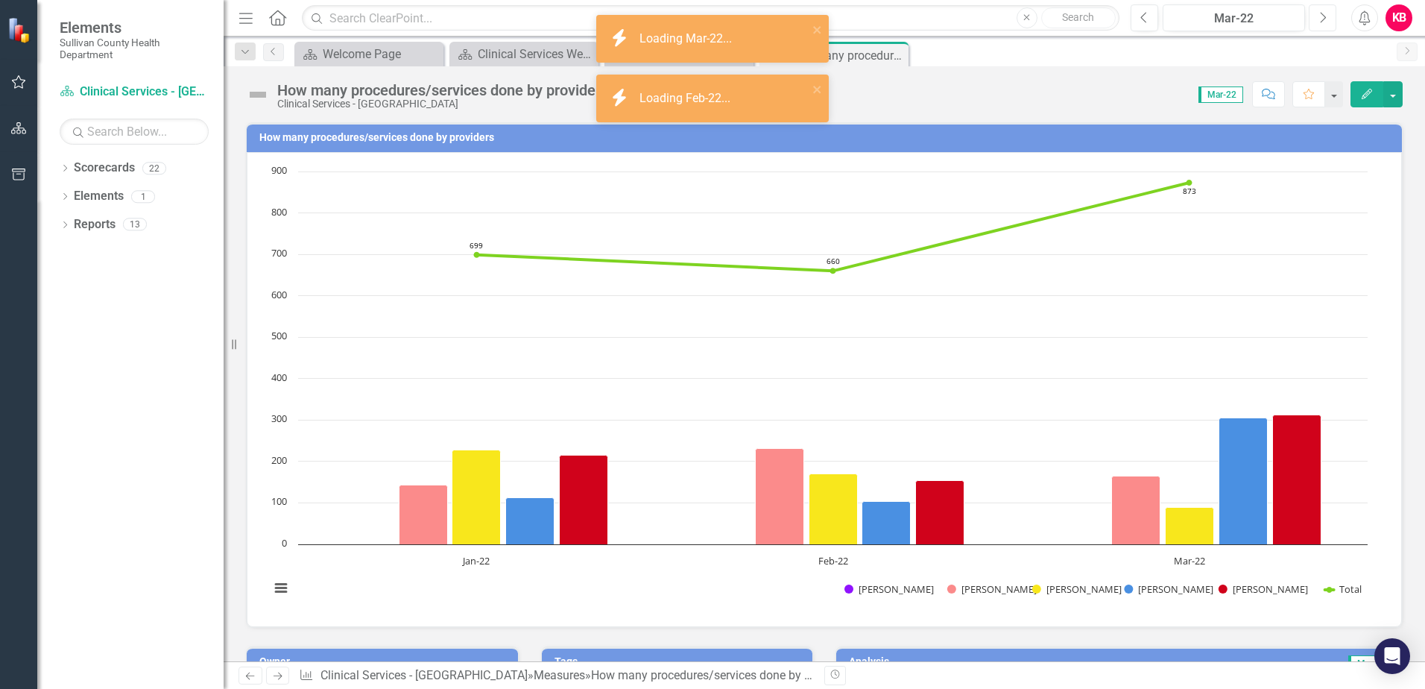
click at [1317, 23] on button "Next" at bounding box center [1323, 17] width 28 height 27
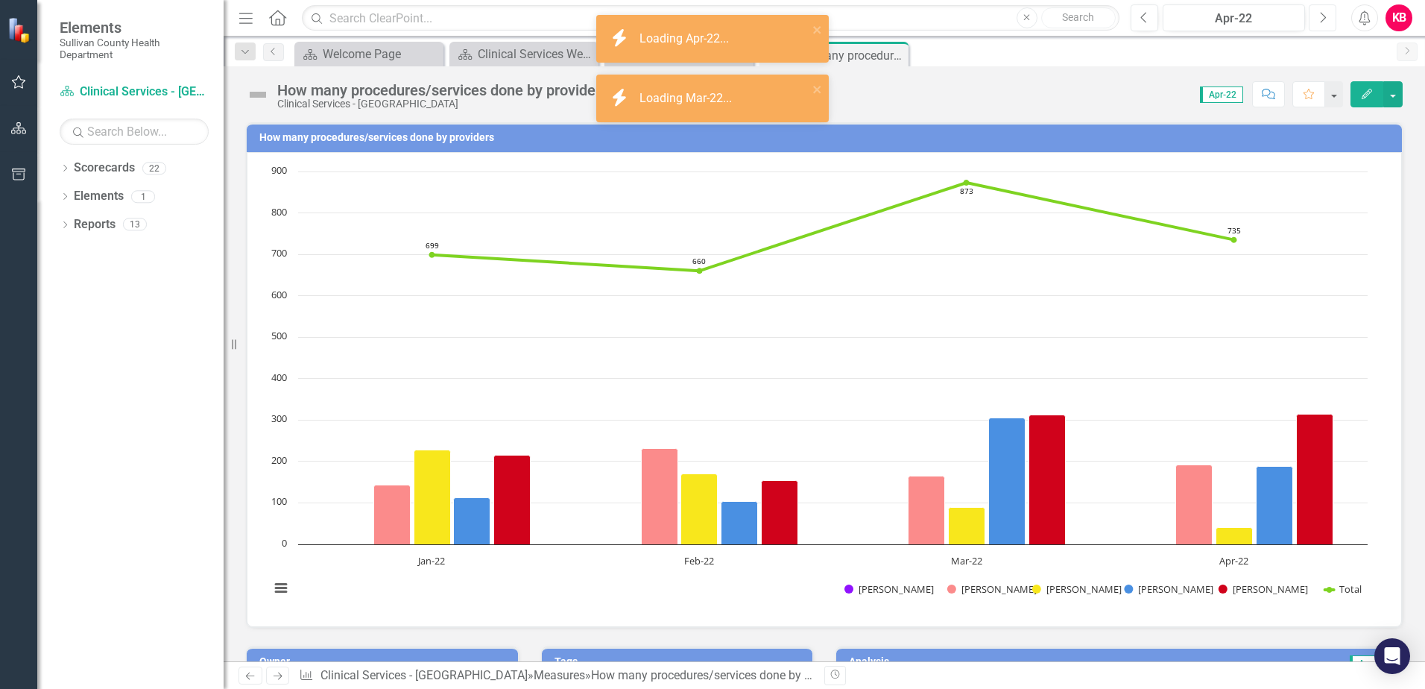
click at [1317, 23] on button "Next" at bounding box center [1323, 17] width 28 height 27
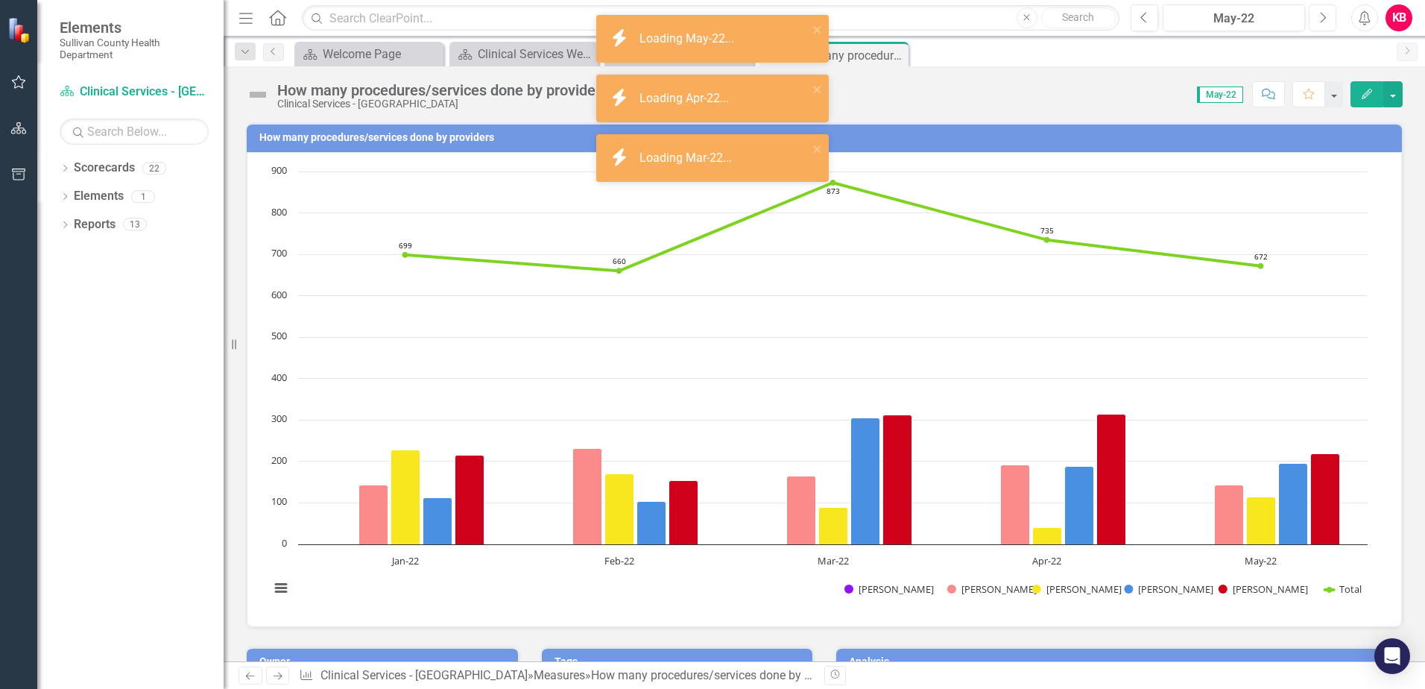
click at [1317, 23] on button "Next" at bounding box center [1323, 17] width 28 height 27
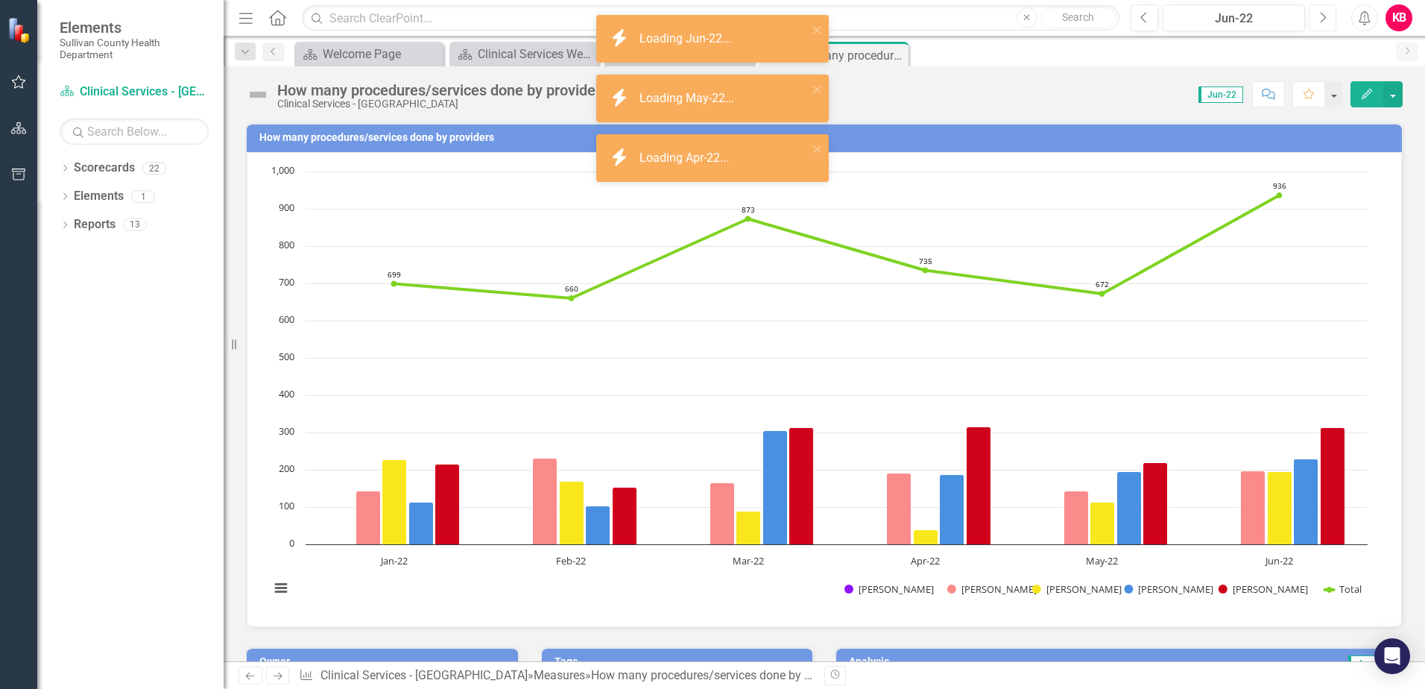
click at [1317, 23] on button "Next" at bounding box center [1323, 17] width 28 height 27
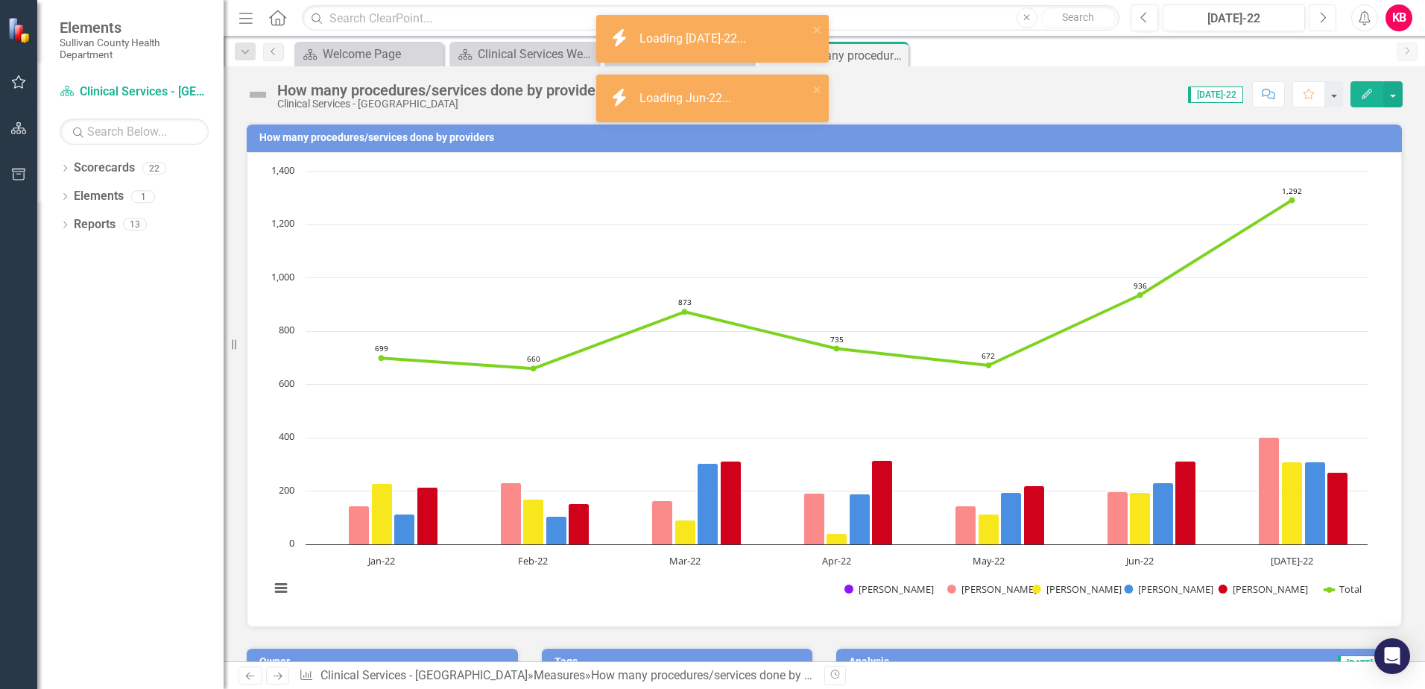
click at [1317, 23] on button "Next" at bounding box center [1323, 17] width 28 height 27
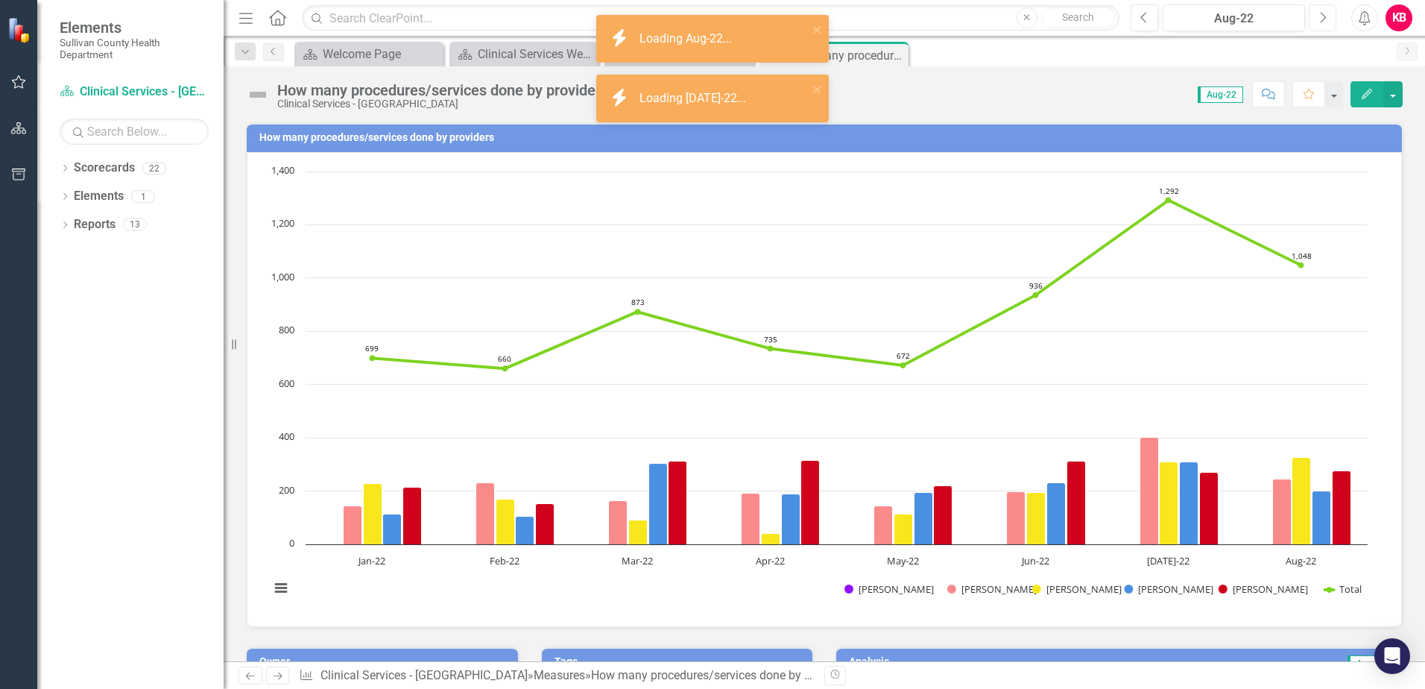
click at [1317, 23] on button "Next" at bounding box center [1323, 17] width 28 height 27
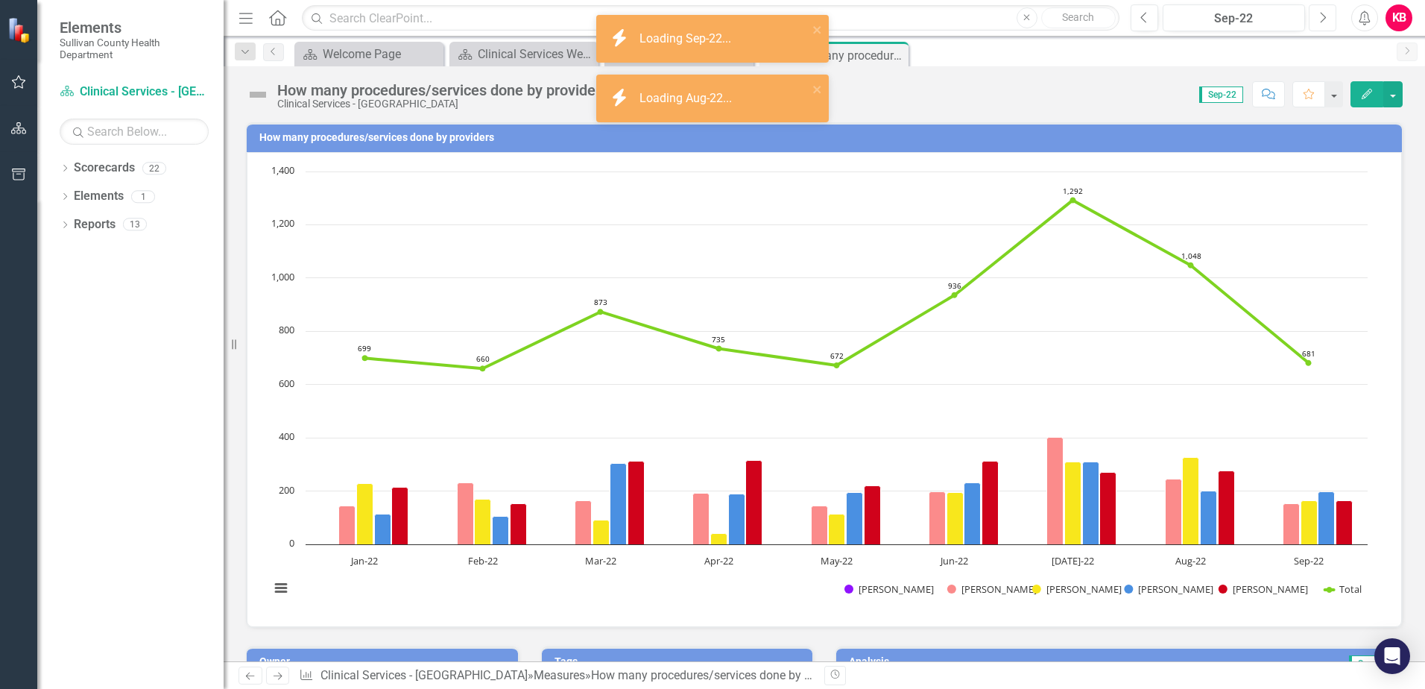
click at [1317, 23] on button "Next" at bounding box center [1323, 17] width 28 height 27
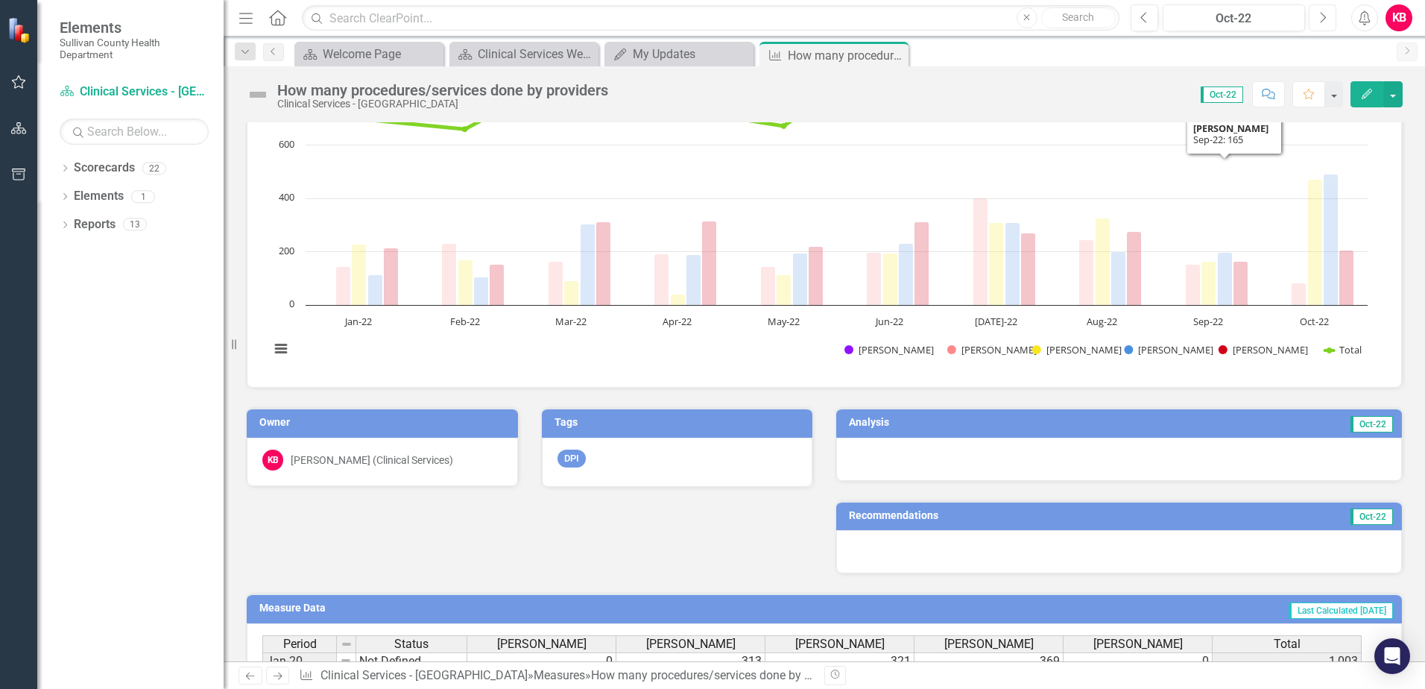
scroll to position [298, 0]
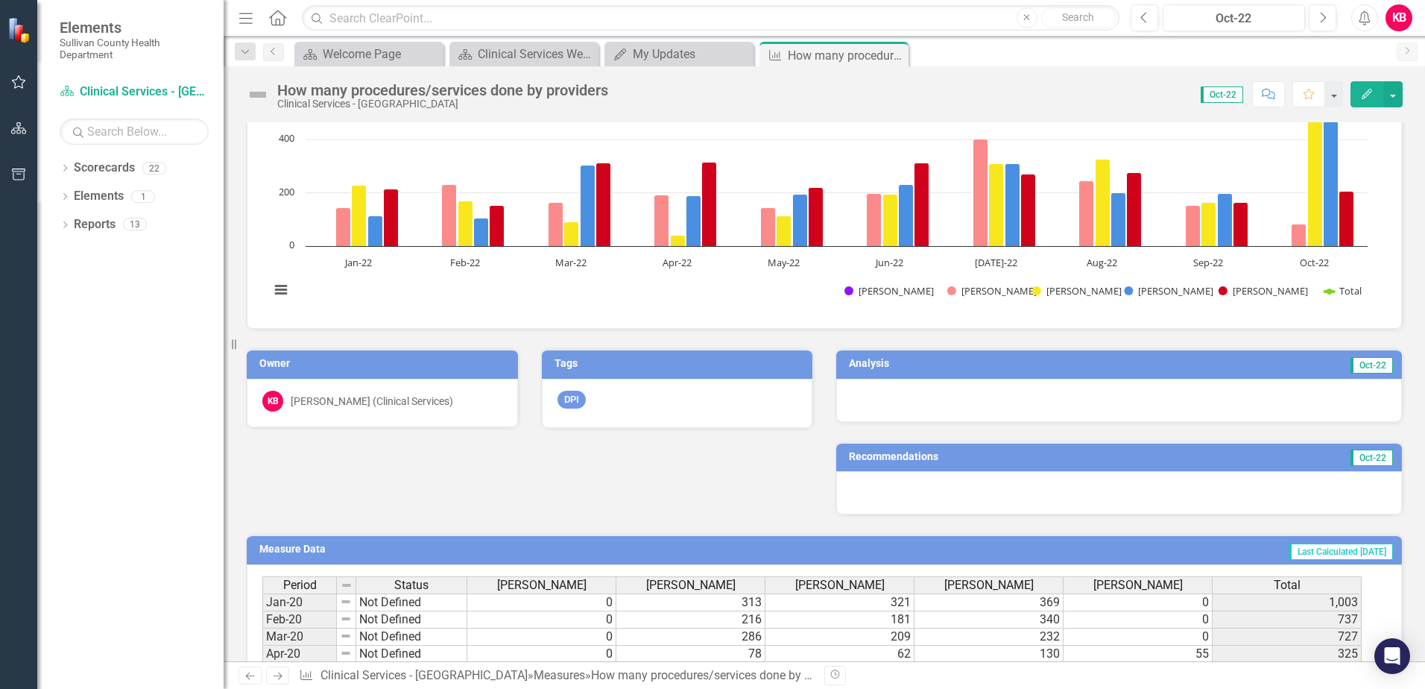
click at [1156, 365] on td "Oct-22" at bounding box center [1252, 365] width 285 height 22
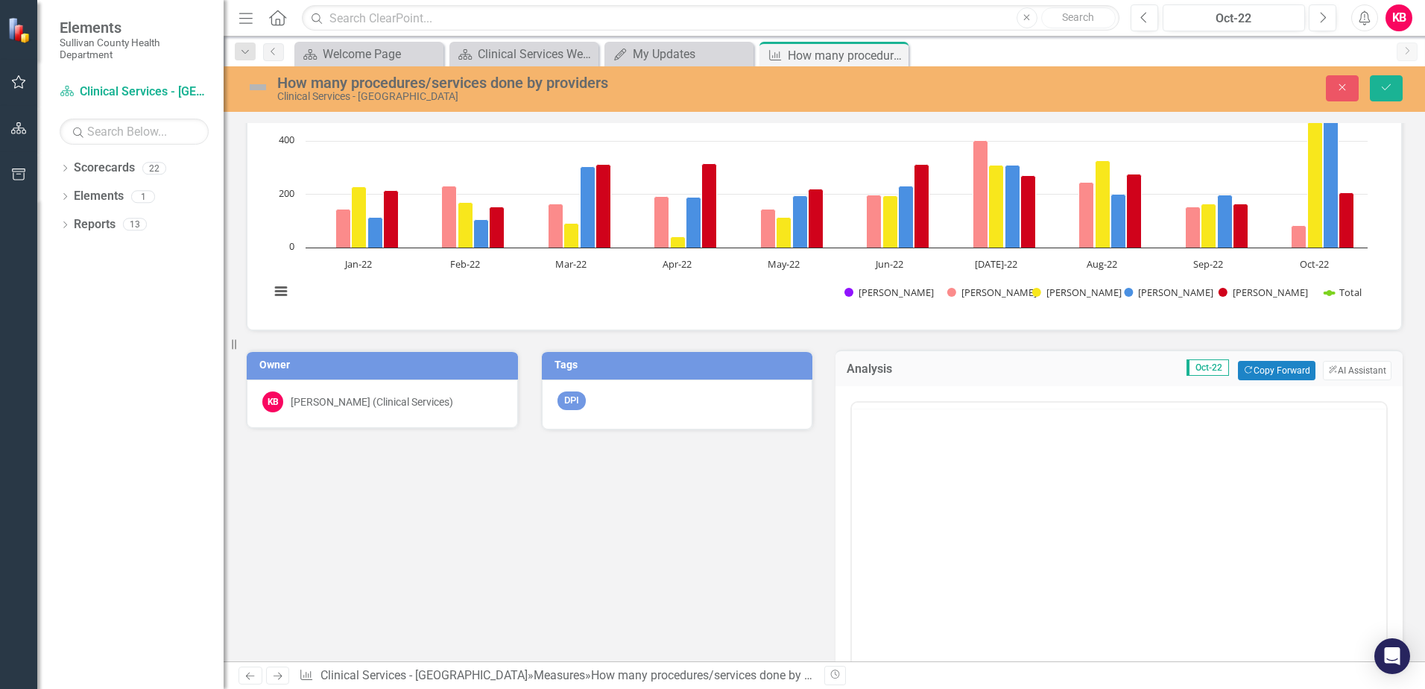
scroll to position [0, 0]
click at [1329, 367] on icon "ClearPoint AI" at bounding box center [1334, 370] width 10 height 8
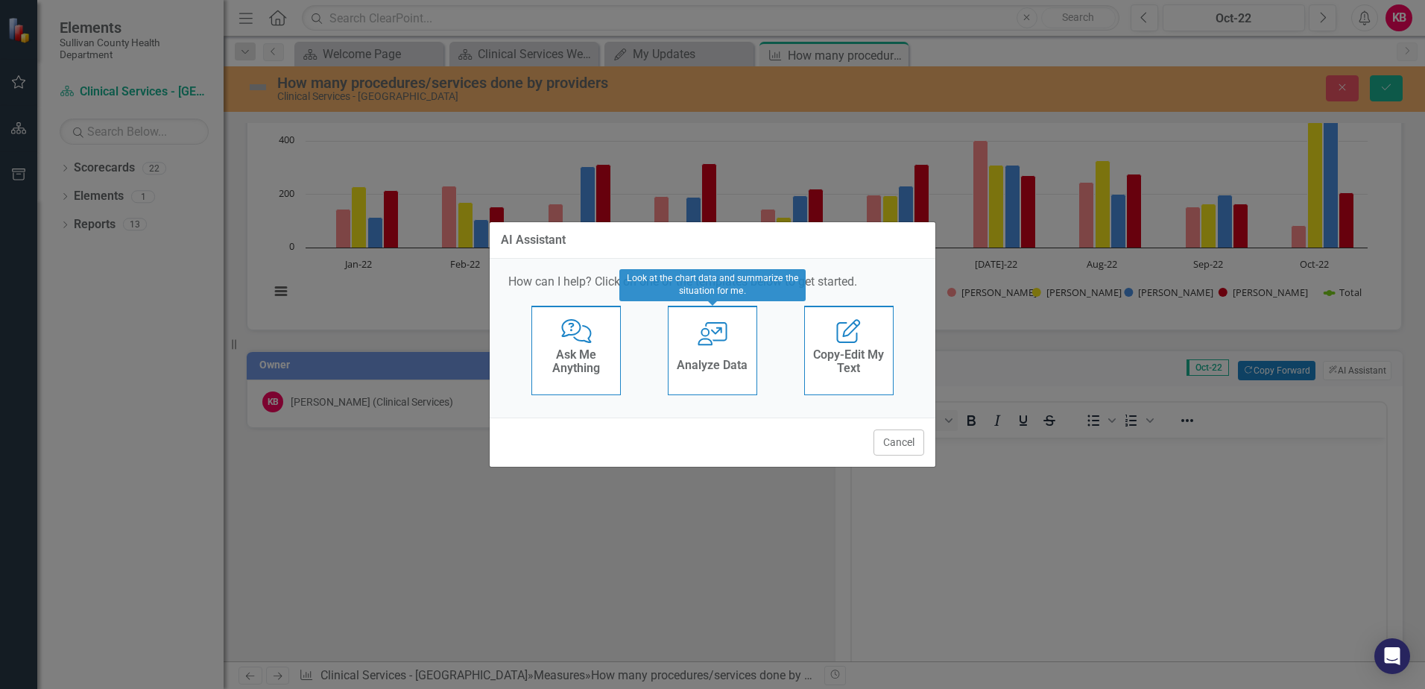
click at [721, 347] on div "User with Chart Analyze Data" at bounding box center [712, 350] width 89 height 89
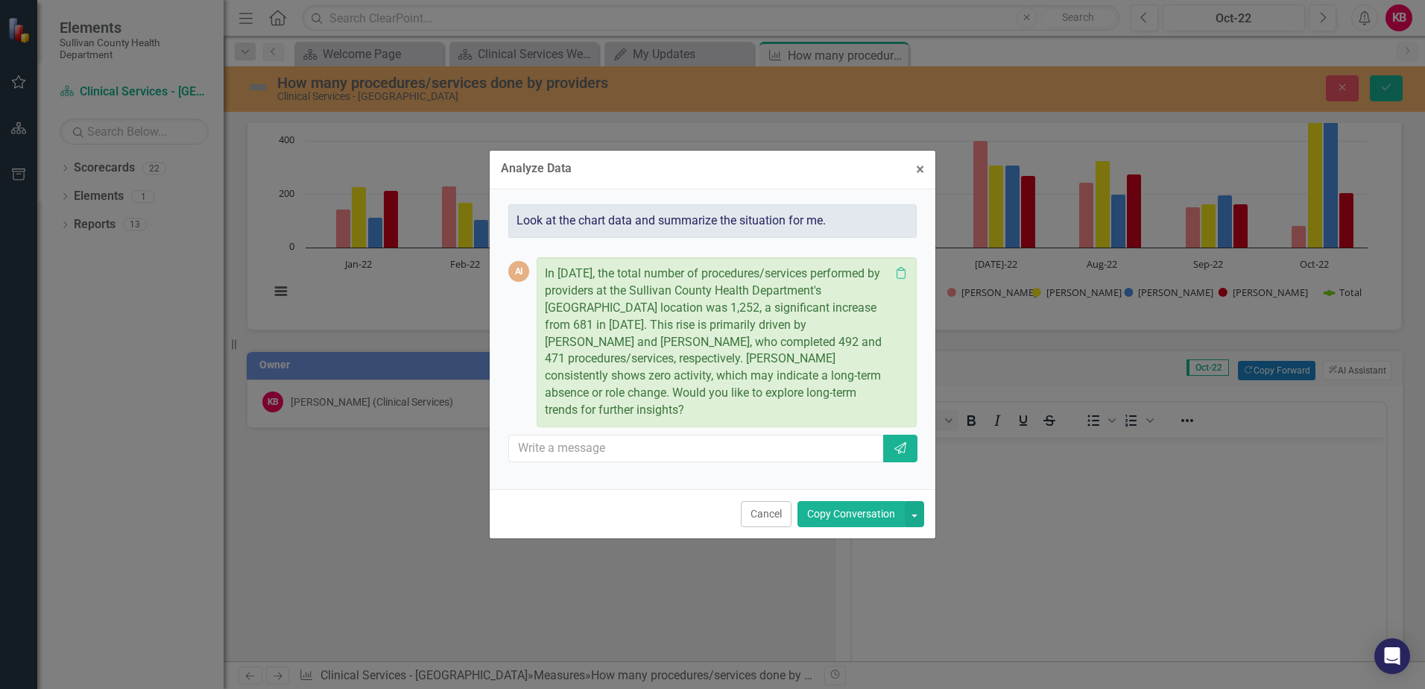
click at [848, 515] on button "Copy Conversation" at bounding box center [851, 514] width 107 height 26
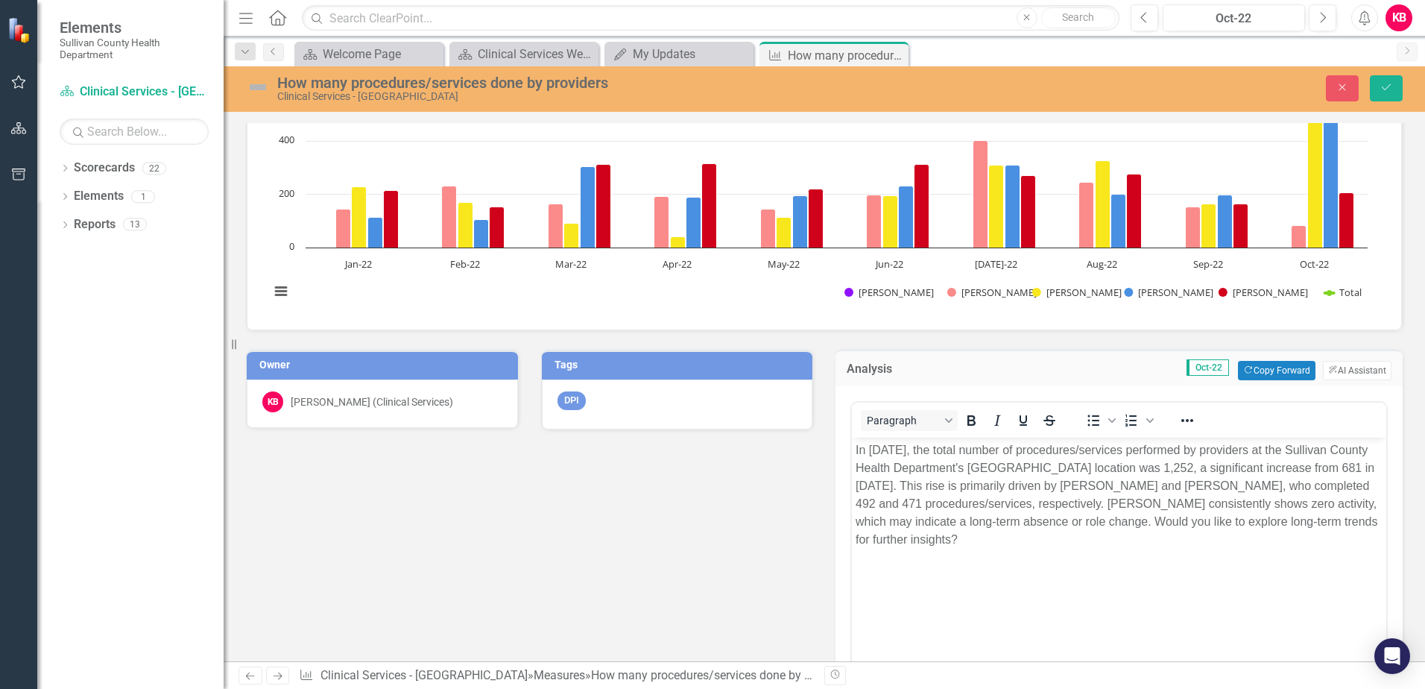
click at [1015, 550] on body "In October 2022, the total number of procedures/services performed by providers…" at bounding box center [1119, 549] width 535 height 224
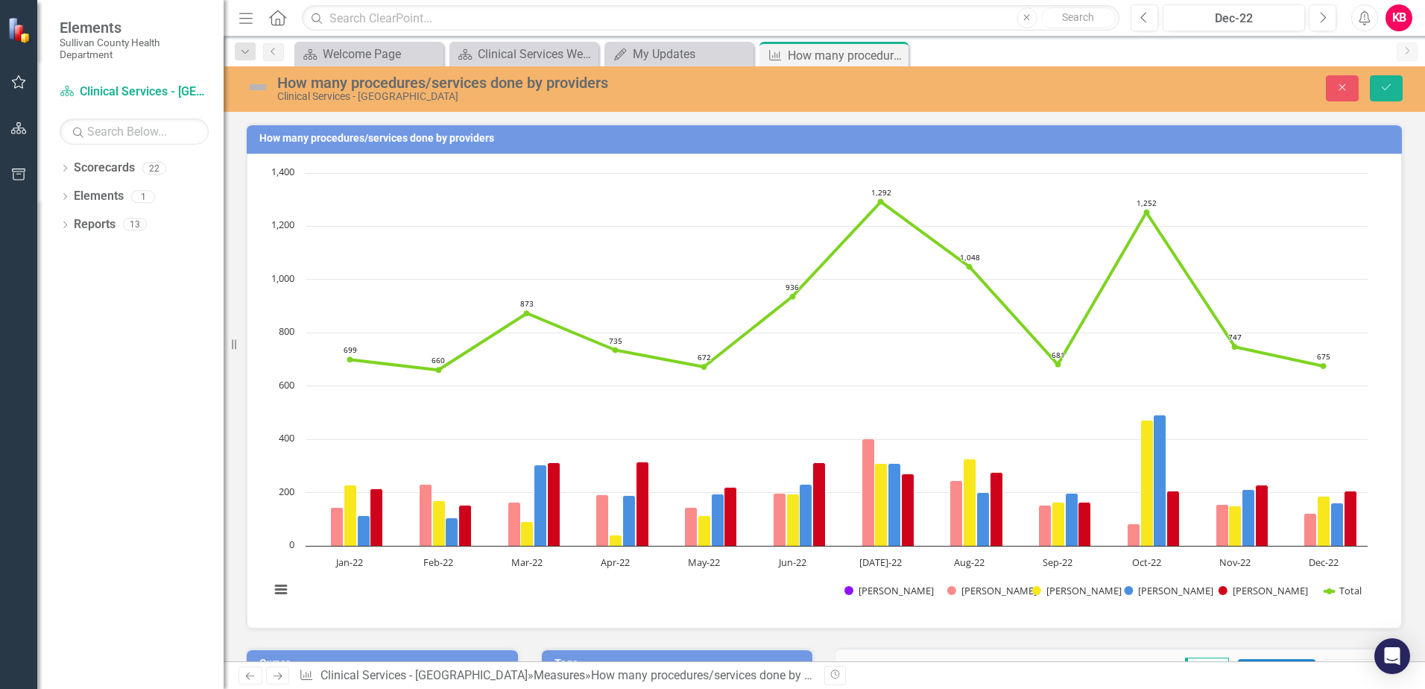
scroll to position [298, 0]
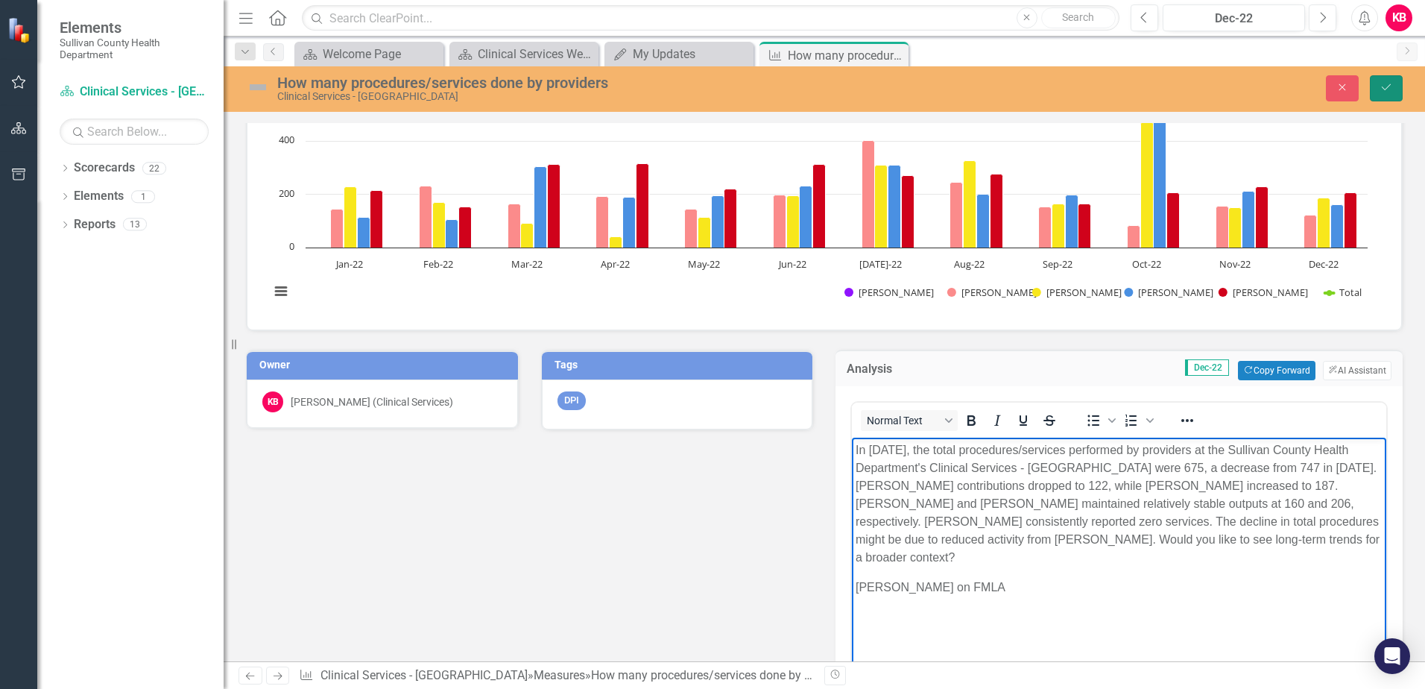
click at [1383, 78] on button "Save" at bounding box center [1386, 88] width 33 height 26
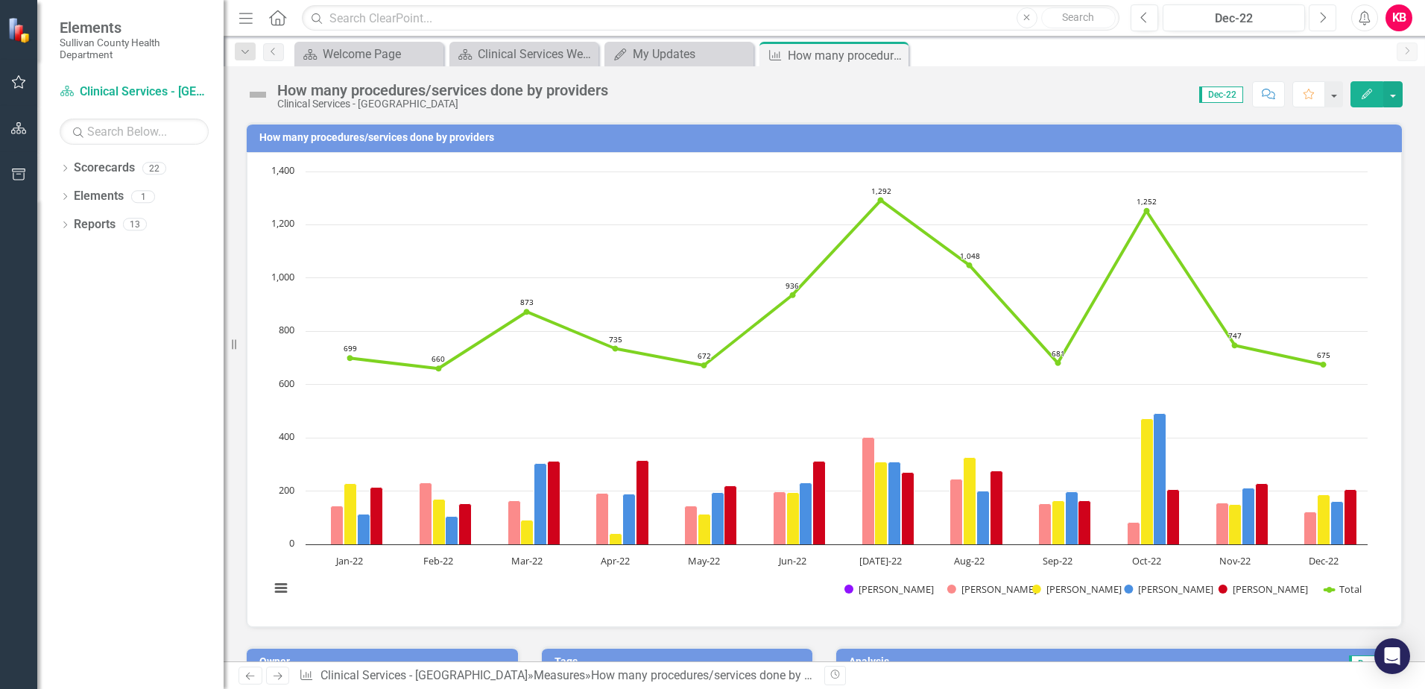
click at [1326, 13] on icon "Next" at bounding box center [1323, 17] width 8 height 13
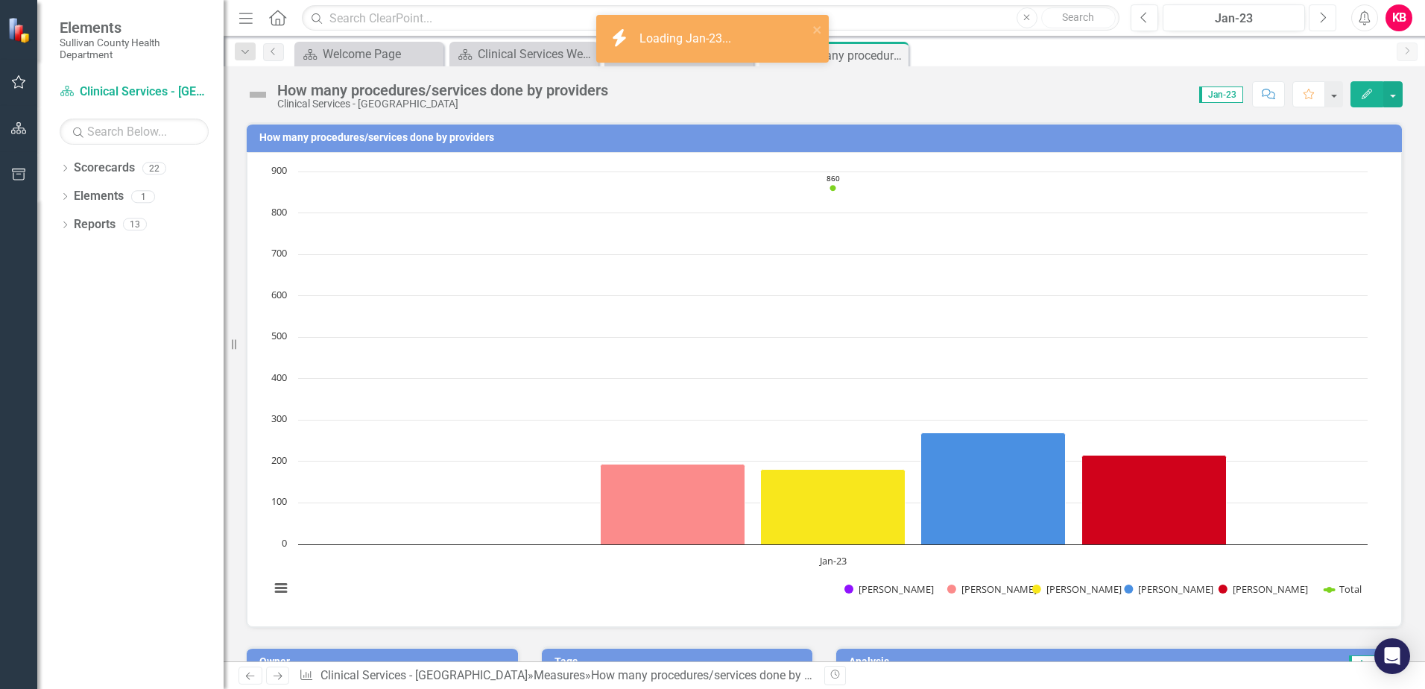
click at [1326, 13] on icon "Next" at bounding box center [1323, 17] width 8 height 13
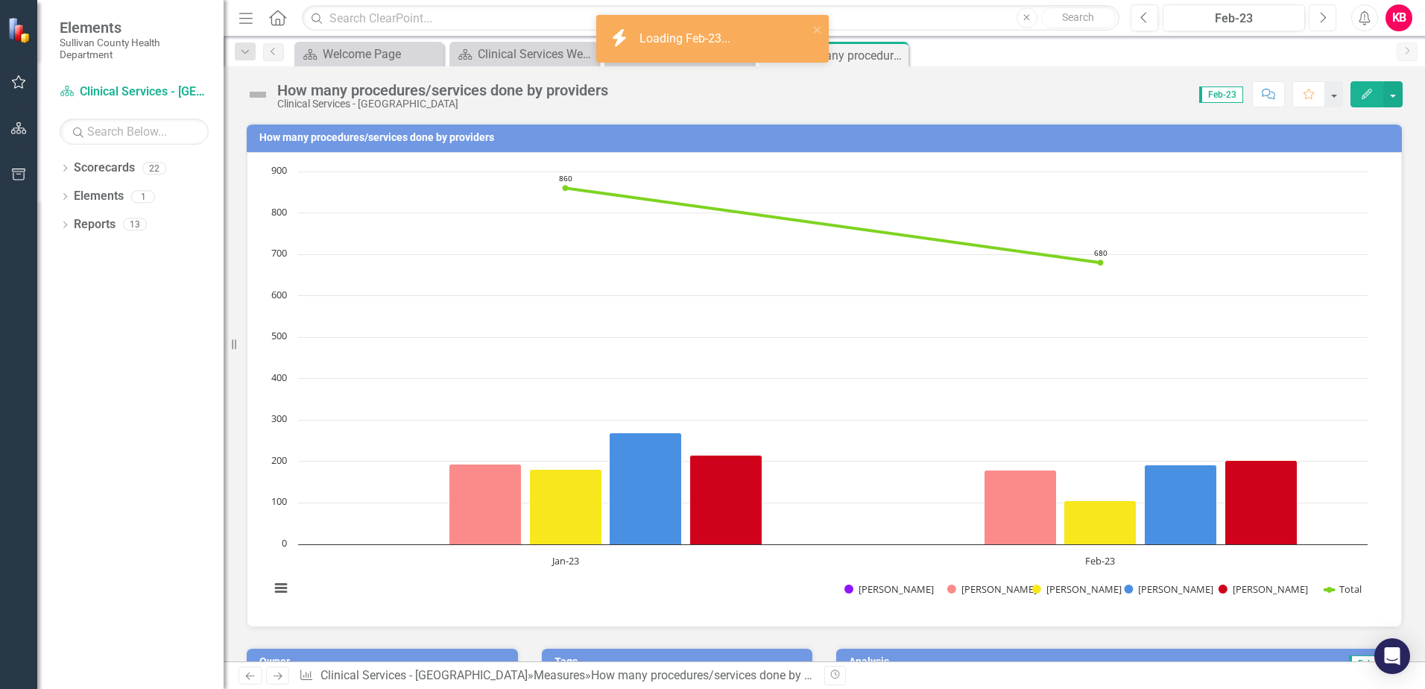
click at [1326, 13] on icon "Next" at bounding box center [1323, 17] width 8 height 13
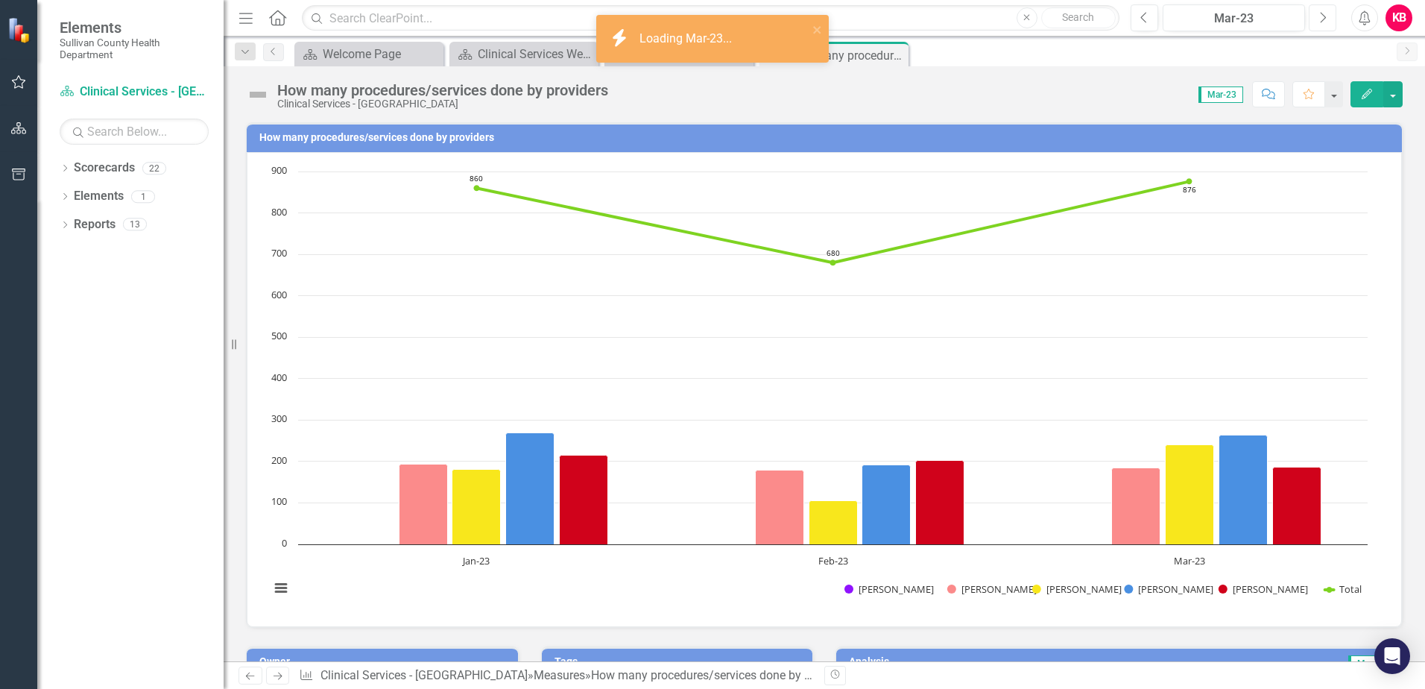
click at [1326, 13] on icon "Next" at bounding box center [1323, 17] width 8 height 13
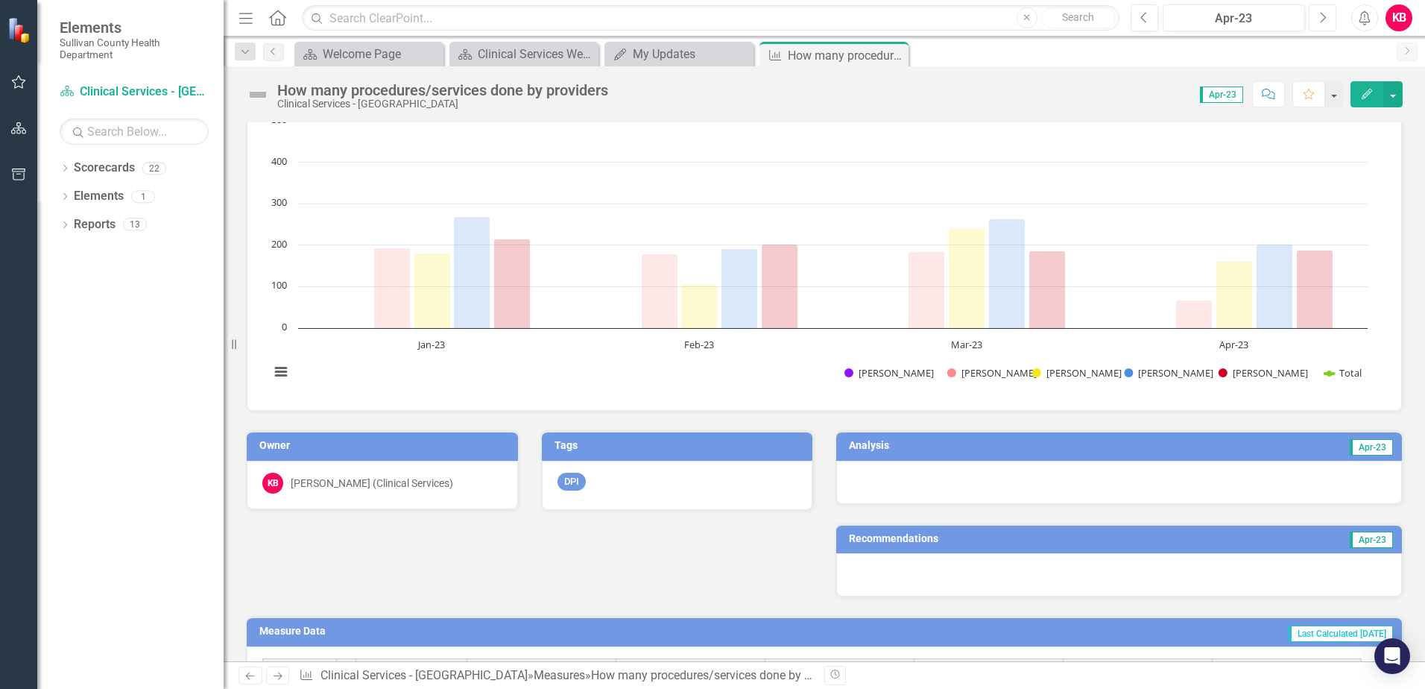
scroll to position [224, 0]
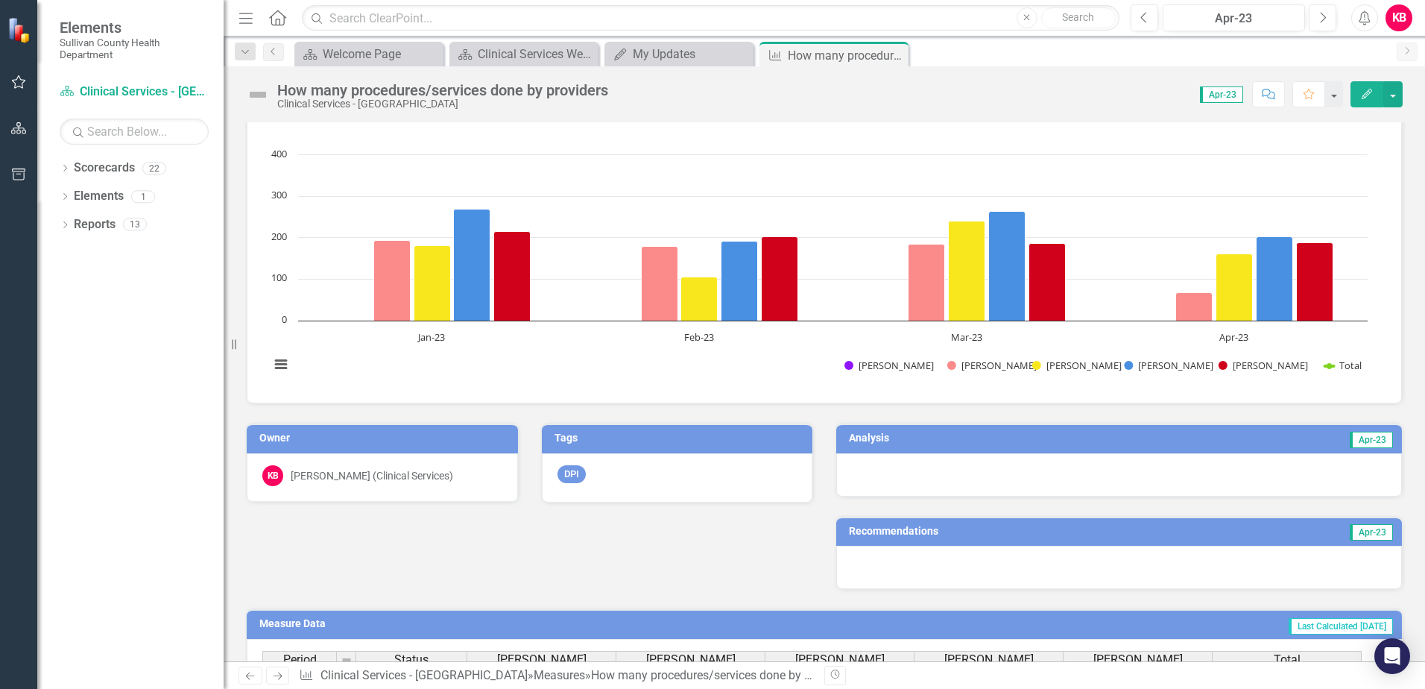
click at [1142, 438] on td "Apr-23" at bounding box center [1251, 440] width 287 height 22
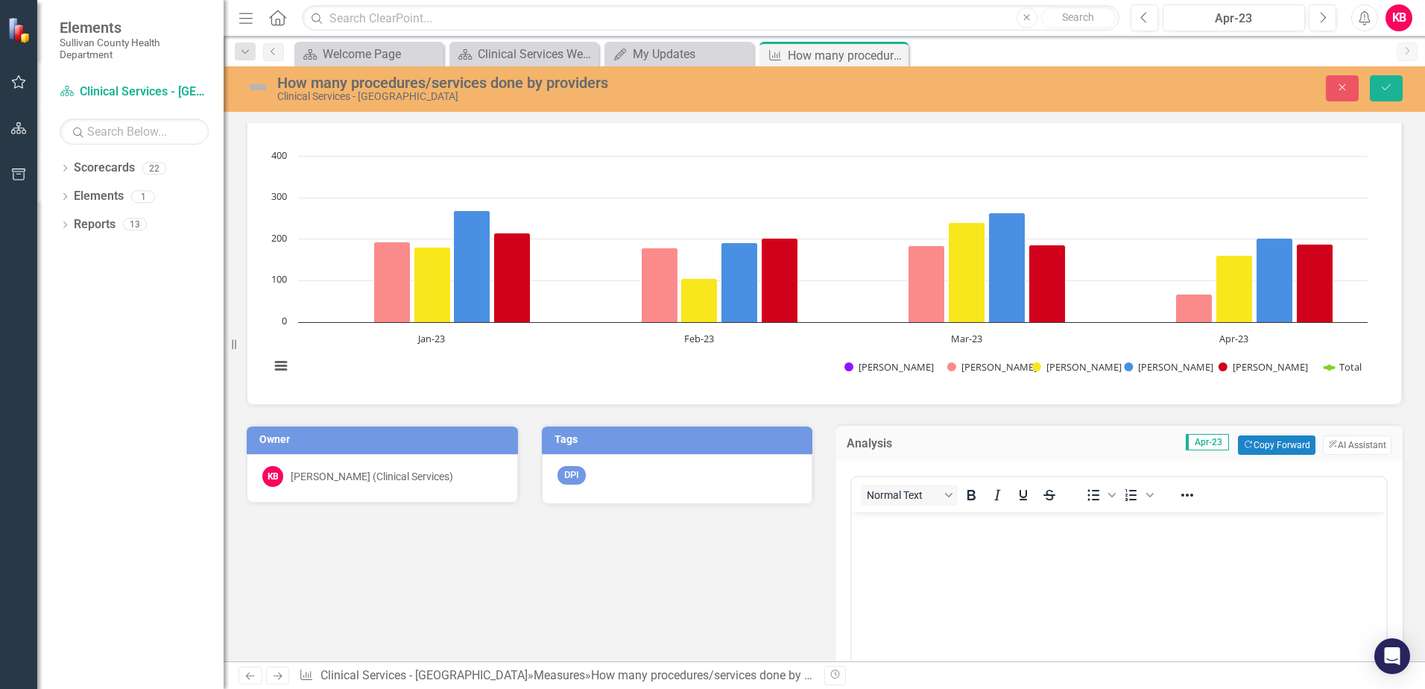
scroll to position [0, 0]
click at [1329, 444] on icon "ClearPoint AI" at bounding box center [1334, 445] width 10 height 8
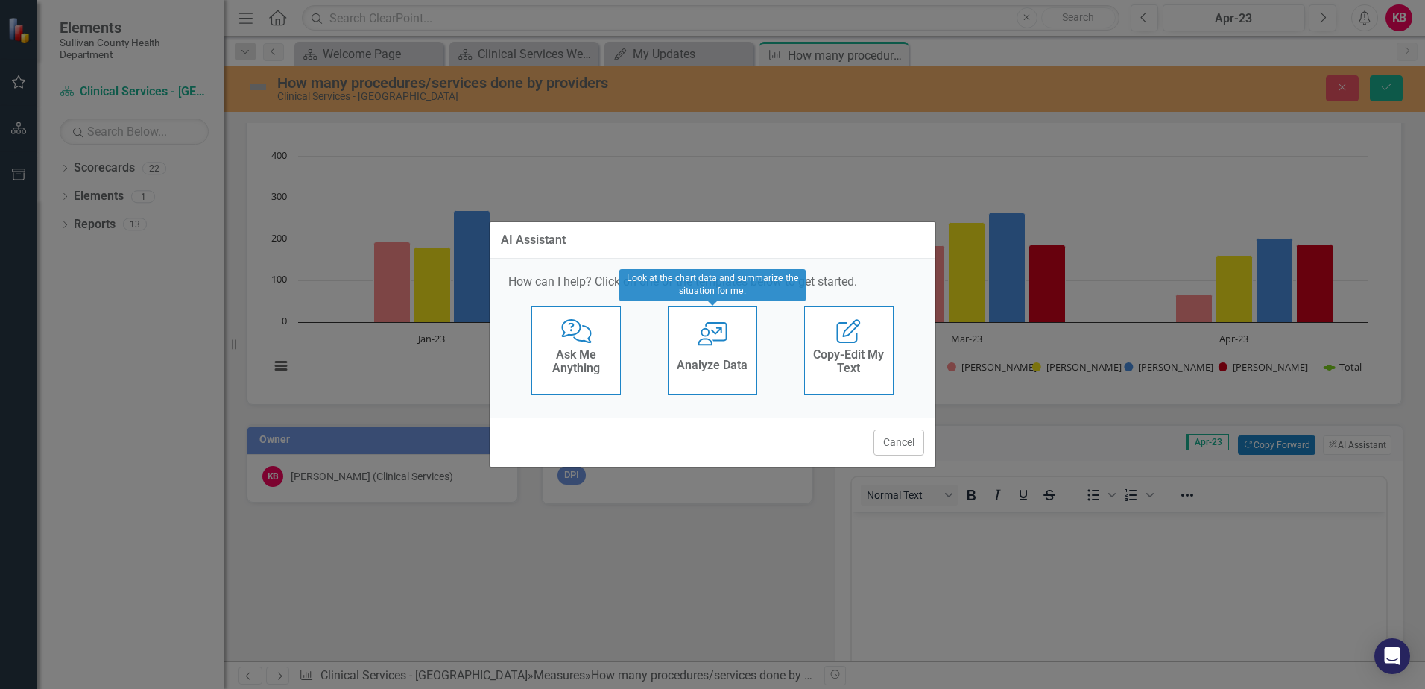
click at [712, 359] on h4 "Analyze Data" at bounding box center [712, 365] width 71 height 13
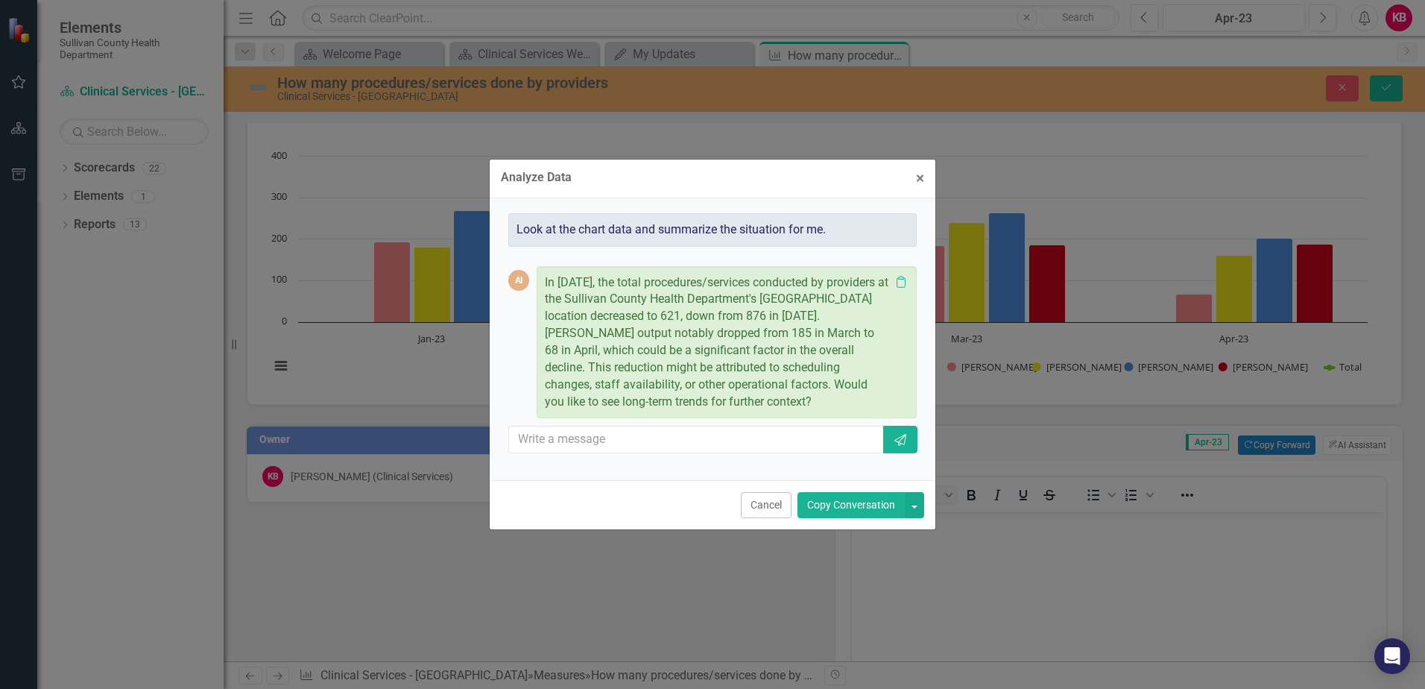
click at [863, 502] on button "Copy Conversation" at bounding box center [851, 505] width 107 height 26
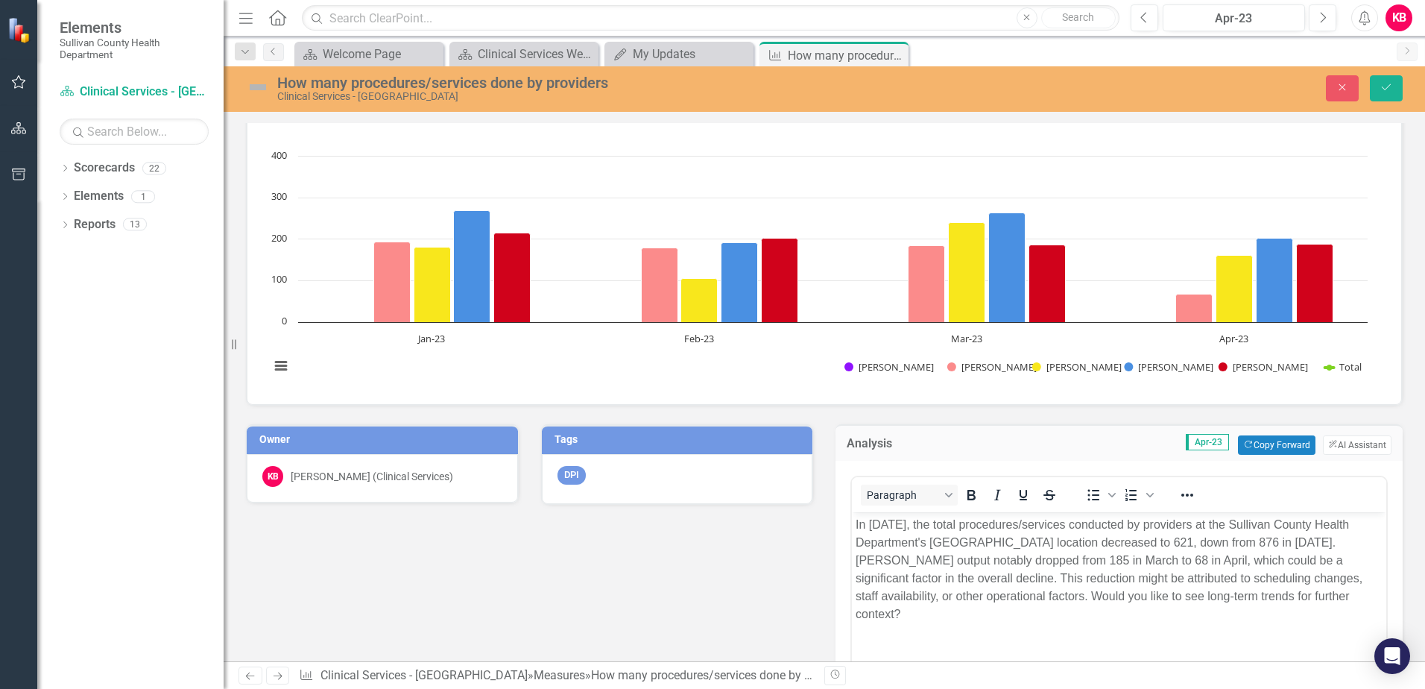
click at [1280, 594] on p "In [DATE], the total procedures/services conducted by providers at the Sullivan…" at bounding box center [1119, 568] width 527 height 107
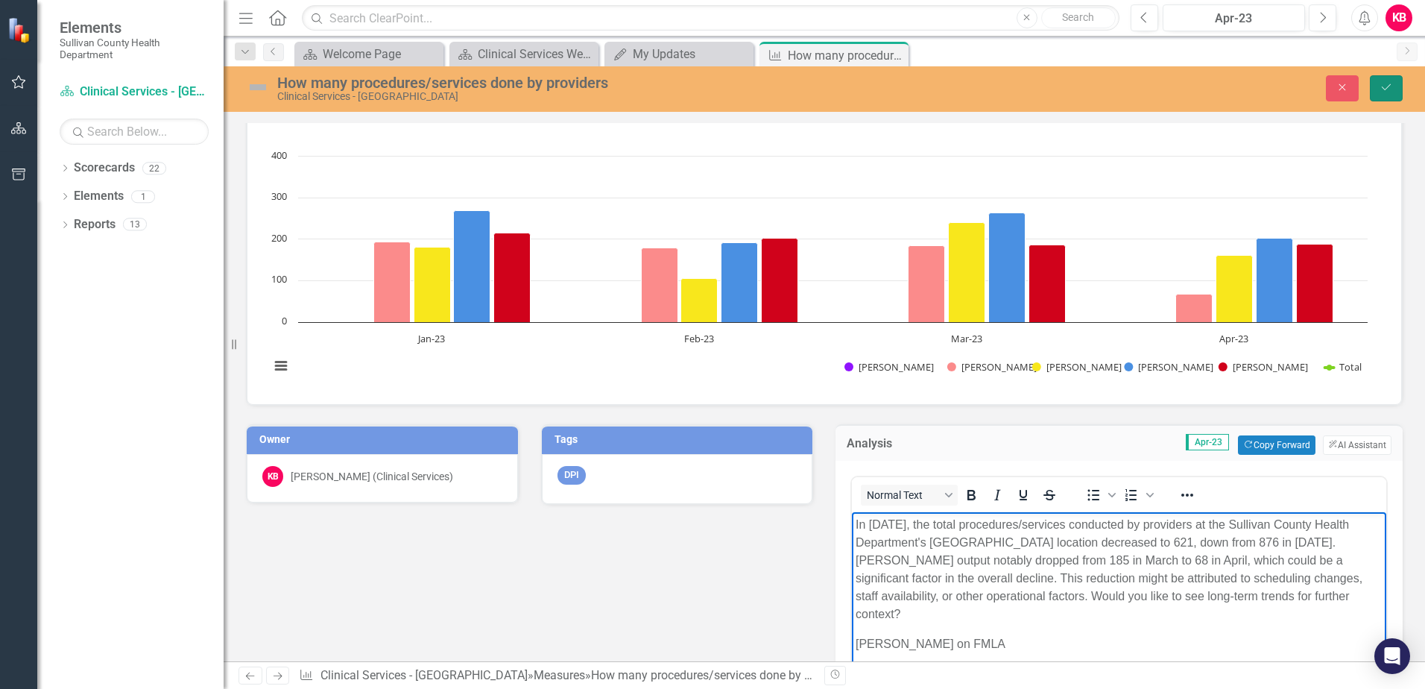
click at [1386, 87] on icon "Save" at bounding box center [1386, 87] width 13 height 10
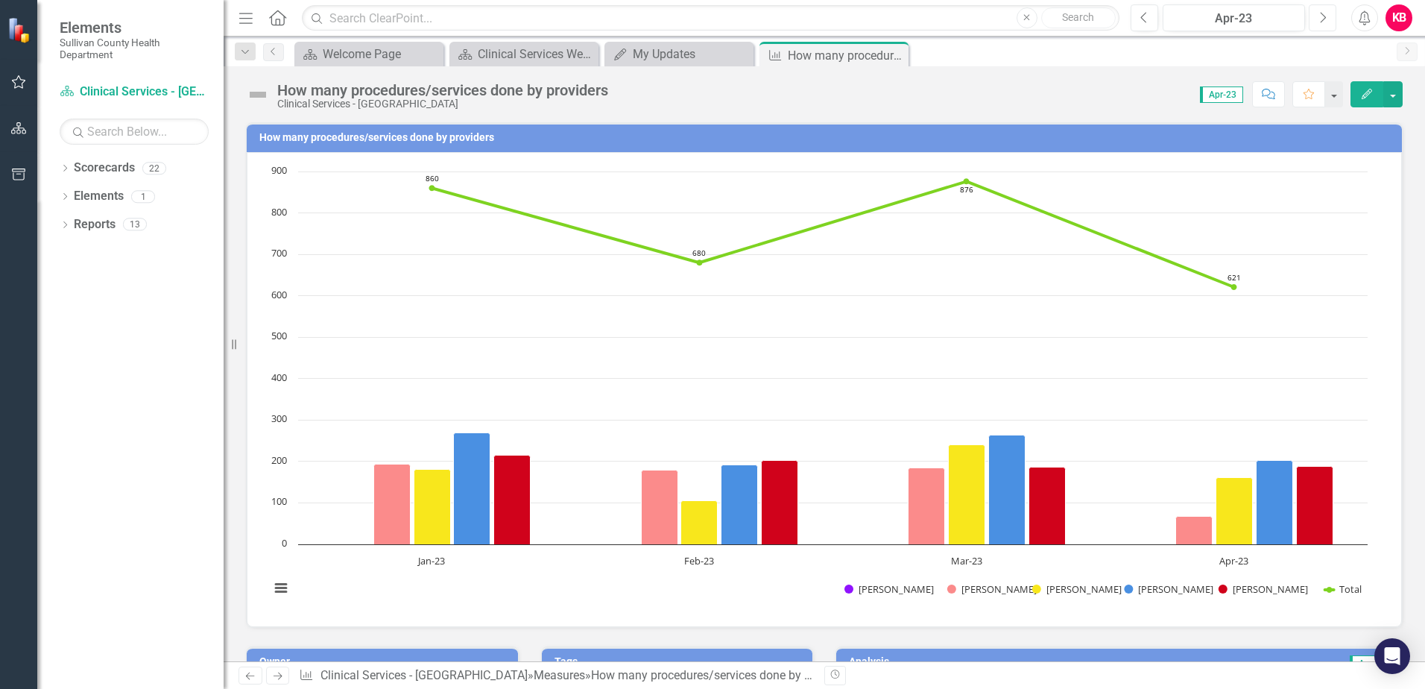
click at [1323, 19] on icon "Next" at bounding box center [1323, 17] width 8 height 13
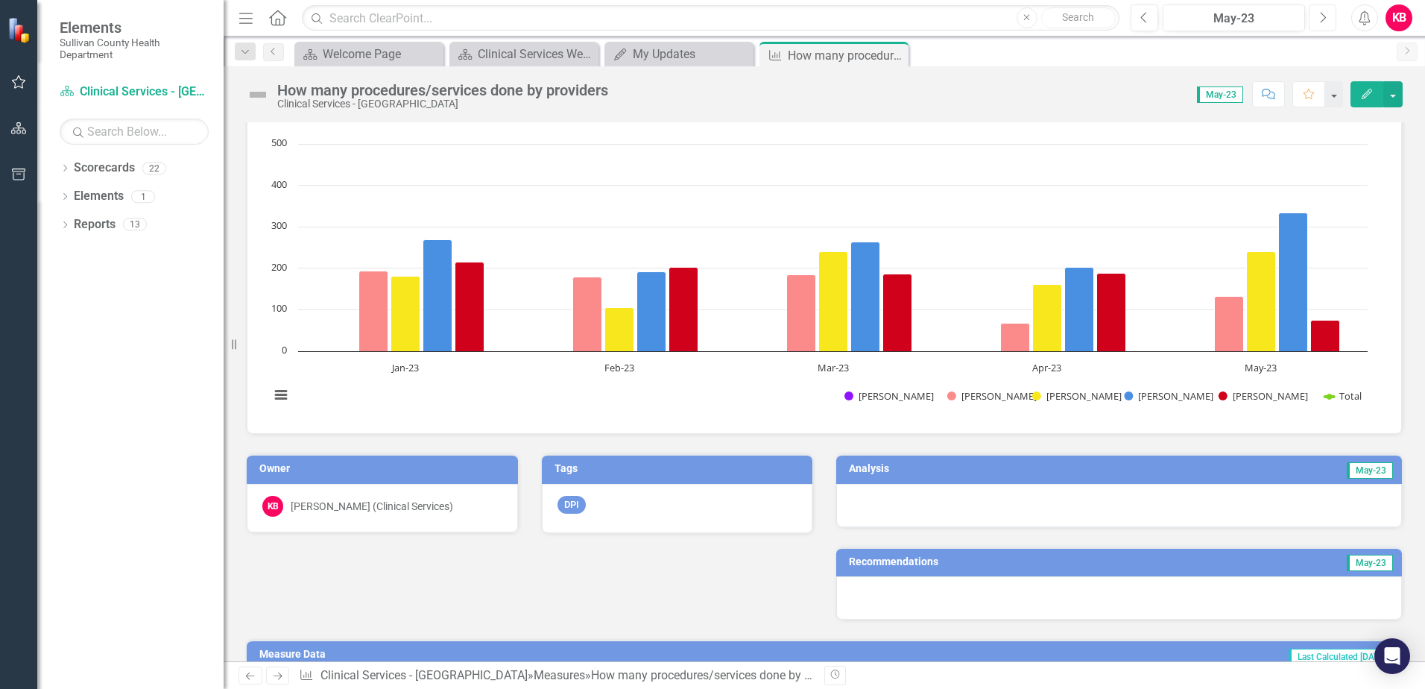
scroll to position [224, 0]
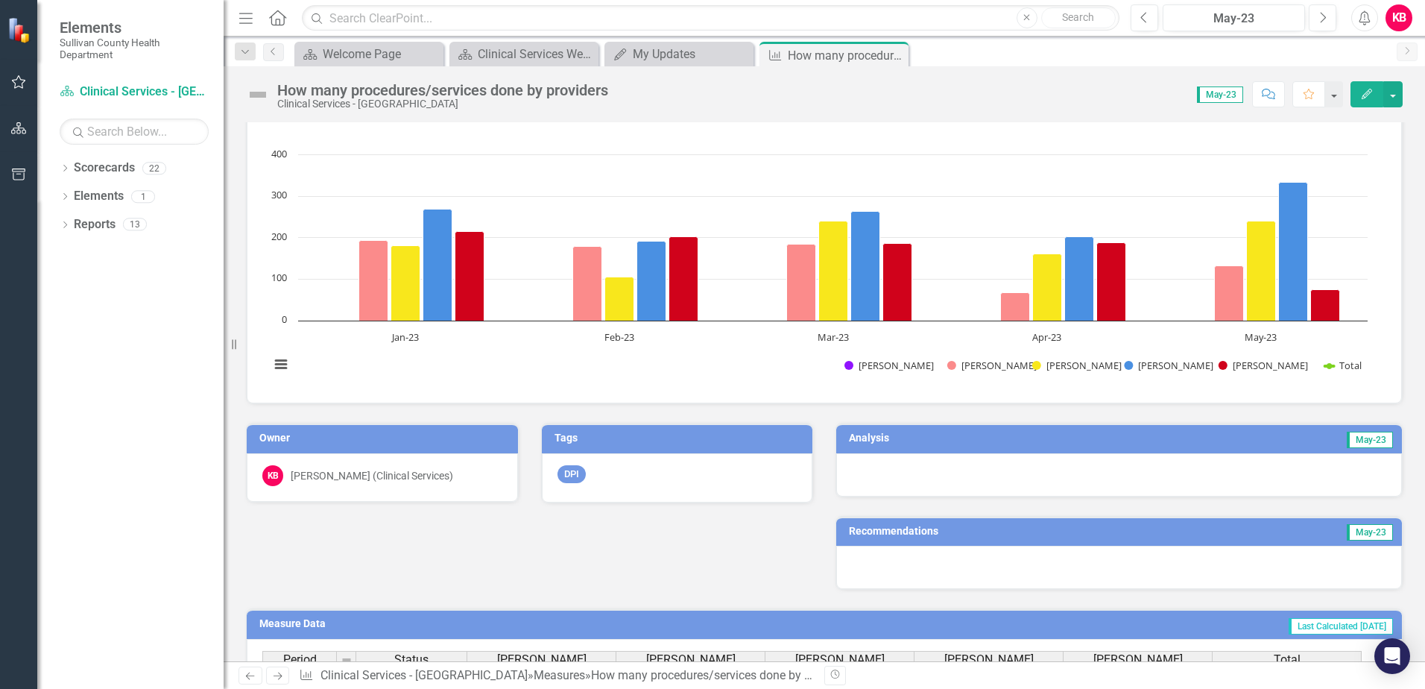
click at [1268, 443] on td "May-23" at bounding box center [1247, 440] width 296 height 22
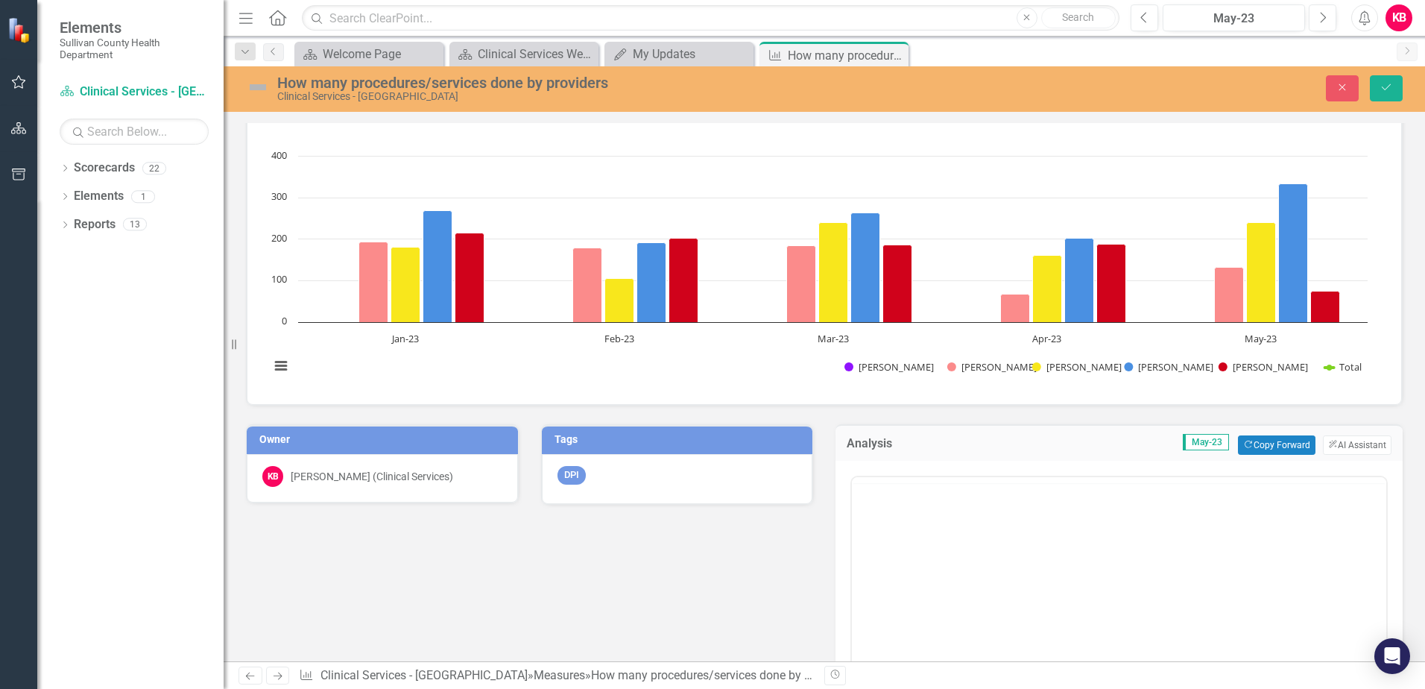
scroll to position [0, 0]
click at [1325, 441] on button "ClearPoint AI AI Assistant" at bounding box center [1357, 444] width 69 height 19
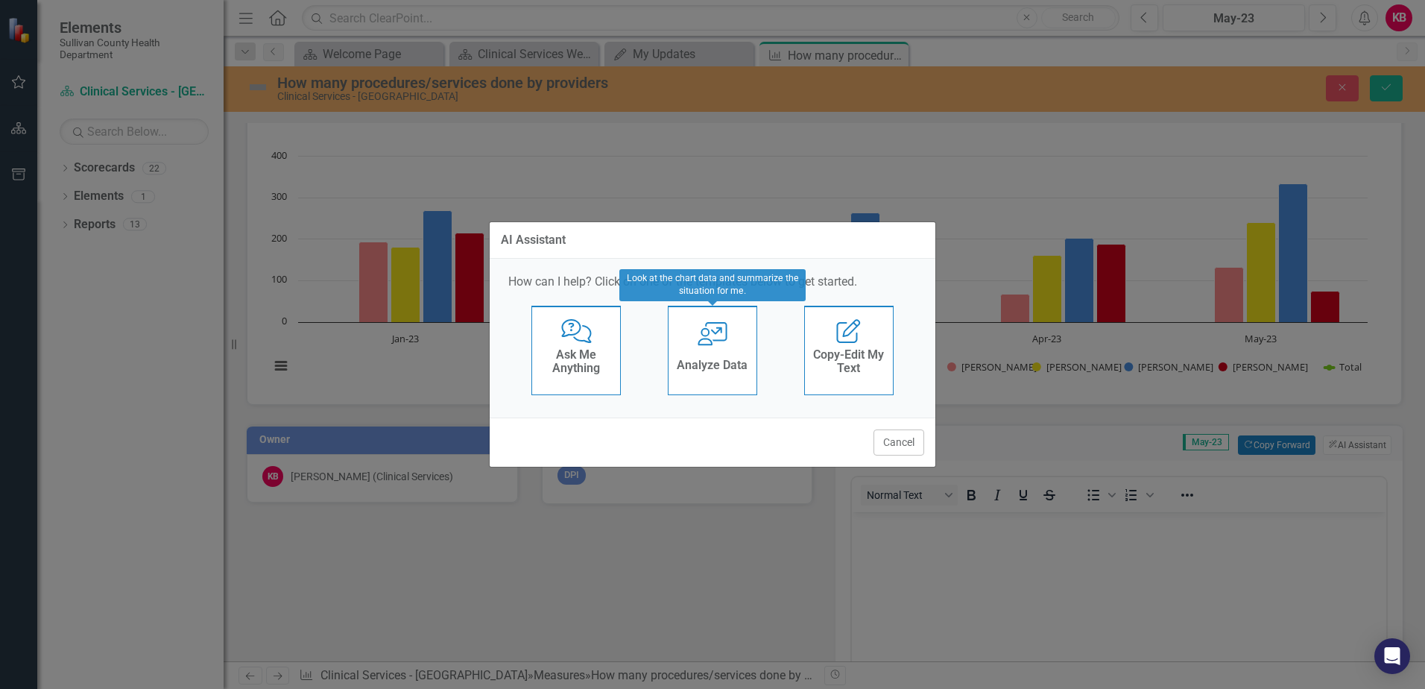
click at [713, 338] on icon "User with Chart" at bounding box center [713, 334] width 31 height 24
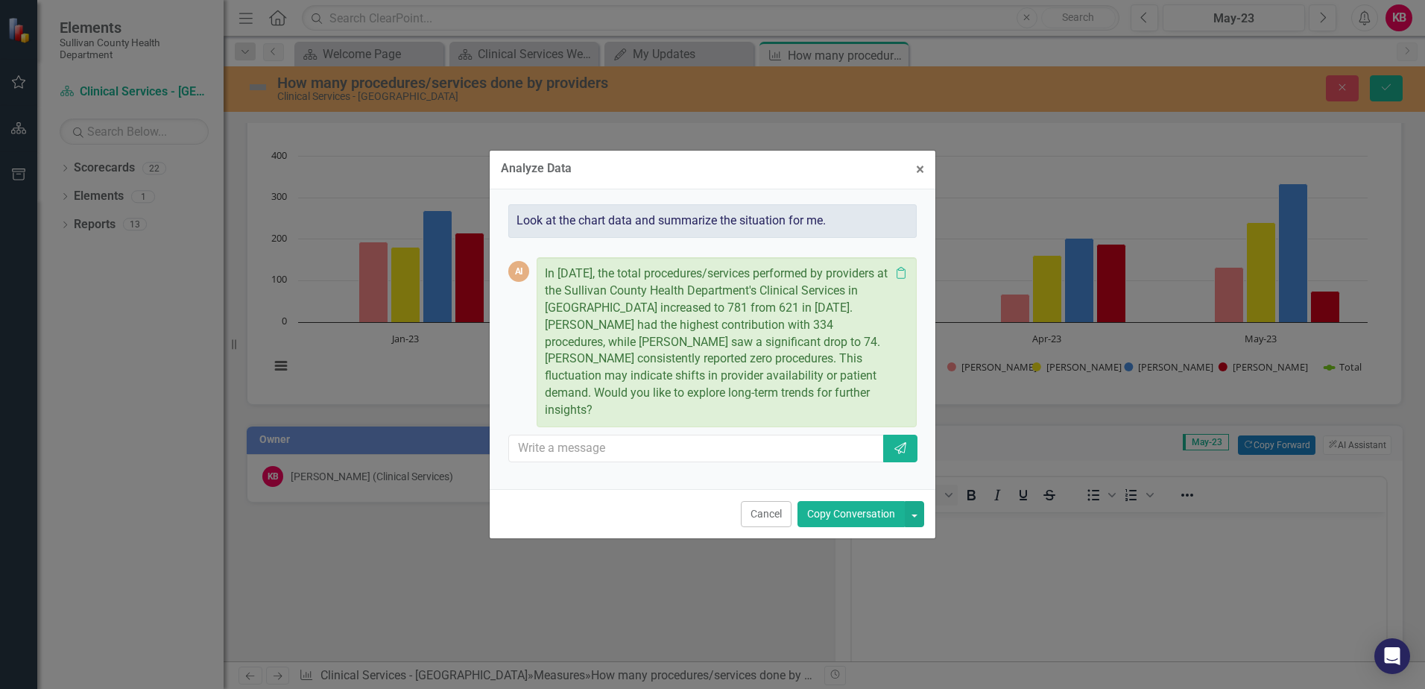
click at [819, 502] on button "Copy Conversation" at bounding box center [851, 514] width 107 height 26
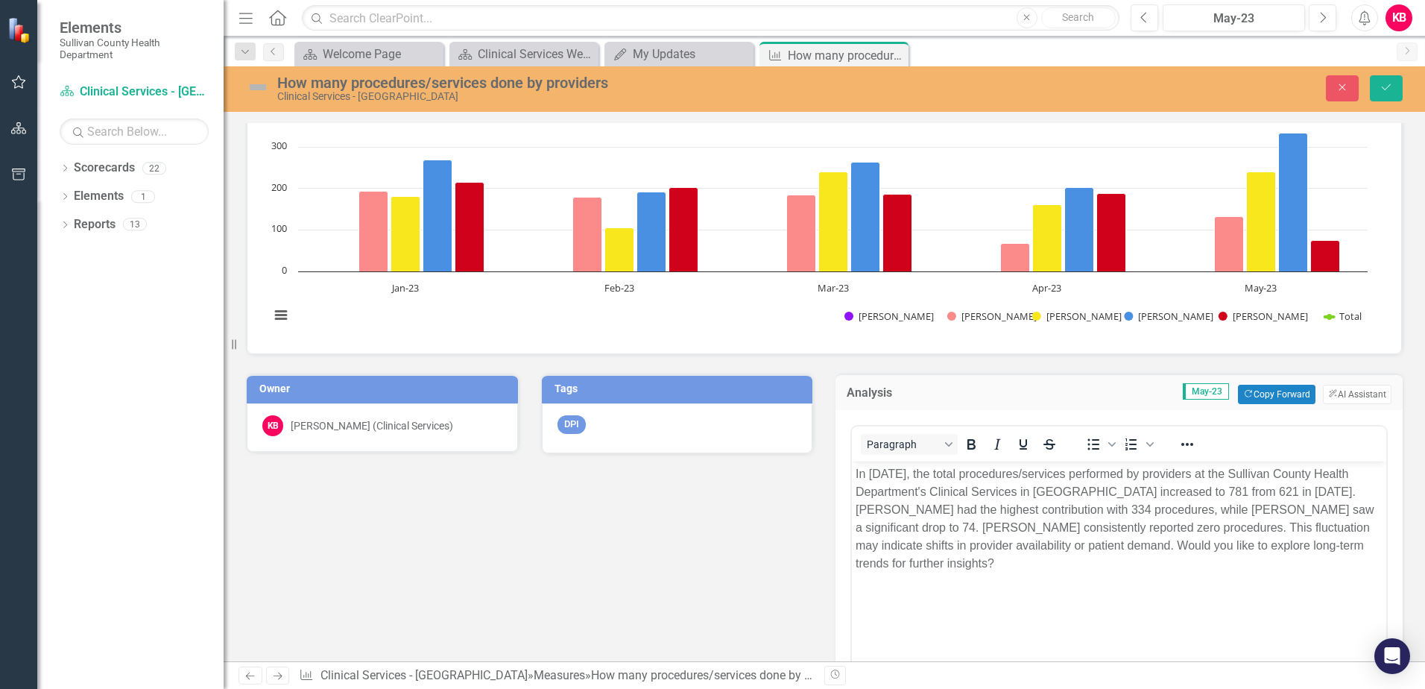
scroll to position [298, 0]
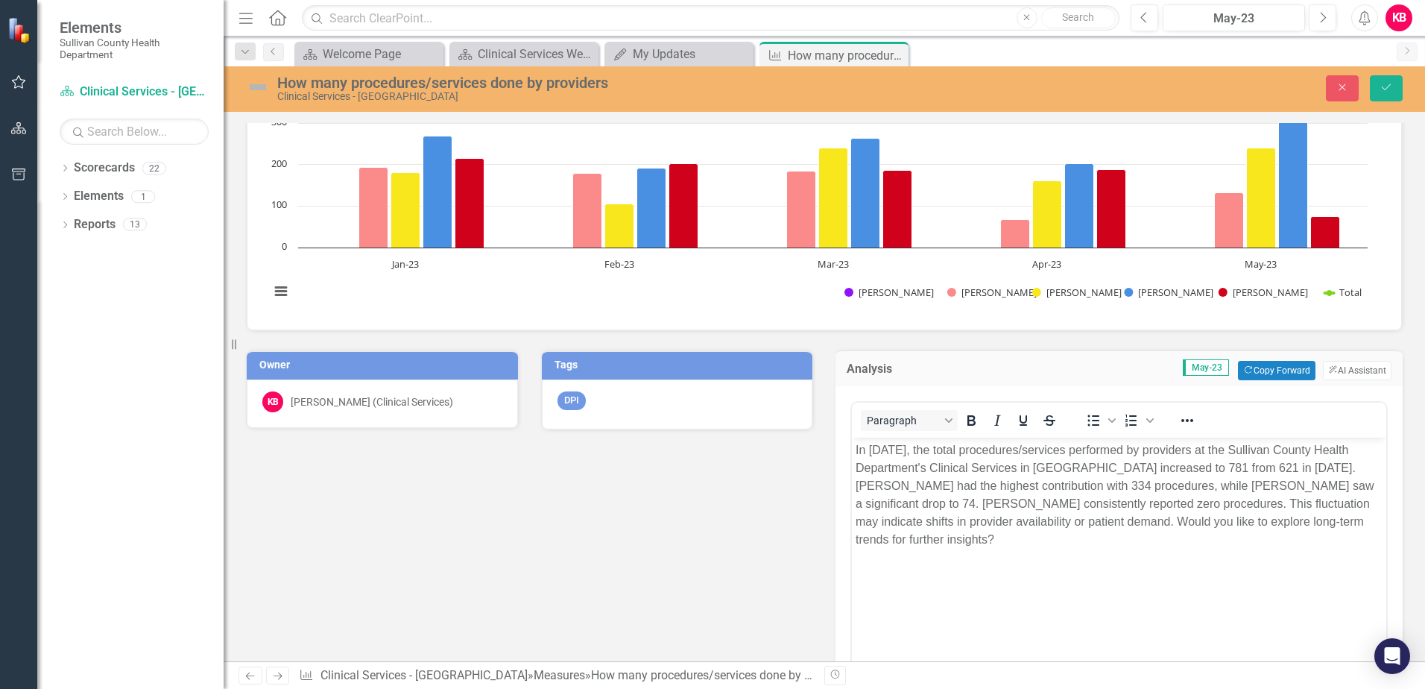
click at [960, 541] on p "In [DATE], the total procedures/services performed by providers at the Sullivan…" at bounding box center [1119, 494] width 527 height 107
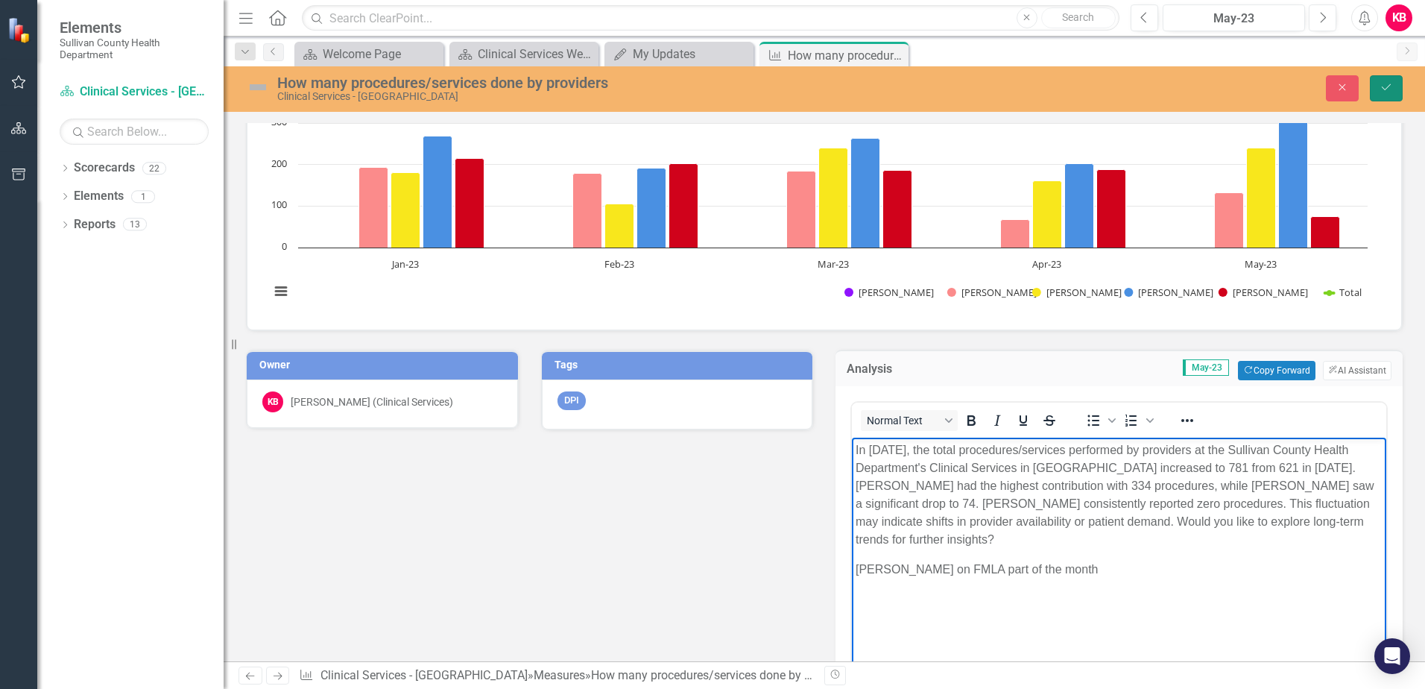
click at [1382, 91] on icon "Save" at bounding box center [1386, 87] width 13 height 10
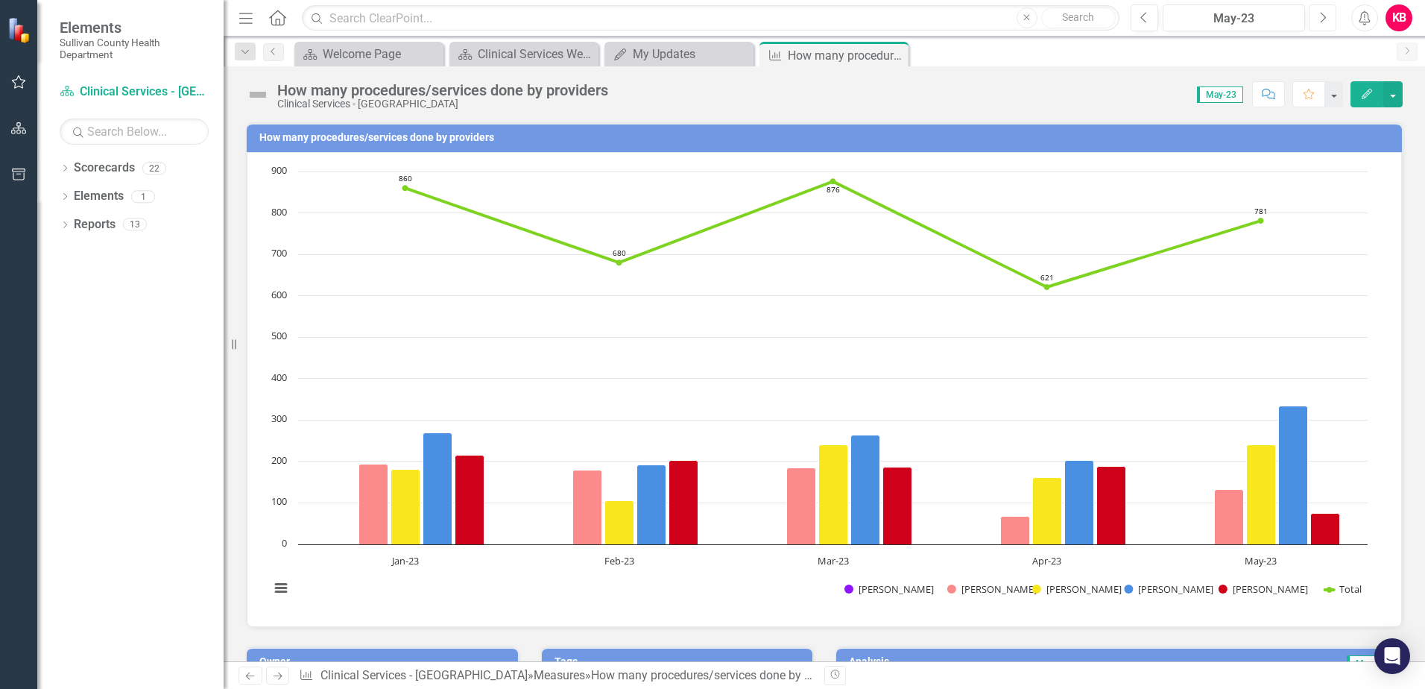
click at [1319, 21] on icon "Next" at bounding box center [1323, 17] width 8 height 13
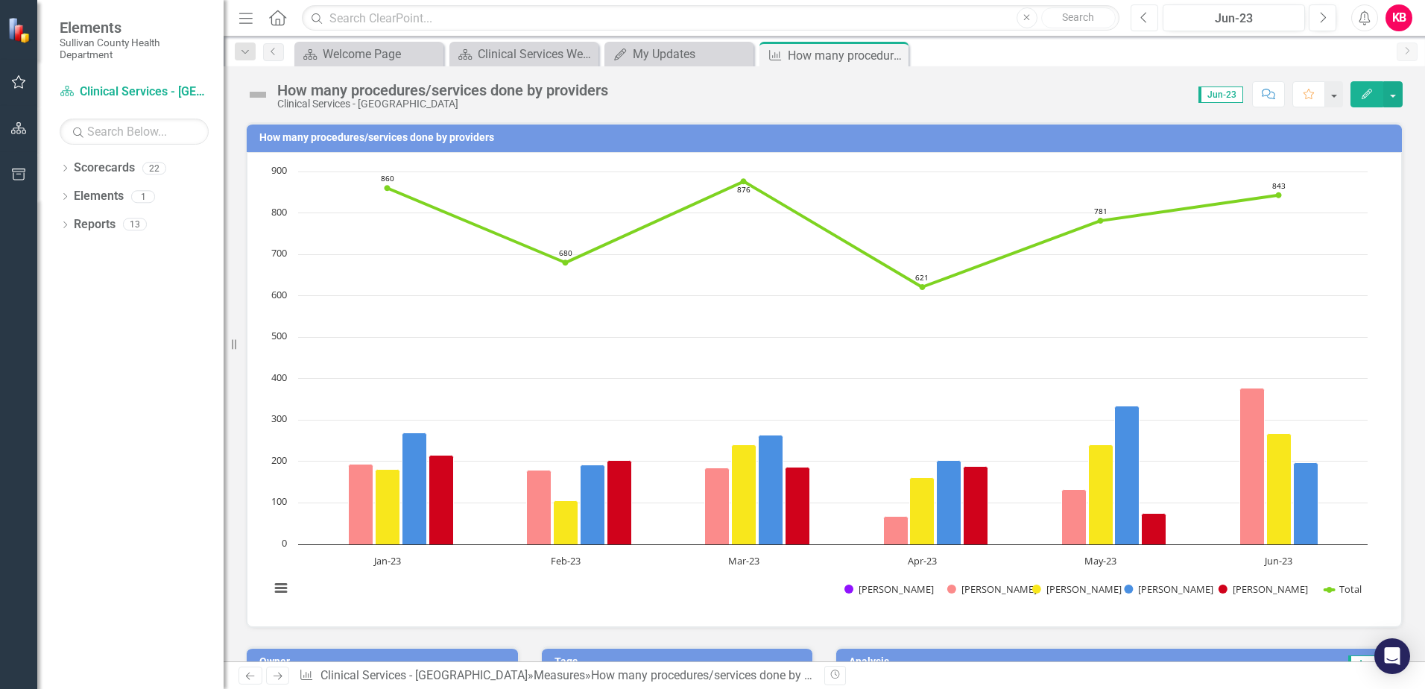
click at [1144, 17] on icon "Previous" at bounding box center [1145, 17] width 8 height 13
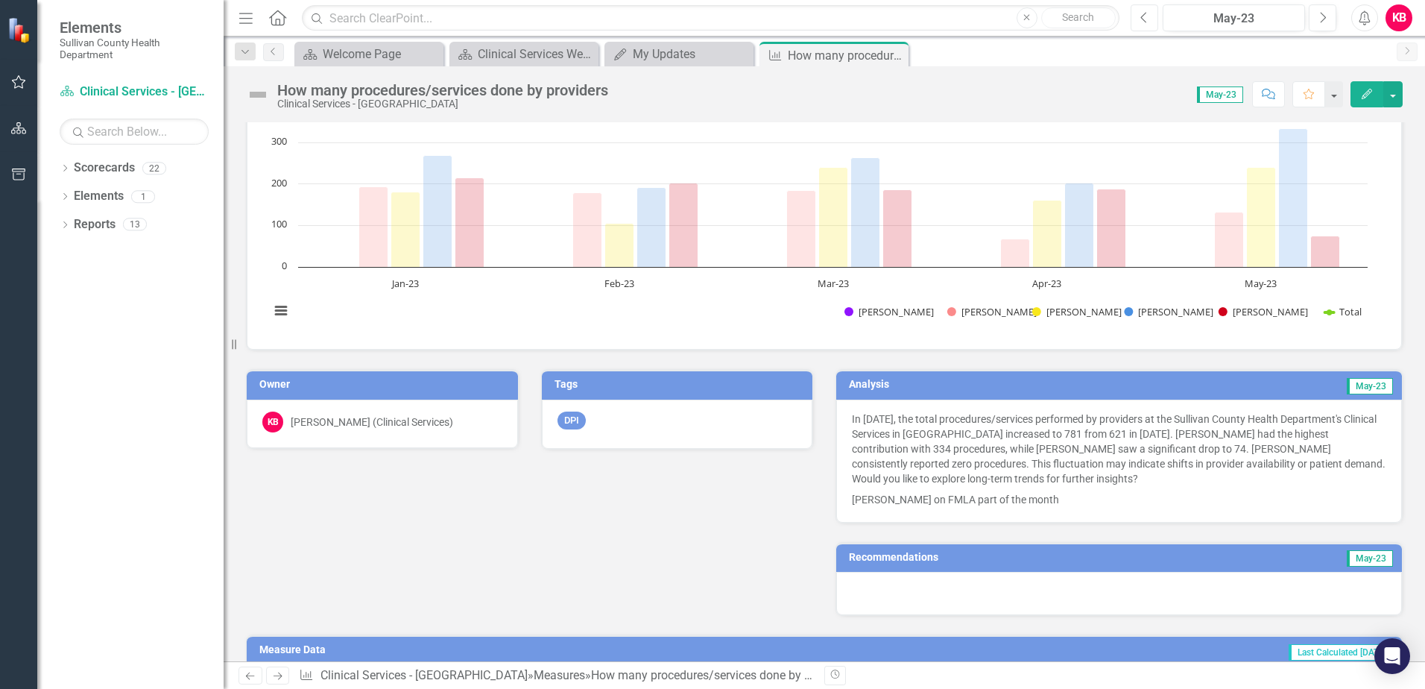
scroll to position [298, 0]
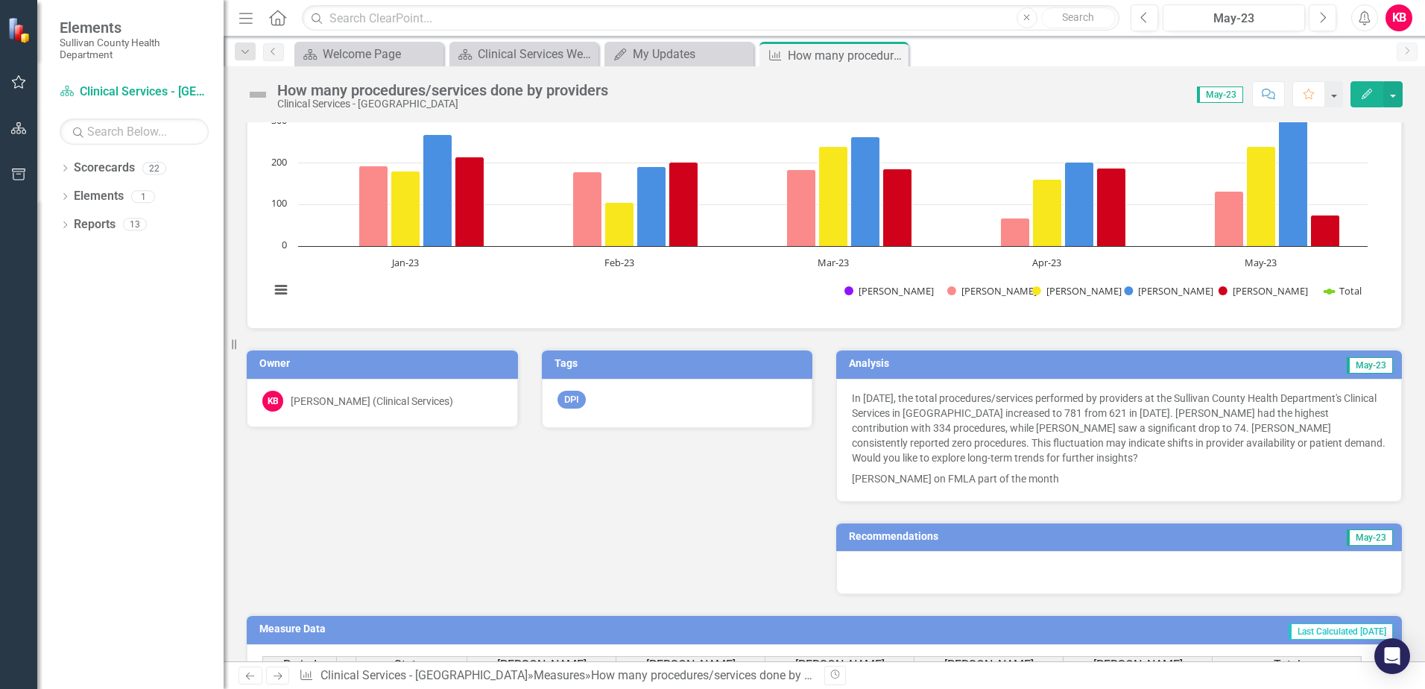
click at [1125, 360] on td "May-23" at bounding box center [1247, 365] width 296 height 22
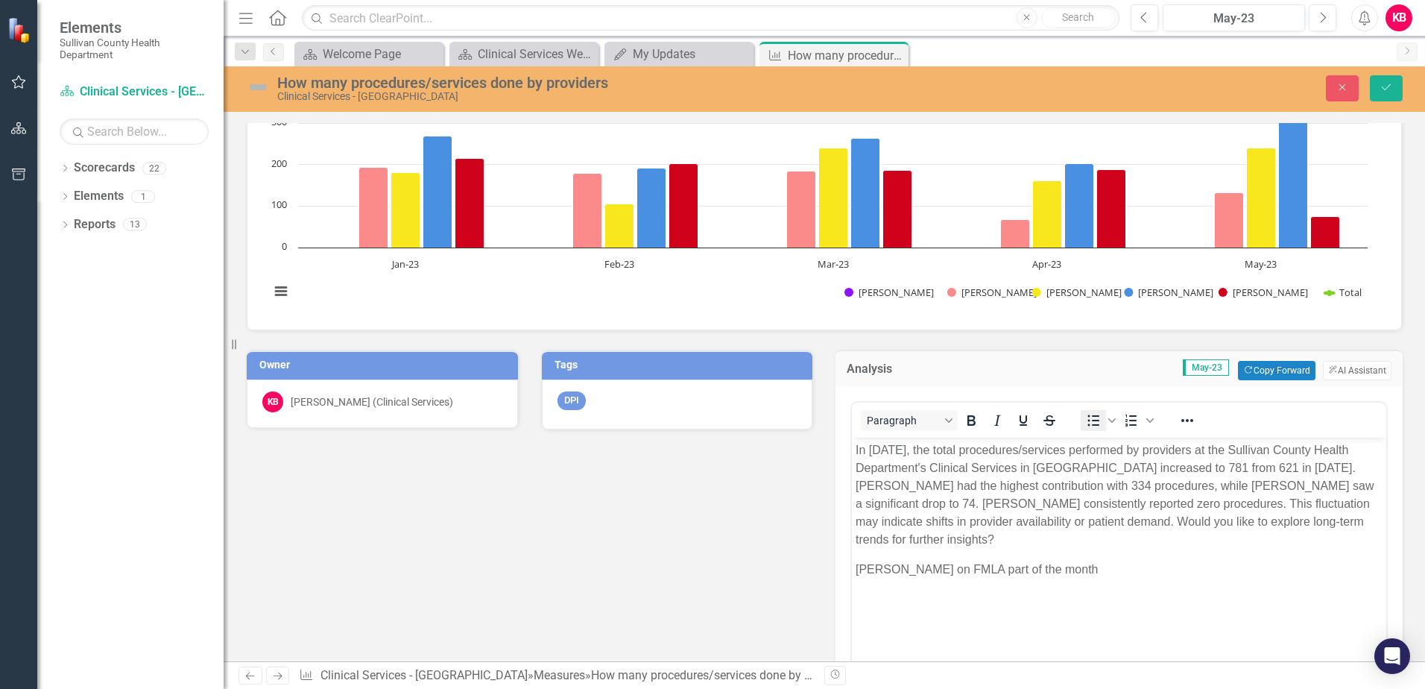
scroll to position [0, 0]
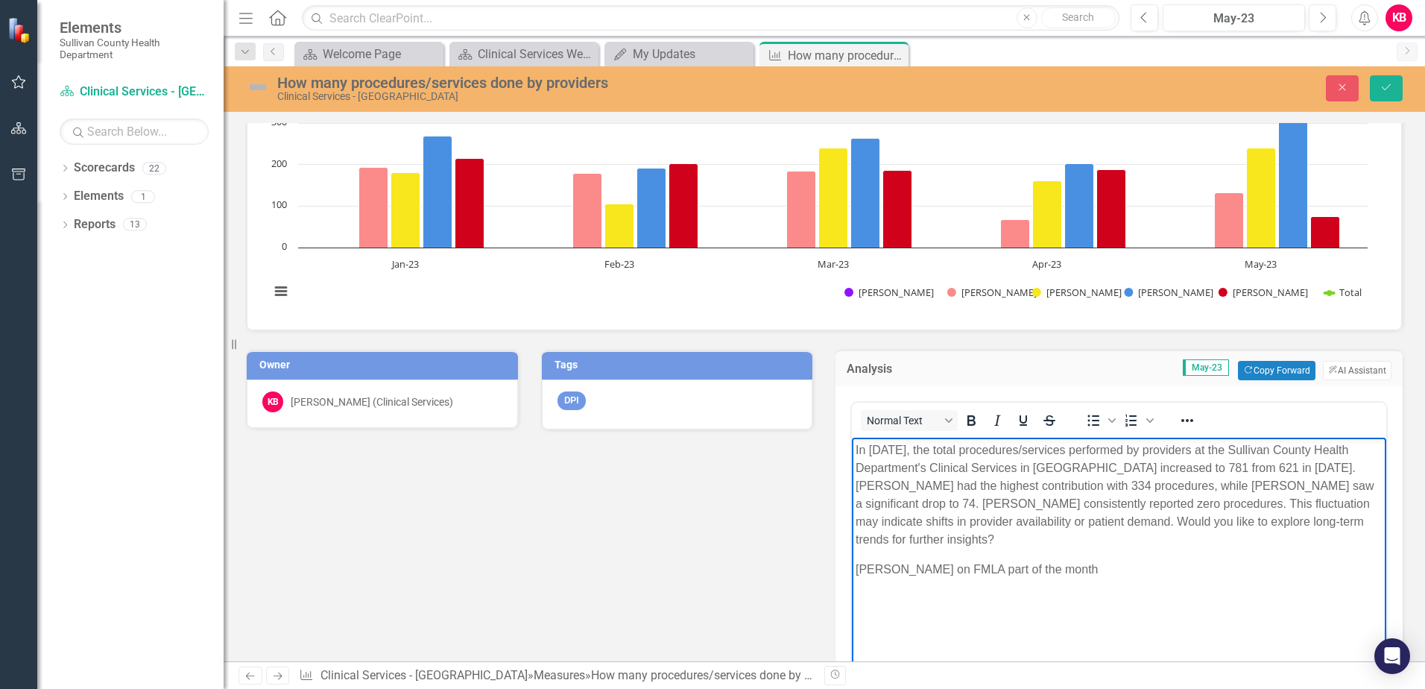
click at [1080, 573] on p "[PERSON_NAME] on FMLA part of the month" at bounding box center [1119, 569] width 527 height 18
